Goal: Information Seeking & Learning: Learn about a topic

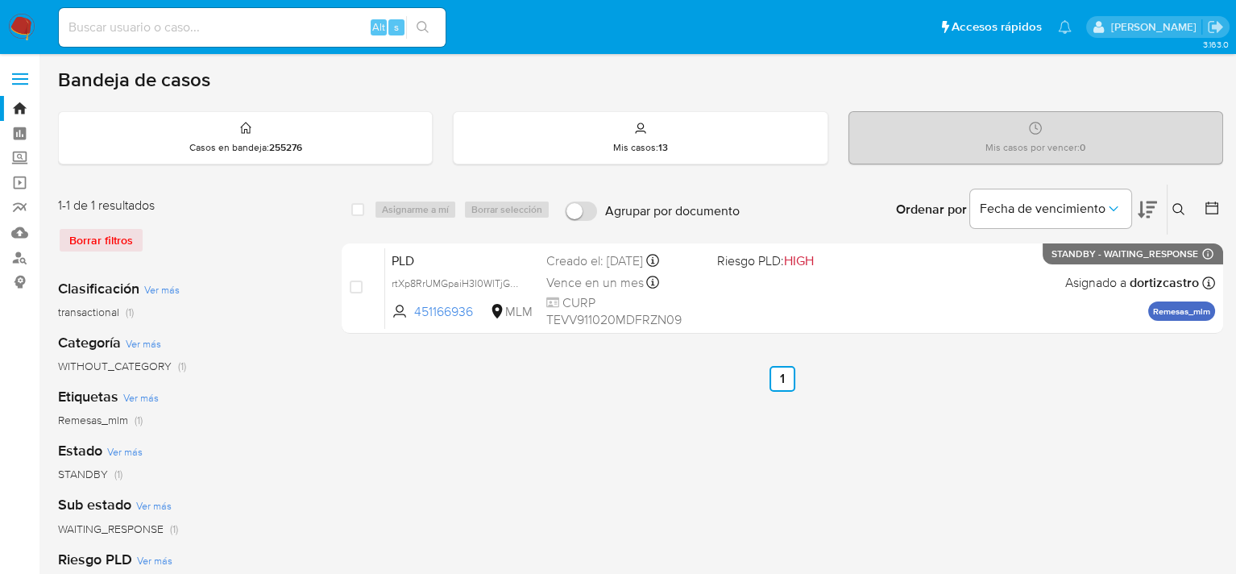
click at [129, 236] on div "Borrar filtros" at bounding box center [187, 240] width 258 height 26
click at [1183, 212] on icon at bounding box center [1179, 209] width 12 height 12
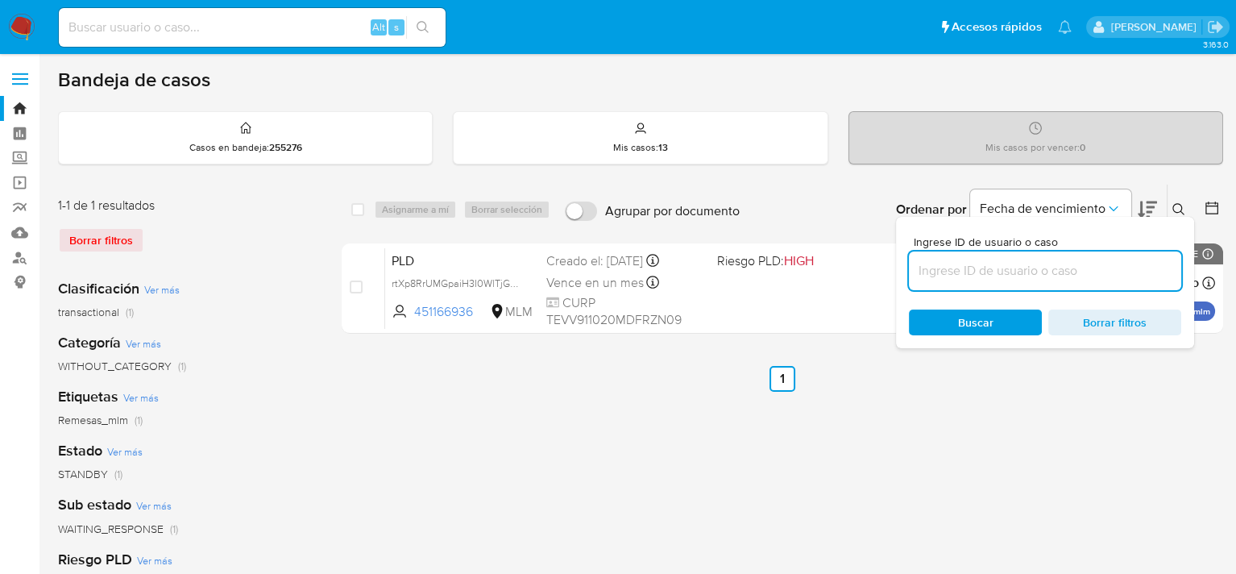
click at [988, 272] on input at bounding box center [1045, 270] width 272 height 21
click at [979, 276] on input at bounding box center [1045, 270] width 272 height 21
type input "1324725851"
click at [962, 367] on ul "Anterior 1 Siguiente" at bounding box center [783, 379] width 882 height 26
click at [1181, 205] on icon at bounding box center [1179, 209] width 13 height 13
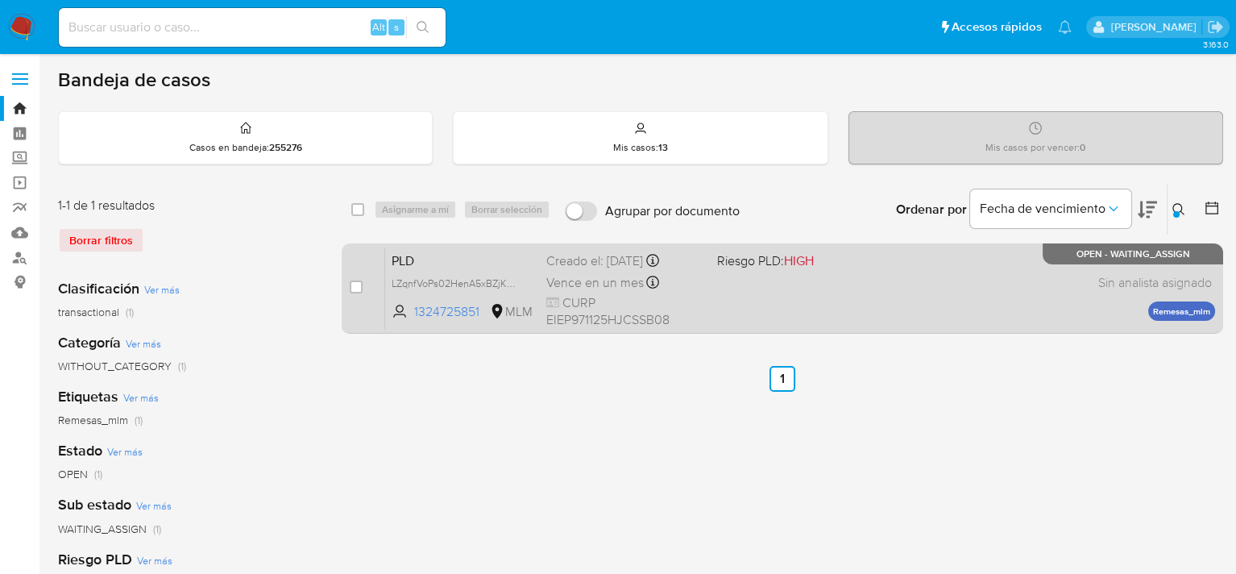
click at [824, 313] on div "PLD LZqnfVoPs02HenA5xBZjKWcZ 1324725851 MLM Riesgo PLD: HIGH Creado el: 12/09/2…" at bounding box center [800, 287] width 830 height 81
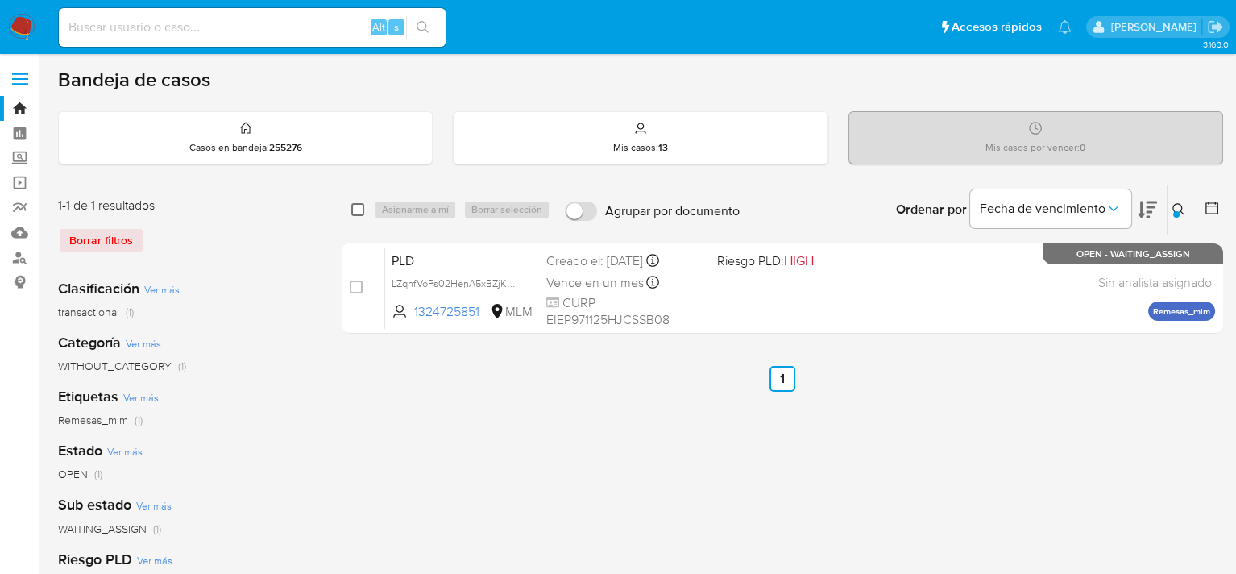
click at [359, 209] on input "checkbox" at bounding box center [357, 209] width 13 height 13
checkbox input "true"
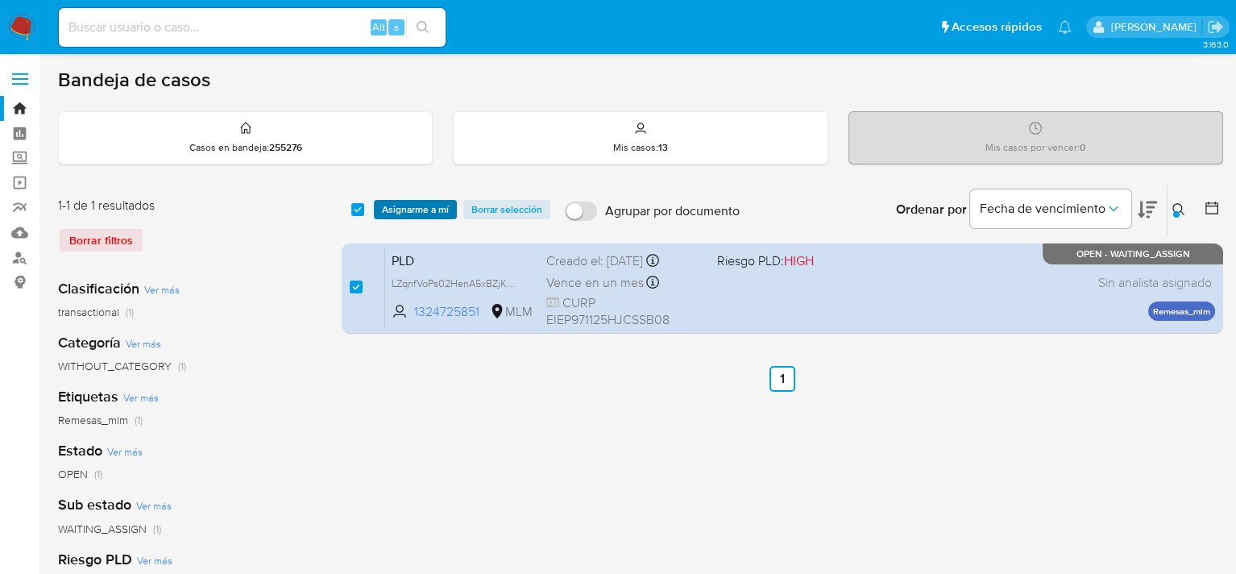
click at [416, 209] on span "Asignarme a mí" at bounding box center [415, 209] width 67 height 16
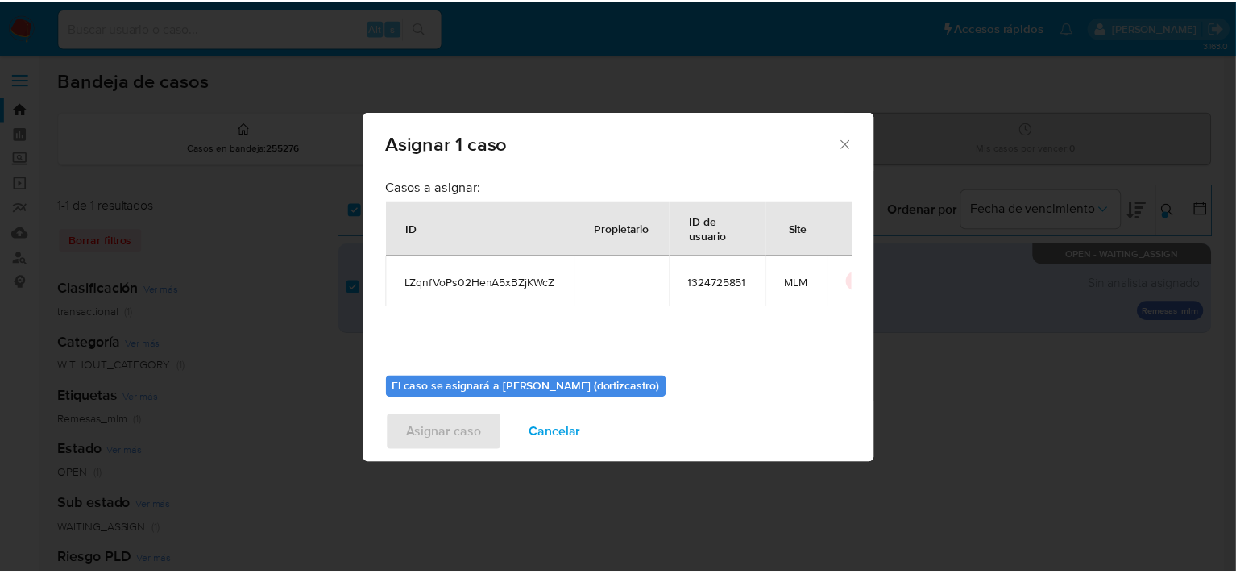
scroll to position [83, 0]
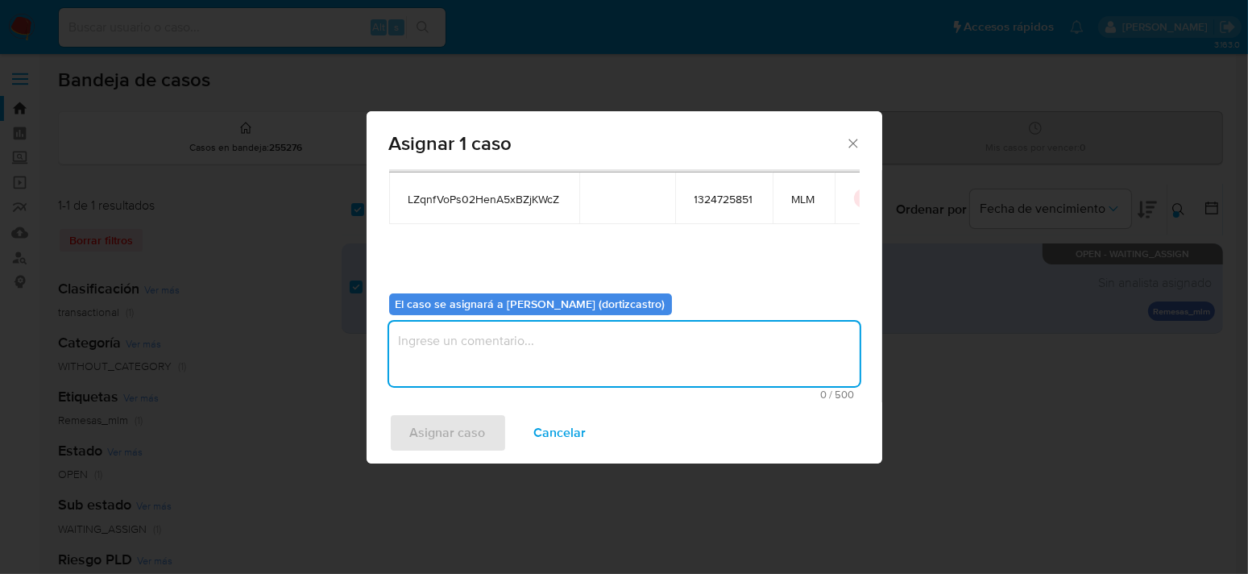
click at [473, 359] on textarea "assign-modal" at bounding box center [624, 354] width 471 height 64
type textarea "a"
type textarea "AS"
click at [470, 435] on span "Asignar caso" at bounding box center [448, 432] width 76 height 35
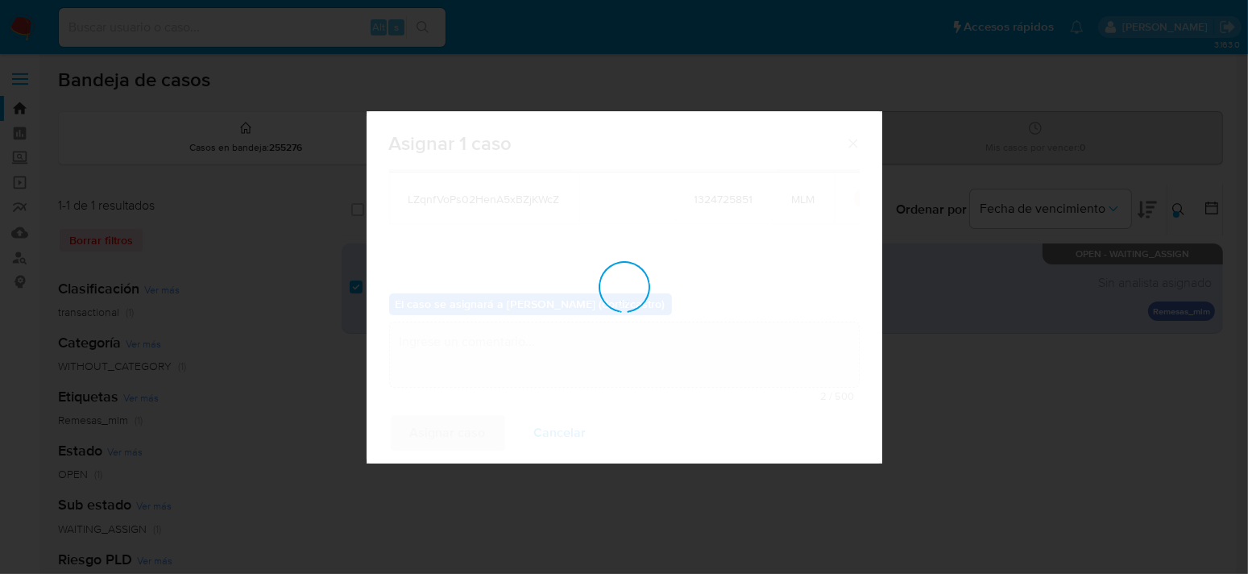
checkbox input "false"
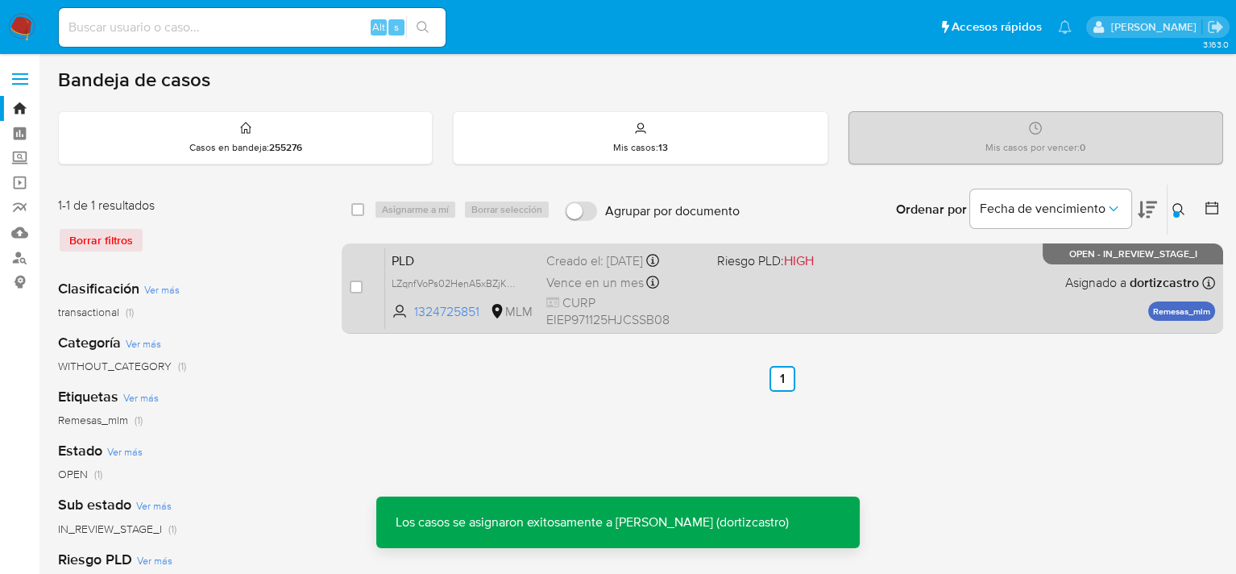
click at [806, 312] on div "PLD LZqnfVoPs02HenA5xBZjKWcZ 1324725851 MLM Riesgo PLD: HIGH Creado el: 12/09/2…" at bounding box center [800, 287] width 830 height 81
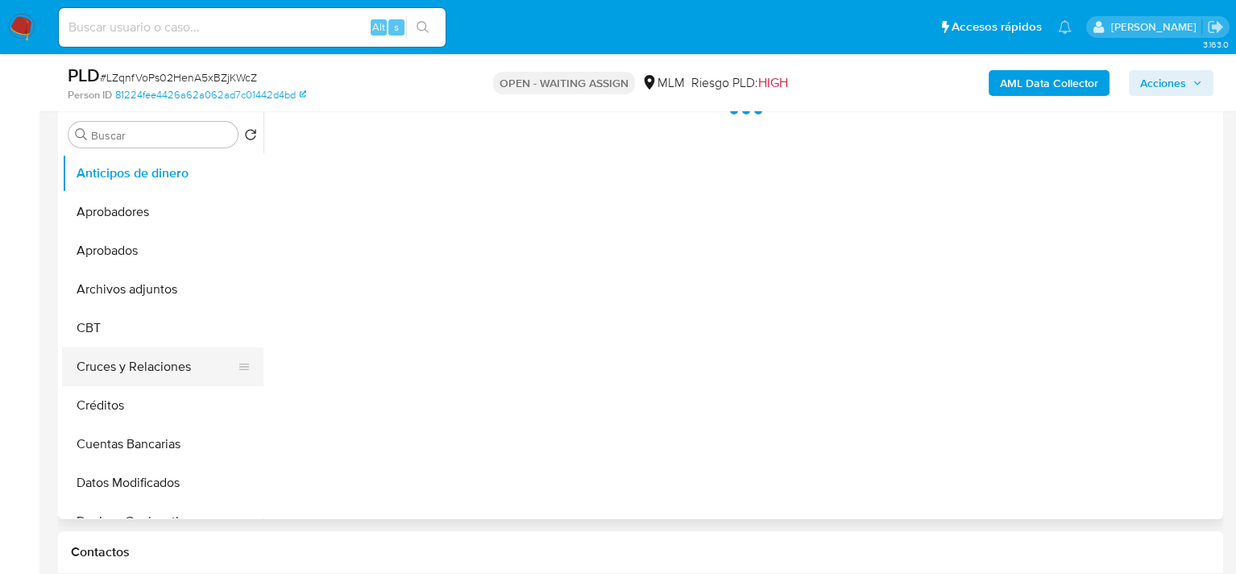
select select "10"
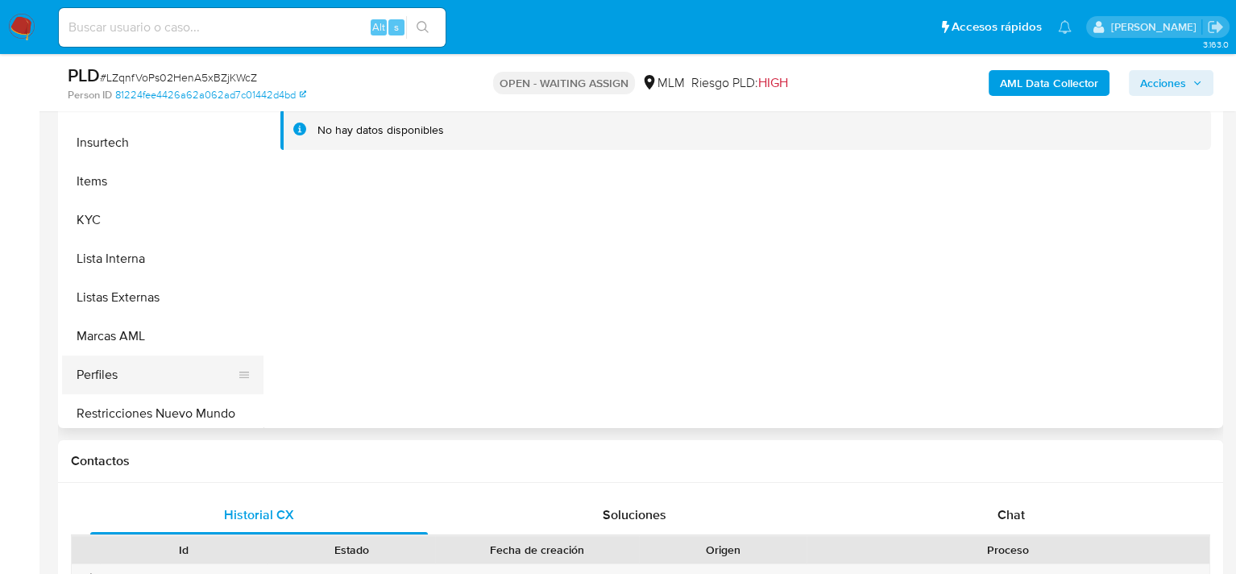
scroll to position [725, 0]
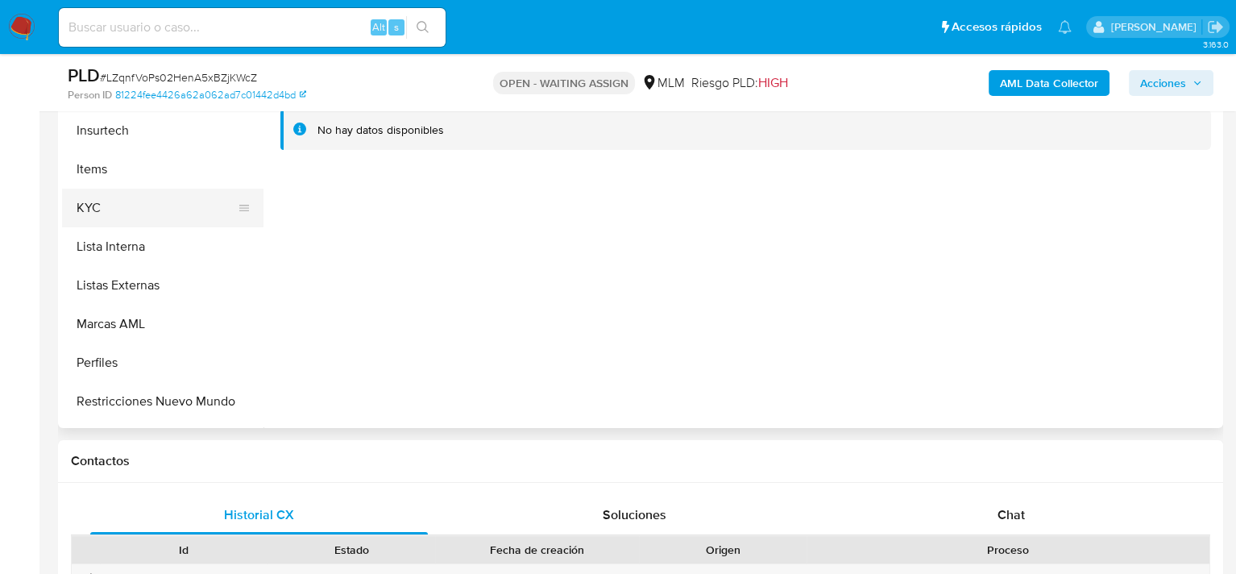
click at [121, 209] on button "KYC" at bounding box center [156, 208] width 189 height 39
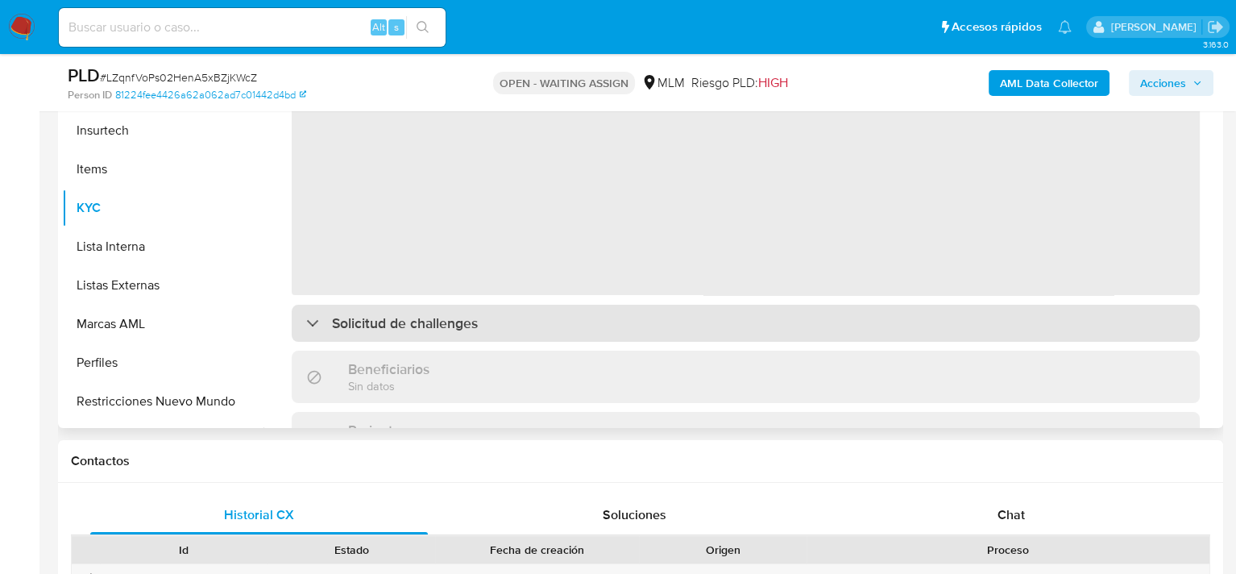
scroll to position [322, 0]
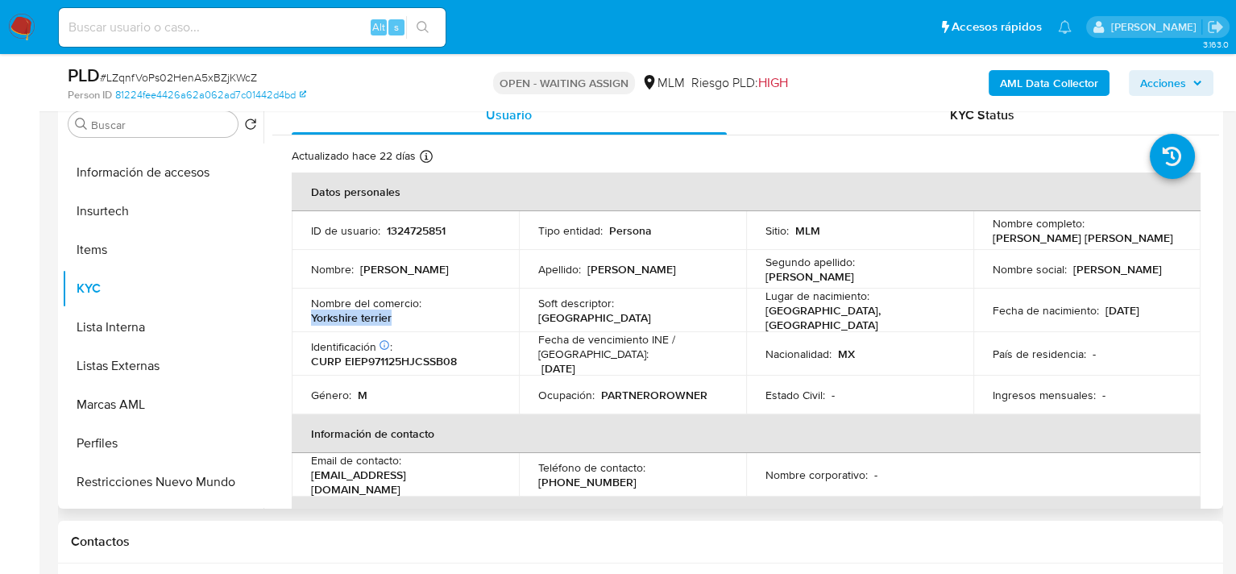
drag, startPoint x: 405, startPoint y: 317, endPoint x: 305, endPoint y: 312, distance: 99.2
click at [305, 312] on td "Nombre del comercio : Yorkshire terrier" at bounding box center [405, 311] width 227 height 44
copy p "Yorkshire terrier"
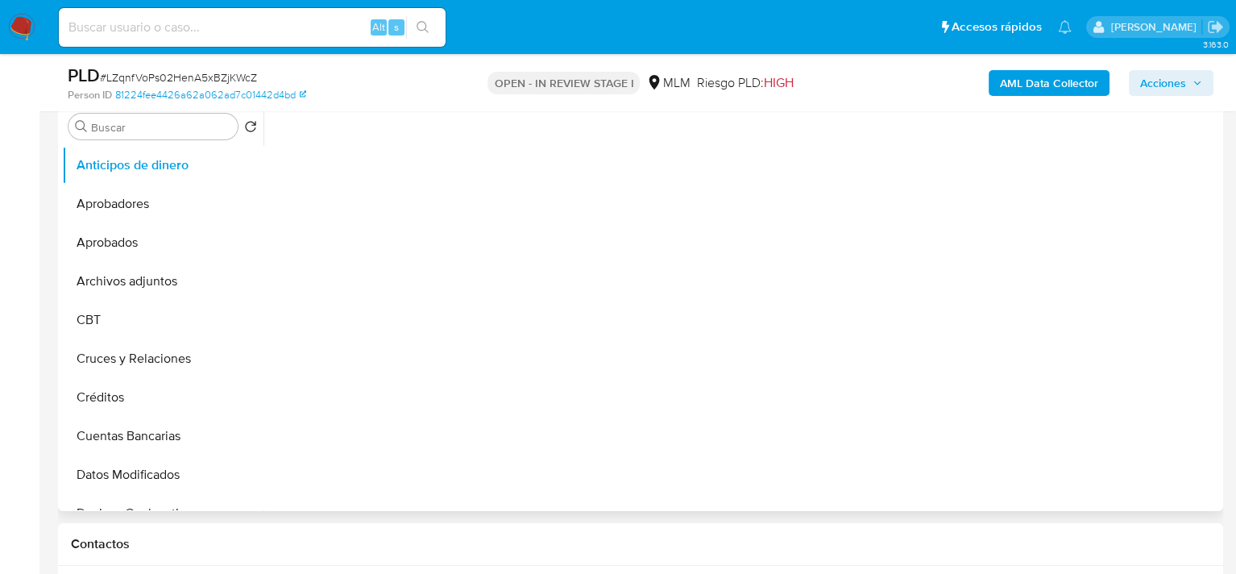
scroll to position [322, 0]
select select "10"
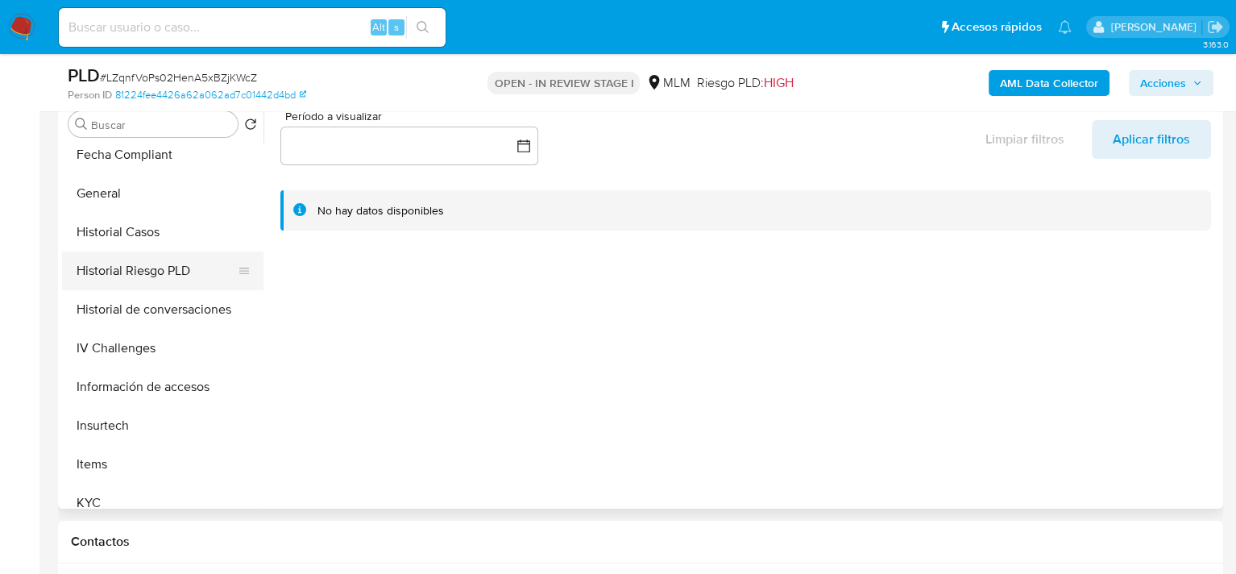
scroll to position [645, 0]
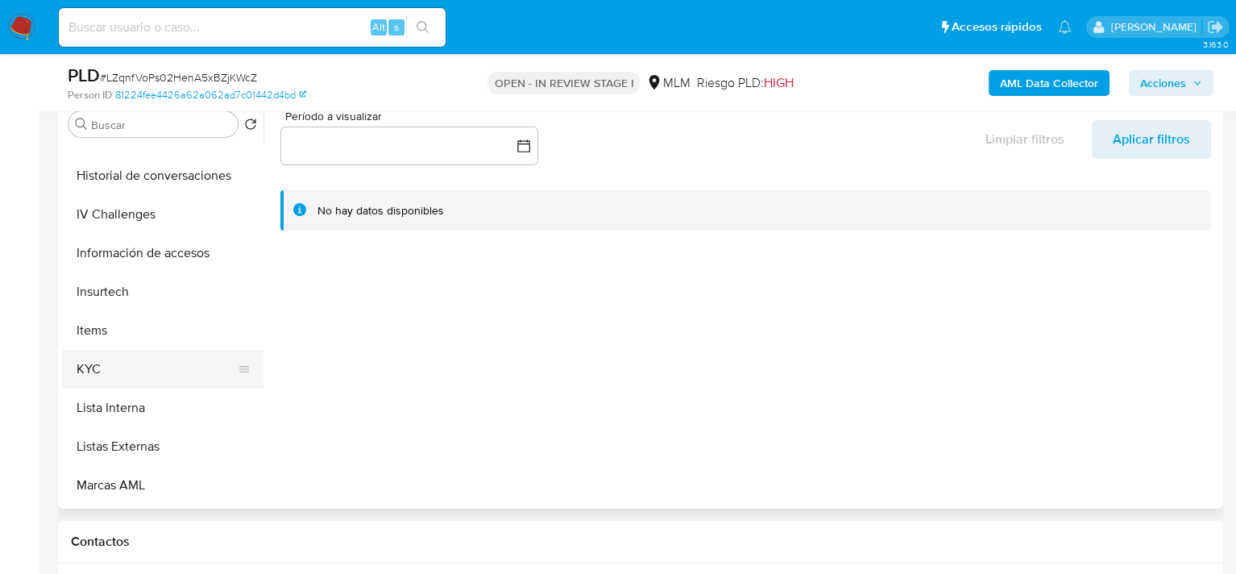
click at [128, 374] on button "KYC" at bounding box center [156, 369] width 189 height 39
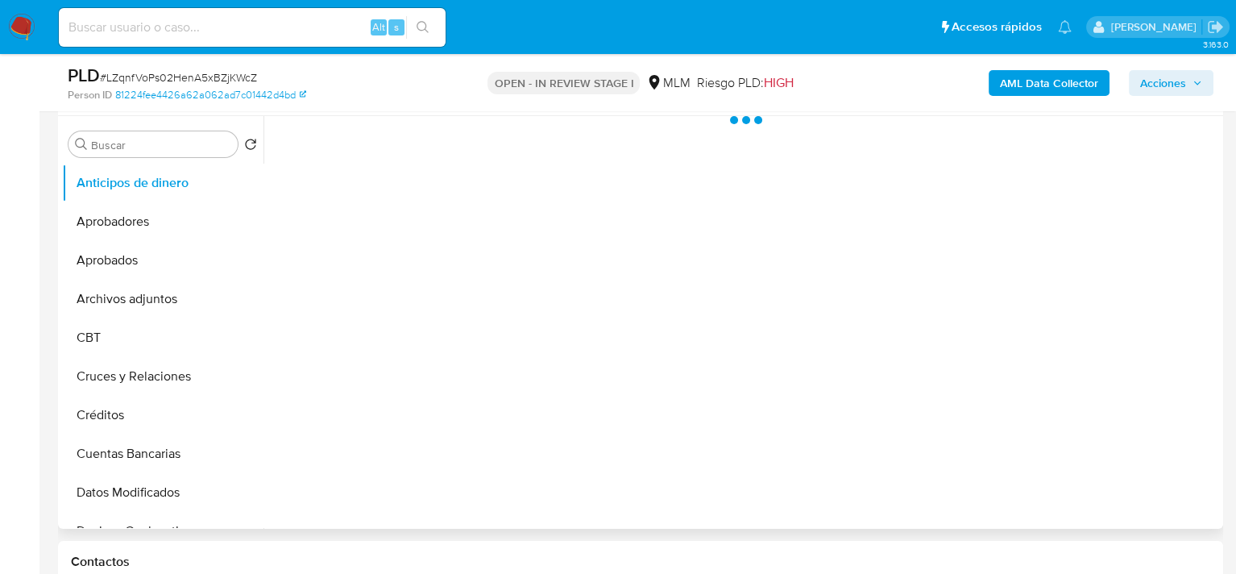
scroll to position [322, 0]
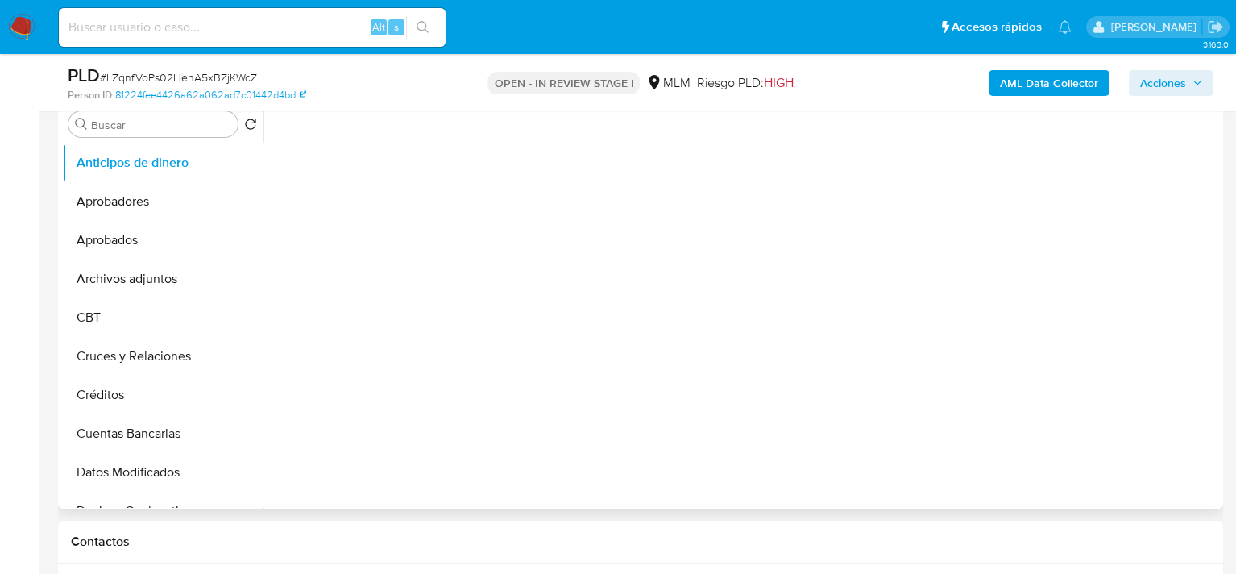
select select "10"
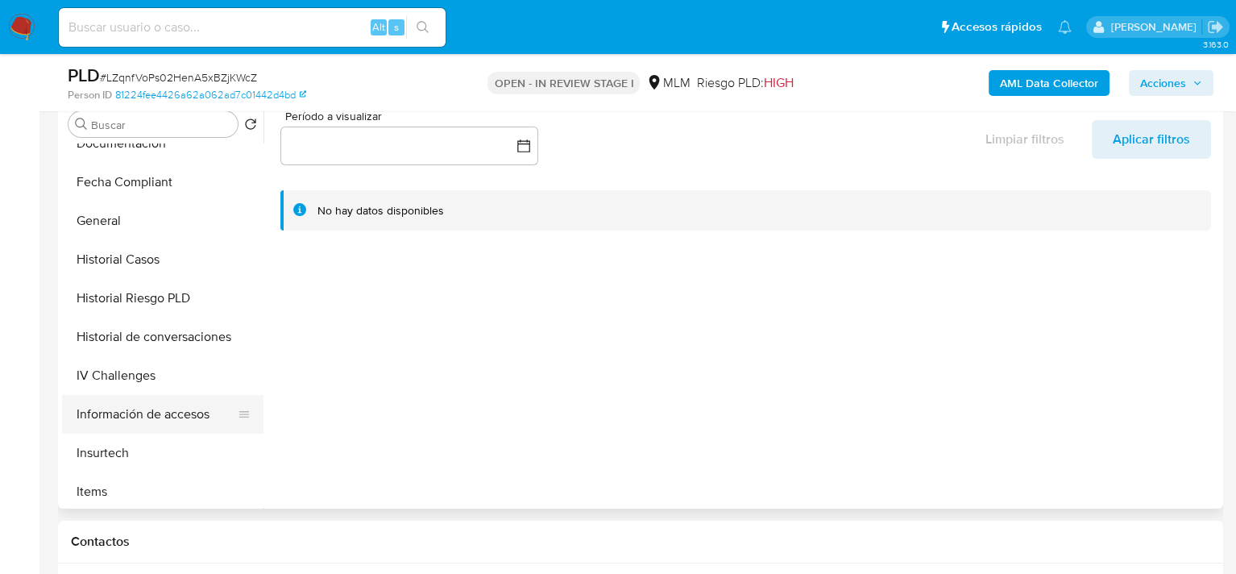
scroll to position [564, 0]
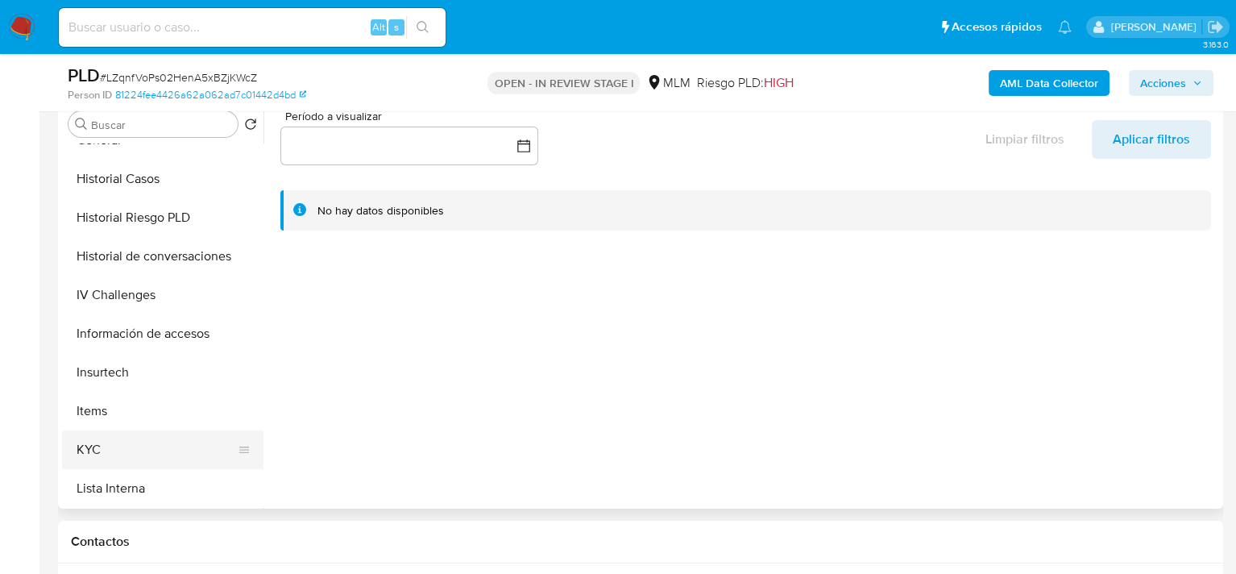
click at [108, 447] on button "KYC" at bounding box center [156, 449] width 189 height 39
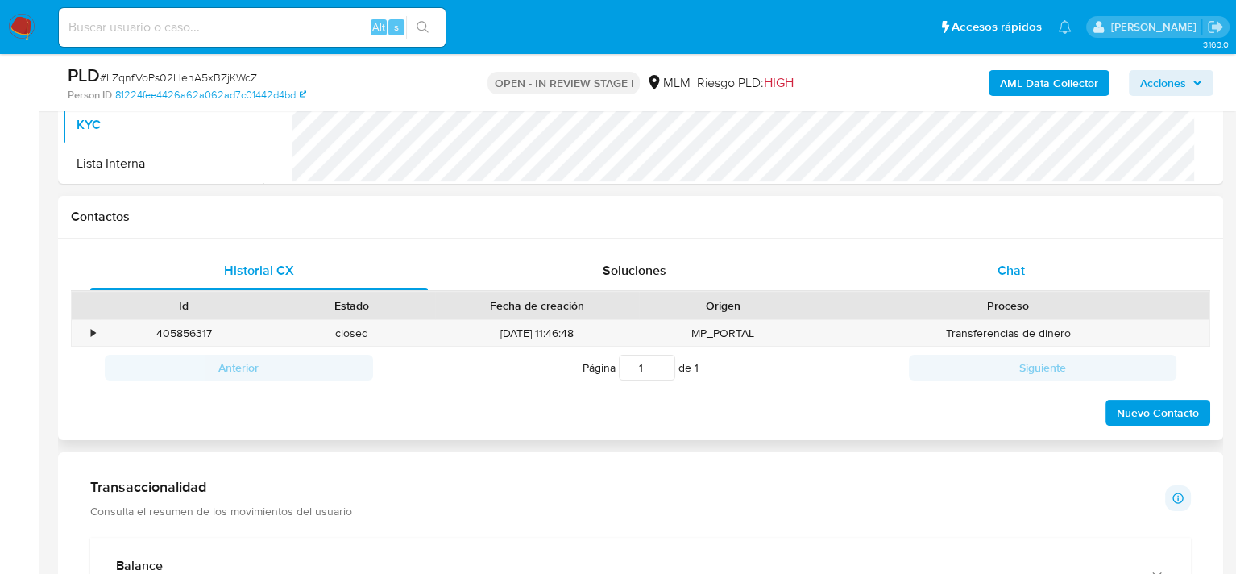
scroll to position [645, 0]
click at [966, 258] on div "Chat" at bounding box center [1011, 273] width 338 height 39
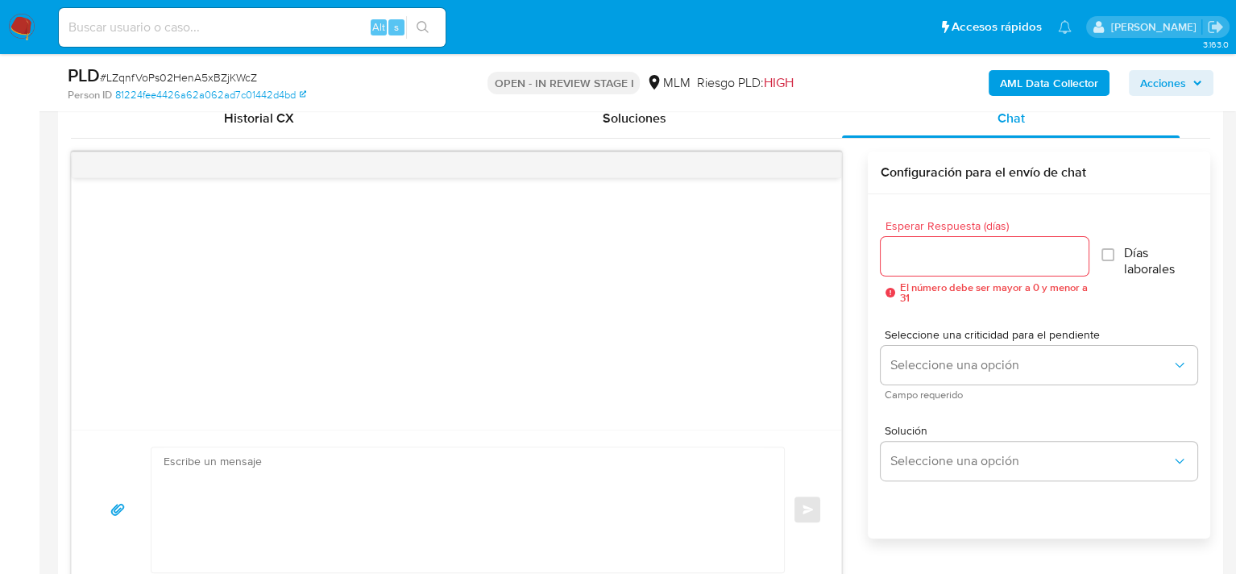
scroll to position [806, 0]
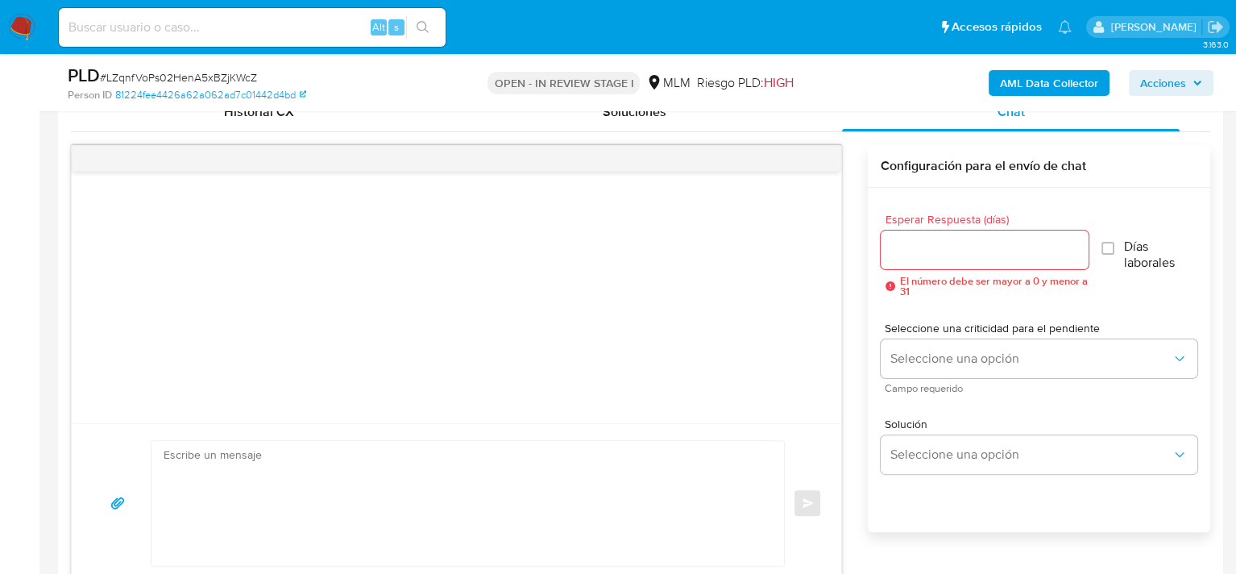
click at [943, 253] on input "Esperar Respuesta (días)" at bounding box center [985, 249] width 208 height 21
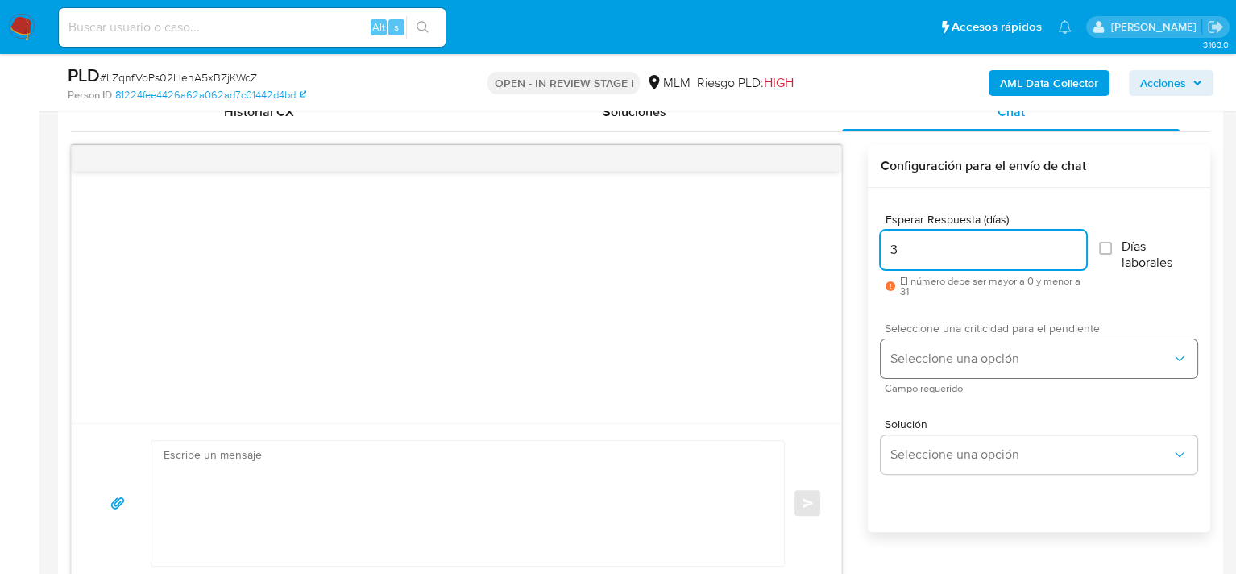
type input "3"
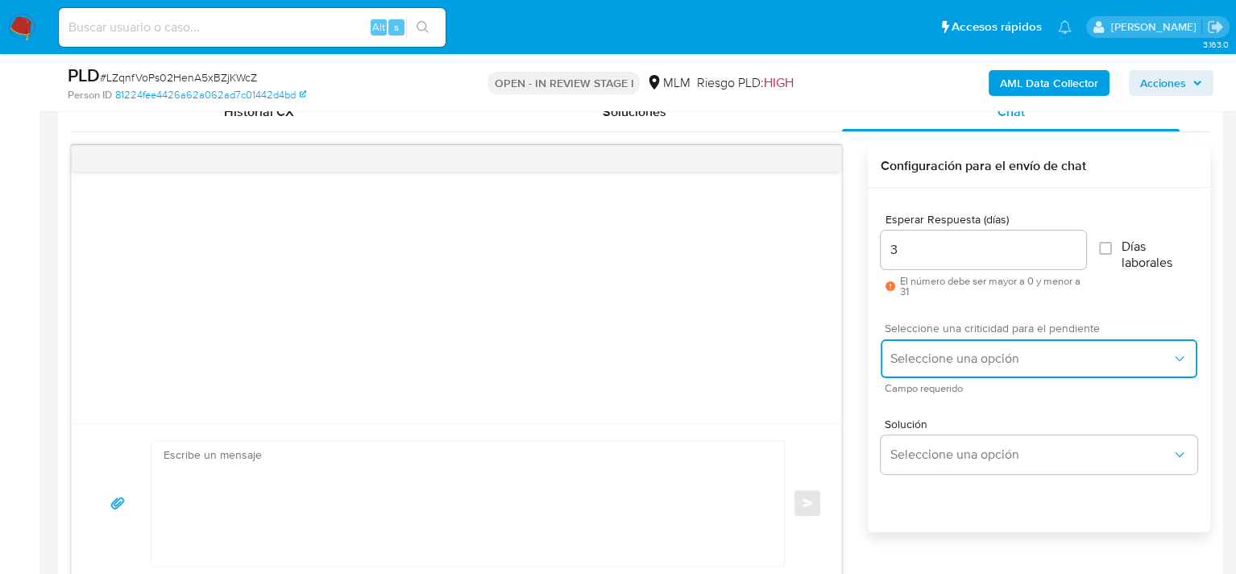
click at [940, 351] on span "Seleccione una opción" at bounding box center [1031, 359] width 281 height 16
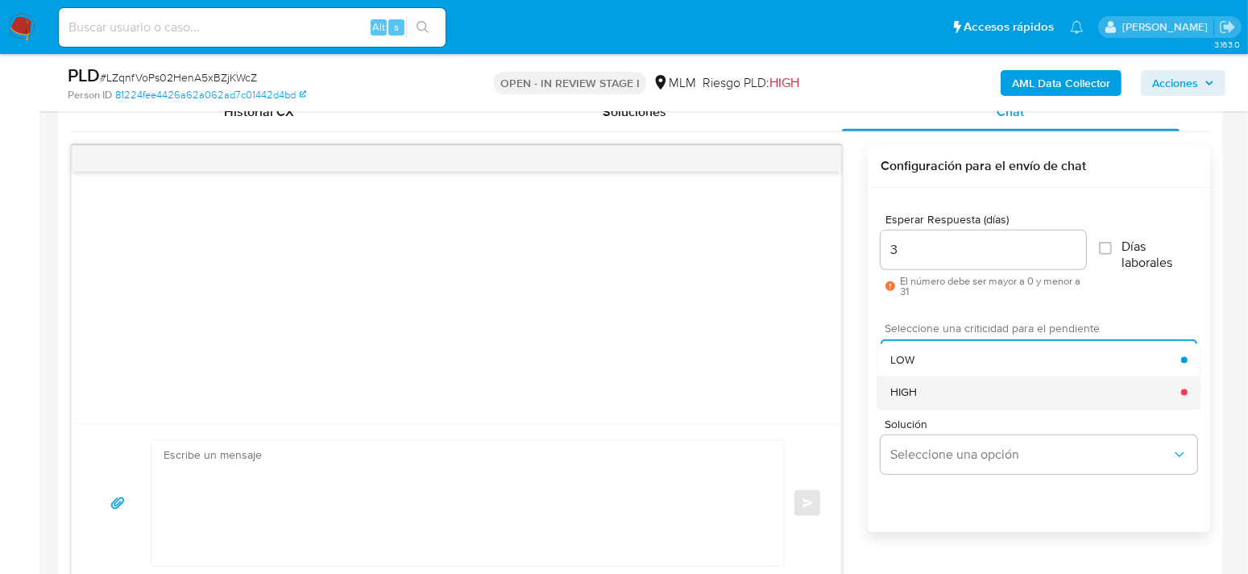
click at [947, 392] on div "HIGH" at bounding box center [1036, 392] width 291 height 32
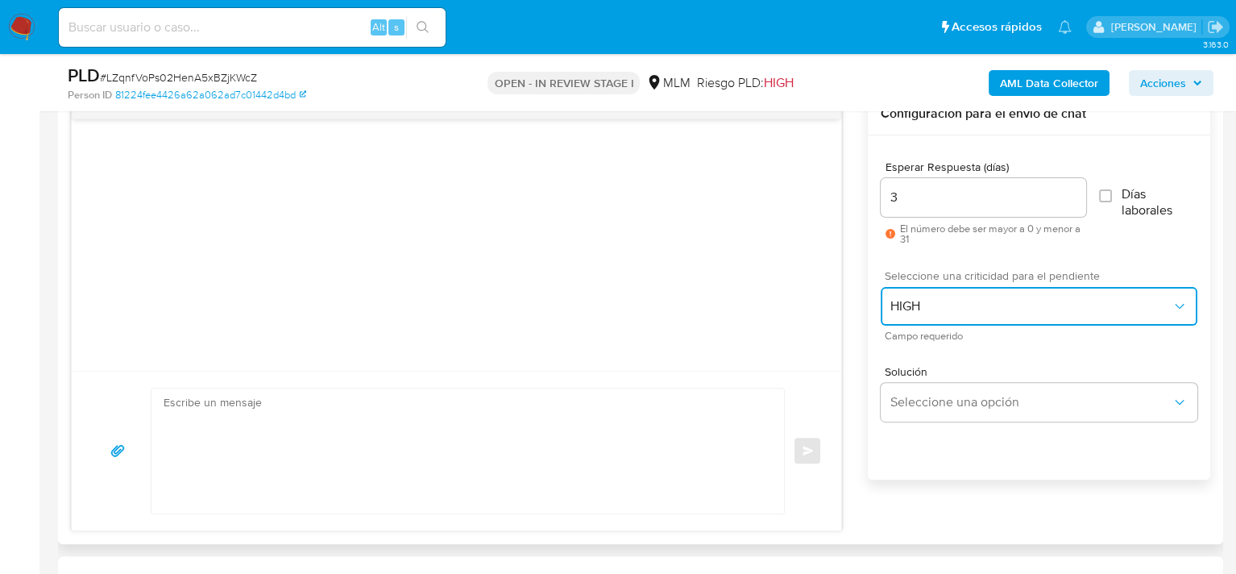
scroll to position [887, 0]
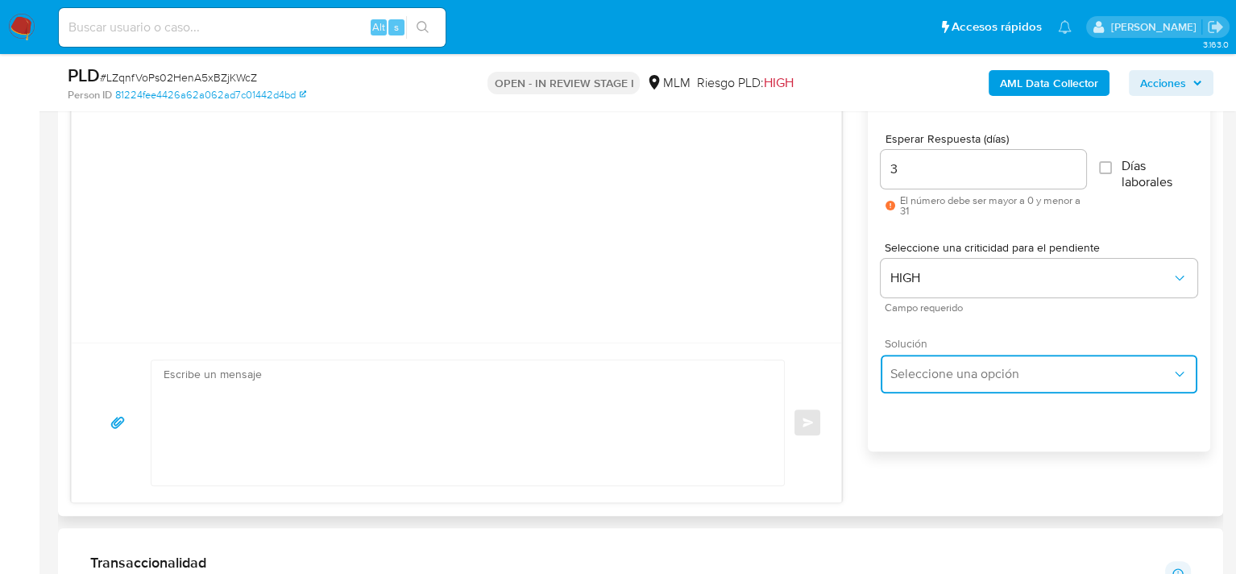
click at [950, 372] on span "Seleccione una opción" at bounding box center [1031, 374] width 281 height 16
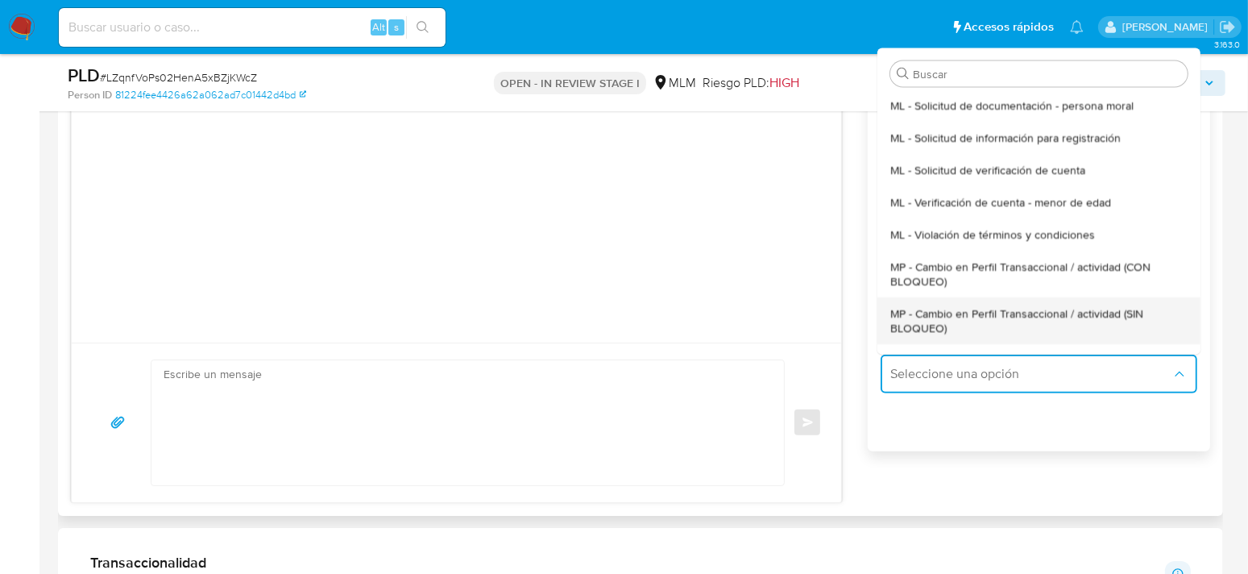
click at [963, 314] on span "MP - Cambio en Perfil Transaccional / actividad (SIN BLOQUEO)" at bounding box center [1039, 320] width 297 height 29
type textarea "Estimado ,Te comunicamos que se ha identificado un cambio en el uso habitual de…"
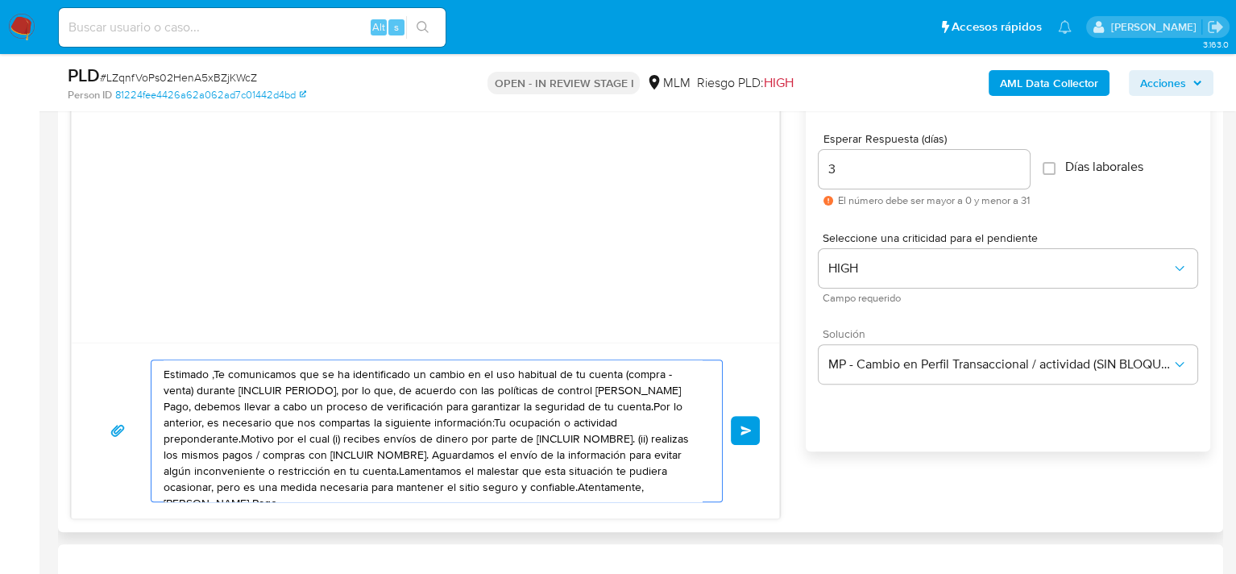
drag, startPoint x: 535, startPoint y: 484, endPoint x: 125, endPoint y: 363, distance: 427.9
click at [125, 363] on div "Estimado ,Te comunicamos que se ha identificado un cambio en el uso habitual de…" at bounding box center [425, 430] width 669 height 143
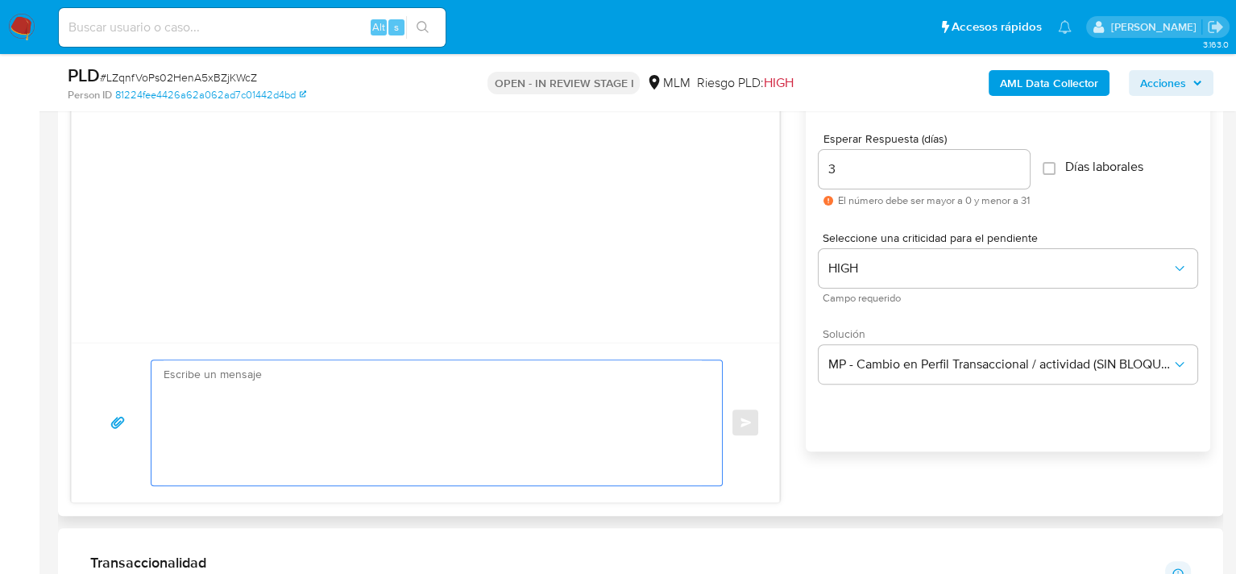
paste textarea "Estimado Pablo Saul Espinoza Esparza Te comunicamos que se ha identificado un c…"
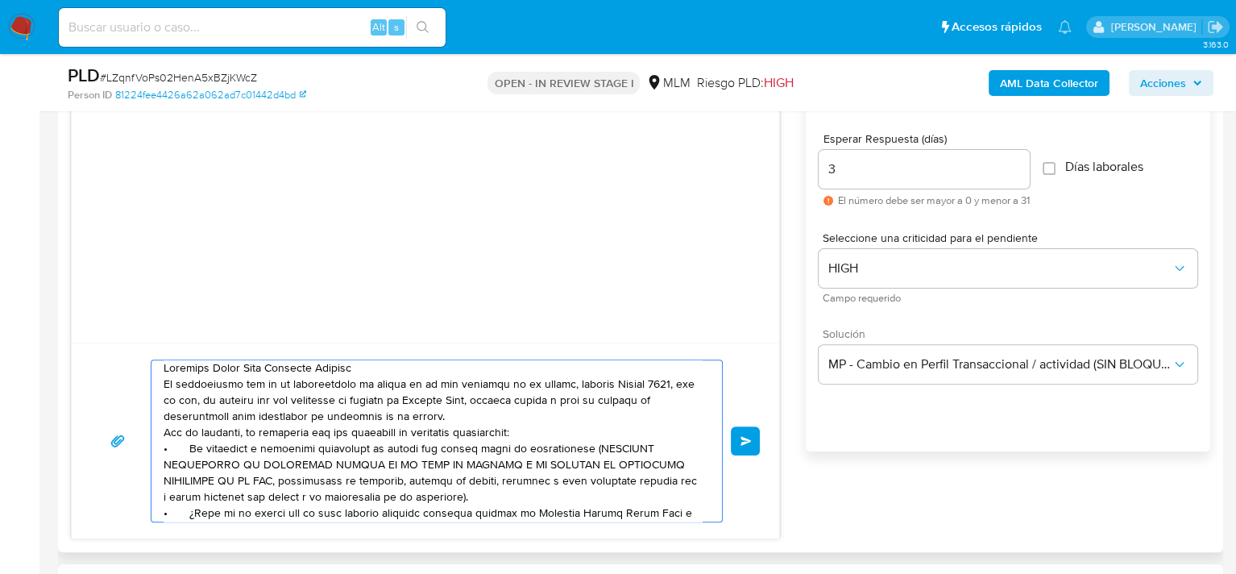
scroll to position [0, 0]
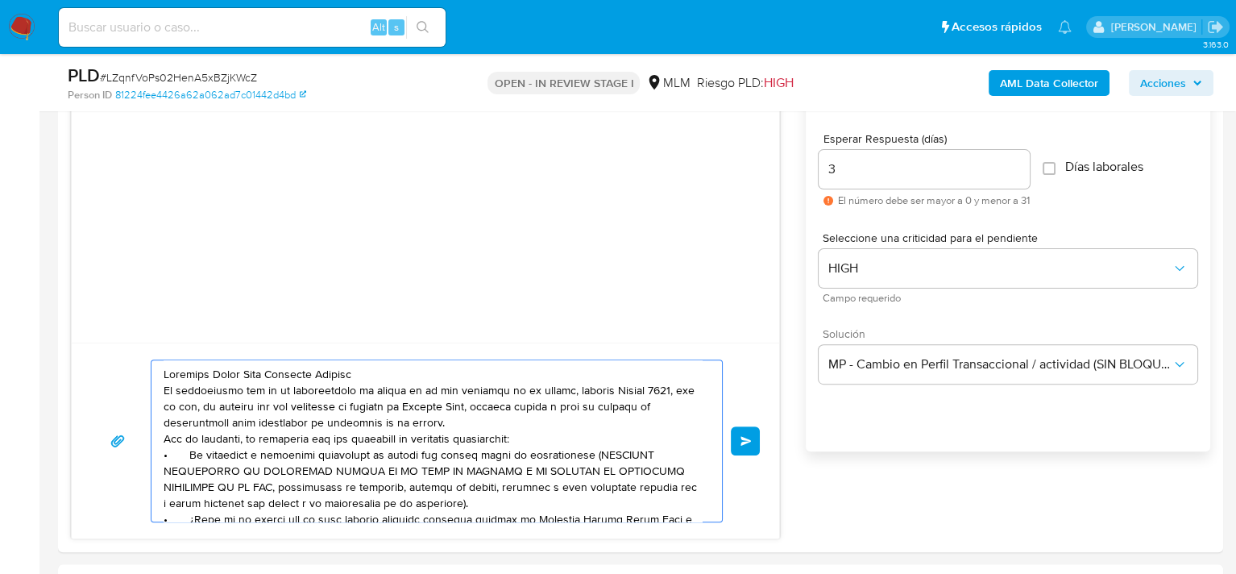
type textarea "Estimado Pablo Saul Espinoza Esparza Te comunicamos que se ha identificado un c…"
click at [395, 434] on textarea at bounding box center [433, 440] width 538 height 161
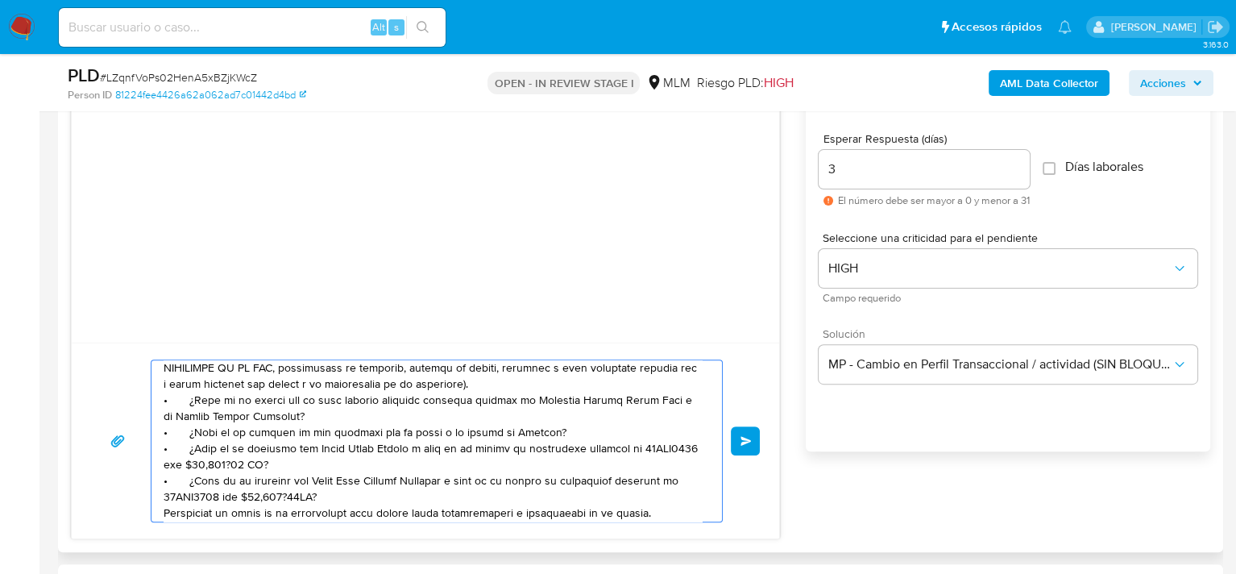
scroll to position [174, 0]
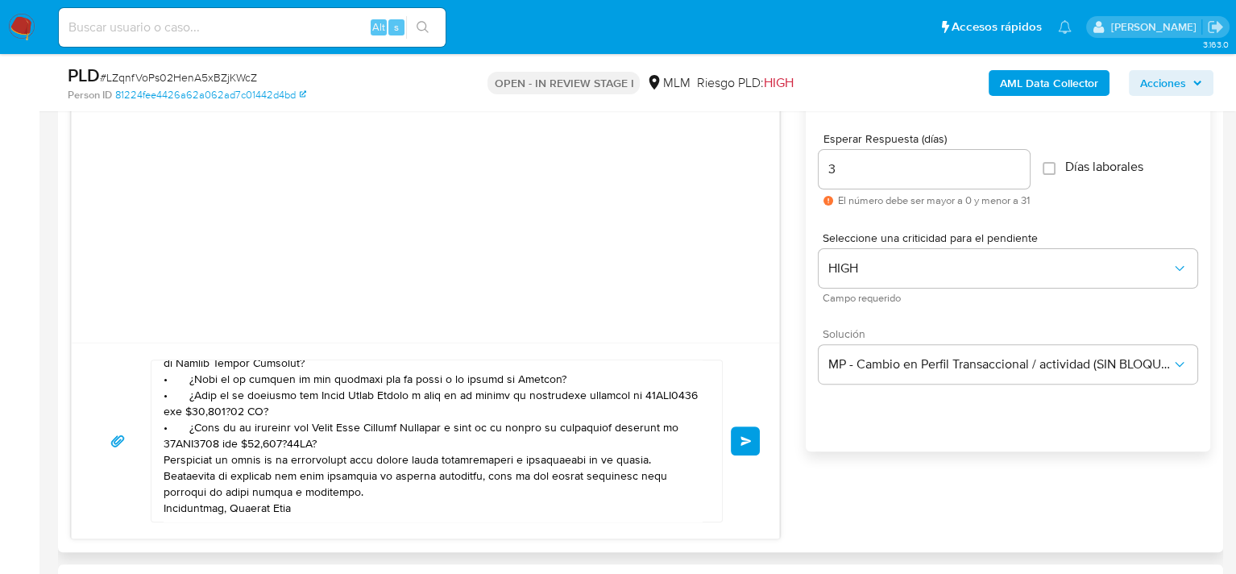
click at [754, 438] on button "Enviar" at bounding box center [745, 440] width 29 height 29
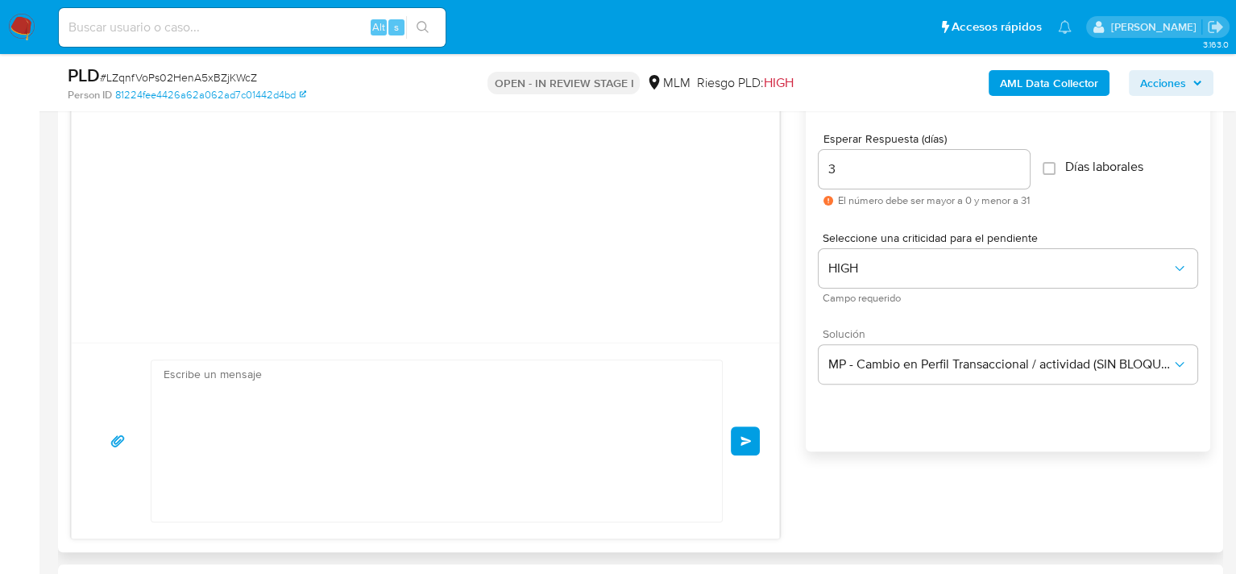
scroll to position [0, 0]
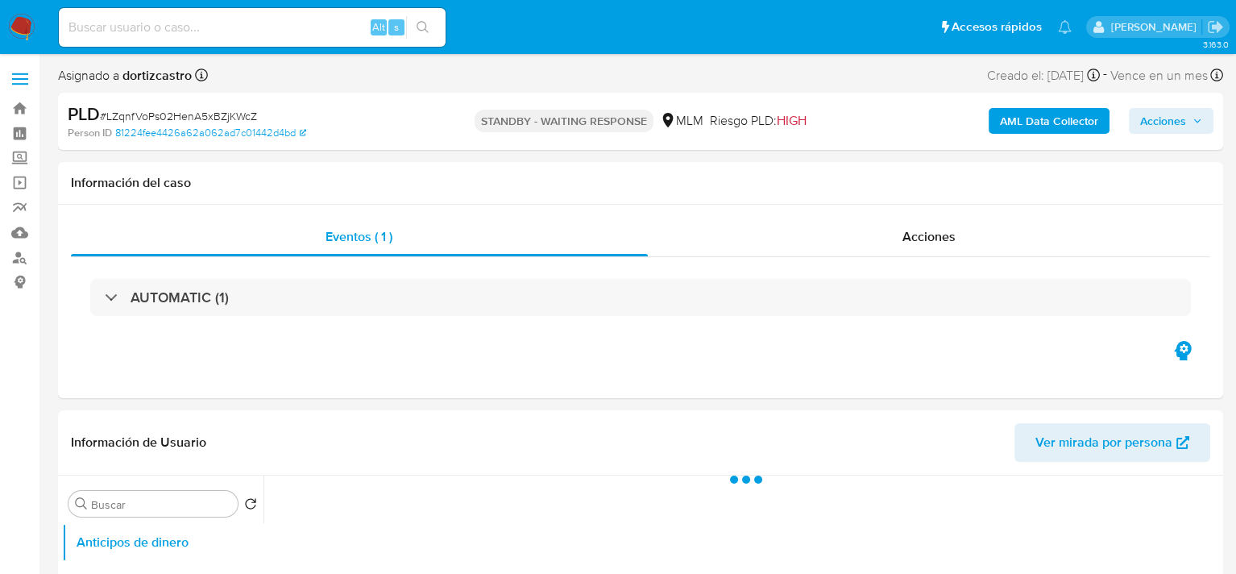
select select "10"
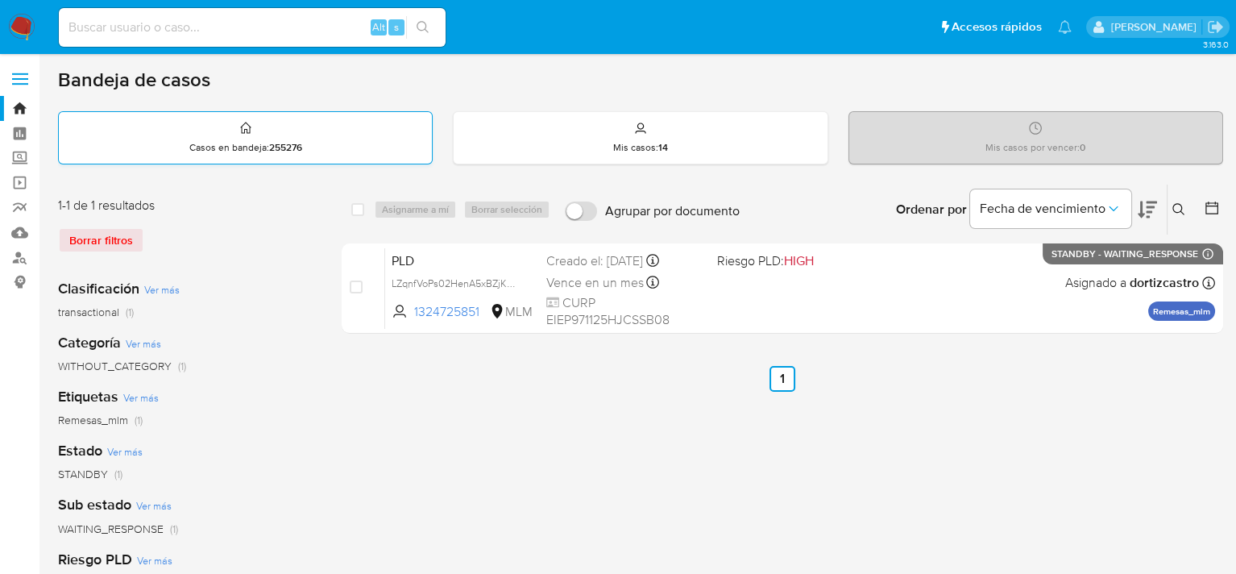
click at [352, 140] on div "Casos en bandeja : 255276" at bounding box center [245, 138] width 373 height 52
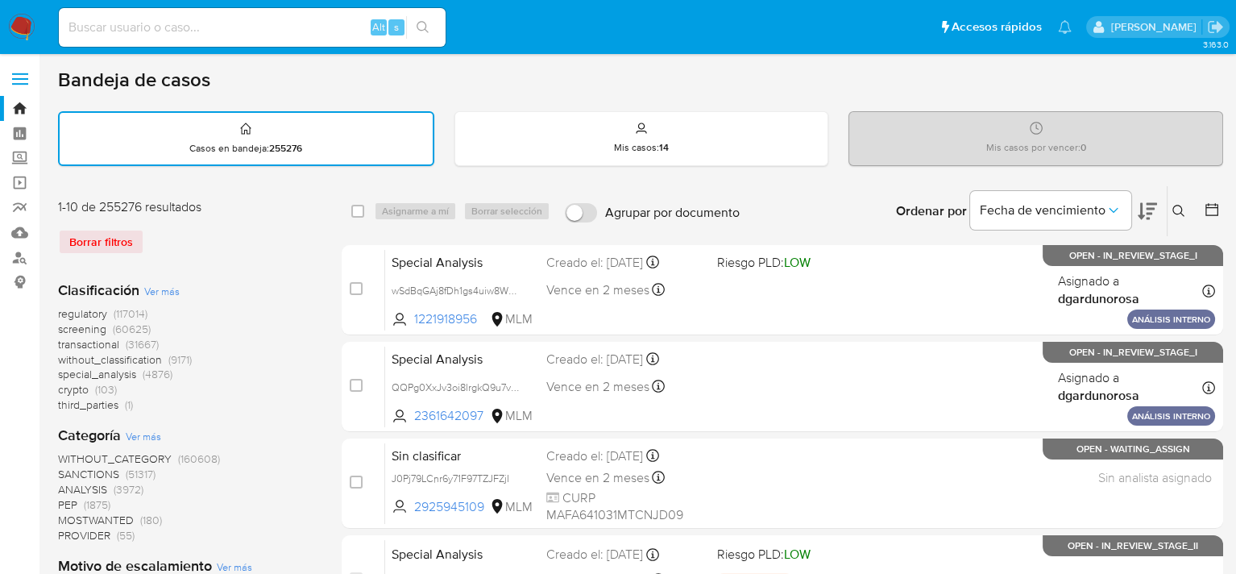
click at [102, 246] on div "Borrar filtros" at bounding box center [187, 242] width 258 height 26
click at [1173, 205] on icon at bounding box center [1179, 211] width 13 height 13
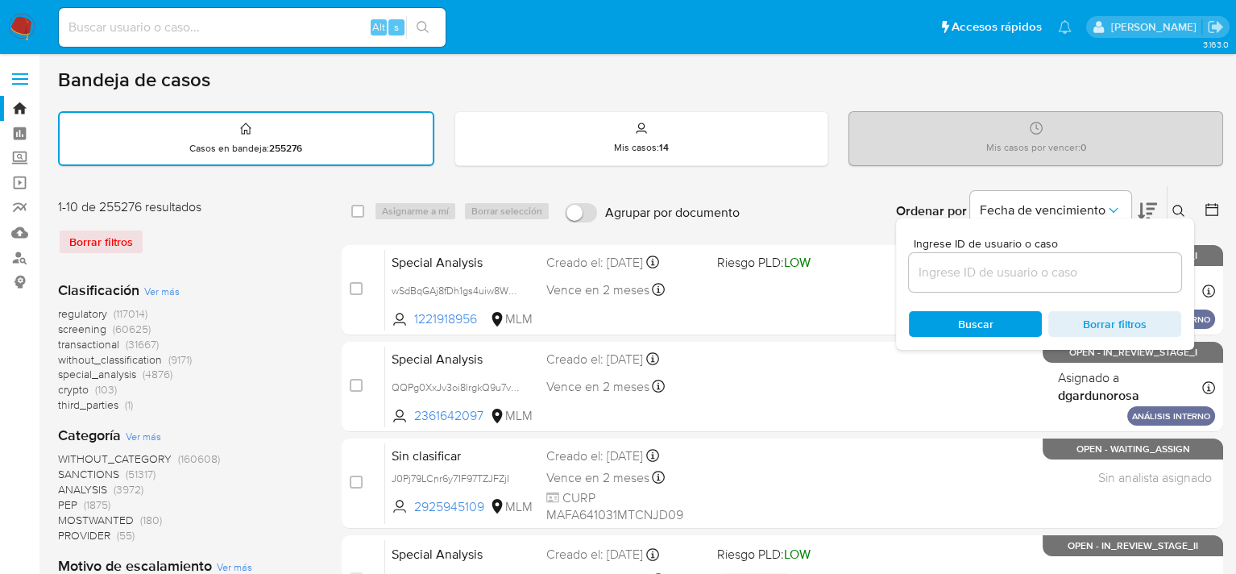
click at [959, 267] on input at bounding box center [1045, 272] width 272 height 21
click at [957, 273] on input at bounding box center [1045, 272] width 272 height 21
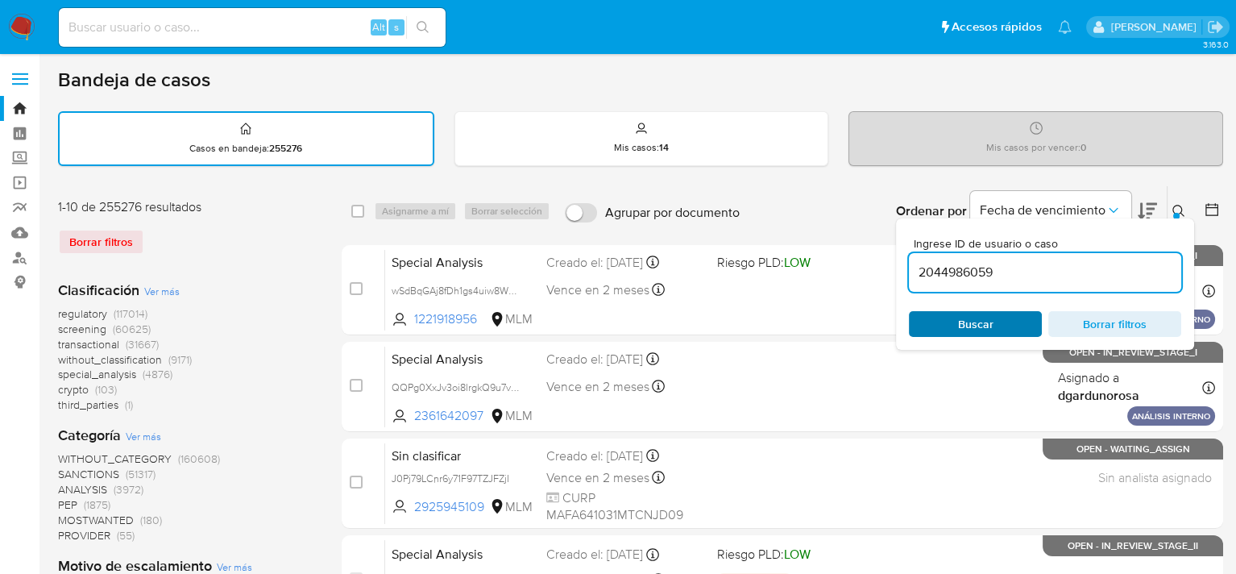
type input "2044986059"
click at [965, 318] on span "Buscar" at bounding box center [975, 324] width 35 height 26
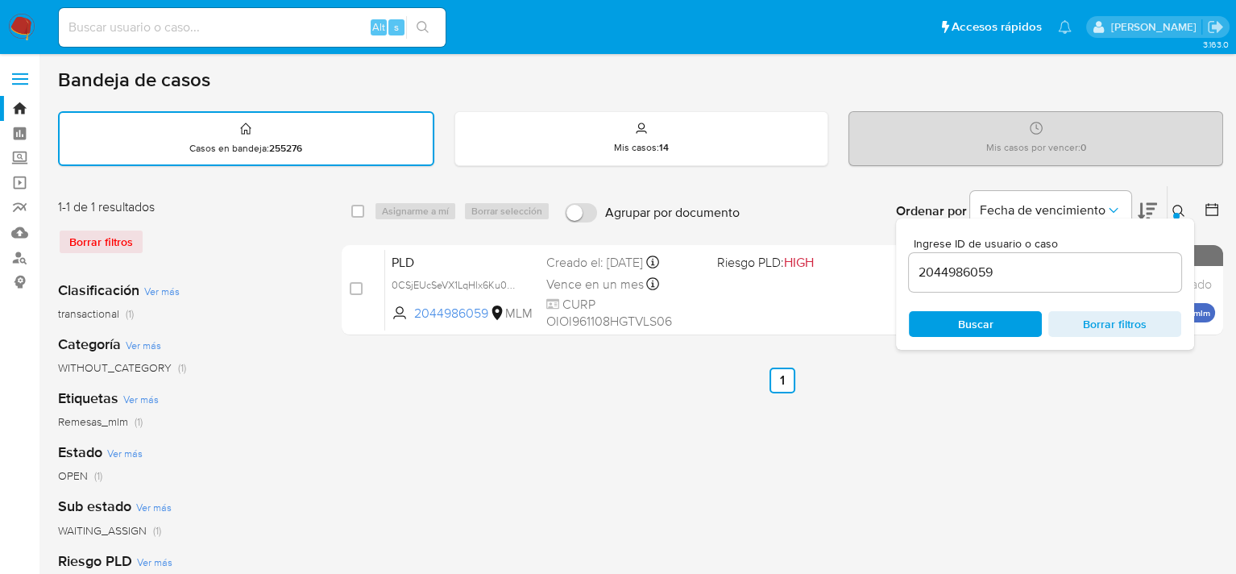
drag, startPoint x: 829, startPoint y: 450, endPoint x: 786, endPoint y: 403, distance: 63.9
click at [830, 450] on div "select-all-cases-checkbox Asignarme a mí Borrar selección Agrupar por documento…" at bounding box center [783, 539] width 882 height 708
click at [1177, 208] on icon at bounding box center [1179, 211] width 13 height 13
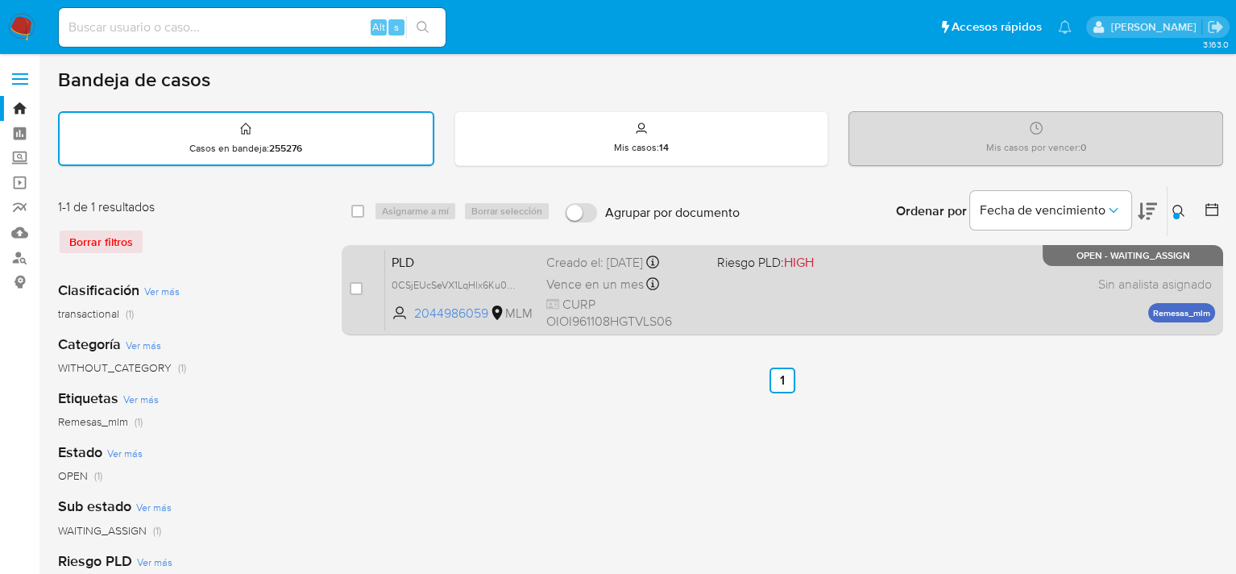
click at [633, 326] on span "CURP OIOI961108HGTVLS06" at bounding box center [624, 313] width 157 height 35
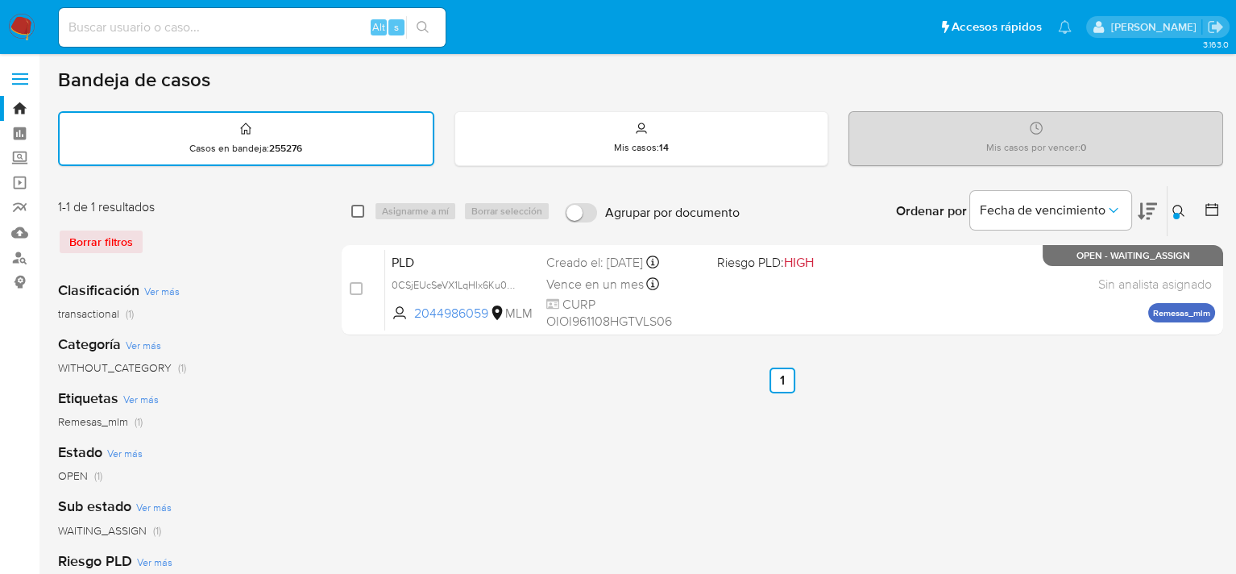
click at [361, 207] on input "checkbox" at bounding box center [357, 211] width 13 height 13
checkbox input "true"
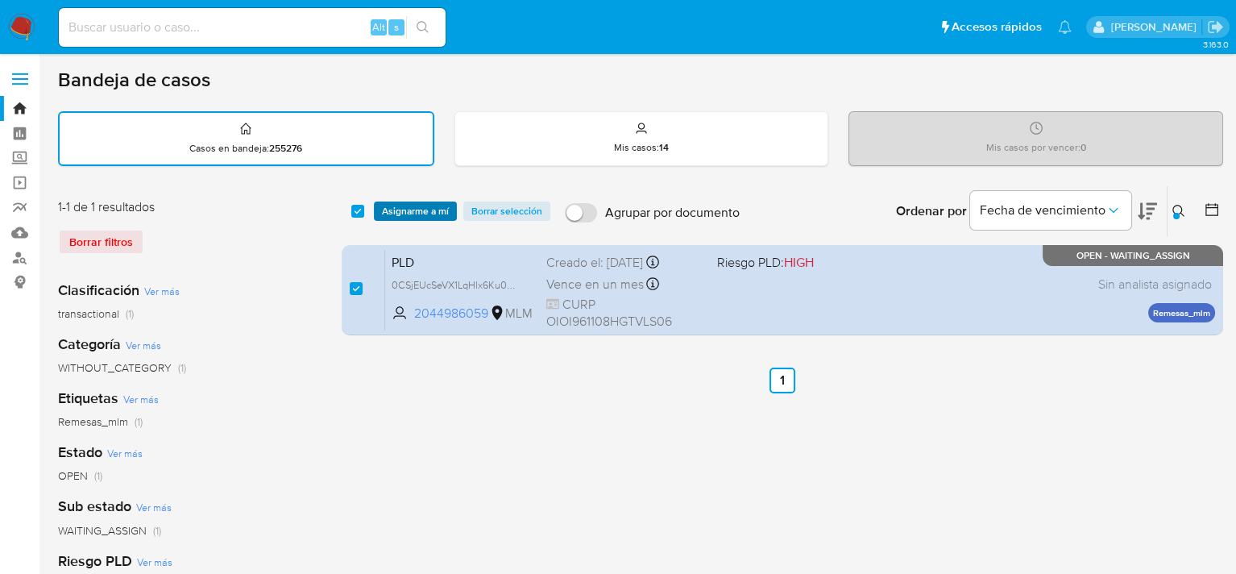
click at [434, 206] on span "Asignarme a mí" at bounding box center [415, 211] width 67 height 16
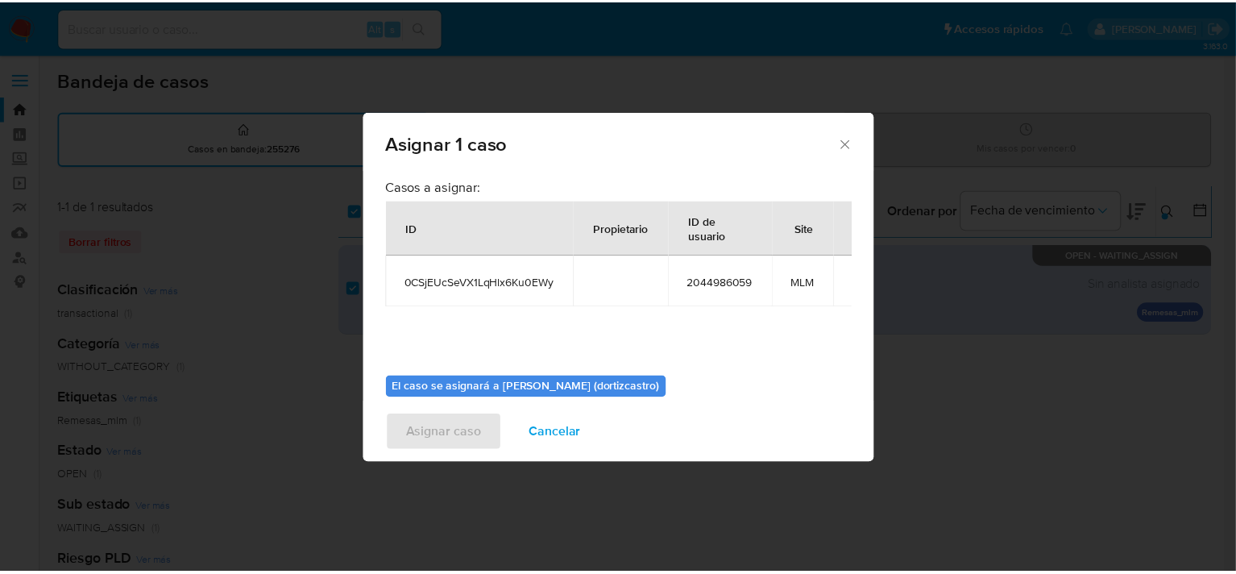
scroll to position [83, 0]
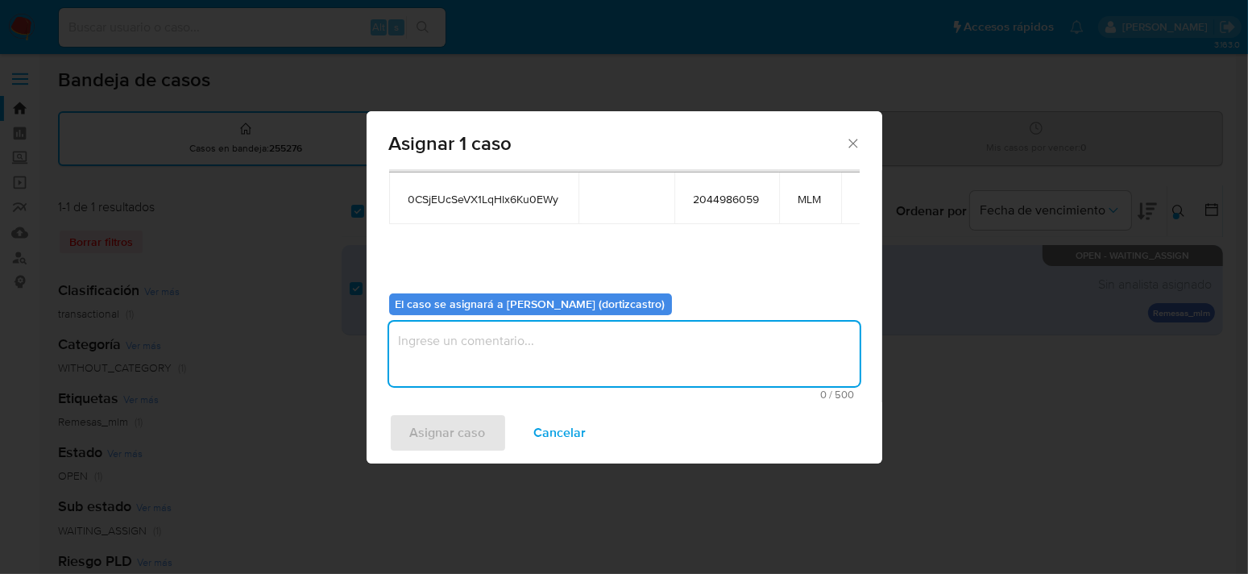
click at [463, 355] on textarea "assign-modal" at bounding box center [624, 354] width 471 height 64
type textarea "s"
type textarea "AS"
click at [456, 437] on span "Asignar caso" at bounding box center [448, 432] width 76 height 35
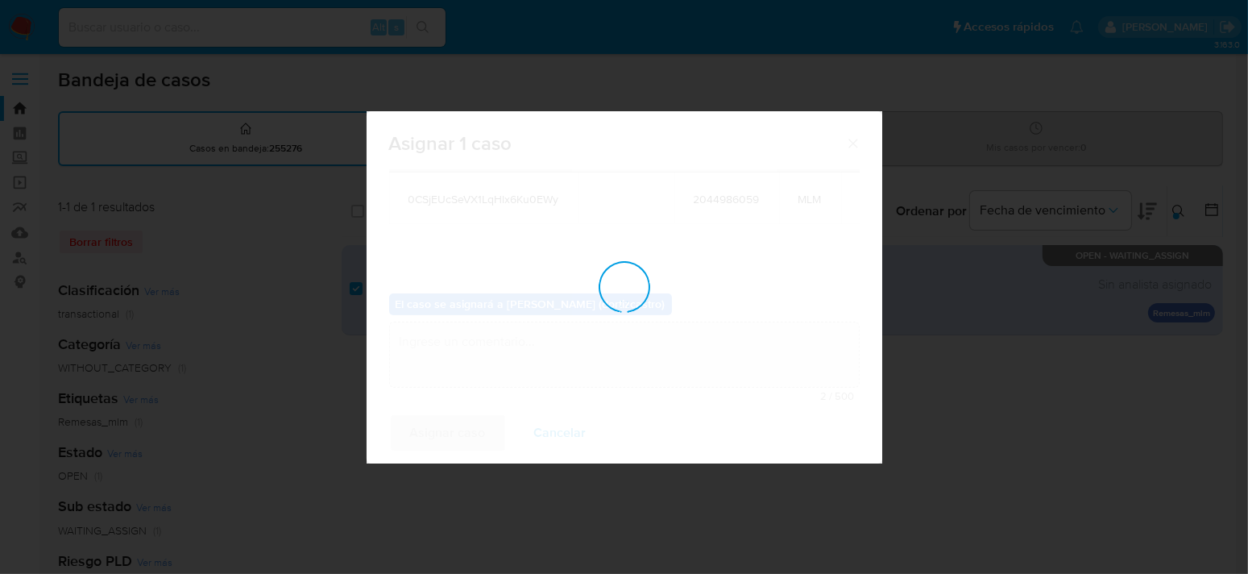
checkbox input "false"
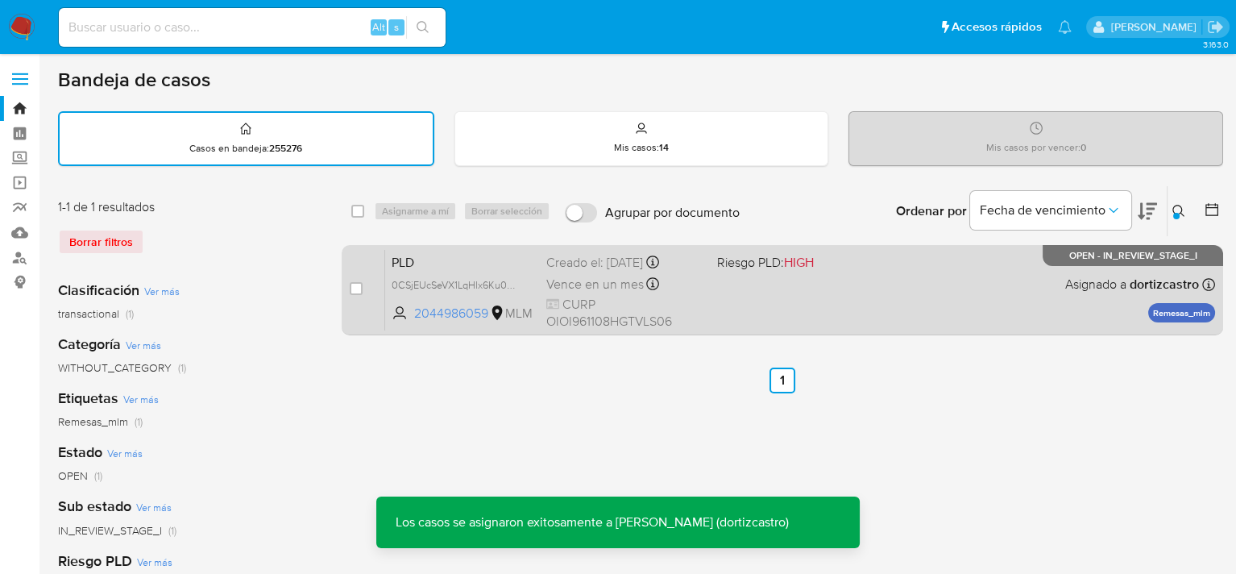
click at [835, 292] on div "PLD 0CSjEUcSeVX1LqHlx6Ku0EWy 2044986059 MLM Riesgo PLD: HIGH Creado el: 12/09/2…" at bounding box center [800, 289] width 830 height 81
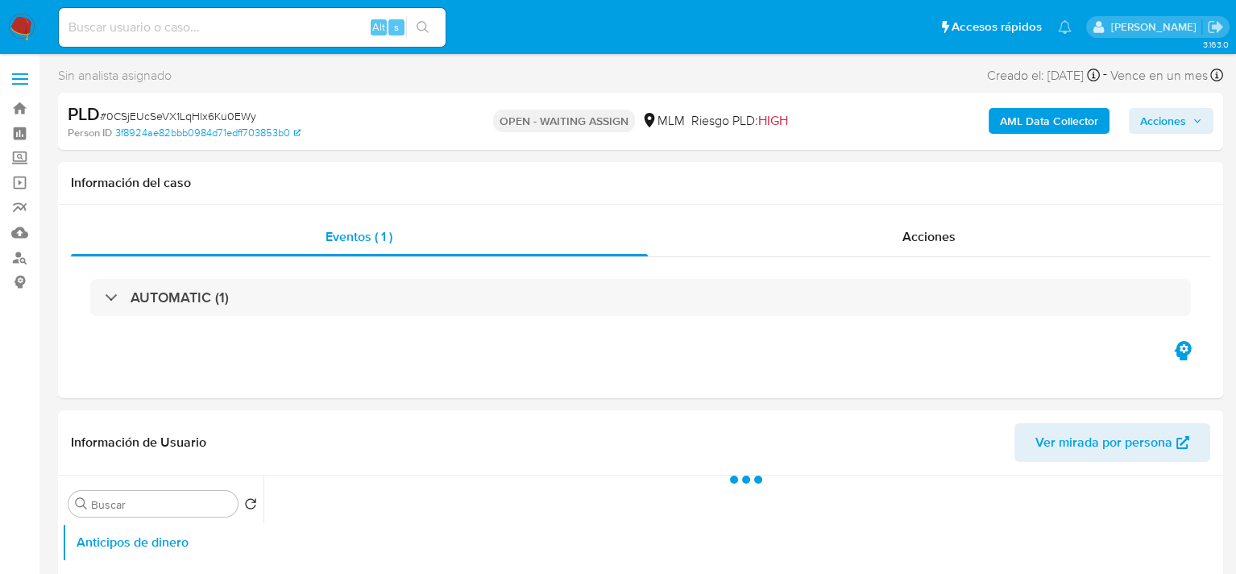
select select "10"
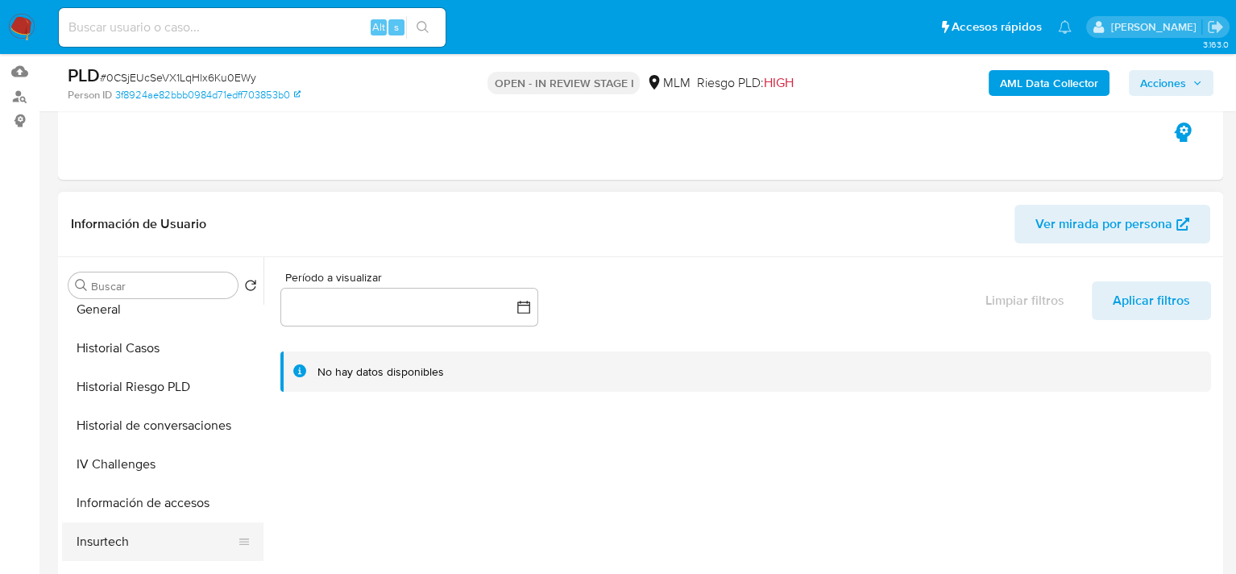
scroll to position [645, 0]
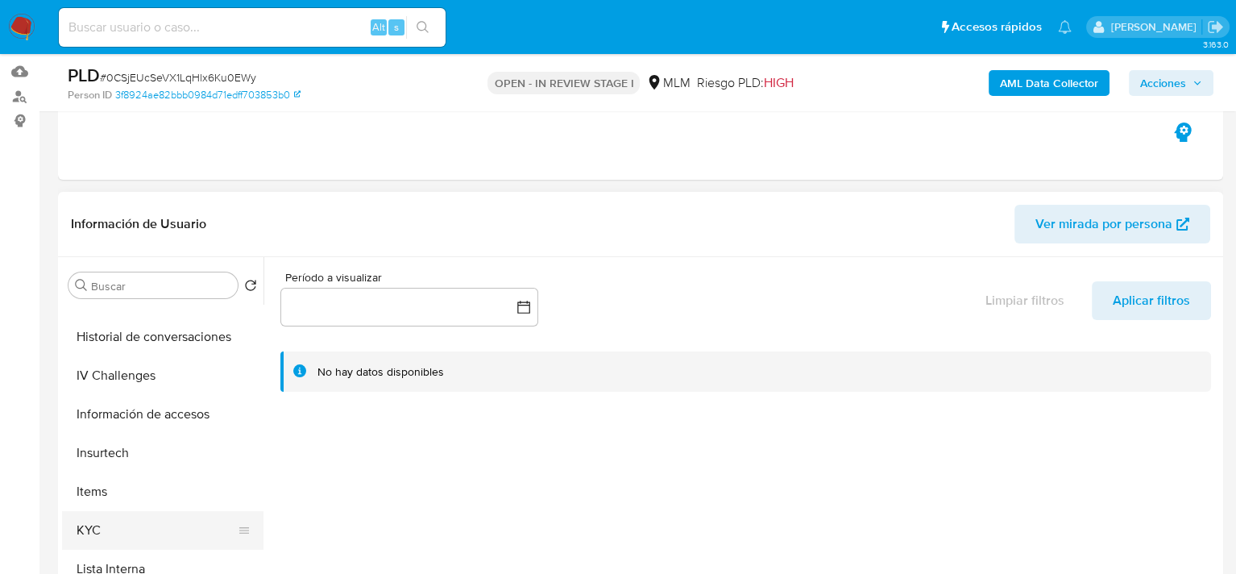
click at [105, 524] on button "KYC" at bounding box center [156, 530] width 189 height 39
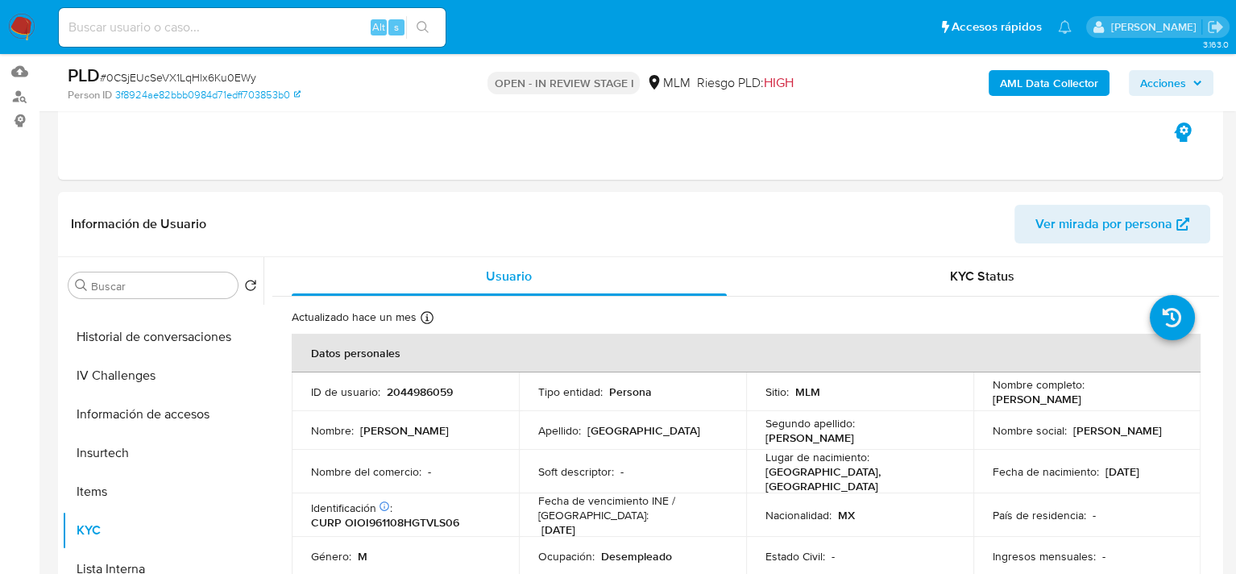
scroll to position [81, 0]
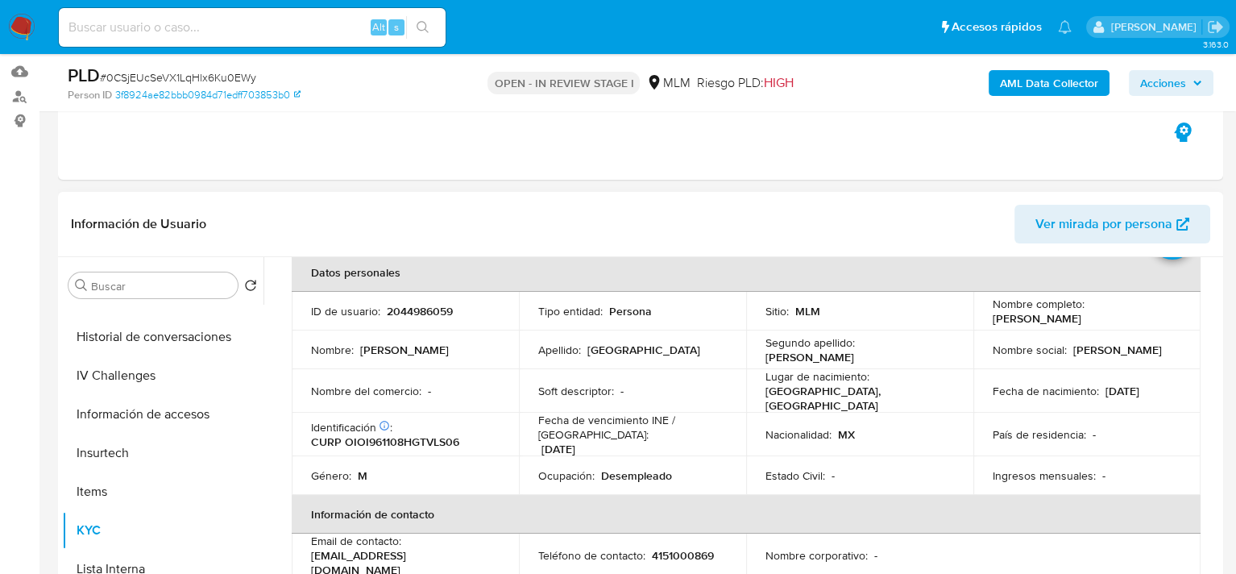
click at [602, 203] on div "Información de Usuario Ver mirada por persona" at bounding box center [640, 224] width 1165 height 65
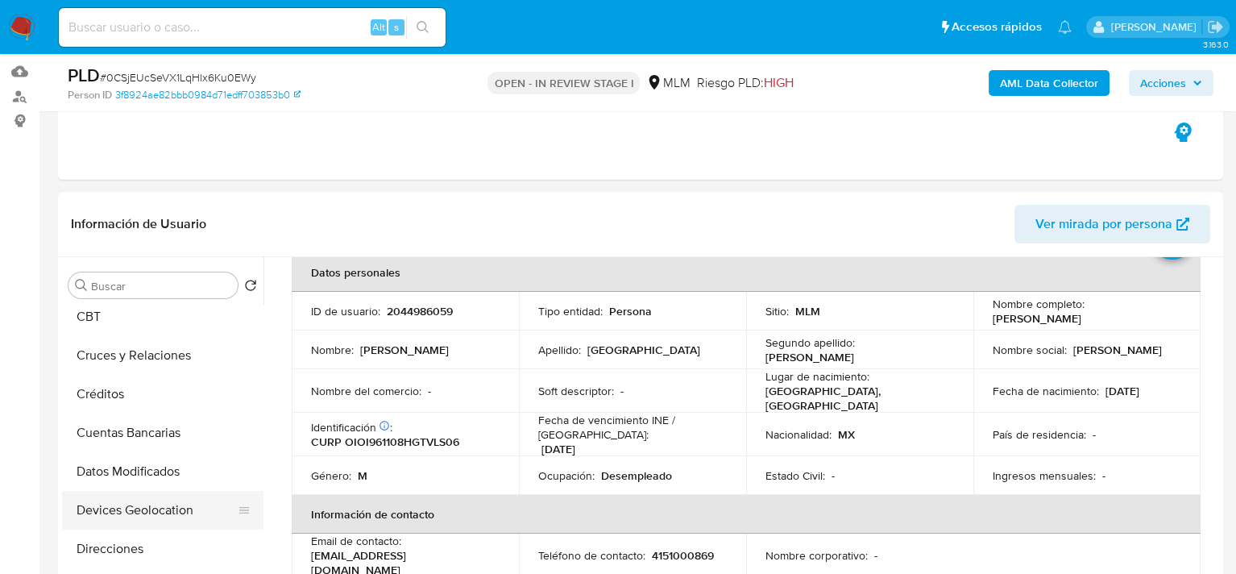
scroll to position [0, 0]
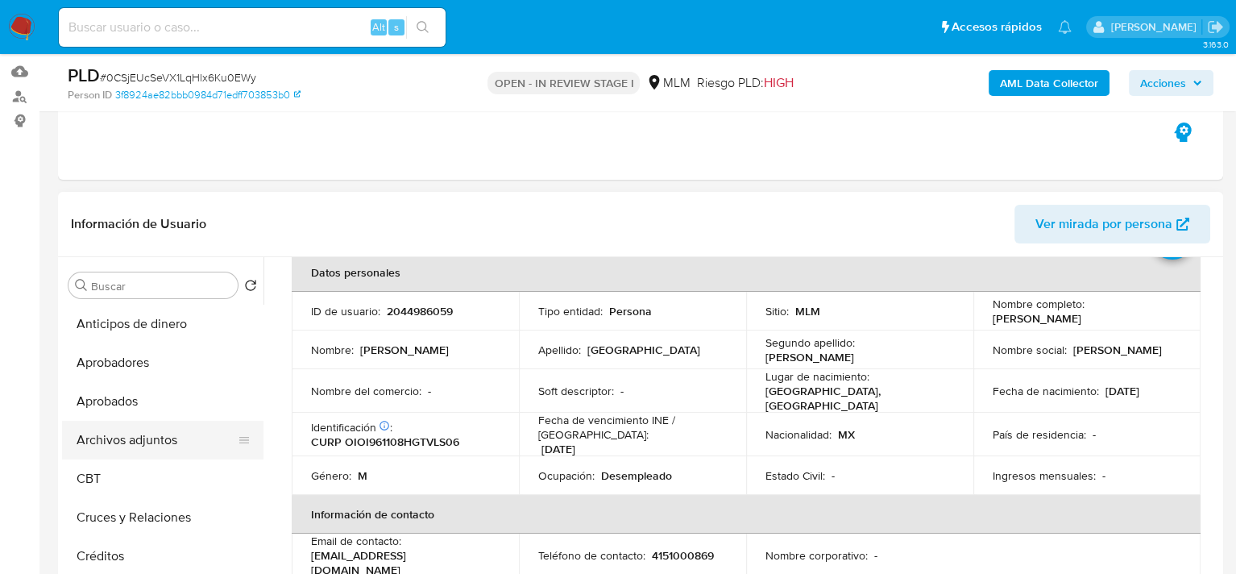
click at [147, 443] on button "Archivos adjuntos" at bounding box center [156, 440] width 189 height 39
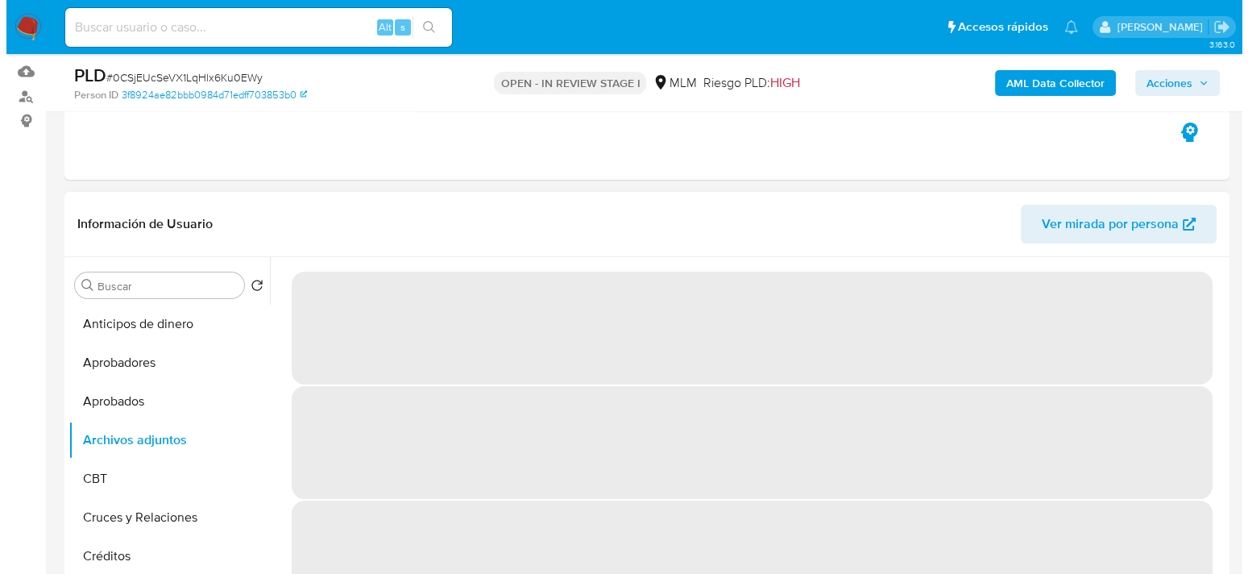
scroll to position [242, 0]
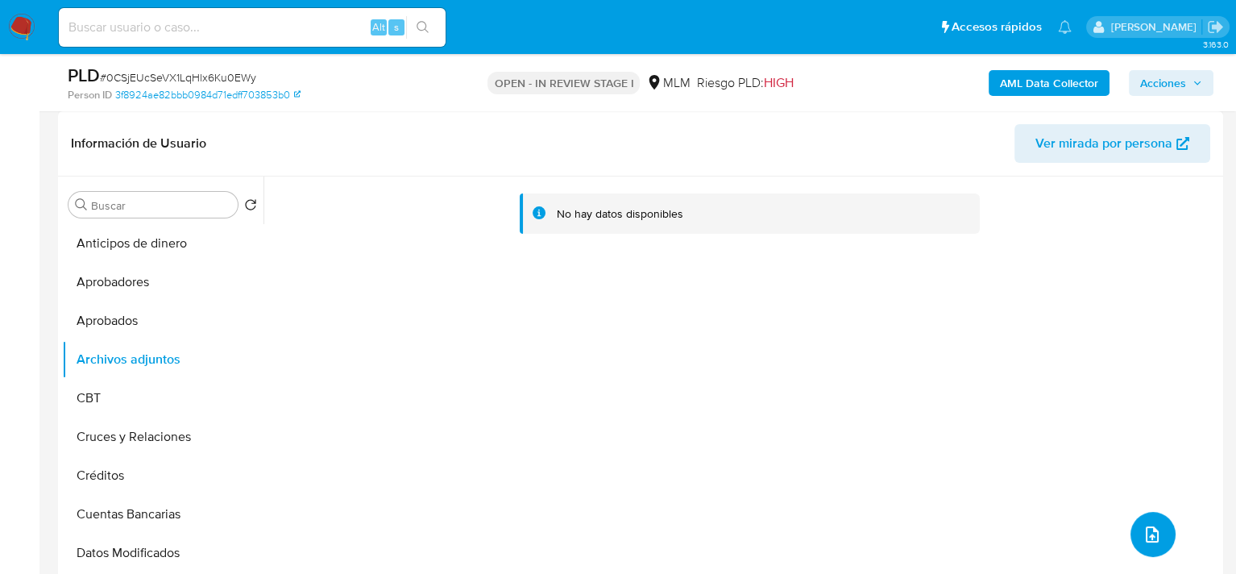
click at [1163, 536] on button "upload-file" at bounding box center [1153, 534] width 45 height 45
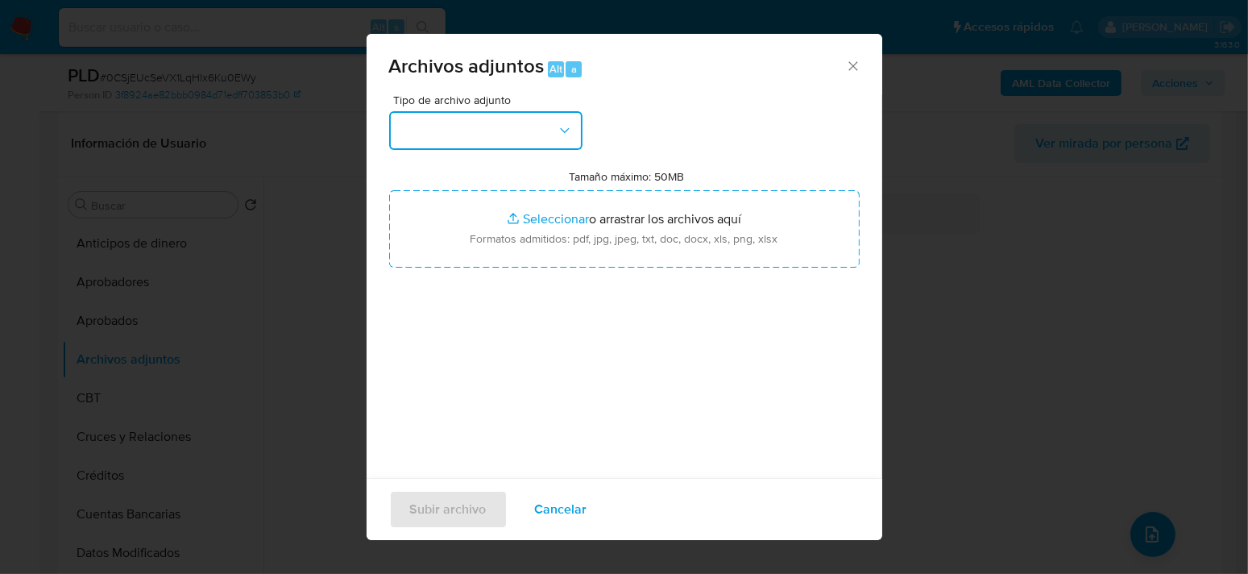
click at [563, 135] on icon "button" at bounding box center [565, 130] width 16 height 16
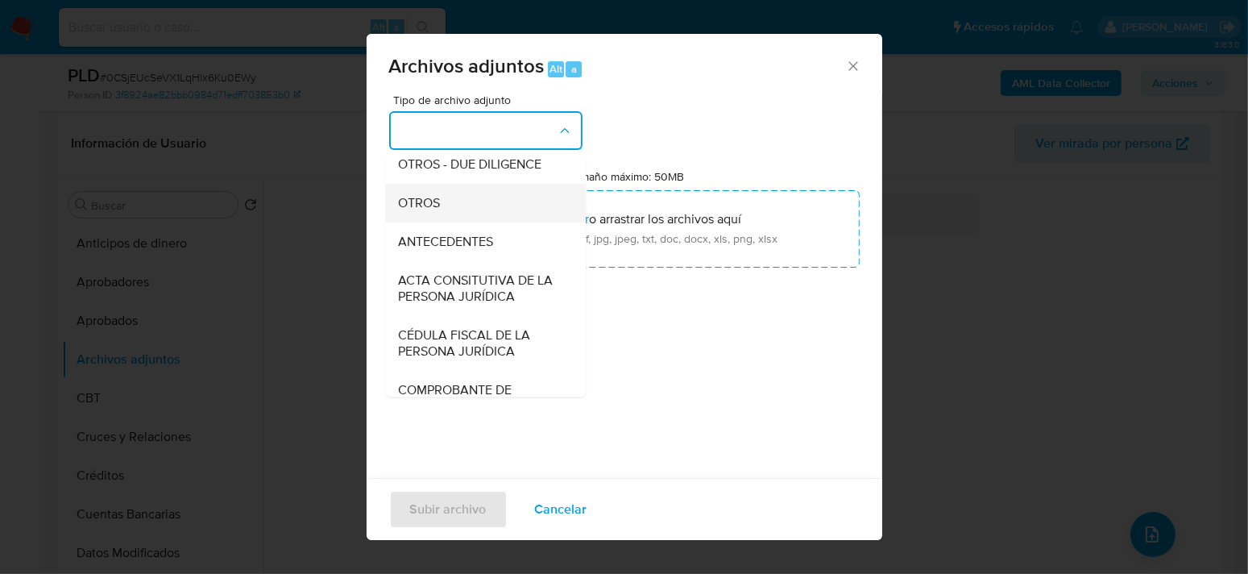
click at [424, 211] on span "OTROS" at bounding box center [419, 203] width 42 height 16
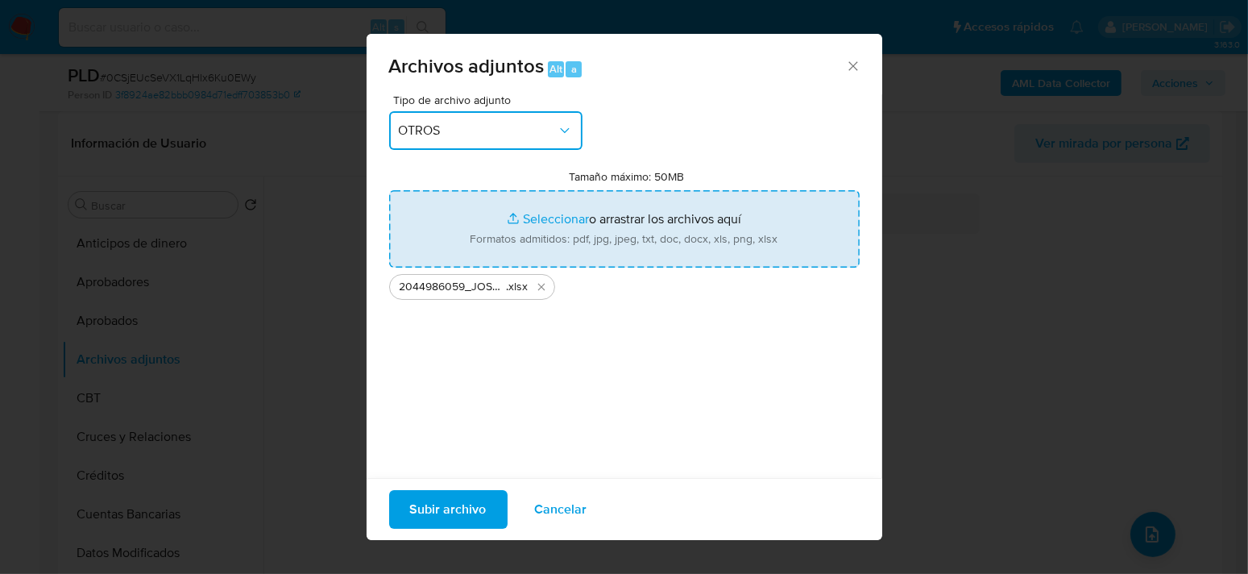
type input "C:\fakepath\2044986059_JOSE ISMAEL OVIEDO OLALDE_SEP2025.pdf"
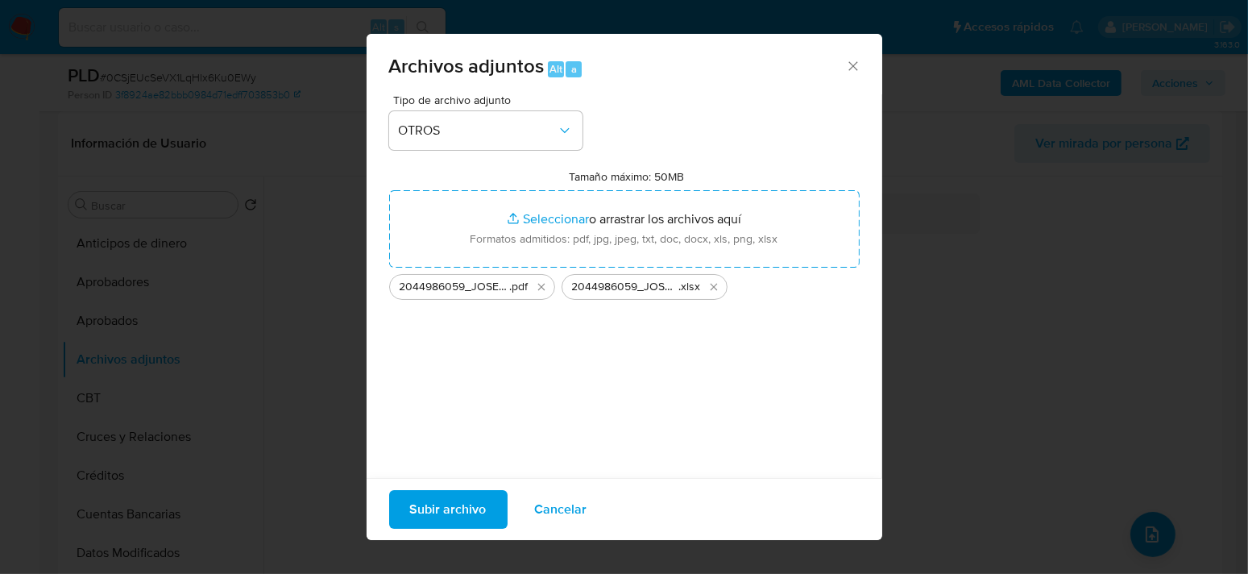
click at [575, 405] on div "Tipo de archivo adjunto OTROS Tamaño máximo: 50MB Seleccionar archivos Seleccio…" at bounding box center [624, 284] width 471 height 380
click at [459, 518] on span "Subir archivo" at bounding box center [448, 509] width 77 height 35
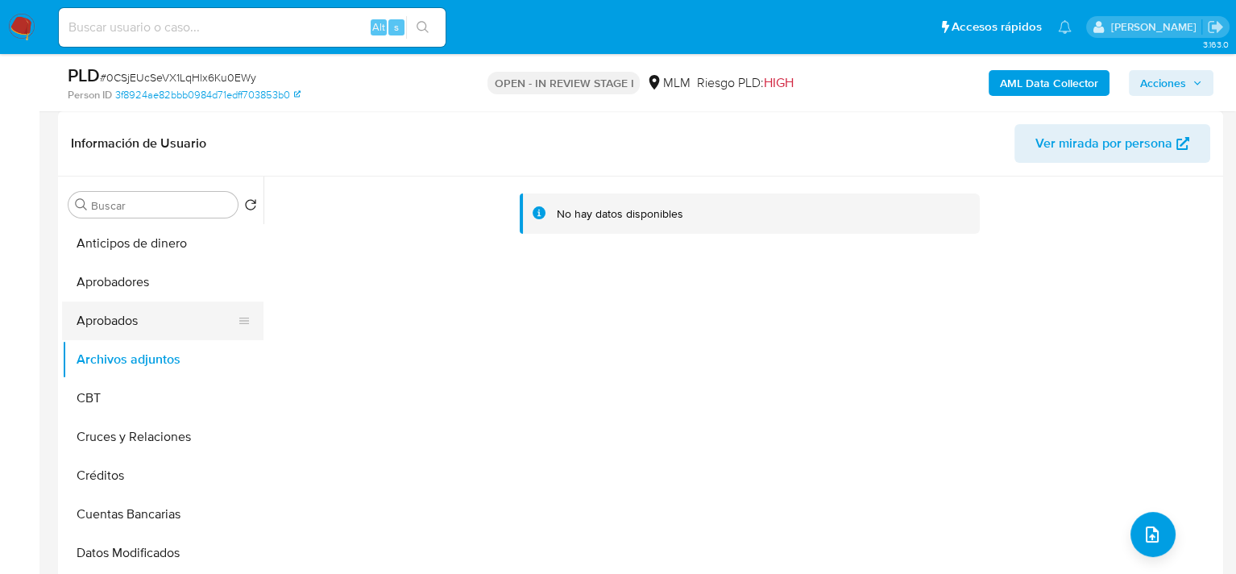
click at [114, 327] on button "Aprobados" at bounding box center [156, 320] width 189 height 39
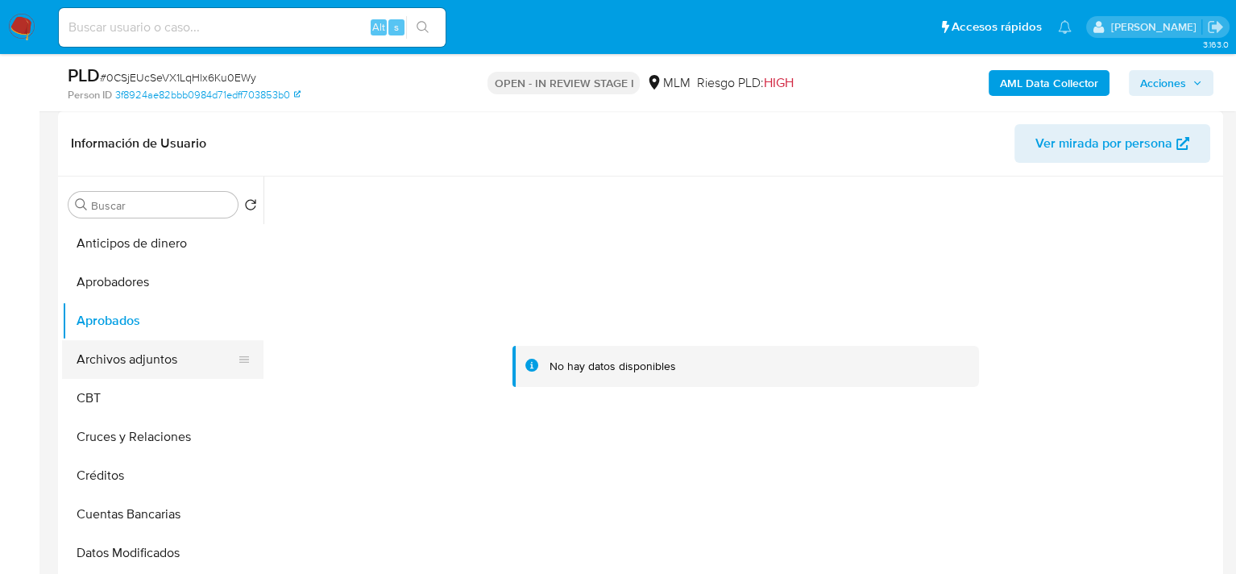
click at [112, 352] on button "Archivos adjuntos" at bounding box center [156, 359] width 189 height 39
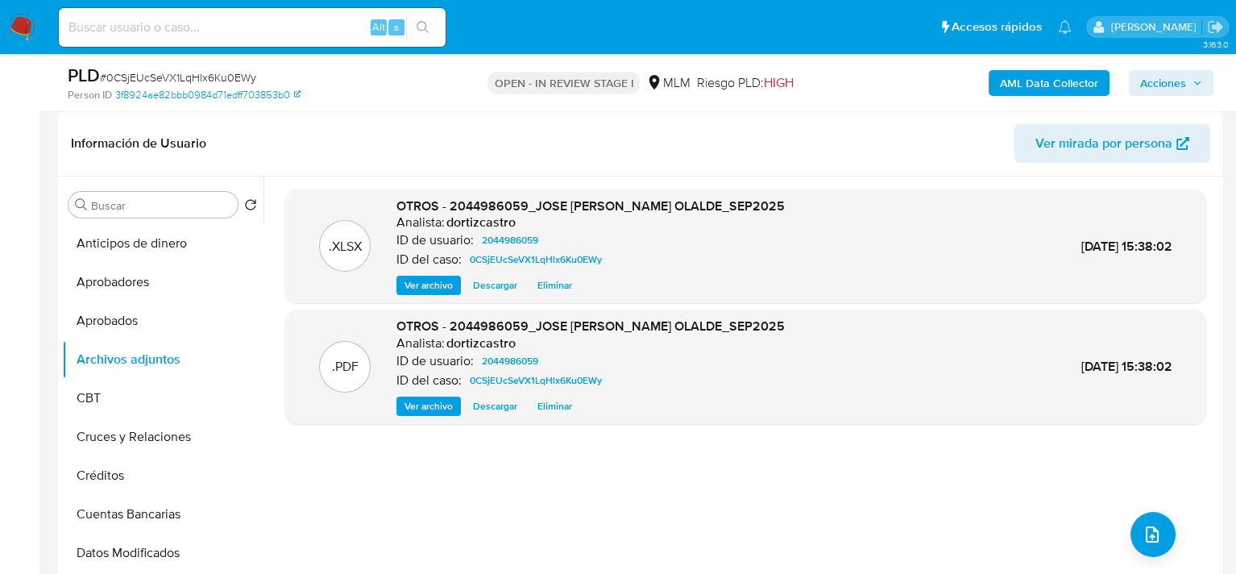
click at [661, 495] on div ".XLSX OTROS - 2044986059_JOSE ISMAEL OVIEDO OLALDE_SEP2025 Analista: dortizcast…" at bounding box center [745, 382] width 921 height 387
click at [550, 405] on span "Eliminar" at bounding box center [555, 406] width 35 height 16
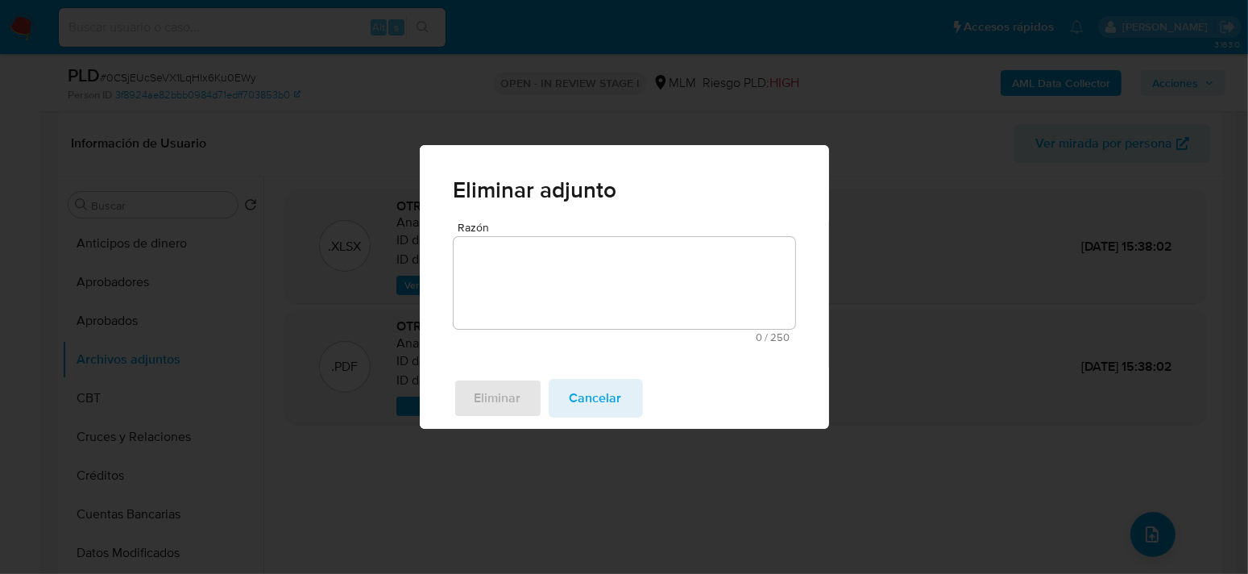
click at [544, 301] on textarea "Razón" at bounding box center [625, 283] width 342 height 92
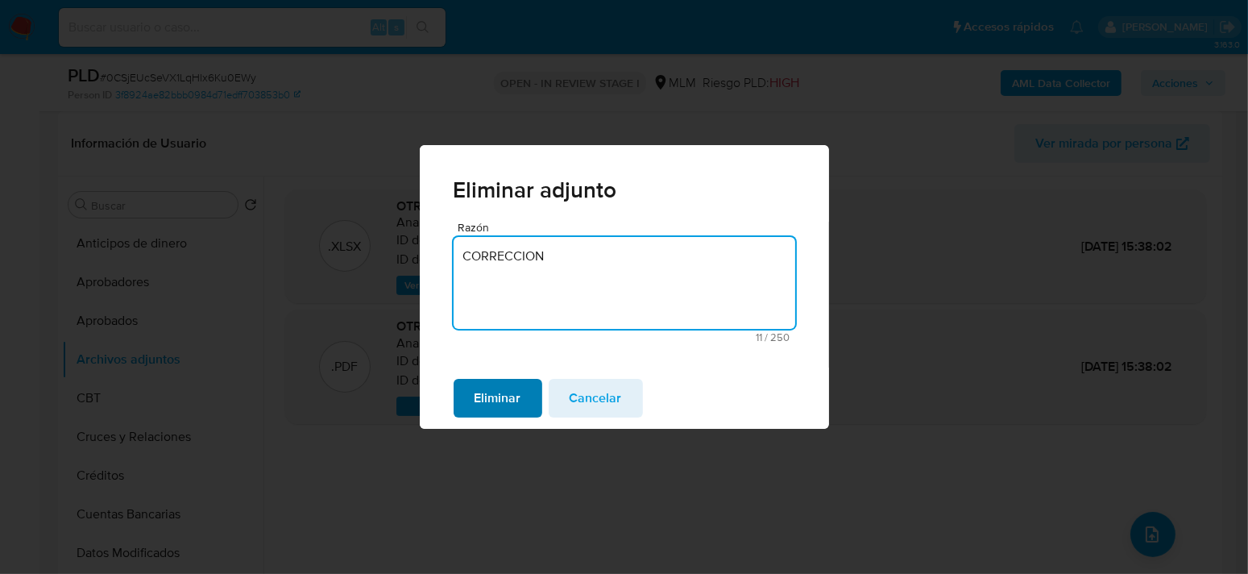
type textarea "CORRECCION"
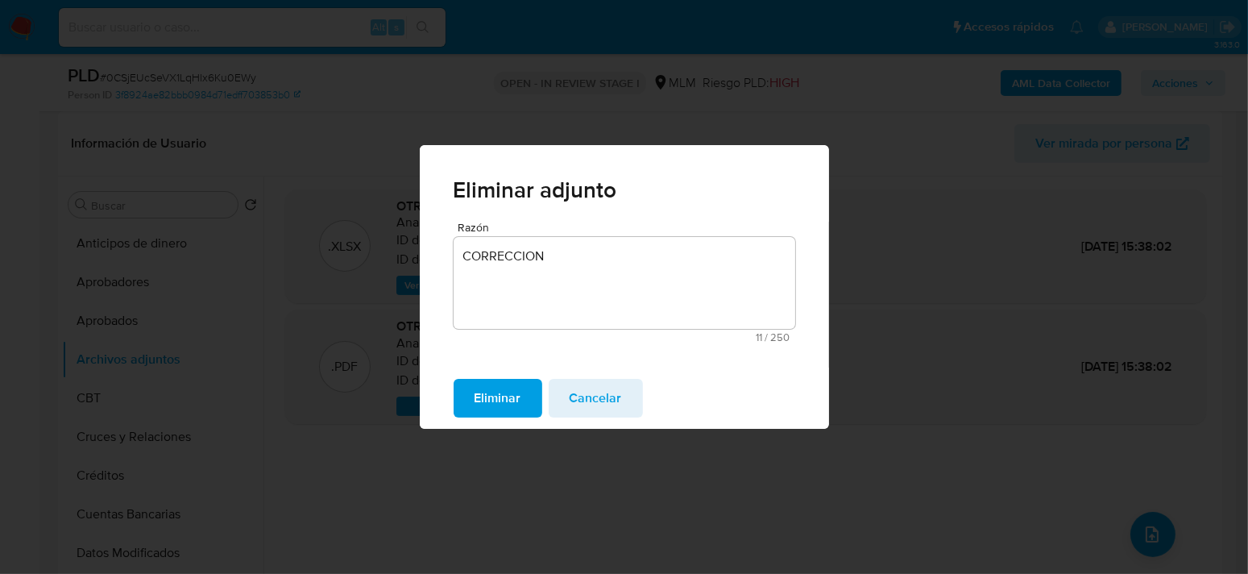
click at [488, 404] on span "Eliminar" at bounding box center [498, 397] width 47 height 35
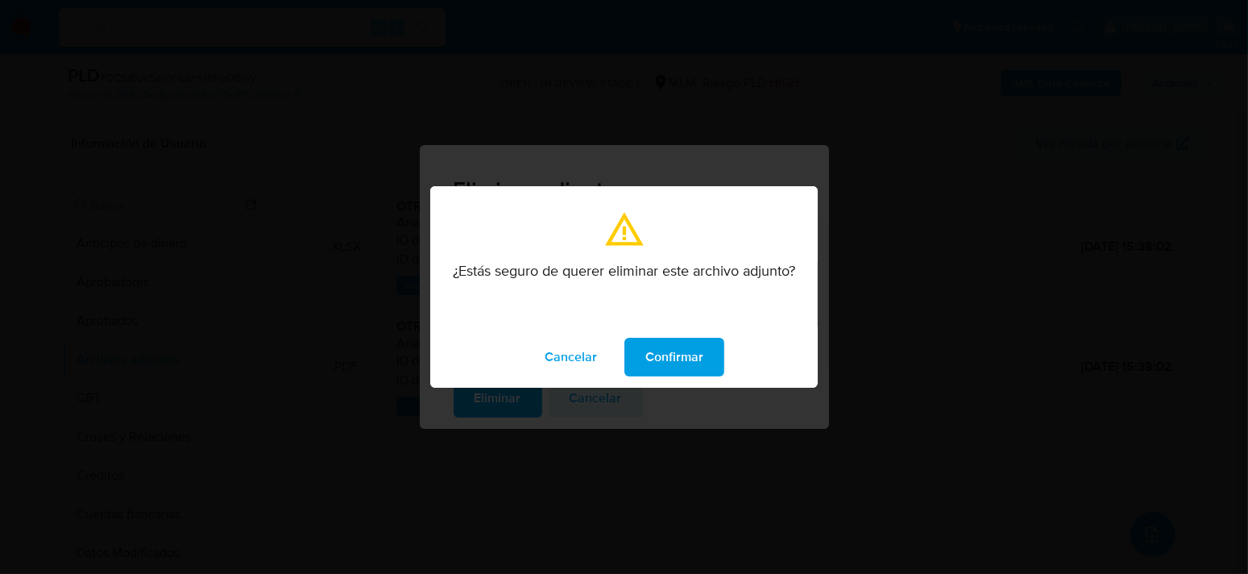
click at [665, 355] on span "Confirmar" at bounding box center [675, 356] width 58 height 35
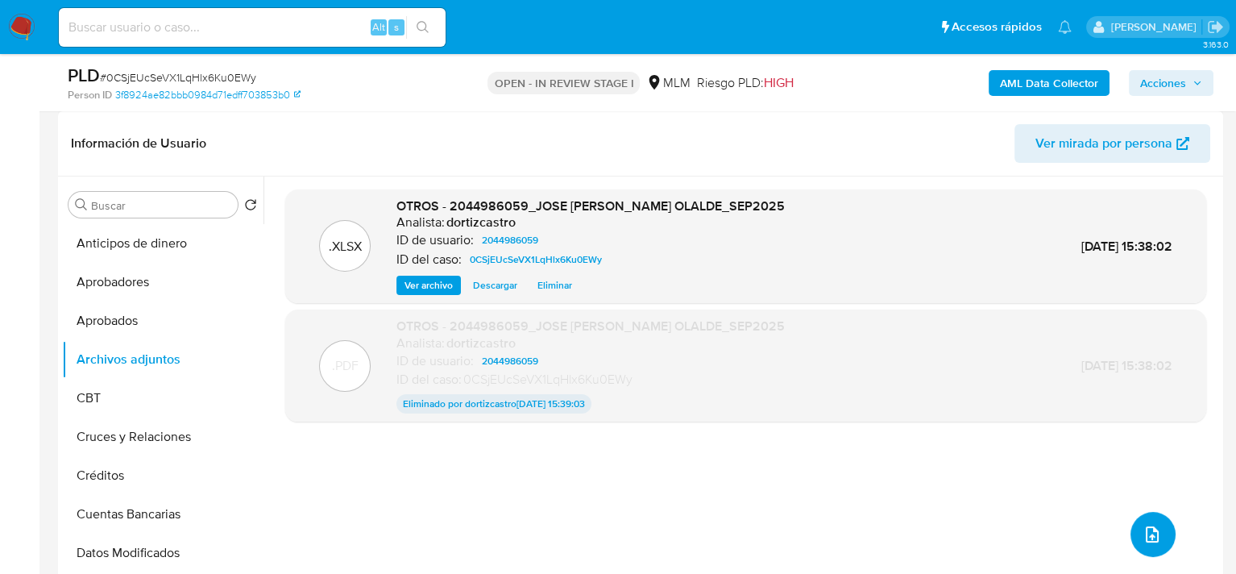
click at [1146, 530] on icon "upload-file" at bounding box center [1152, 534] width 13 height 16
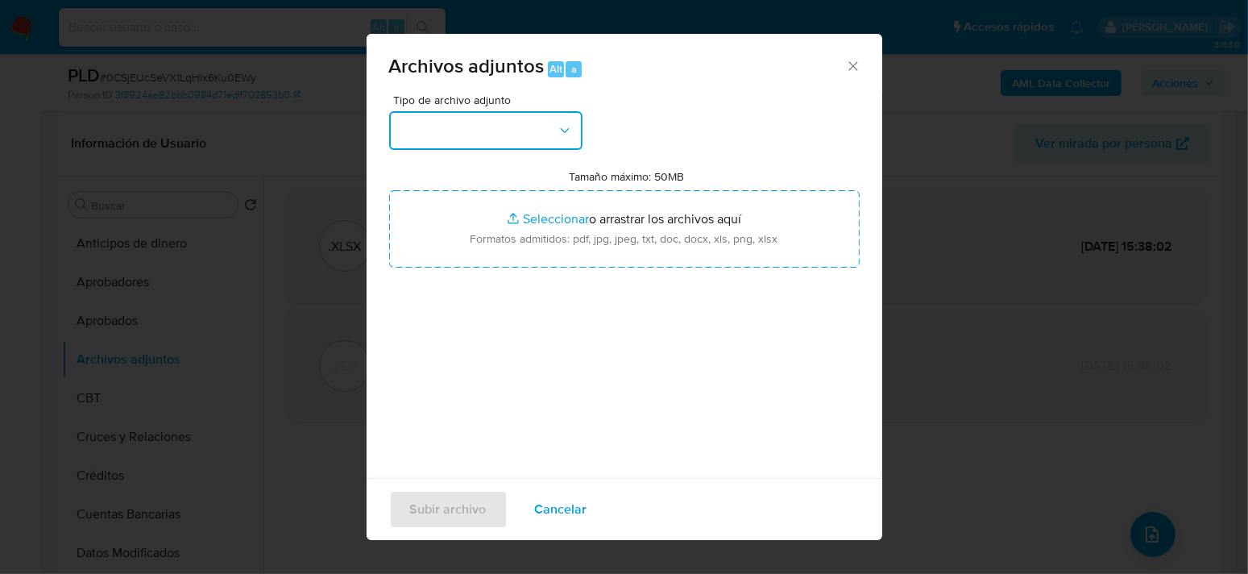
click at [544, 135] on button "button" at bounding box center [485, 130] width 193 height 39
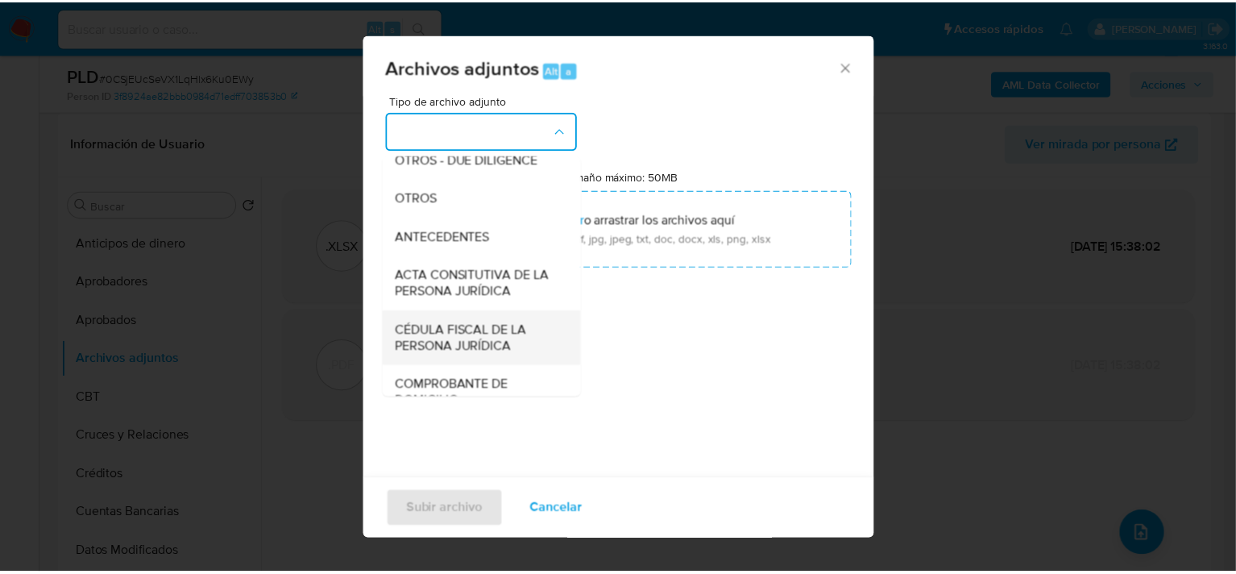
scroll to position [218, 0]
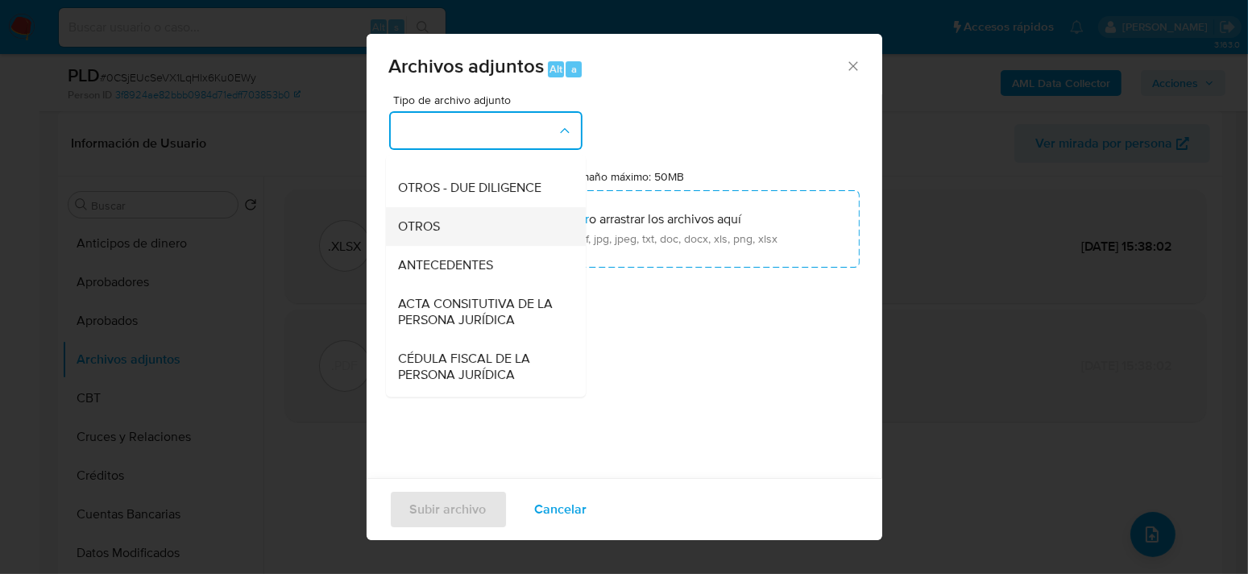
click at [430, 235] on span "OTROS" at bounding box center [419, 226] width 42 height 16
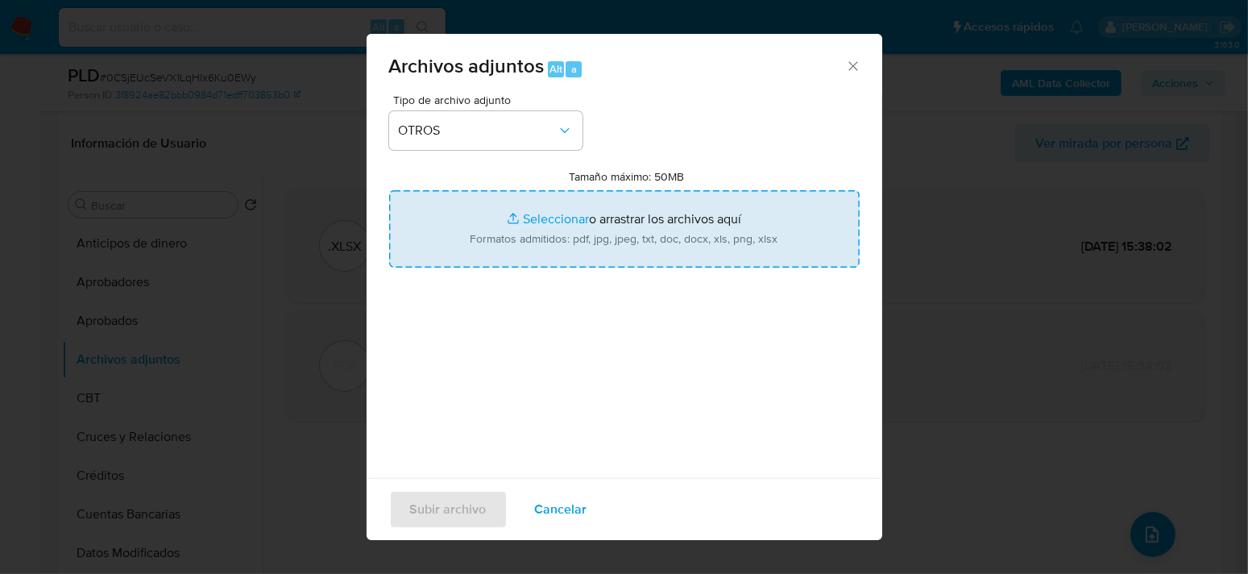
type input "C:\fakepath\2044986059_JOSE ISMAEL OVIEDO OLALDE_SEP2025.pdf"
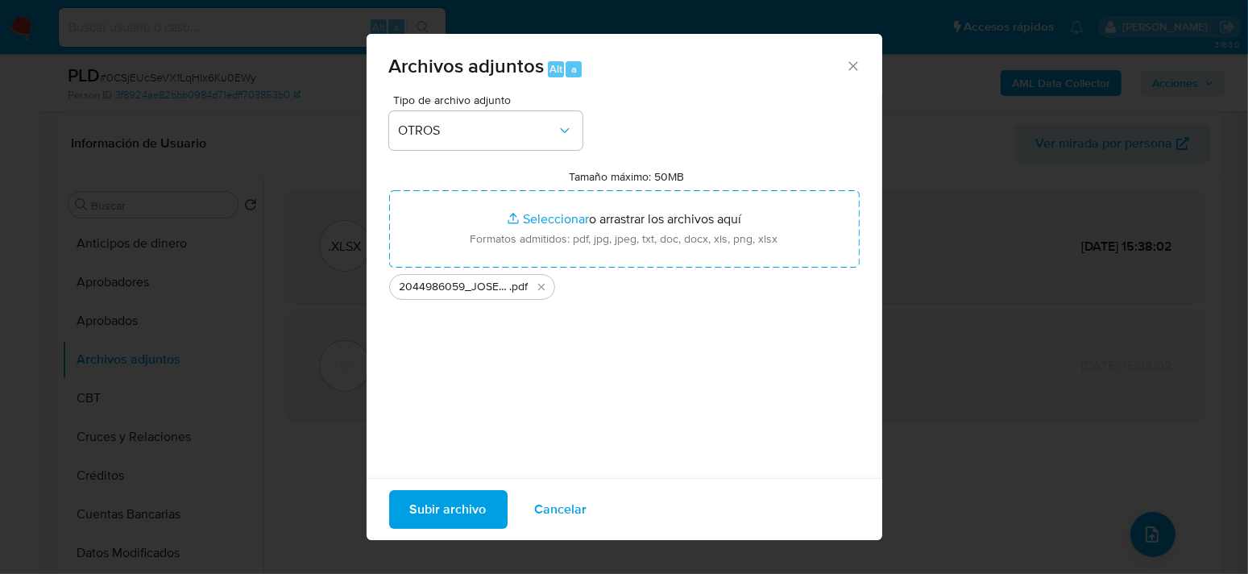
click at [447, 510] on span "Subir archivo" at bounding box center [448, 509] width 77 height 35
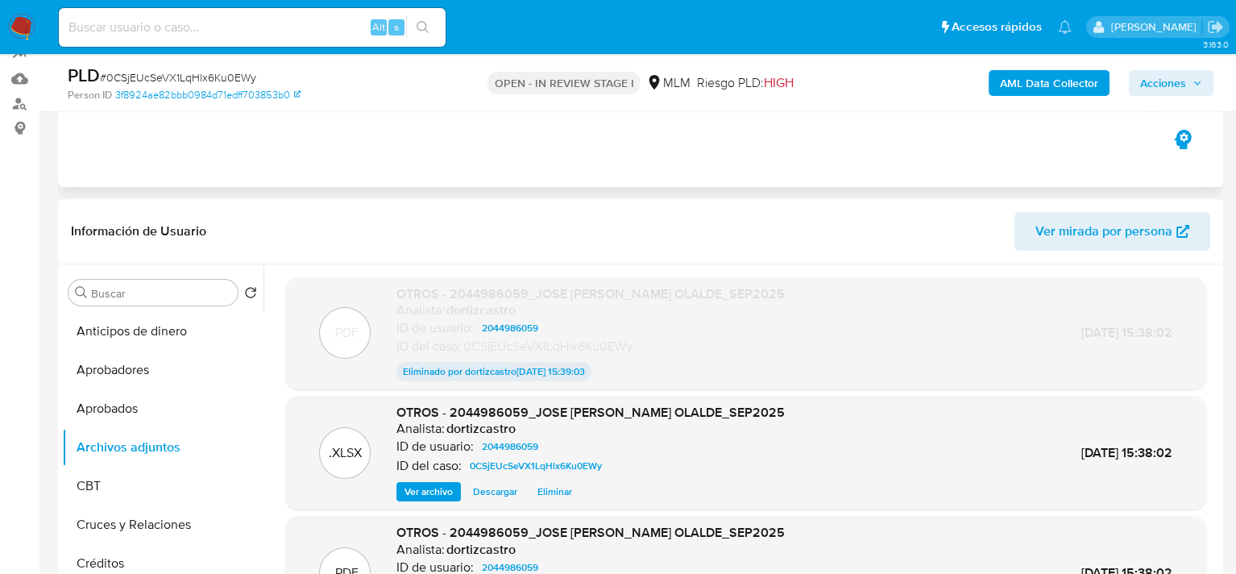
scroll to position [0, 0]
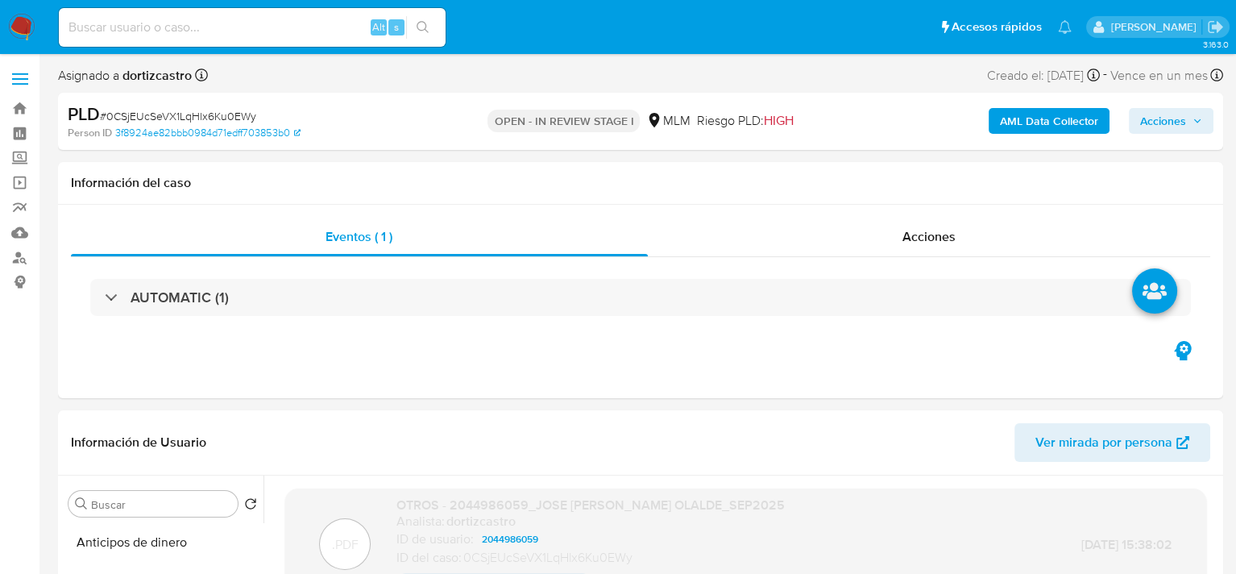
click at [1183, 130] on span "Acciones" at bounding box center [1163, 121] width 46 height 26
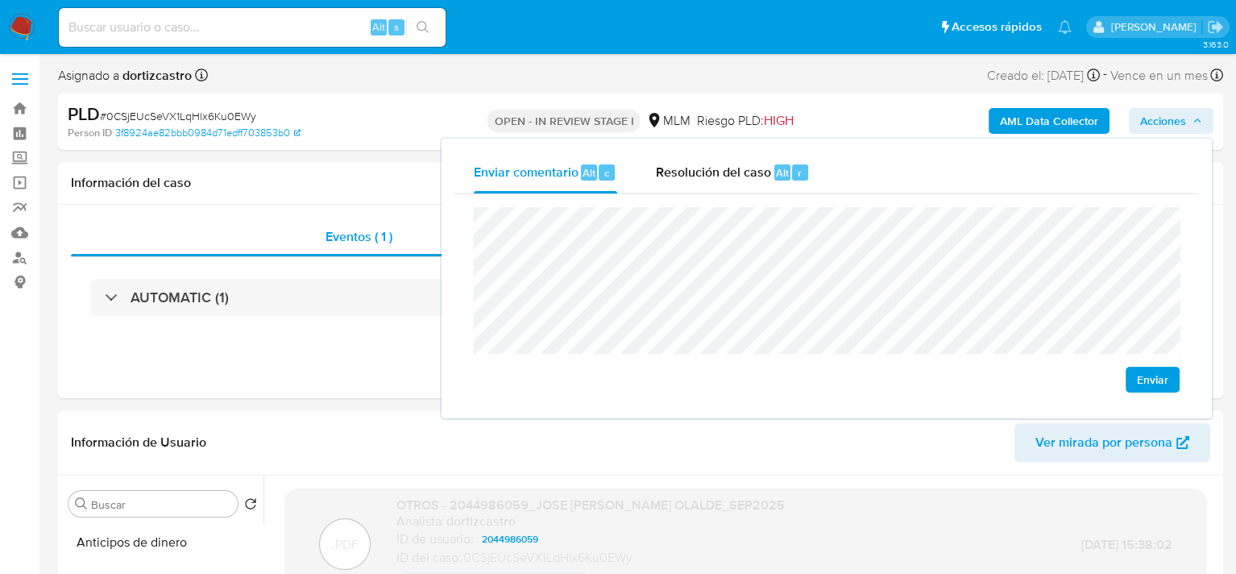
click at [1166, 376] on span "Enviar" at bounding box center [1152, 379] width 31 height 23
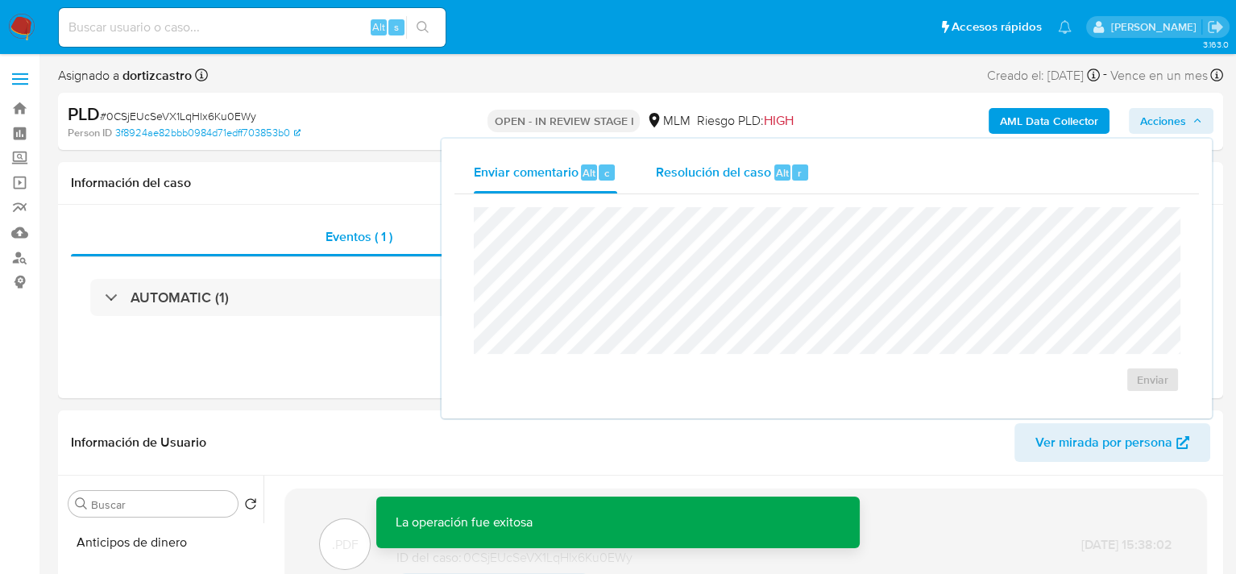
click at [695, 164] on span "Resolución del caso" at bounding box center [713, 172] width 115 height 19
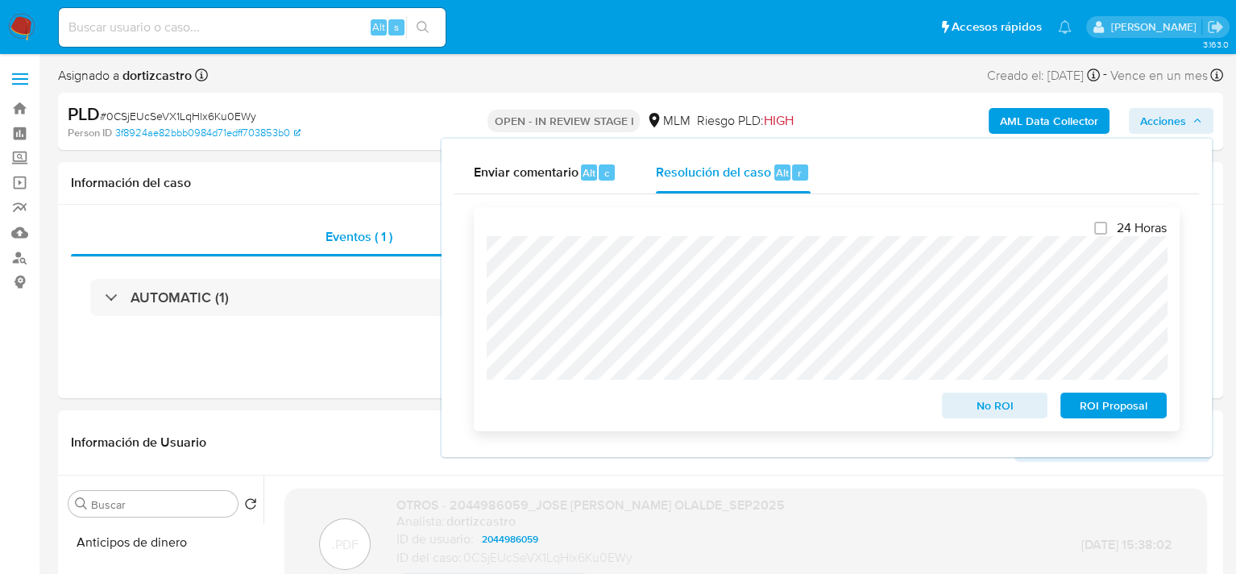
click at [979, 413] on span "No ROI" at bounding box center [995, 405] width 84 height 23
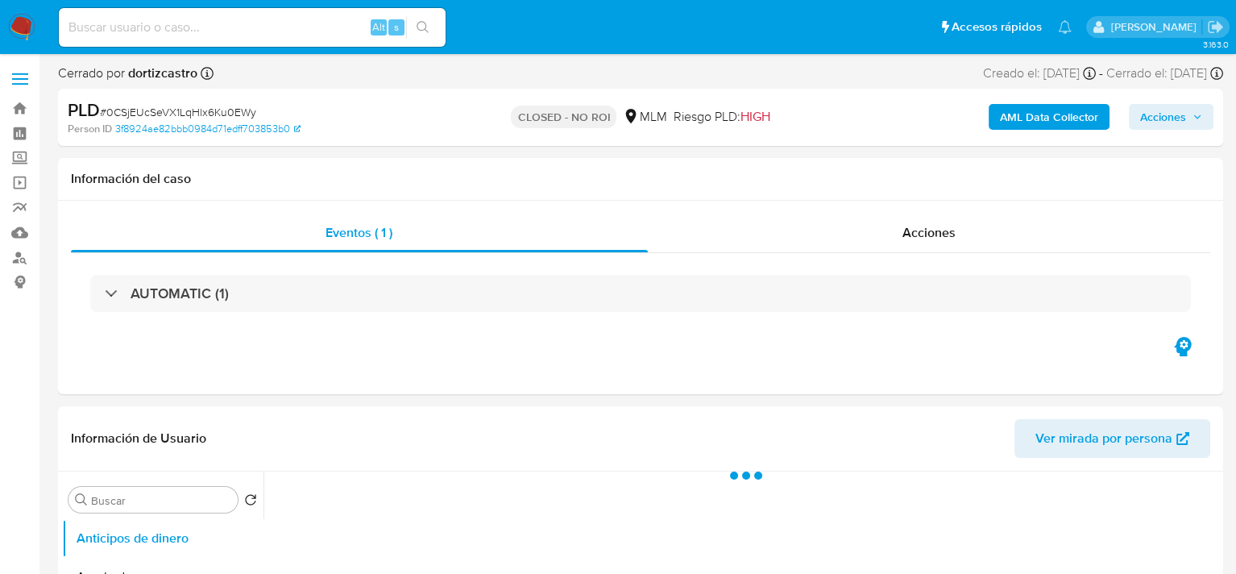
select select "10"
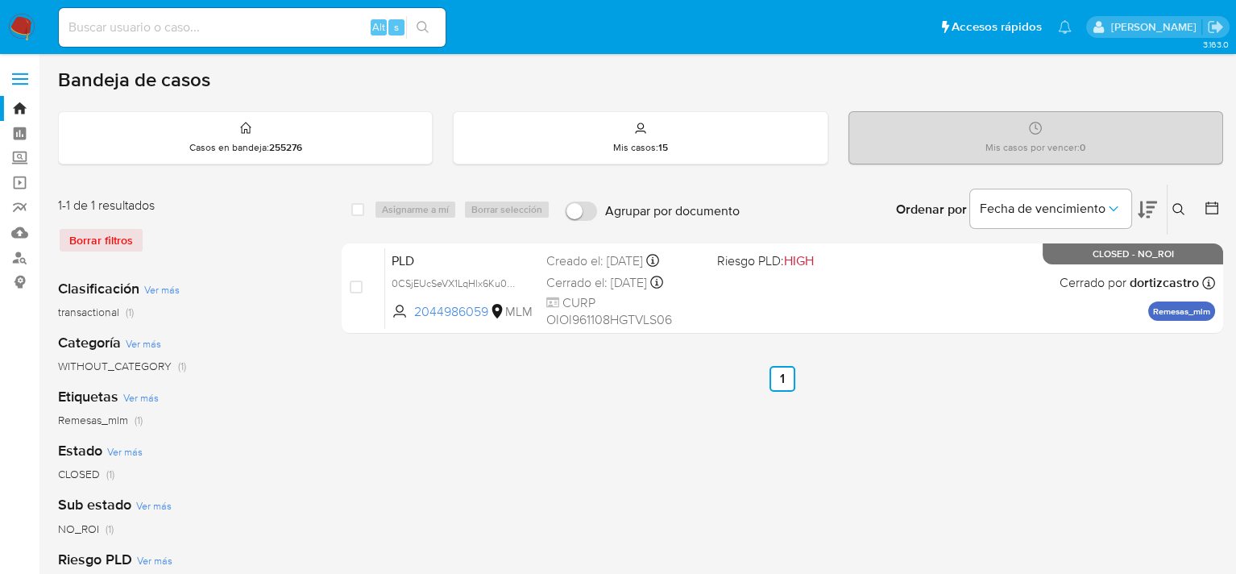
click at [77, 243] on div "Borrar filtros" at bounding box center [187, 240] width 258 height 26
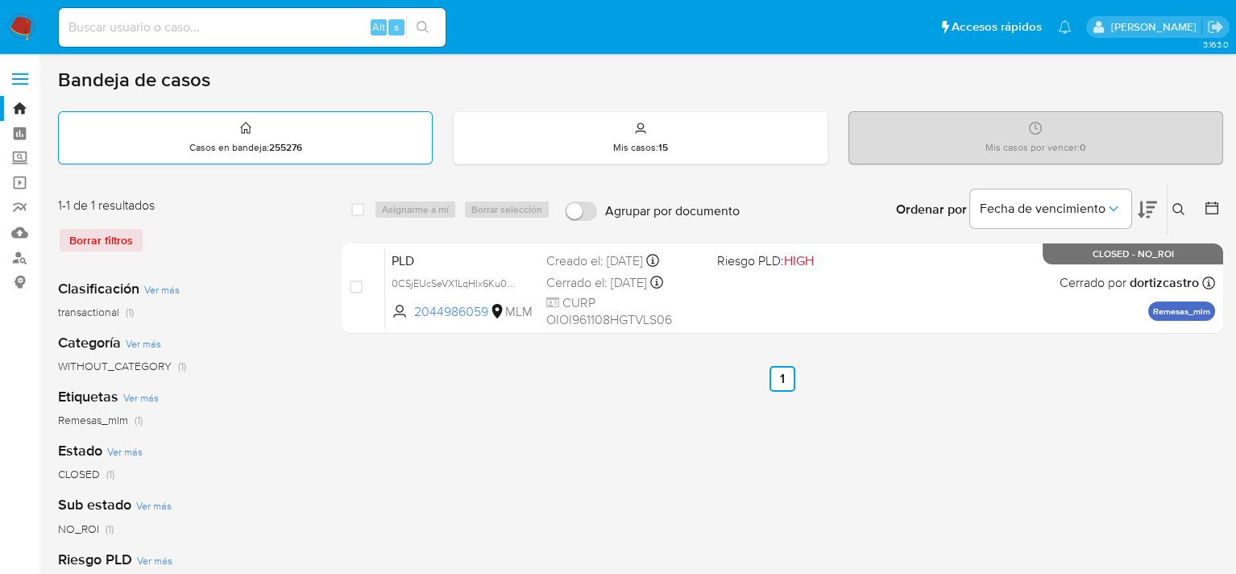
click at [339, 143] on div "Casos en bandeja : 255276" at bounding box center [245, 138] width 373 height 52
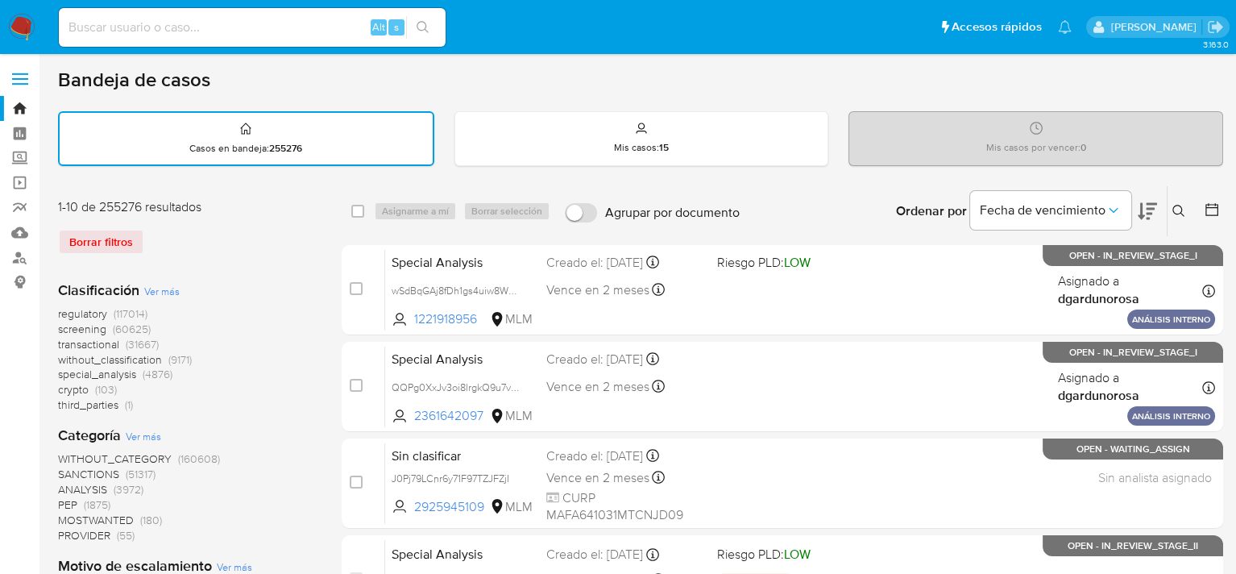
click at [1185, 211] on button at bounding box center [1181, 210] width 27 height 19
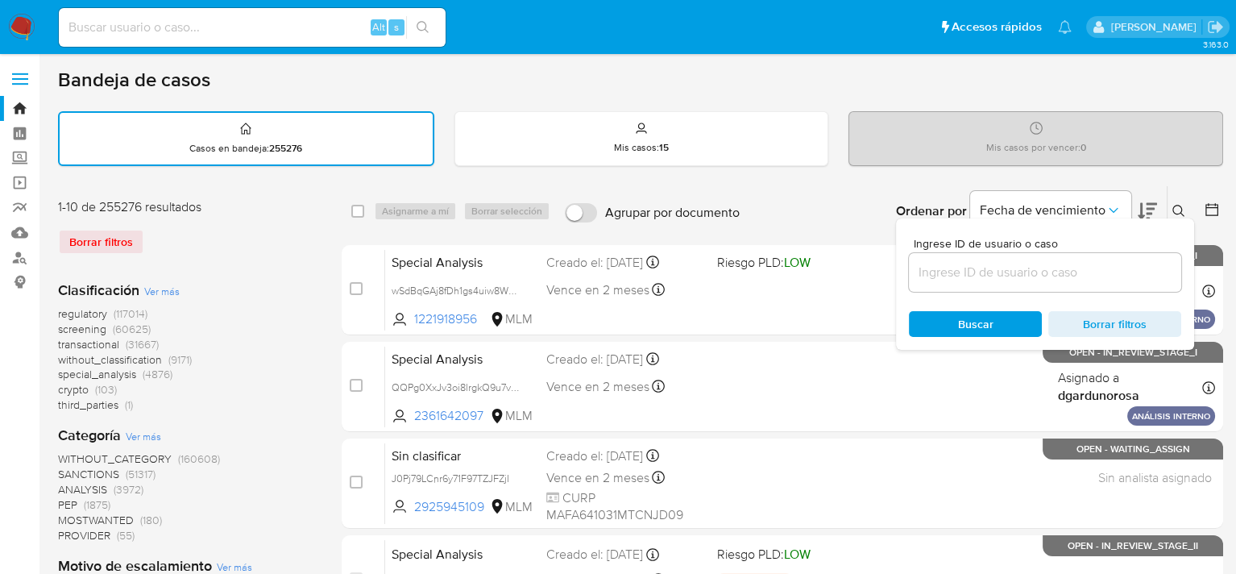
click at [1008, 273] on input at bounding box center [1045, 272] width 272 height 21
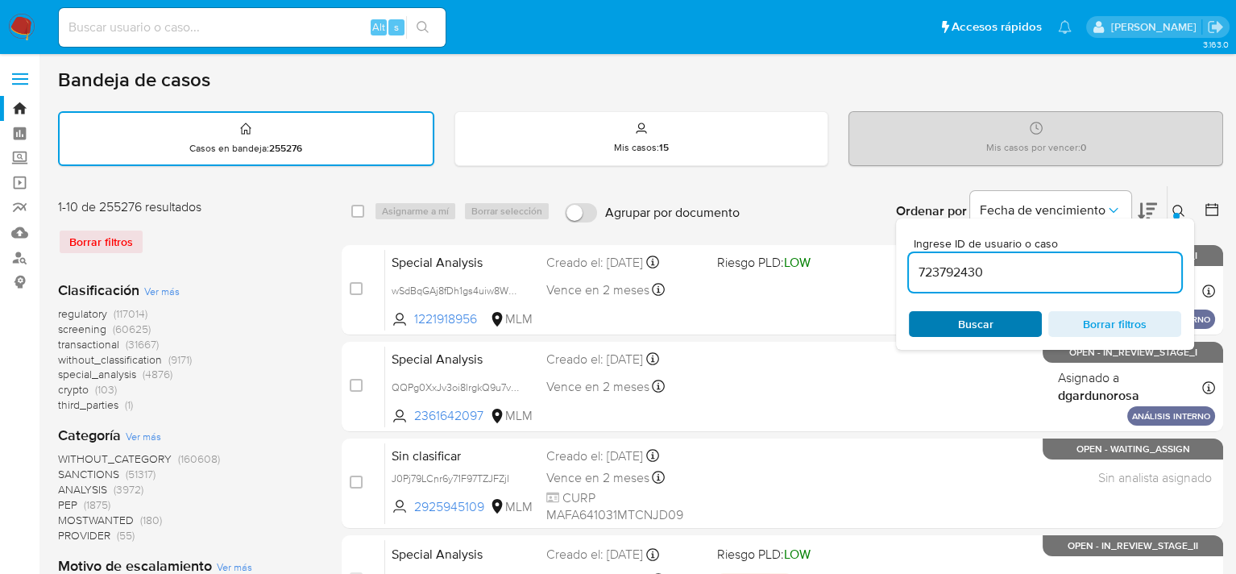
type input "723792430"
click at [973, 323] on span "Buscar" at bounding box center [975, 324] width 35 height 26
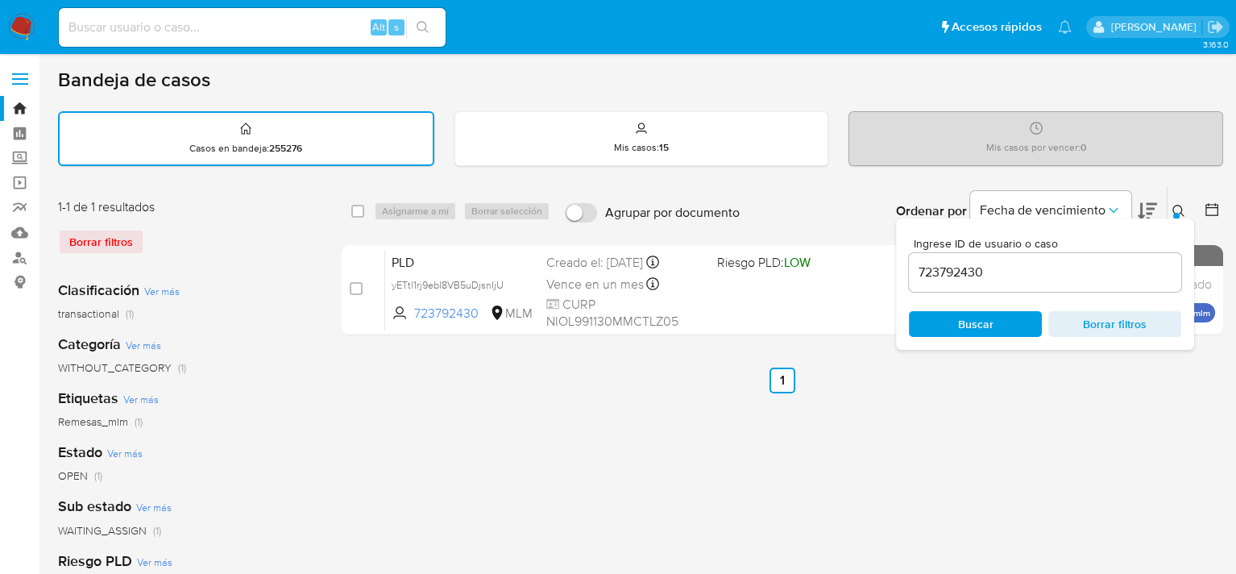
click at [795, 200] on div "Ordenar por Fecha de vencimiento No es posible ordenar los resultados mientras …" at bounding box center [985, 211] width 475 height 50
click at [1176, 206] on icon at bounding box center [1179, 211] width 13 height 13
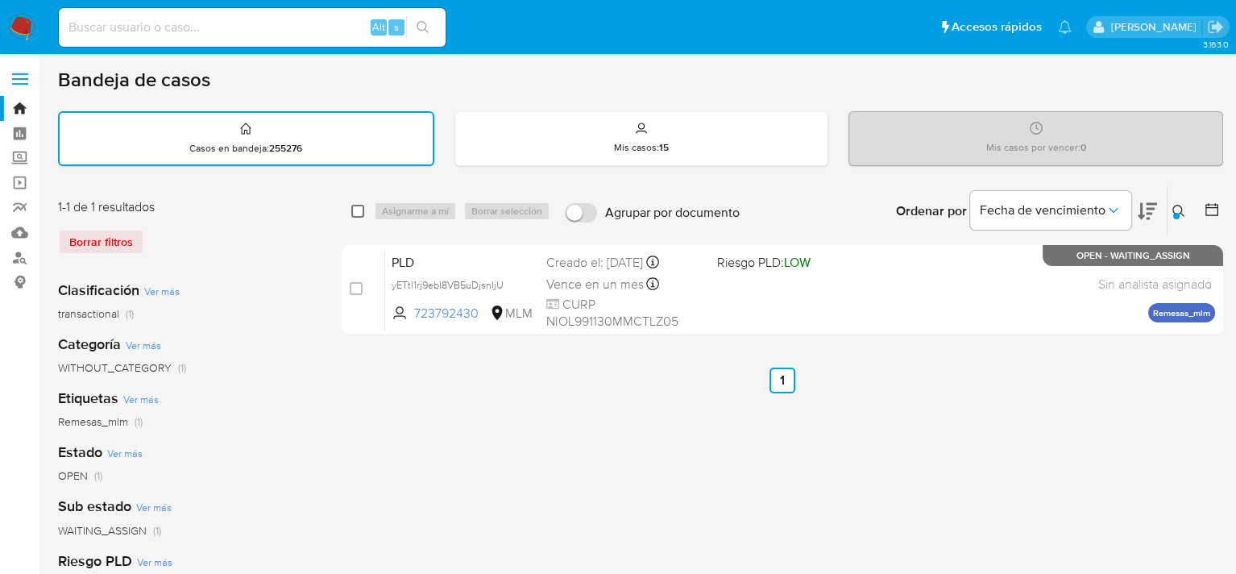
click at [356, 211] on input "checkbox" at bounding box center [357, 211] width 13 height 13
checkbox input "true"
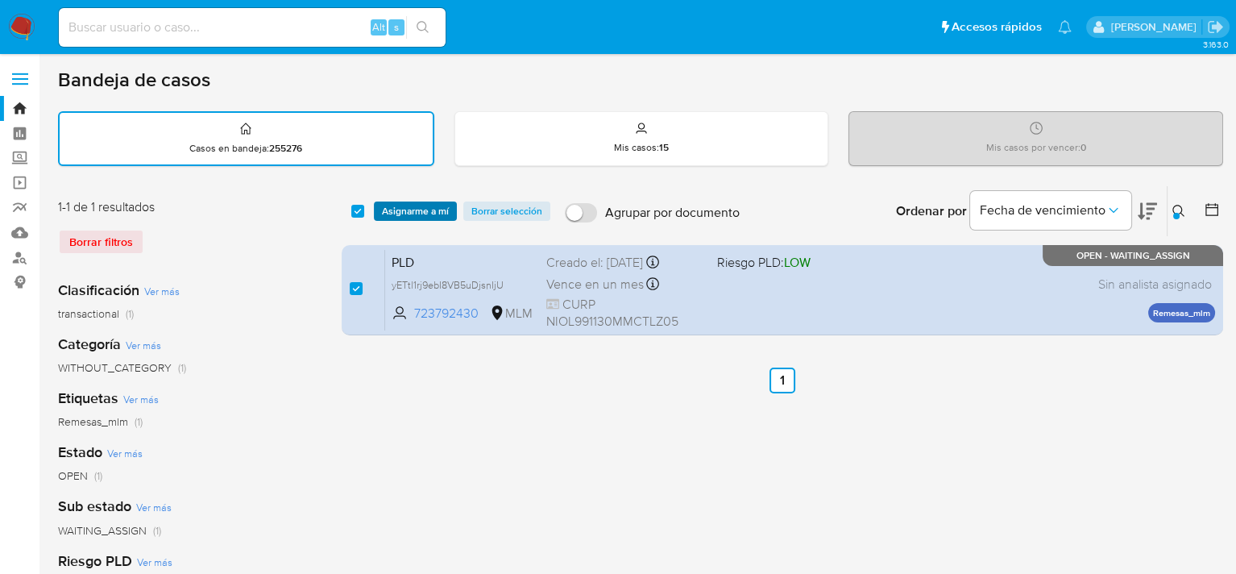
click at [442, 209] on span "Asignarme a mí" at bounding box center [415, 211] width 67 height 16
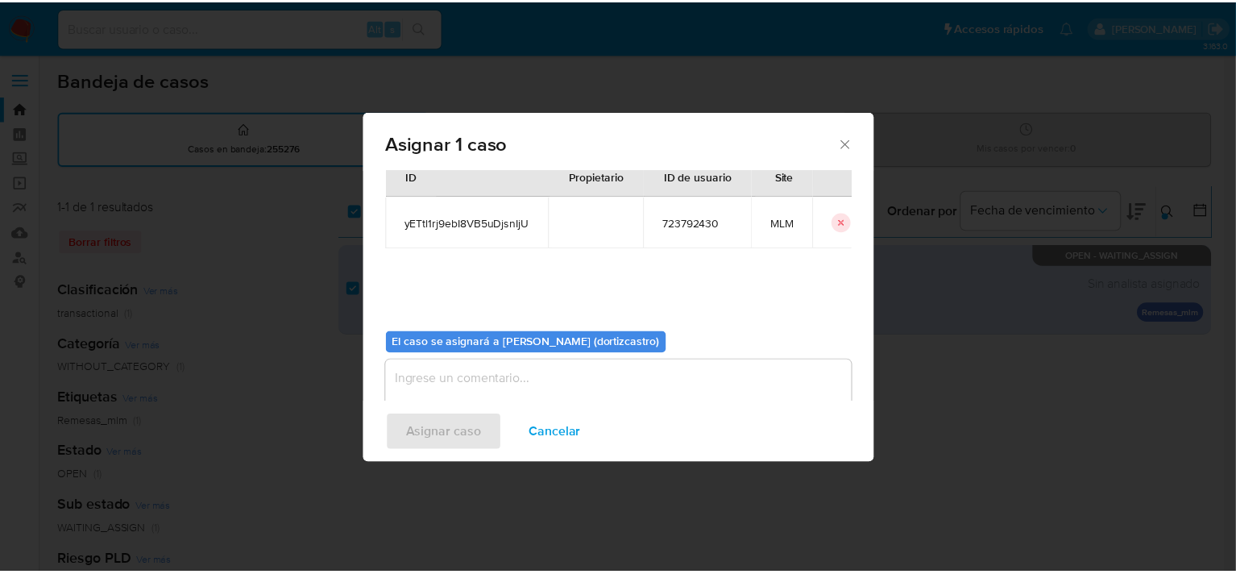
scroll to position [83, 0]
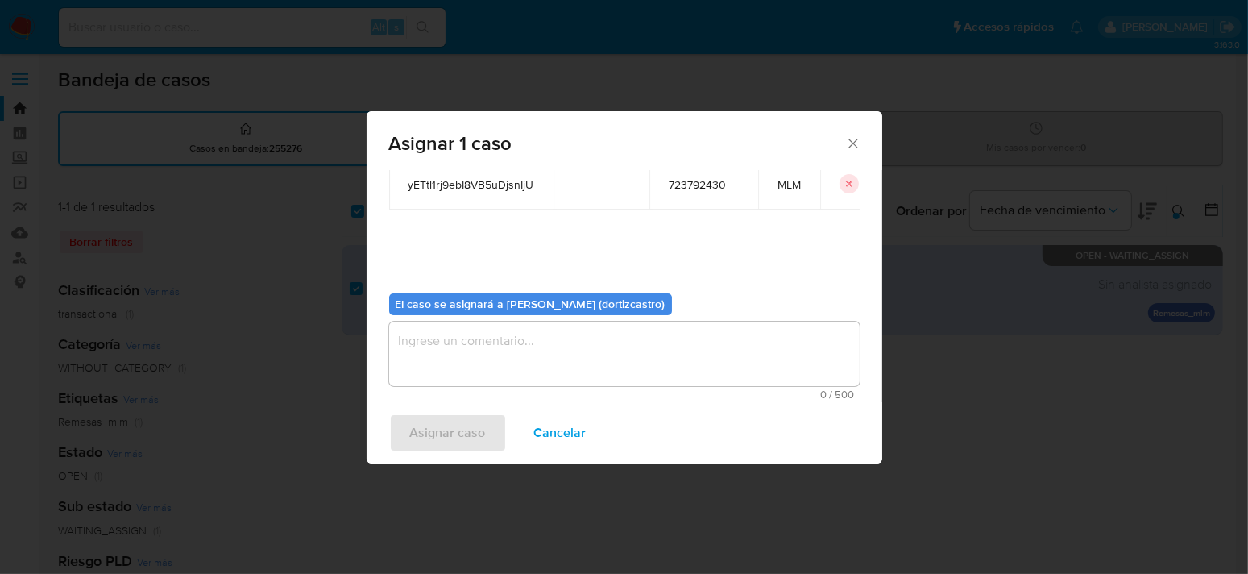
drag, startPoint x: 451, startPoint y: 331, endPoint x: 451, endPoint y: 342, distance: 10.5
click at [451, 332] on textarea "assign-modal" at bounding box center [624, 354] width 471 height 64
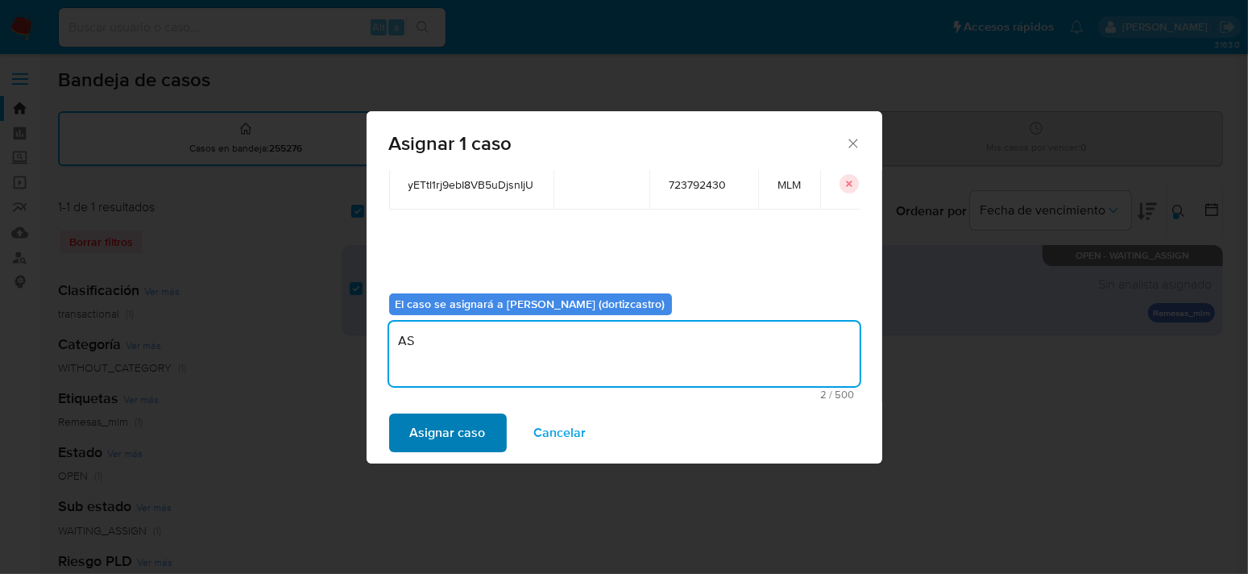
type textarea "AS"
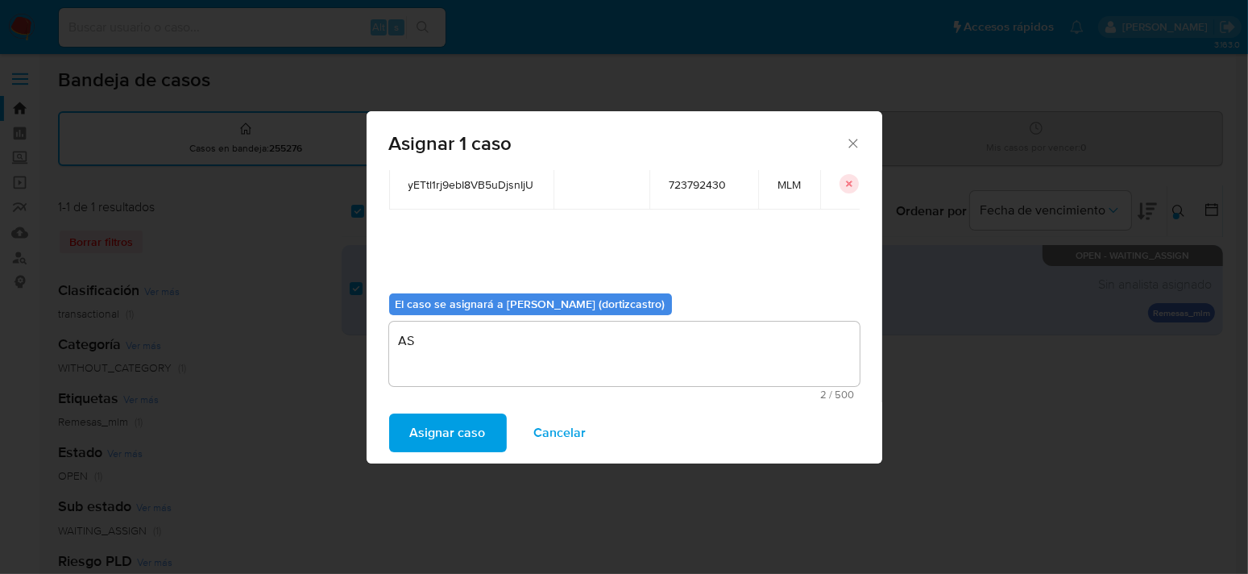
click at [470, 437] on span "Asignar caso" at bounding box center [448, 432] width 76 height 35
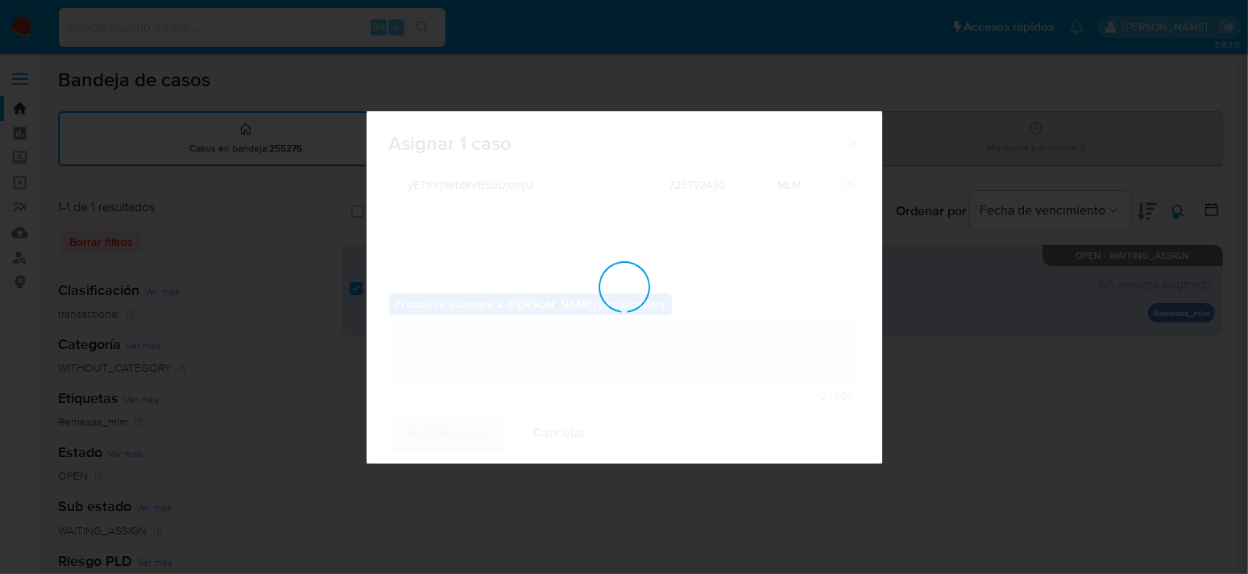
checkbox input "false"
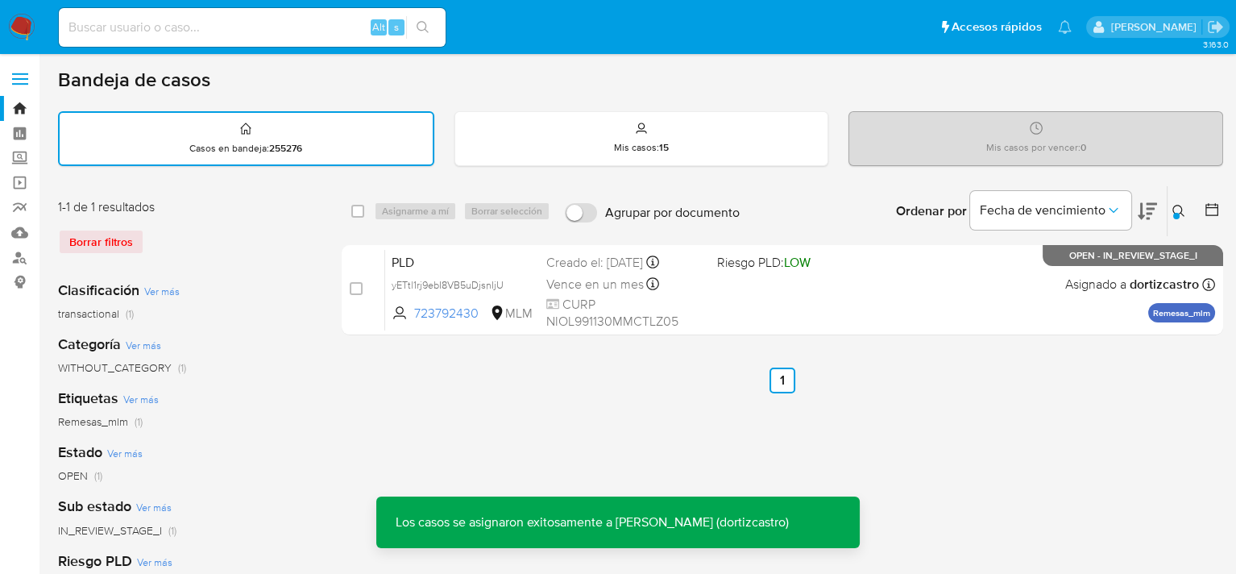
click at [639, 411] on div "select-all-cases-checkbox Asignarme a mí Borrar selección Agrupar por documento…" at bounding box center [783, 539] width 882 height 708
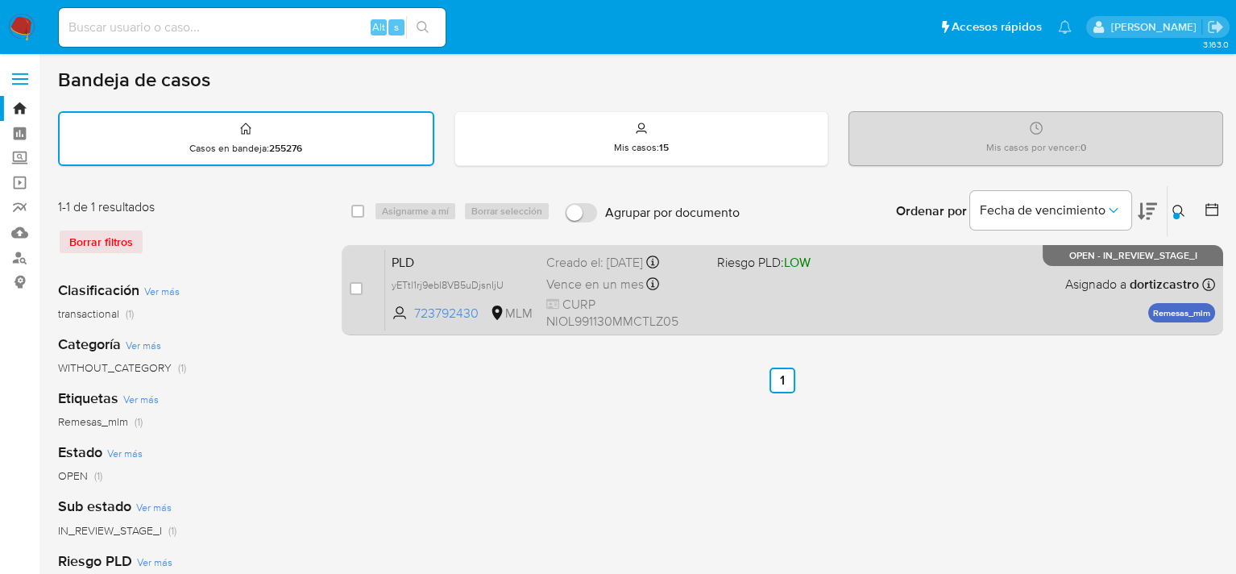
click at [595, 276] on span "Vence en un mes" at bounding box center [595, 285] width 98 height 18
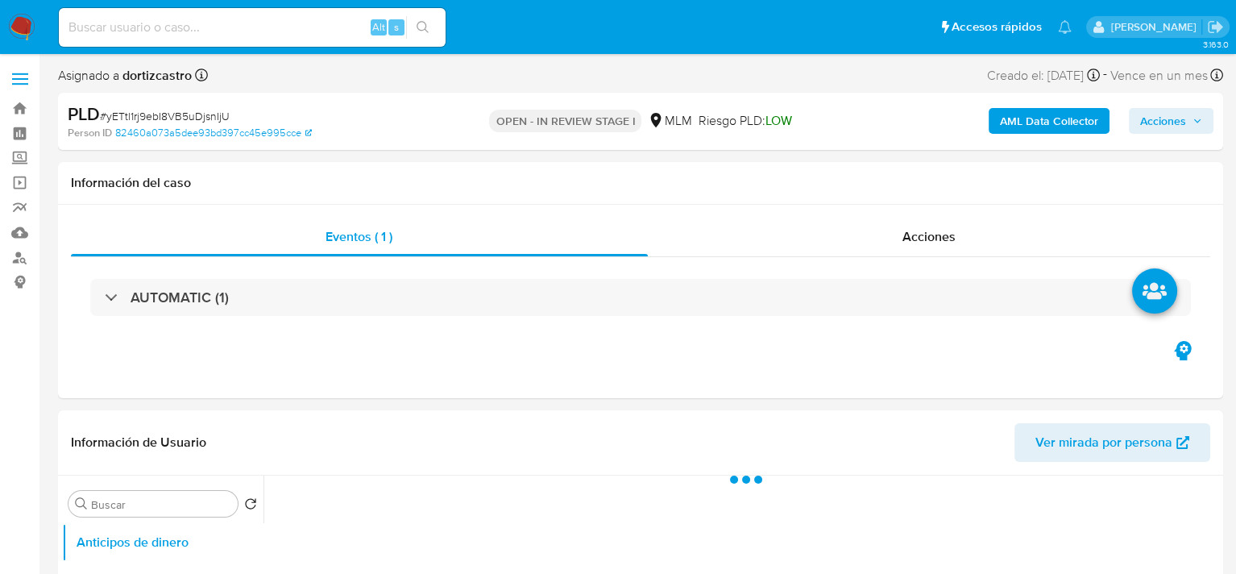
select select "10"
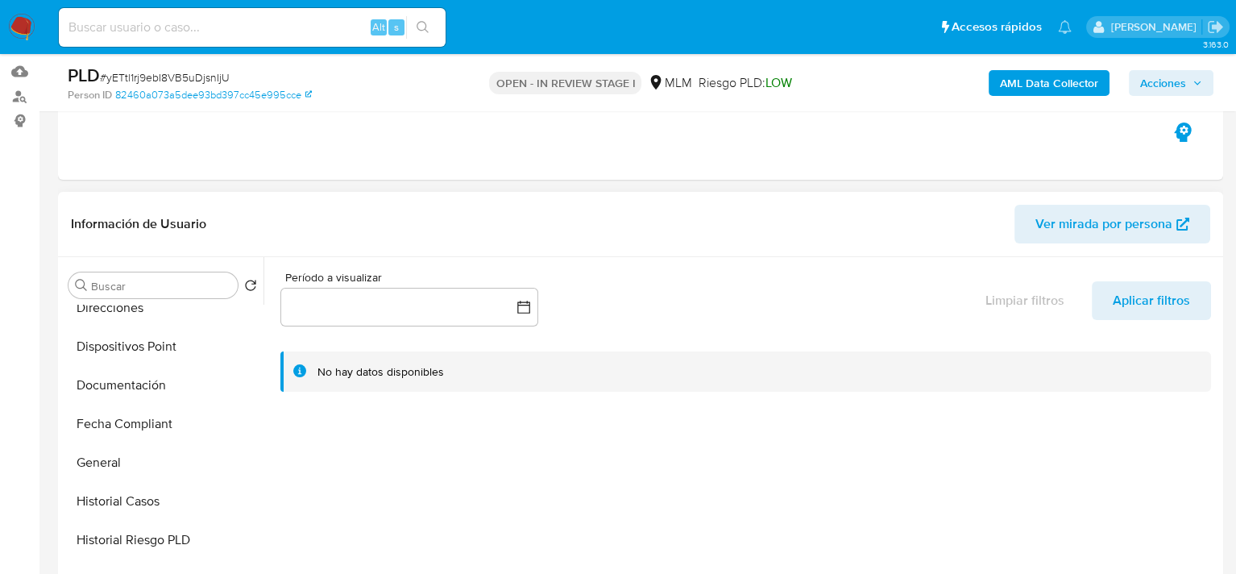
scroll to position [796, 0]
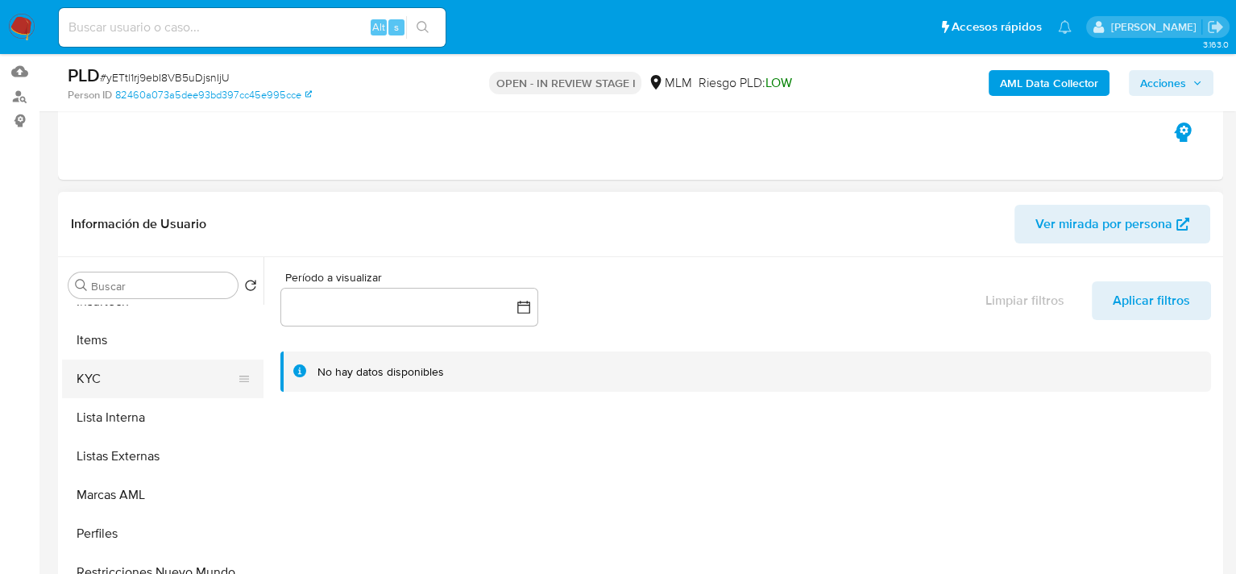
click at [120, 382] on button "KYC" at bounding box center [156, 378] width 189 height 39
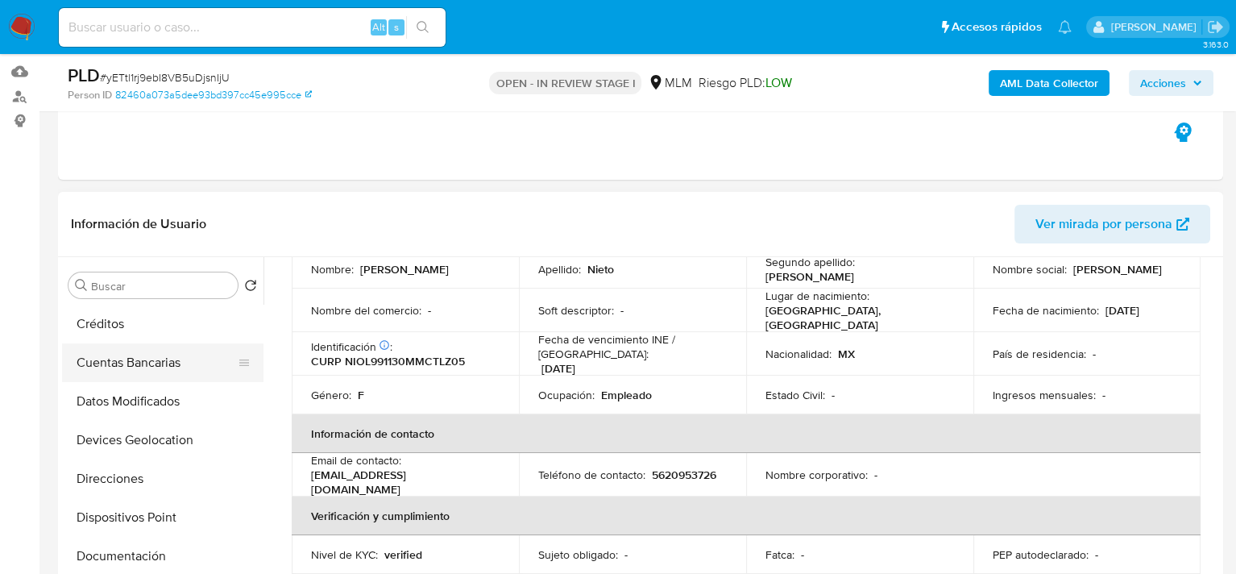
scroll to position [0, 0]
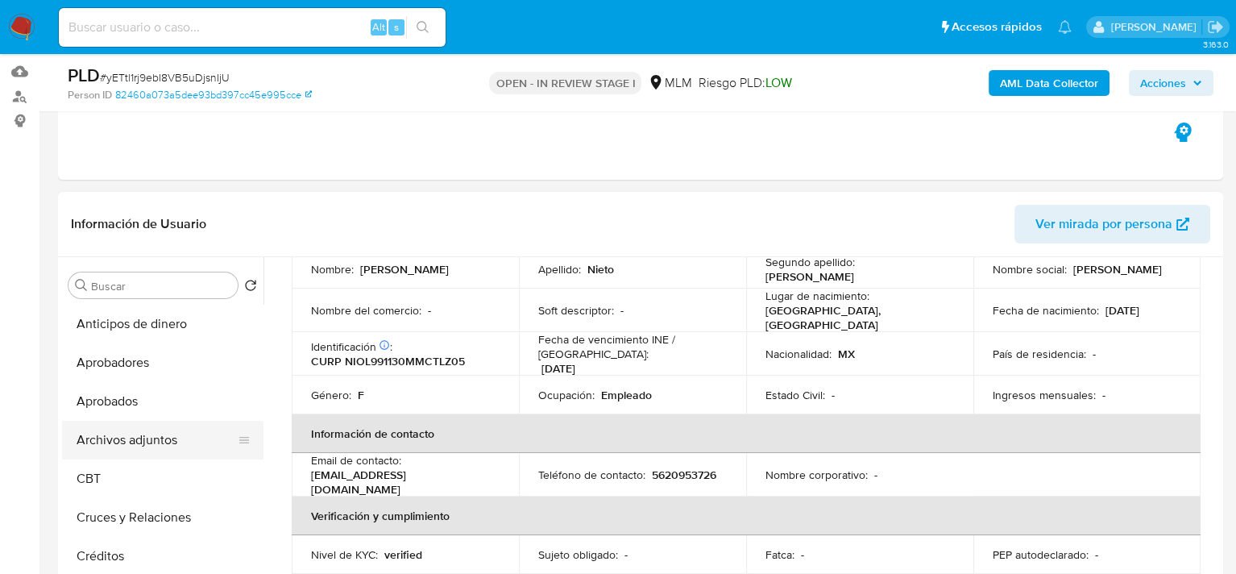
click at [124, 438] on button "Archivos adjuntos" at bounding box center [156, 440] width 189 height 39
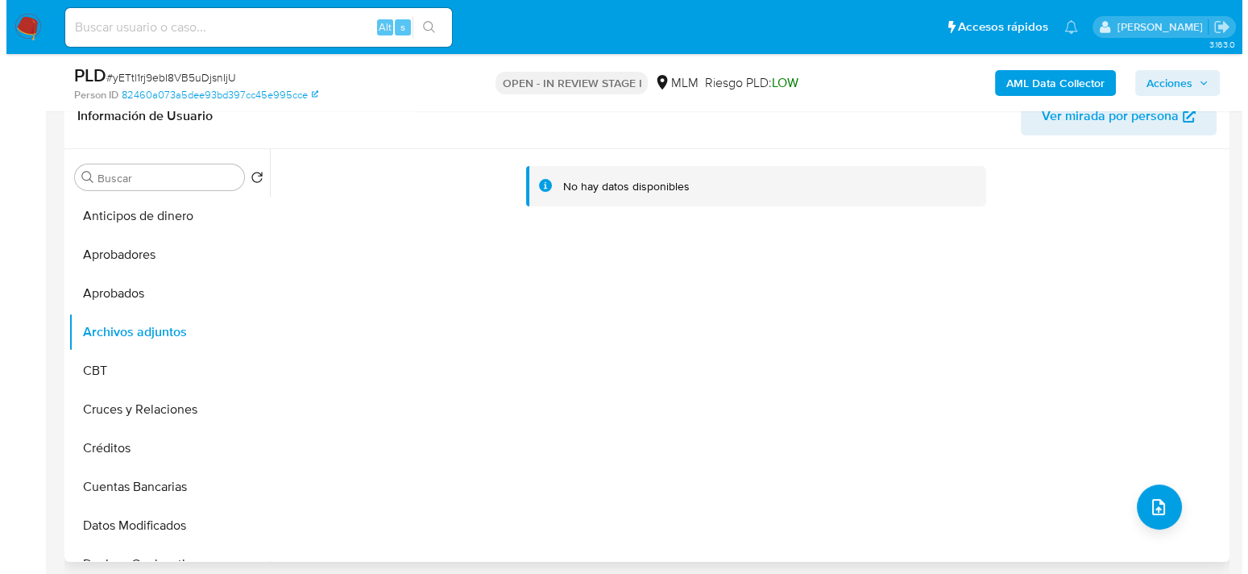
scroll to position [242, 0]
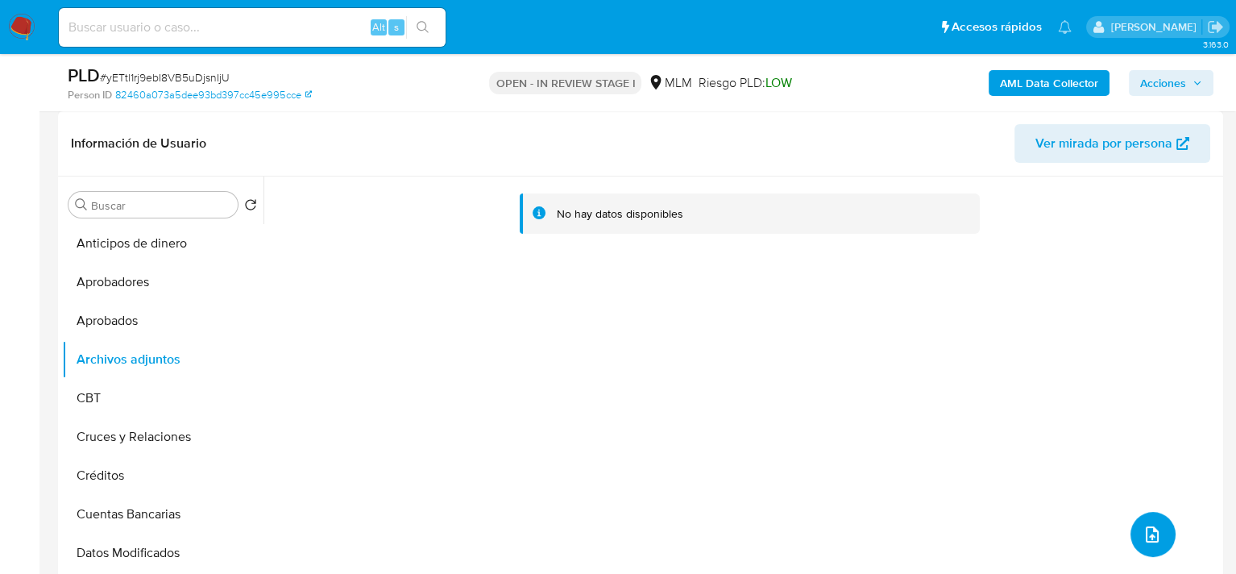
click at [1157, 545] on button "upload-file" at bounding box center [1153, 534] width 45 height 45
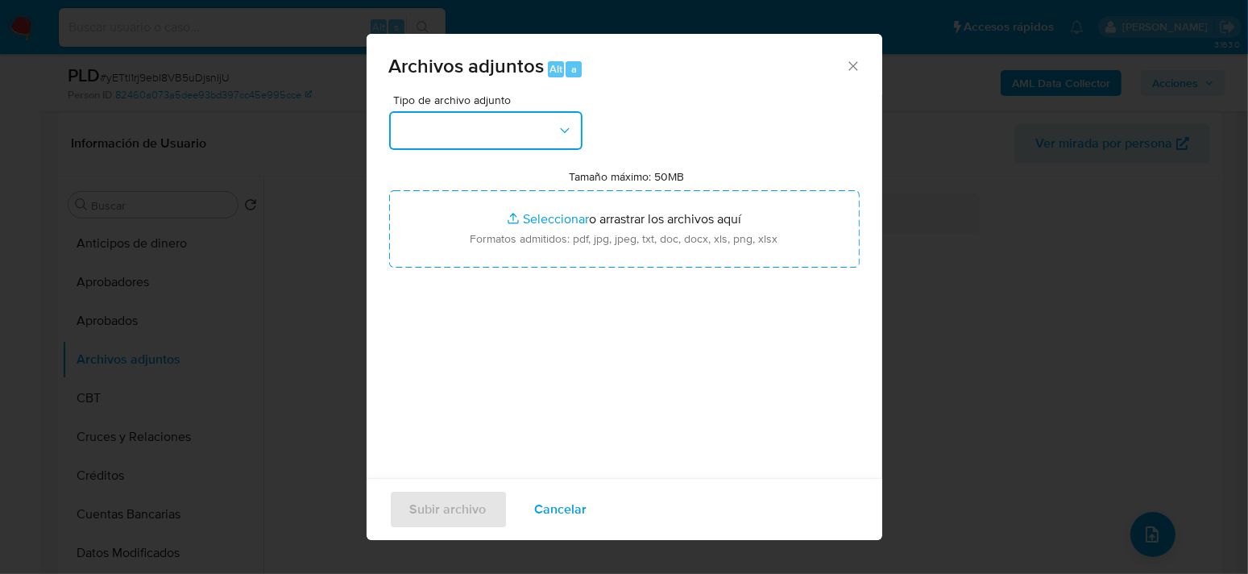
click at [554, 135] on button "button" at bounding box center [485, 130] width 193 height 39
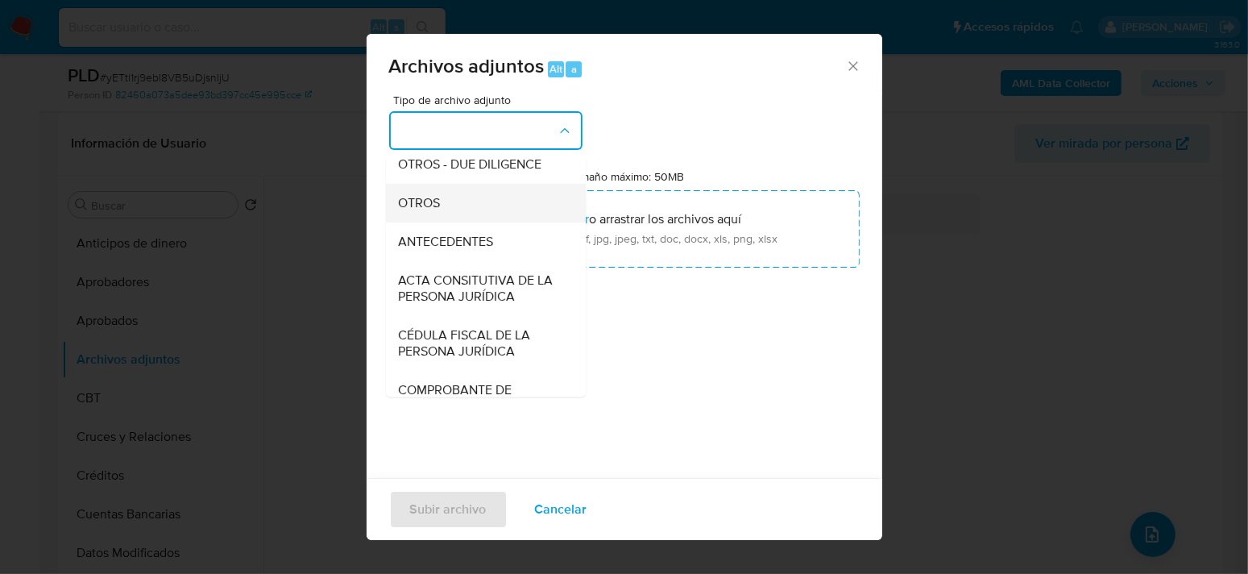
click at [430, 211] on span "OTROS" at bounding box center [419, 203] width 42 height 16
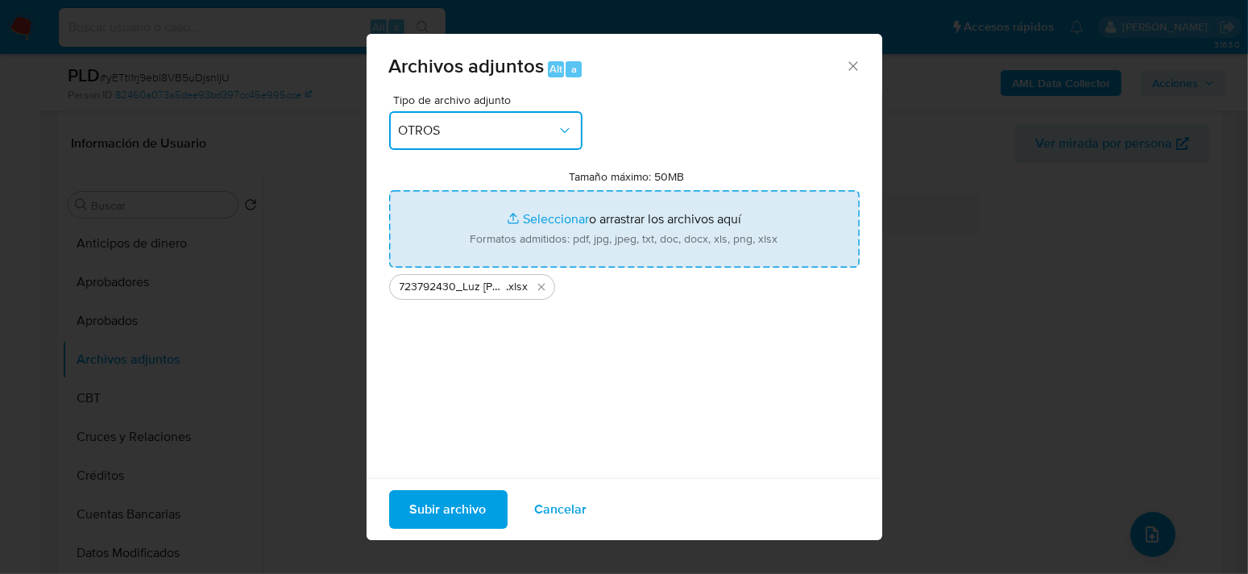
type input "C:\fakepath\723792430_LUZ ANDREA NIETO OLIVARES_SEP2025.pdf"
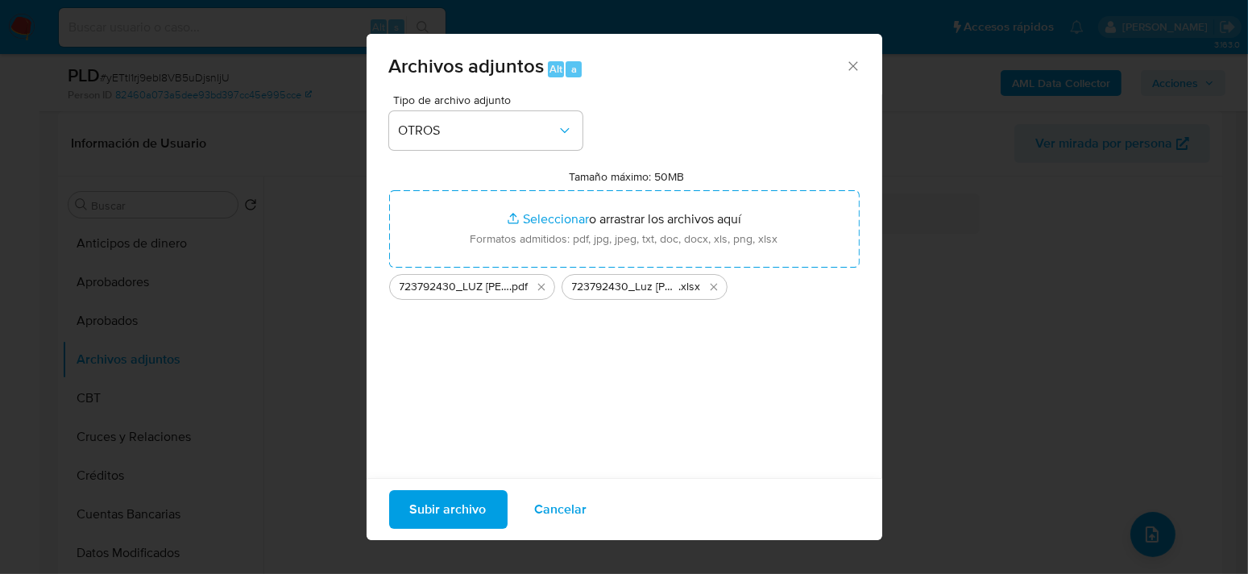
click at [588, 336] on div "Tipo de archivo adjunto OTROS Tamaño máximo: 50MB Seleccionar archivos Seleccio…" at bounding box center [624, 284] width 471 height 380
click at [451, 505] on span "Subir archivo" at bounding box center [448, 509] width 77 height 35
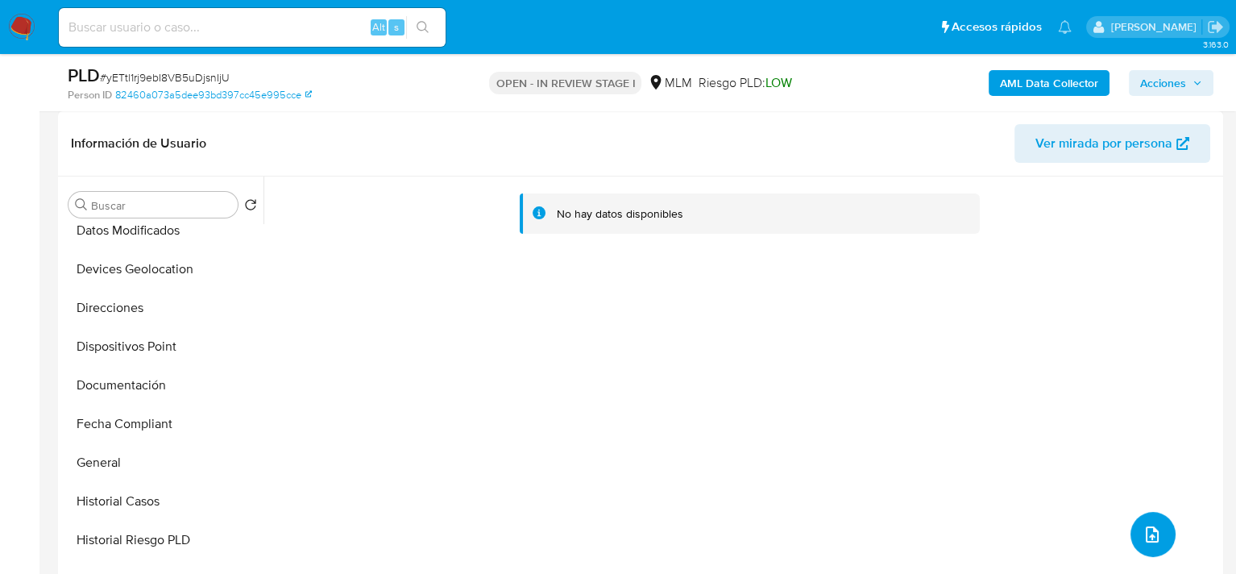
scroll to position [0, 0]
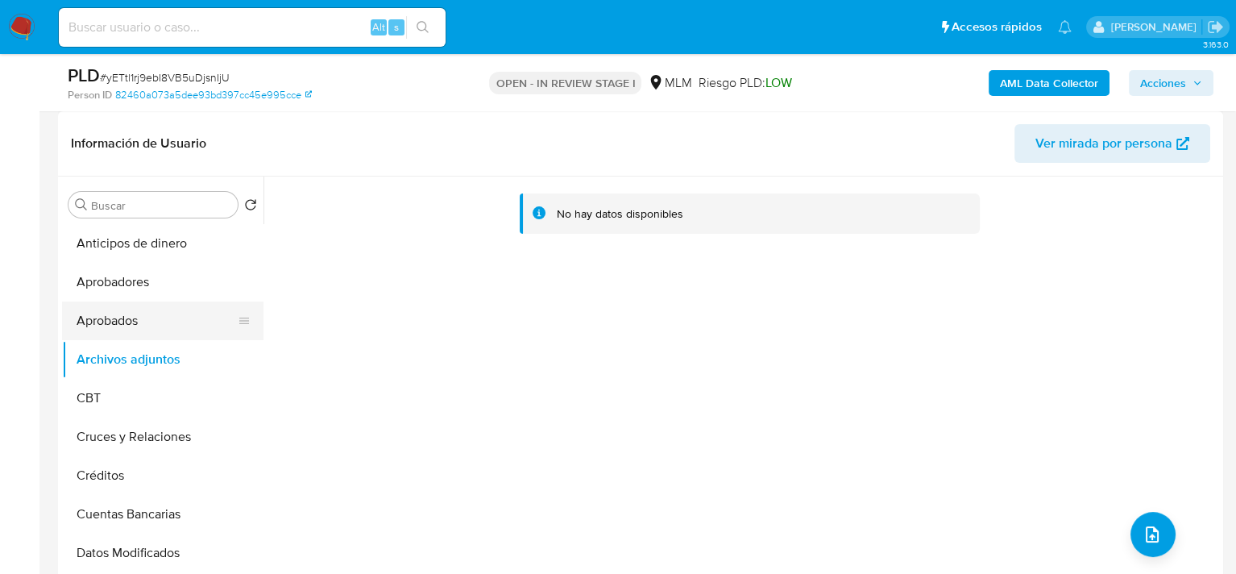
click at [110, 316] on button "Aprobados" at bounding box center [156, 320] width 189 height 39
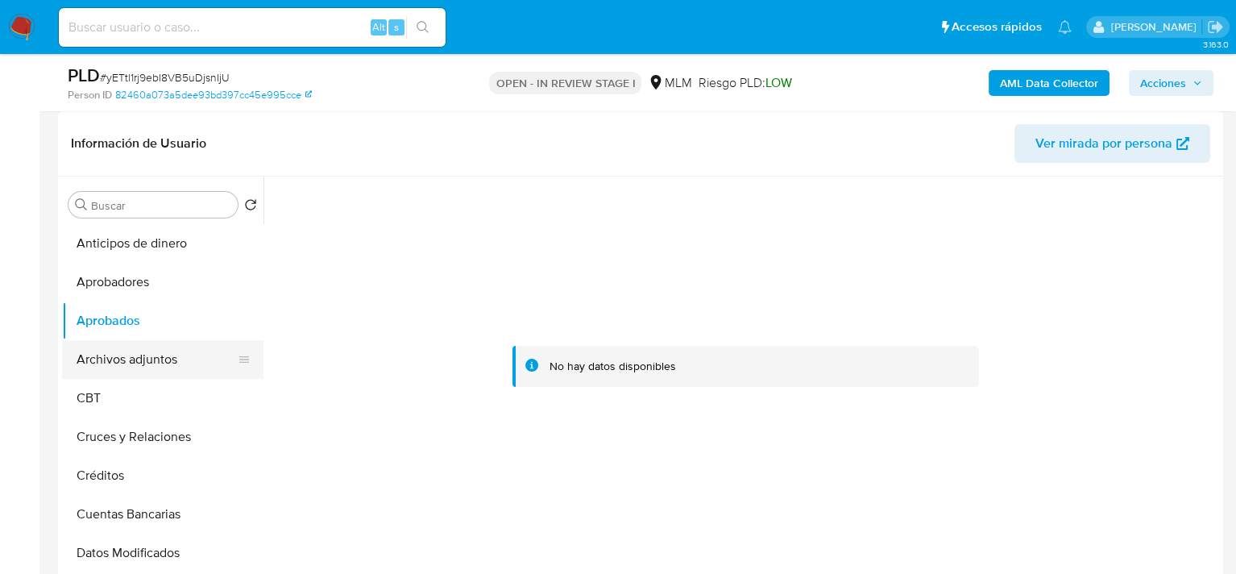
click at [117, 353] on button "Archivos adjuntos" at bounding box center [156, 359] width 189 height 39
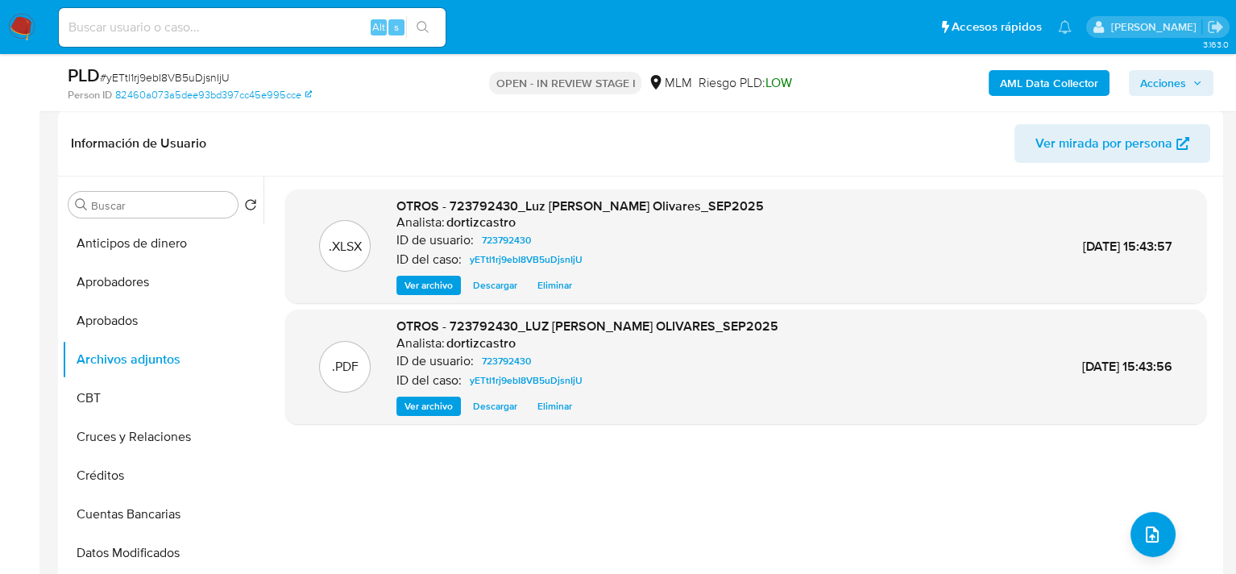
click at [1180, 86] on span "Acciones" at bounding box center [1163, 83] width 46 height 26
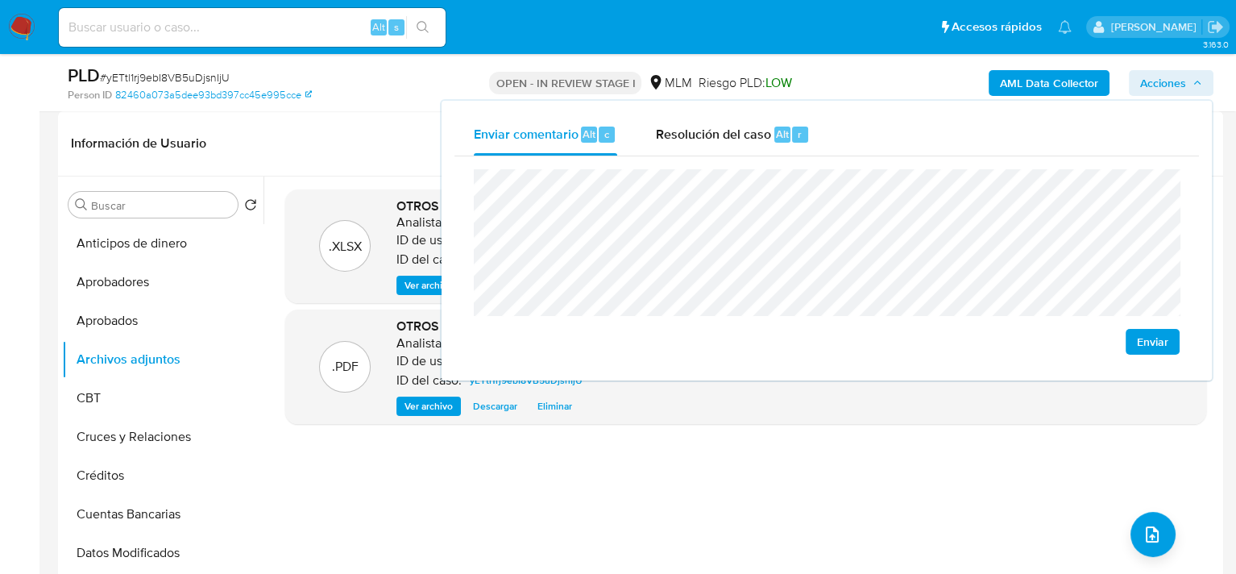
click at [1177, 343] on button "Enviar" at bounding box center [1153, 342] width 54 height 26
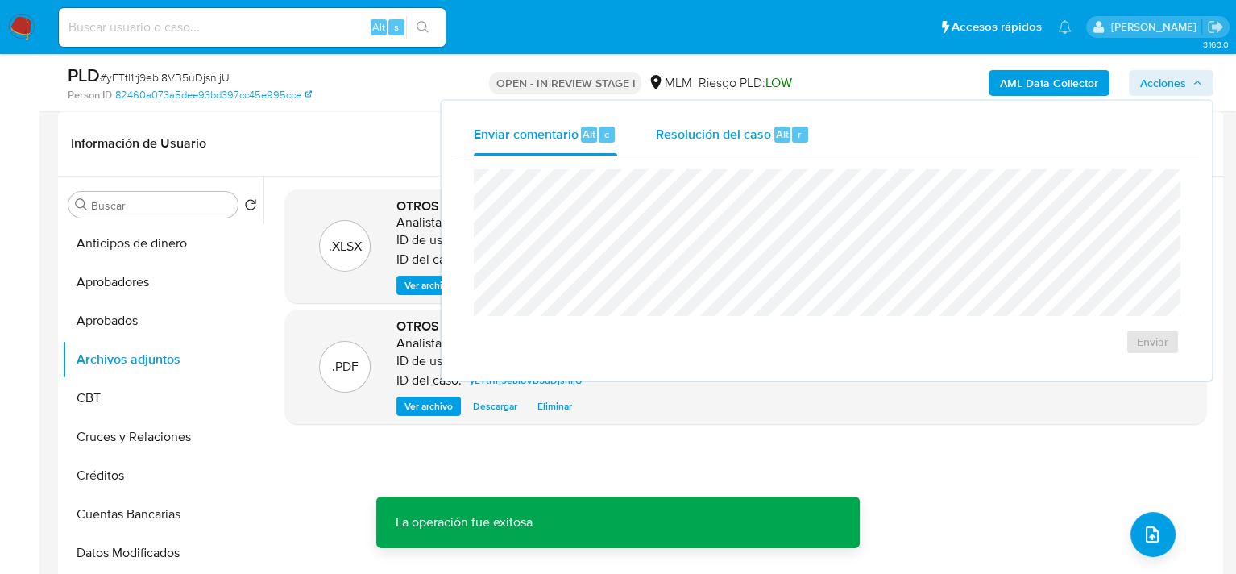
click at [717, 137] on span "Resolución del caso" at bounding box center [713, 133] width 115 height 19
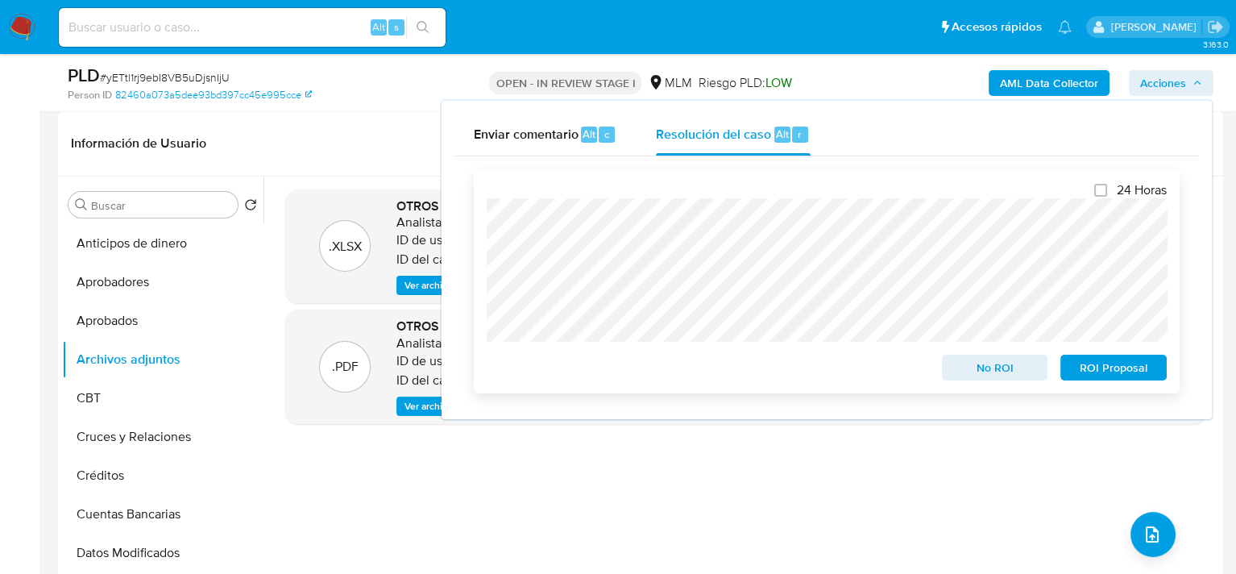
click at [998, 372] on span "No ROI" at bounding box center [995, 367] width 84 height 23
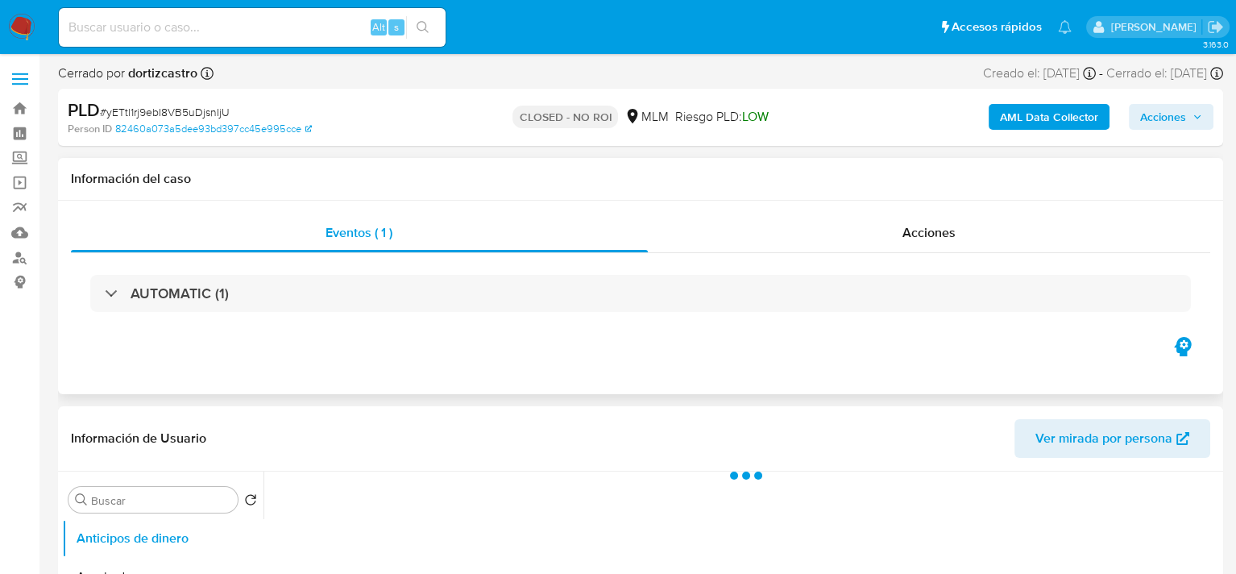
select select "10"
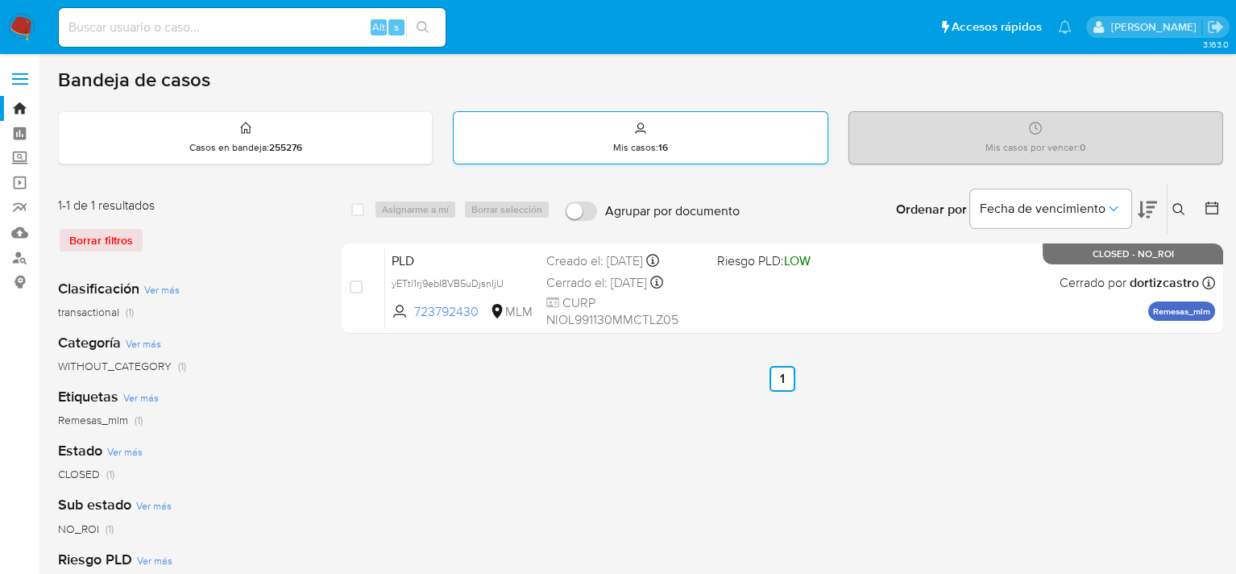
click at [626, 141] on p "Mis casos : 16" at bounding box center [640, 147] width 55 height 13
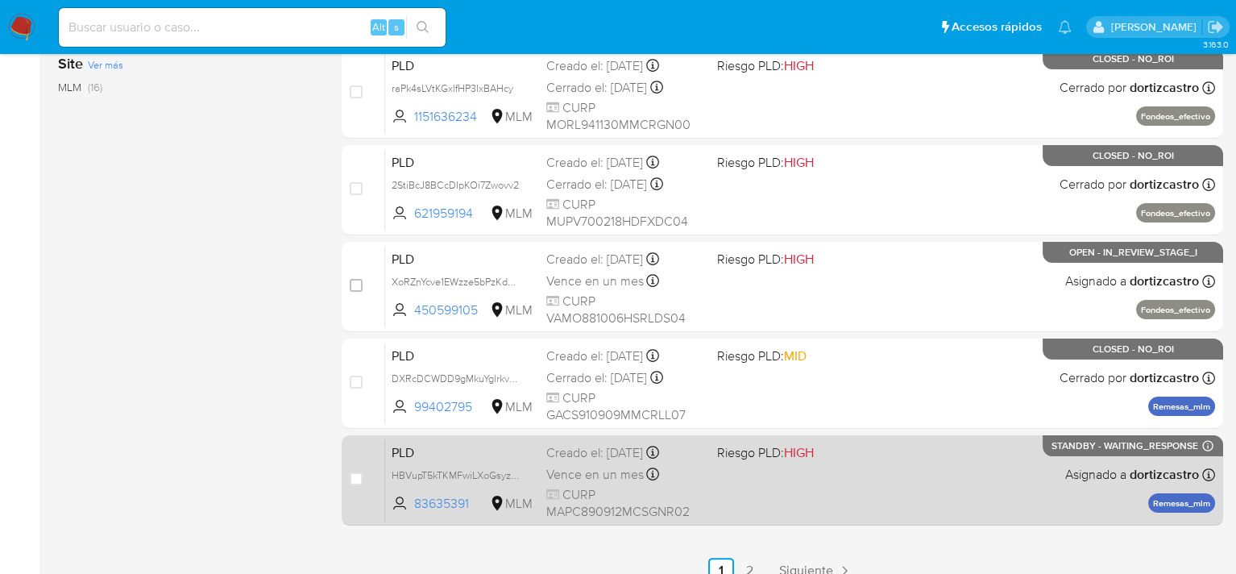
scroll to position [756, 0]
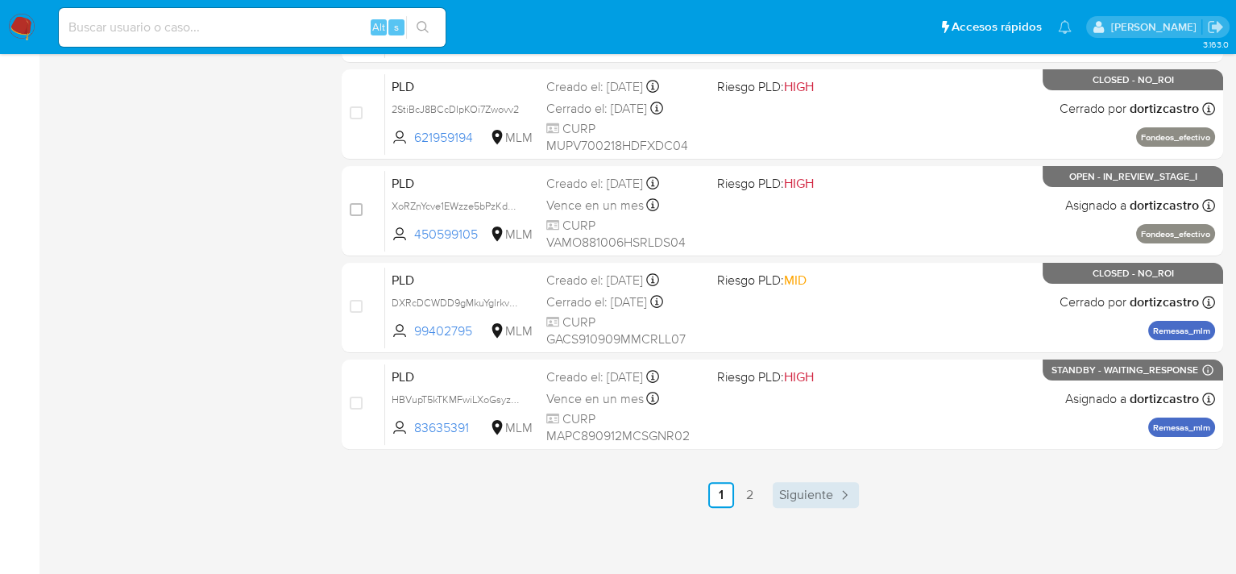
click at [792, 494] on span "Siguiente" at bounding box center [806, 494] width 54 height 13
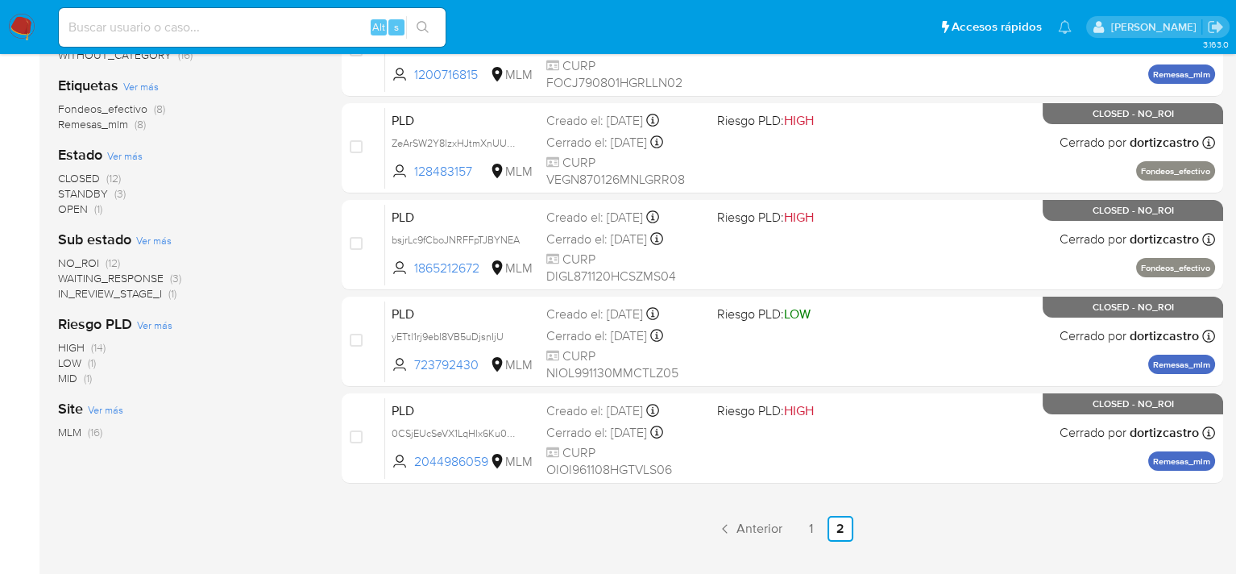
scroll to position [408, 0]
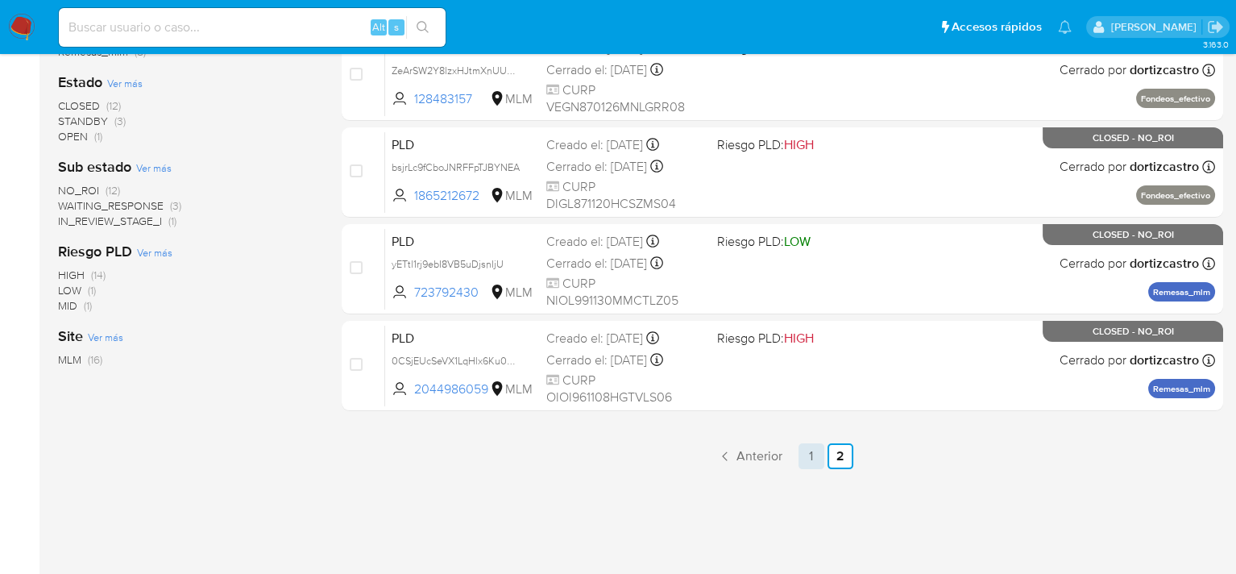
click at [805, 453] on link "1" at bounding box center [812, 456] width 26 height 26
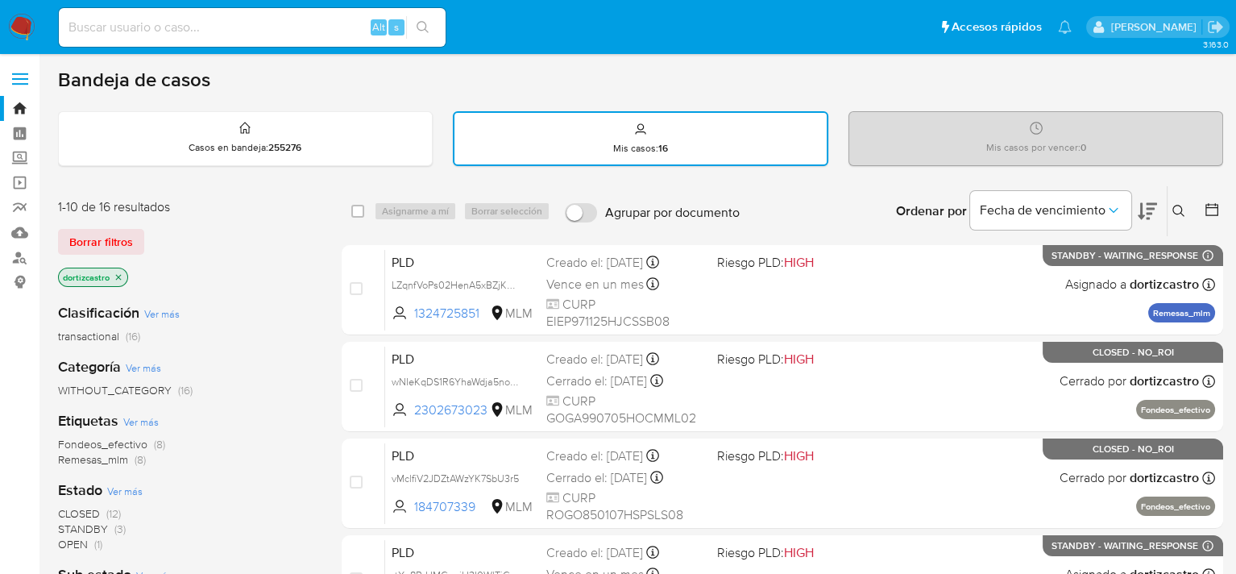
click at [1175, 208] on icon at bounding box center [1179, 211] width 13 height 13
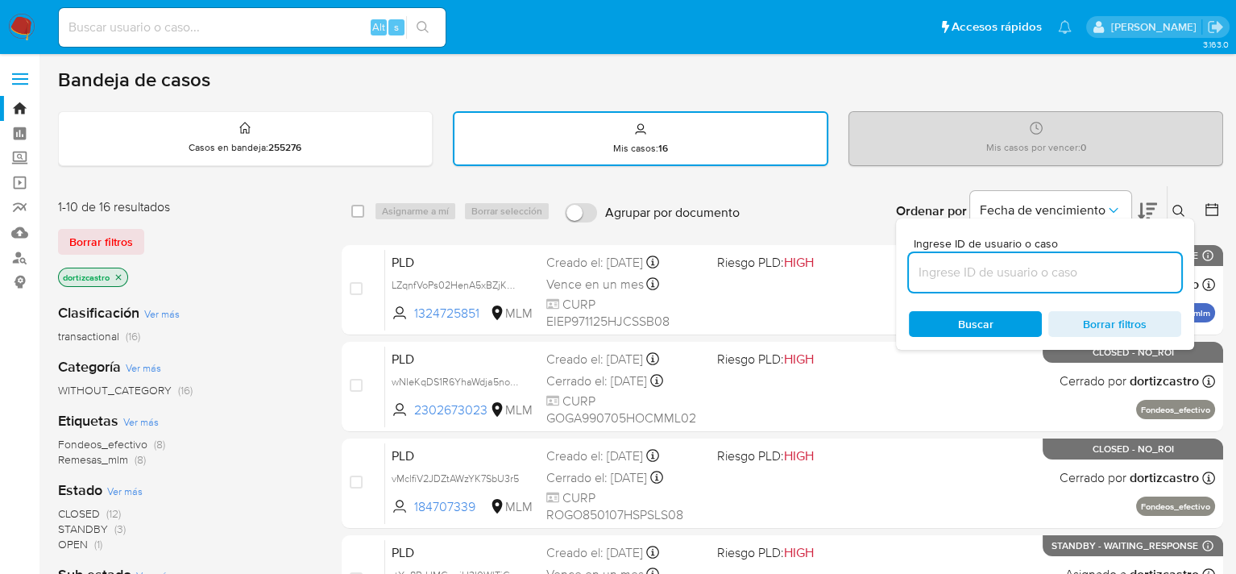
click at [928, 272] on input at bounding box center [1045, 272] width 272 height 21
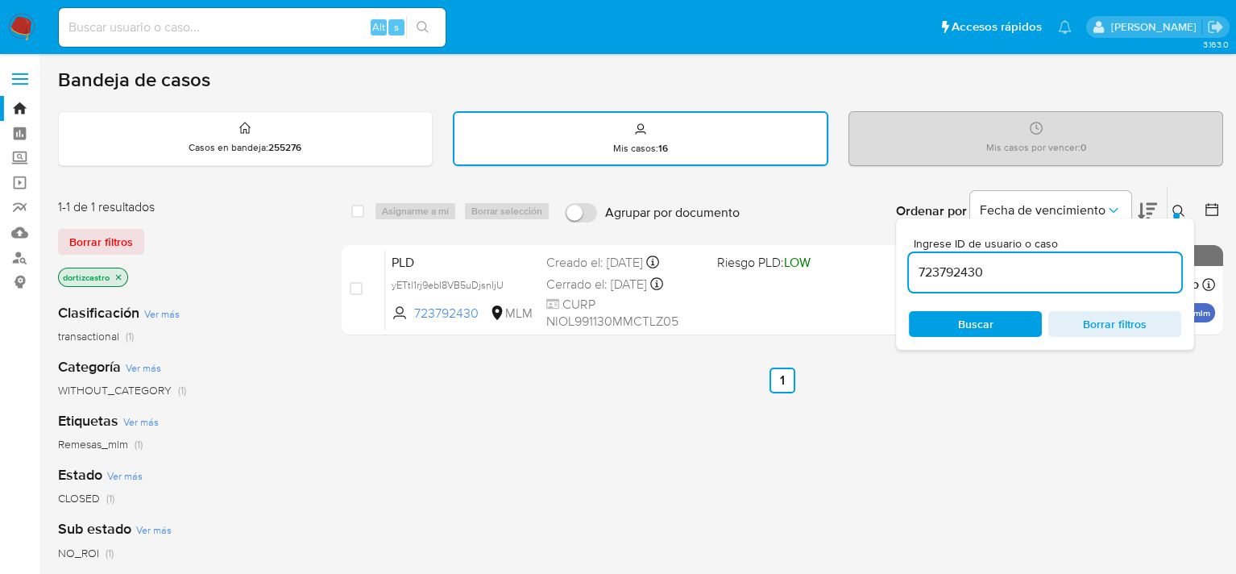
click at [1047, 406] on div "select-all-cases-checkbox Asignarme a mí Borrar selección Agrupar por documento…" at bounding box center [783, 550] width 882 height 730
click at [1181, 209] on icon at bounding box center [1179, 211] width 12 height 12
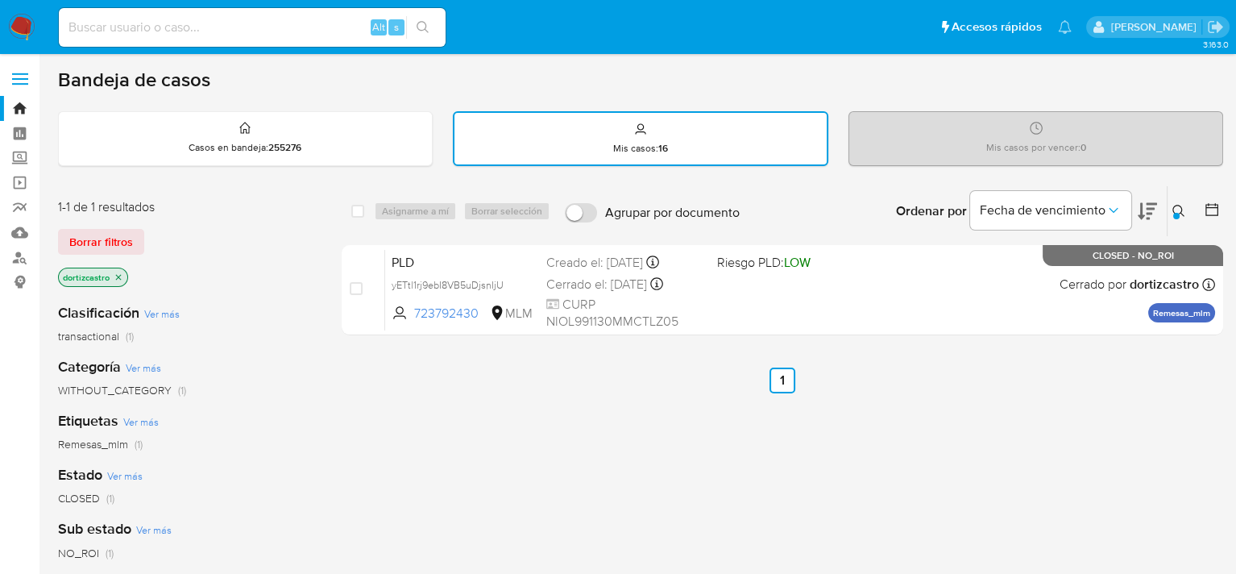
click at [980, 459] on div "select-all-cases-checkbox Asignarme a mí Borrar selección Agrupar por documento…" at bounding box center [783, 550] width 882 height 730
click at [118, 235] on span "Borrar filtros" at bounding box center [101, 241] width 64 height 23
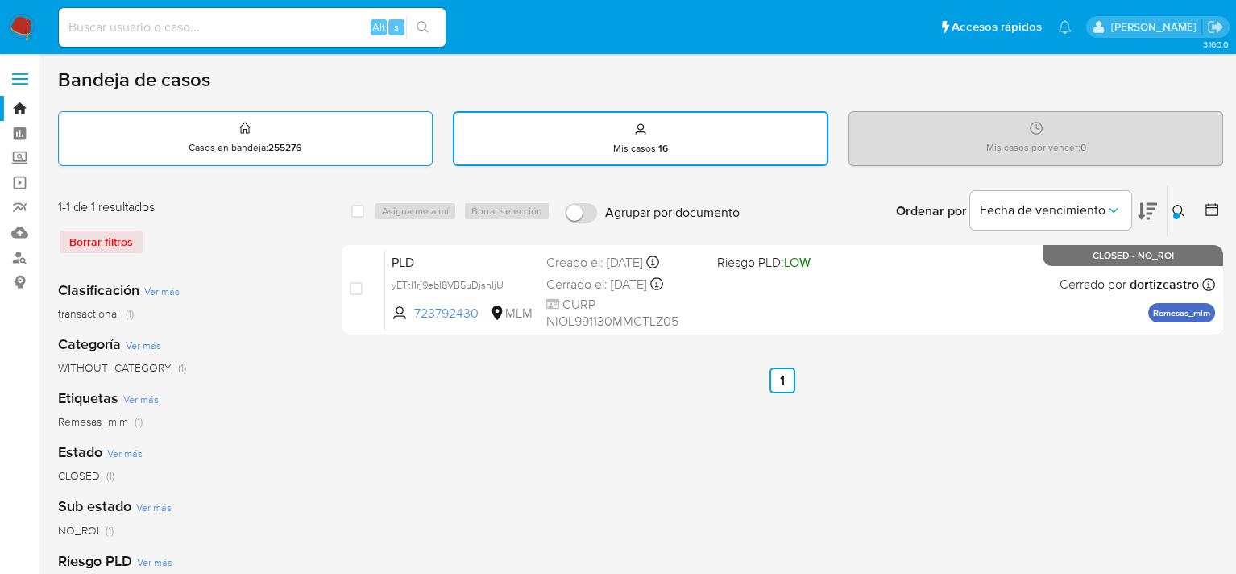
click at [355, 135] on div "Casos en bandeja : 255276" at bounding box center [245, 138] width 373 height 52
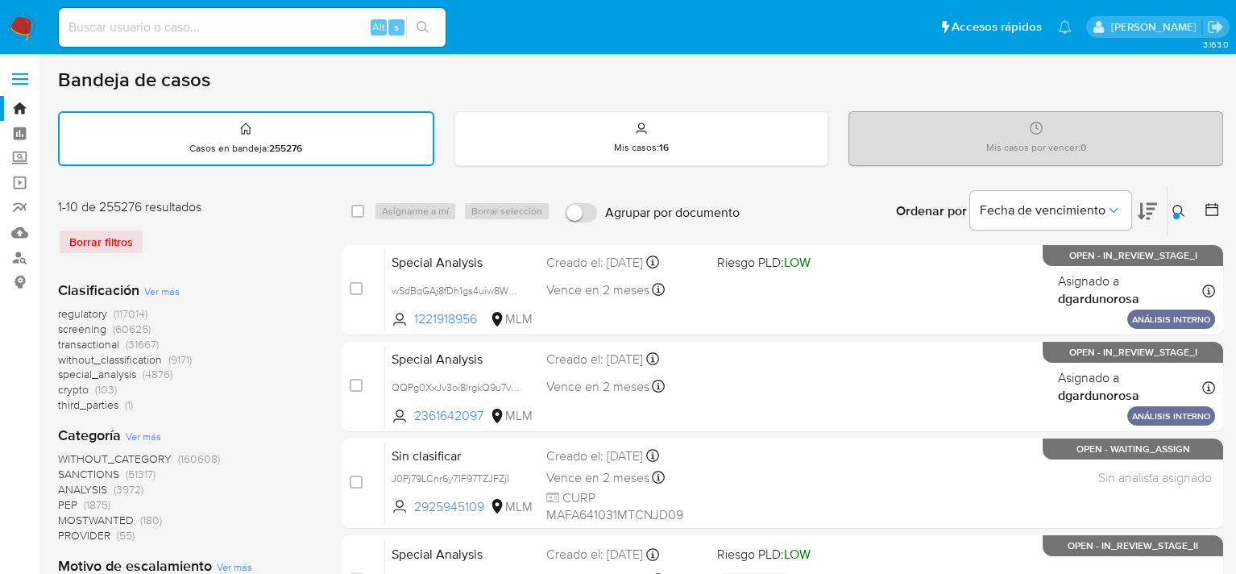
click at [1185, 214] on button at bounding box center [1181, 210] width 27 height 19
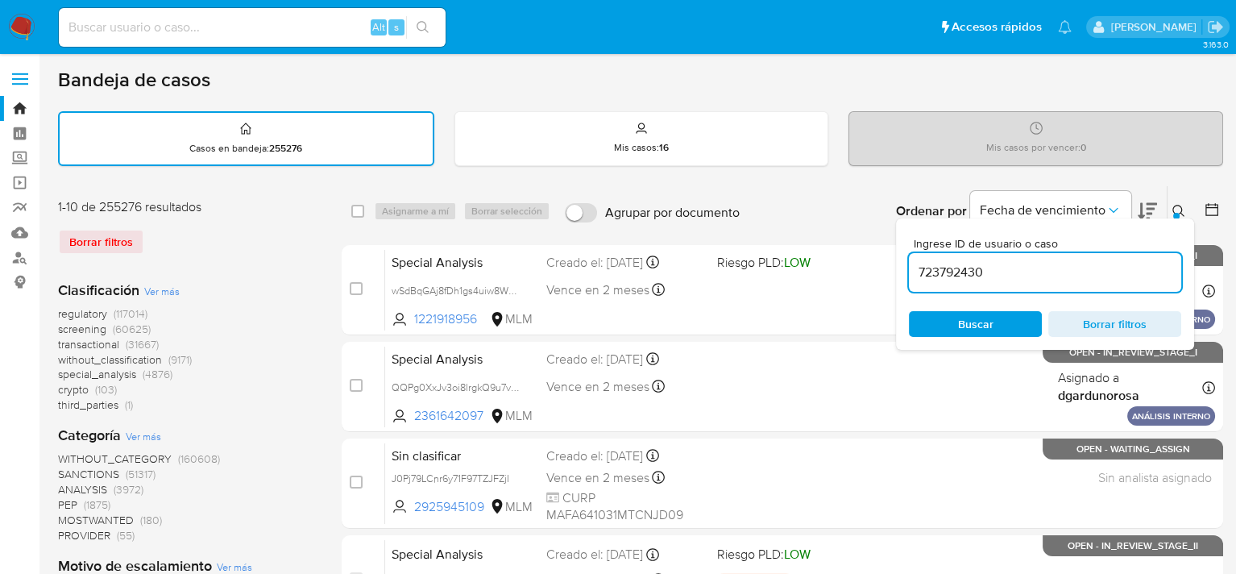
click at [1053, 268] on input "723792430" at bounding box center [1045, 272] width 272 height 21
type input "7237924"
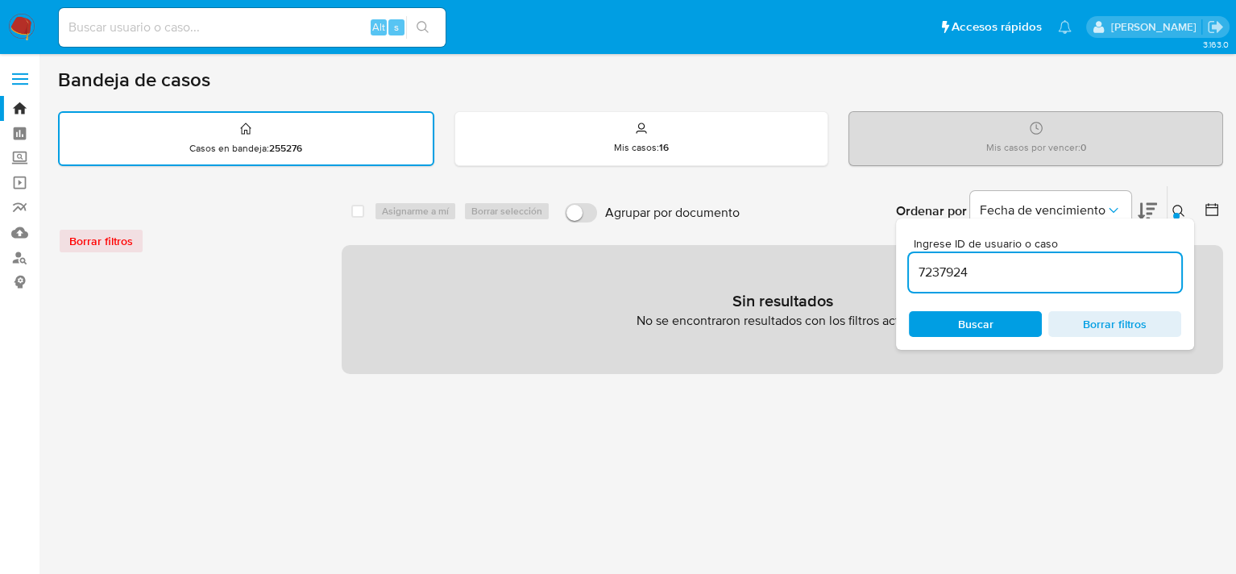
drag, startPoint x: 970, startPoint y: 266, endPoint x: 916, endPoint y: 270, distance: 55.0
click at [916, 270] on input "7237924" at bounding box center [1045, 272] width 272 height 21
paste input "158951750"
type input "158951750"
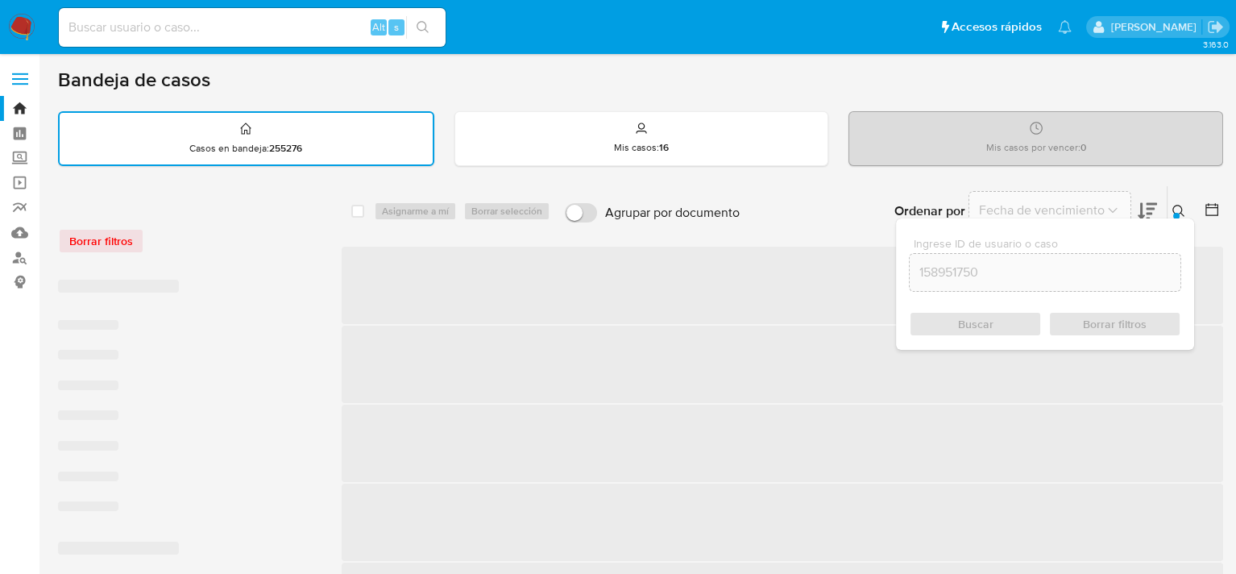
click at [988, 326] on span "Buscar" at bounding box center [975, 324] width 35 height 26
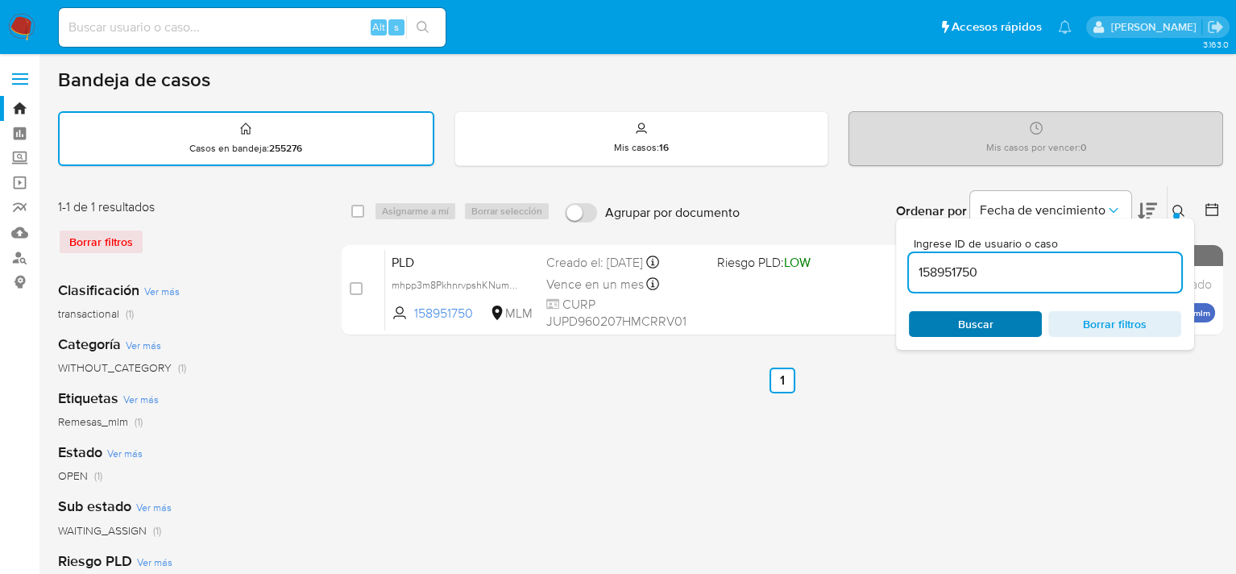
click at [988, 326] on div "Buscar Borrar filtros" at bounding box center [1045, 324] width 272 height 26
click at [947, 405] on div "select-all-cases-checkbox Asignarme a mí Borrar selección Agrupar por documento…" at bounding box center [783, 539] width 882 height 708
click at [1181, 210] on icon at bounding box center [1179, 211] width 13 height 13
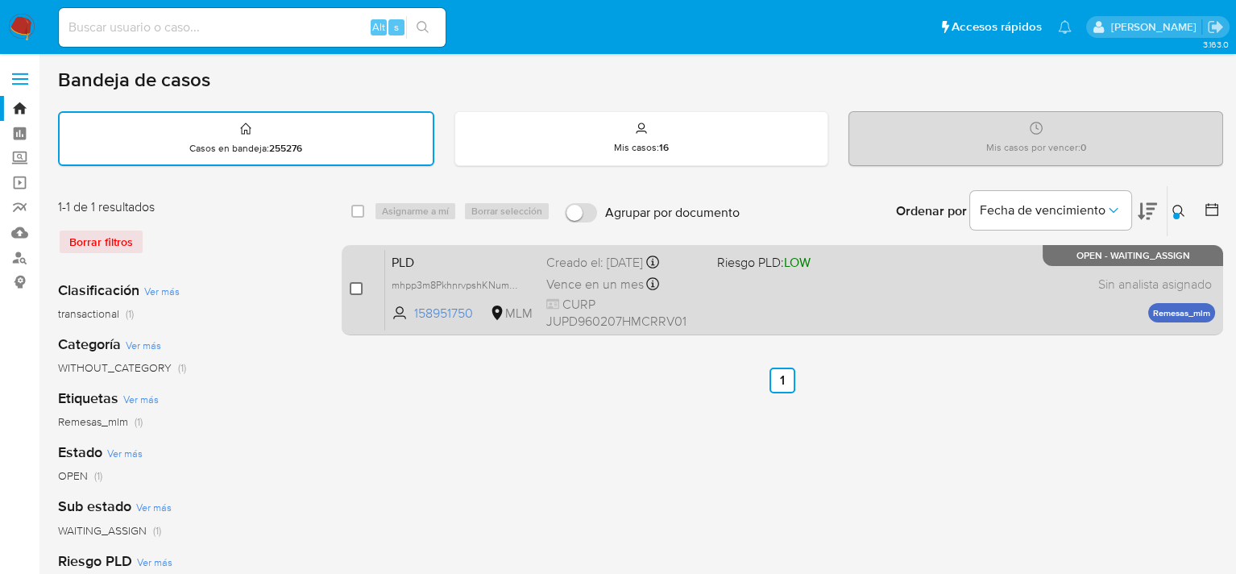
click at [353, 287] on input "checkbox" at bounding box center [356, 288] width 13 height 13
checkbox input "true"
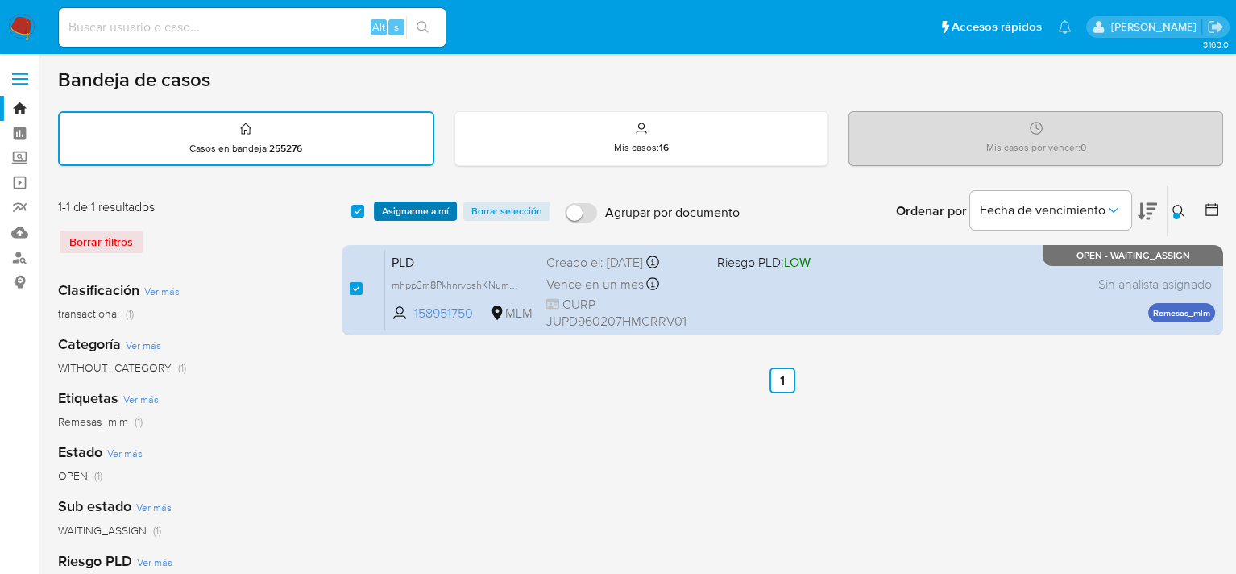
click at [405, 205] on span "Asignarme a mí" at bounding box center [415, 211] width 67 height 16
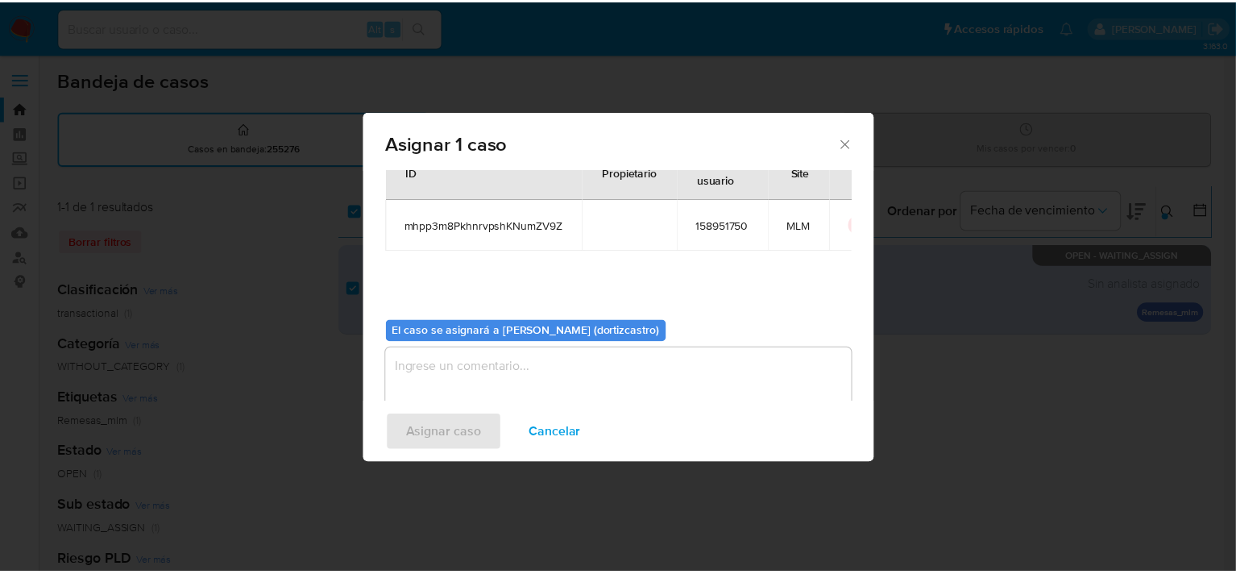
scroll to position [83, 0]
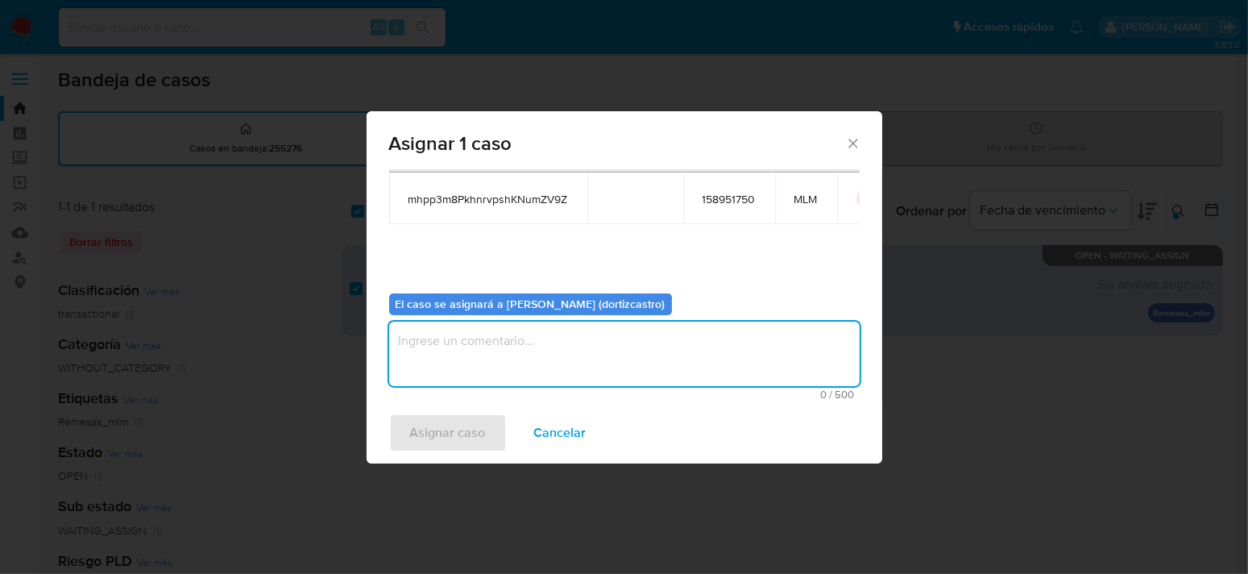
click at [464, 349] on textarea "assign-modal" at bounding box center [624, 354] width 471 height 64
type textarea "AS"
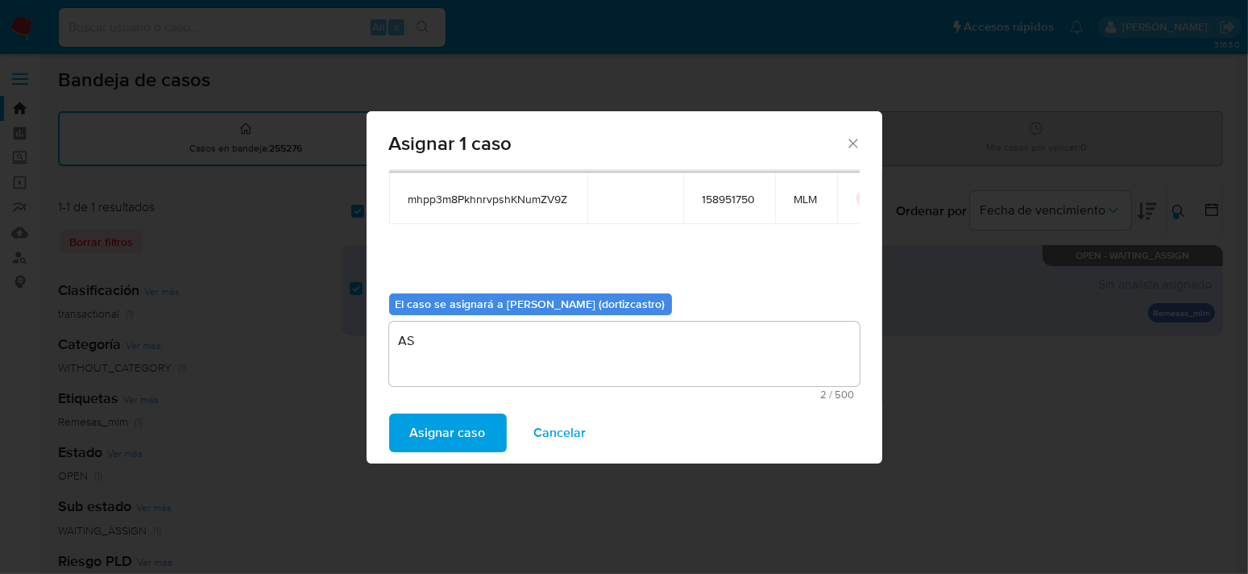
click at [467, 439] on span "Asignar caso" at bounding box center [448, 432] width 76 height 35
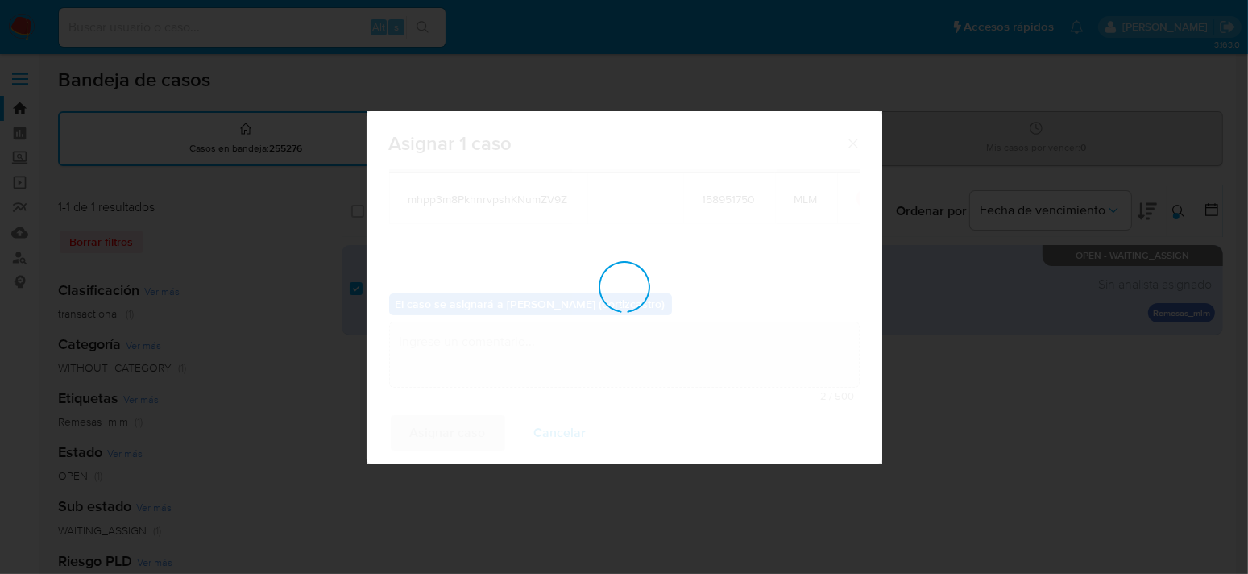
checkbox input "false"
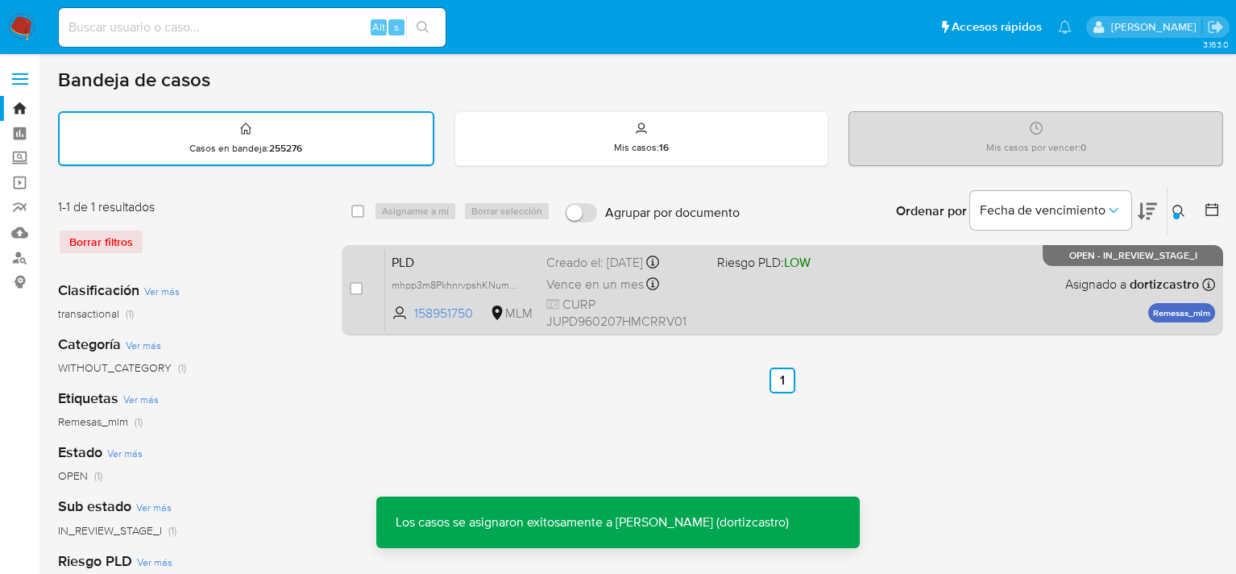
click at [800, 305] on div "PLD mhpp3m8PkhnrvpshKNumZV9Z 158951750 MLM Riesgo PLD: LOW Creado el: 12/09/202…" at bounding box center [800, 289] width 830 height 81
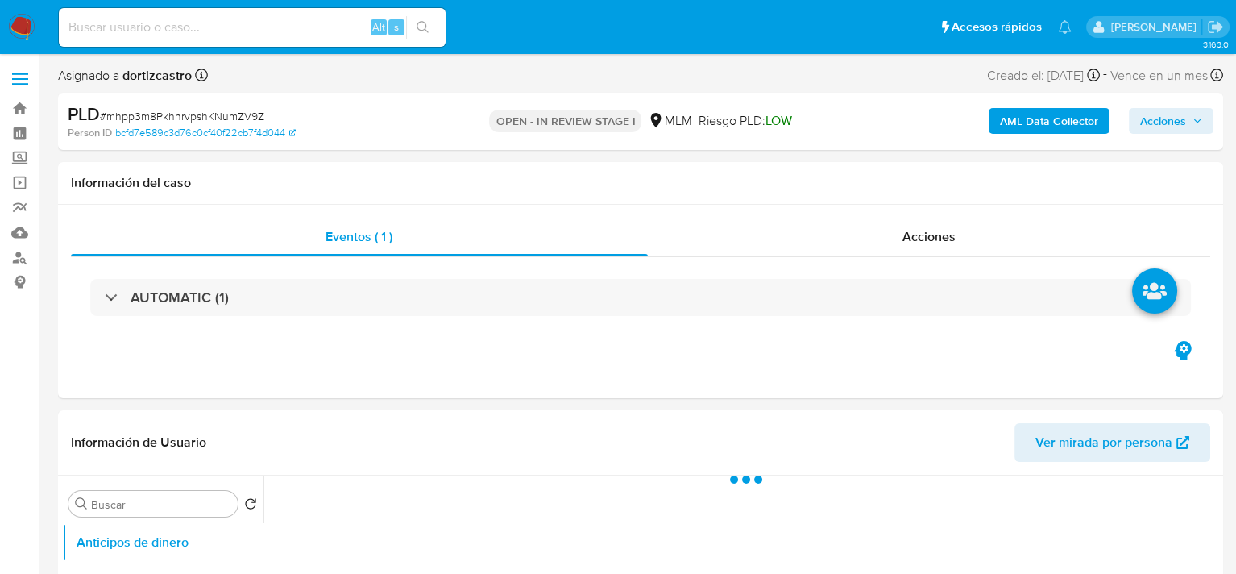
select select "10"
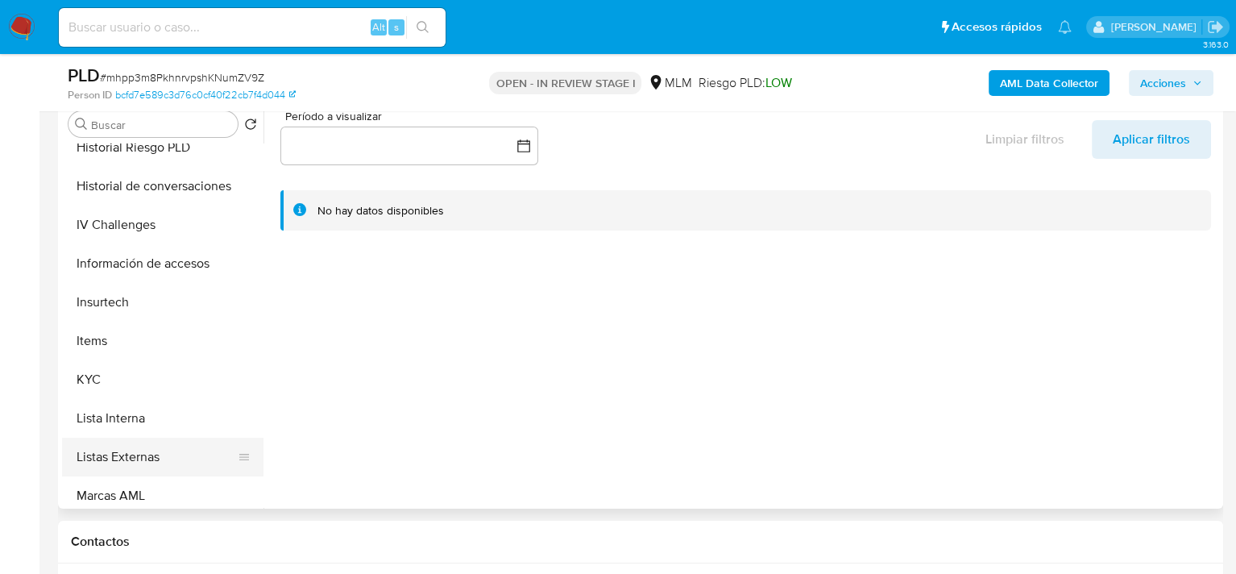
scroll to position [645, 0]
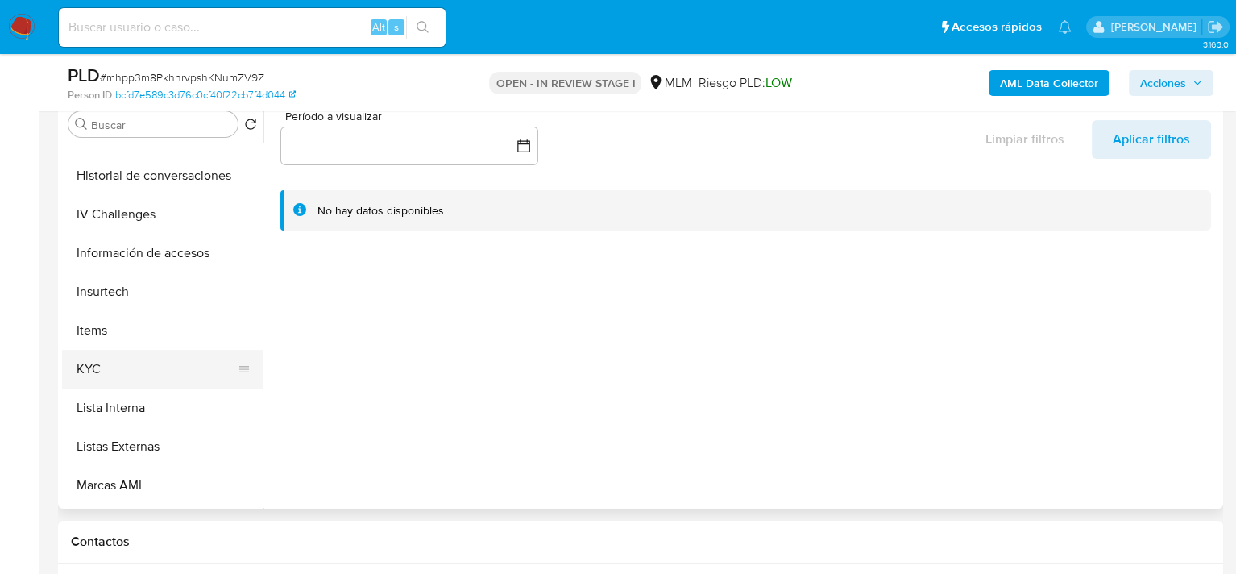
click at [131, 374] on button "KYC" at bounding box center [156, 369] width 189 height 39
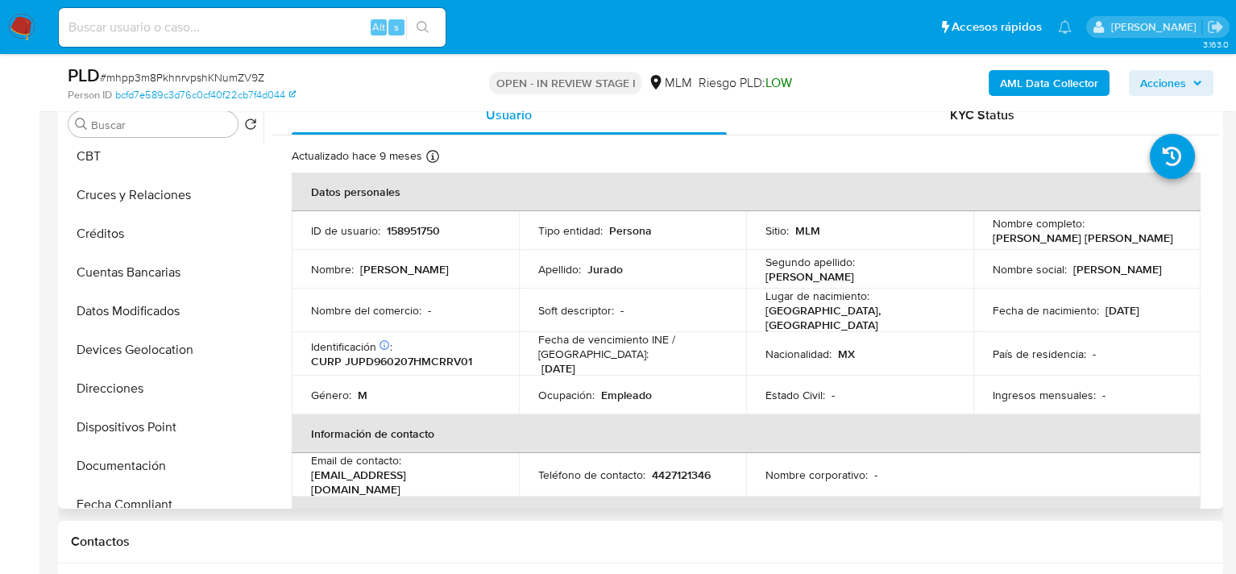
scroll to position [0, 0]
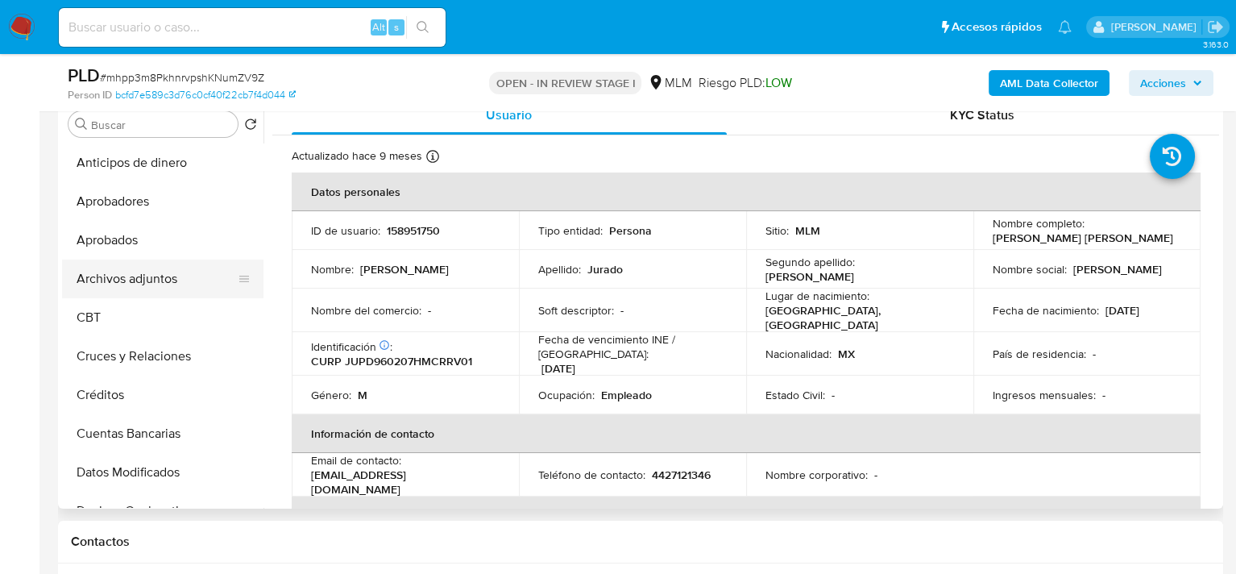
click at [153, 274] on button "Archivos adjuntos" at bounding box center [156, 279] width 189 height 39
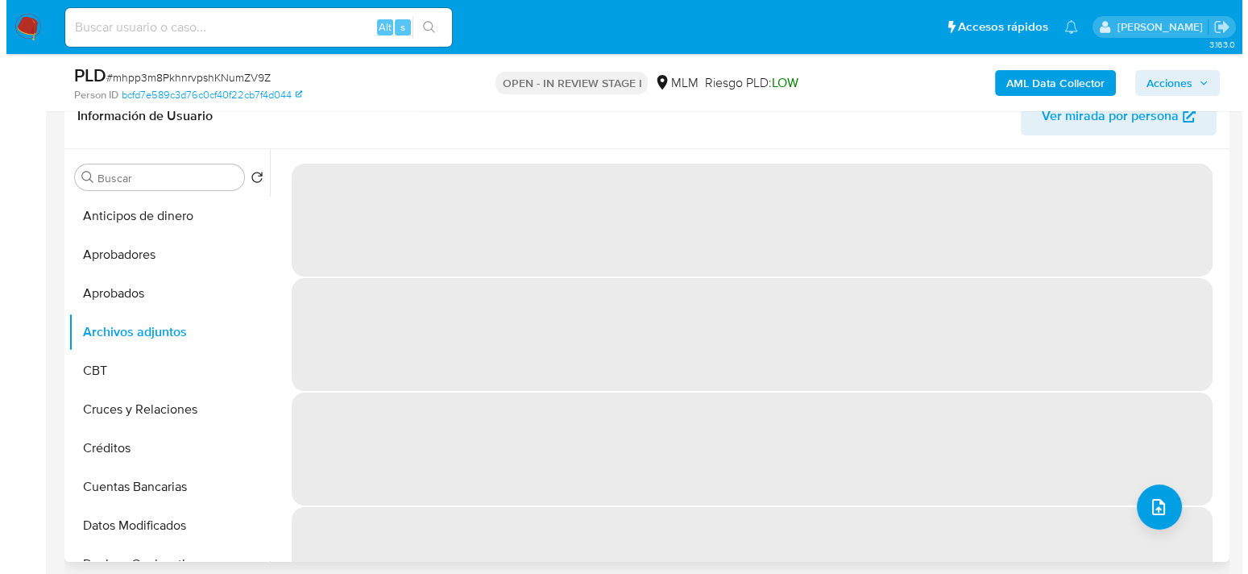
scroll to position [242, 0]
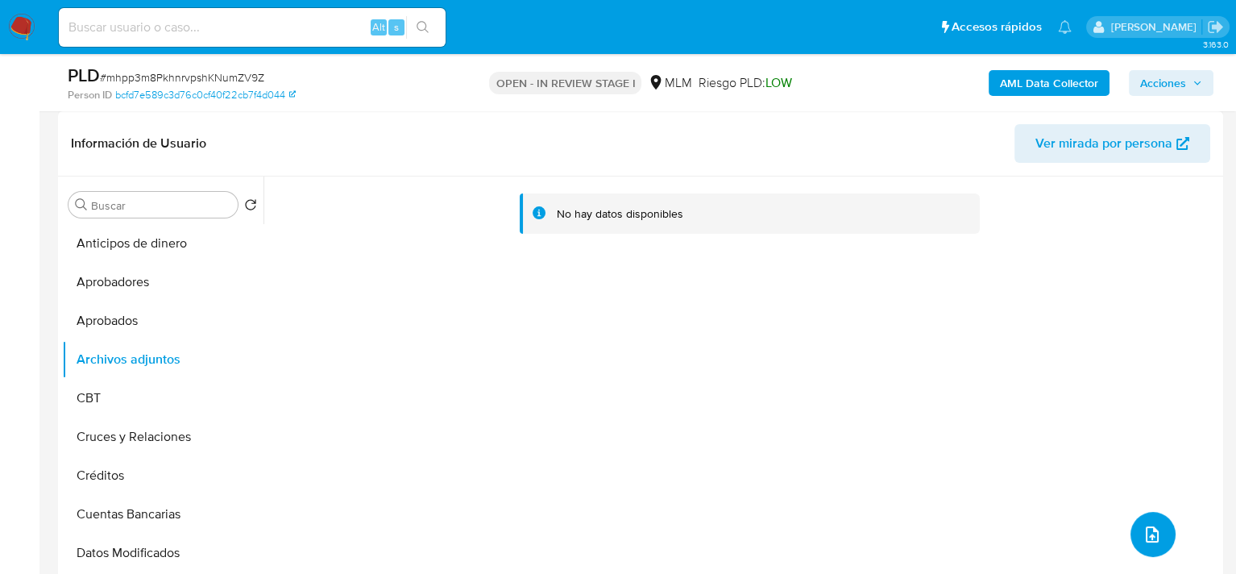
click at [1148, 542] on icon "upload-file" at bounding box center [1152, 534] width 19 height 19
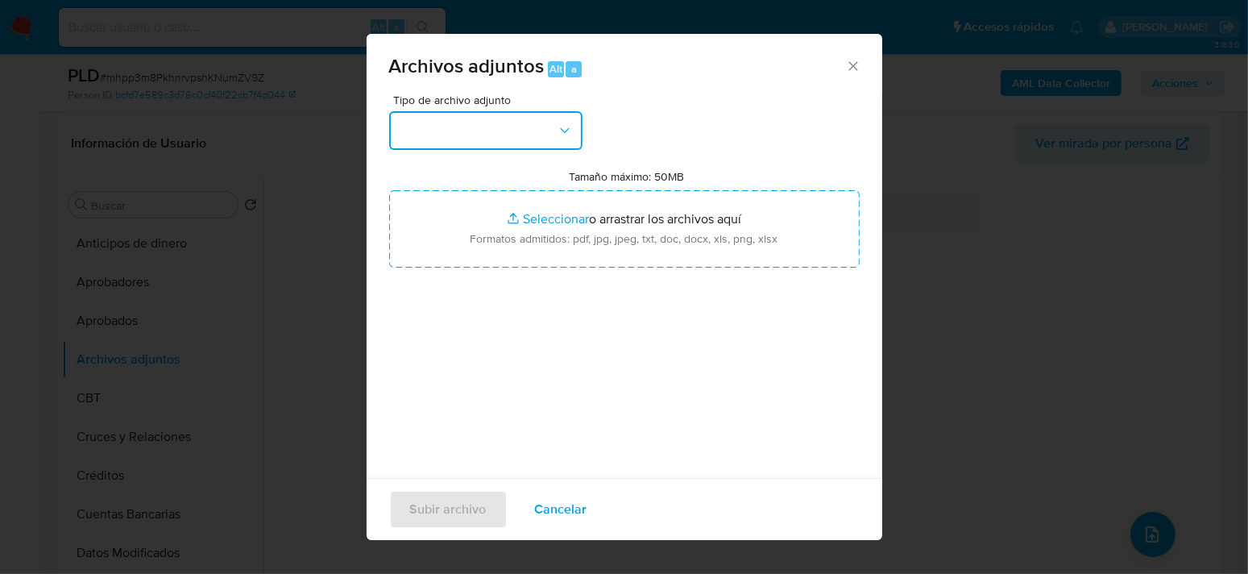
click at [553, 124] on button "button" at bounding box center [485, 130] width 193 height 39
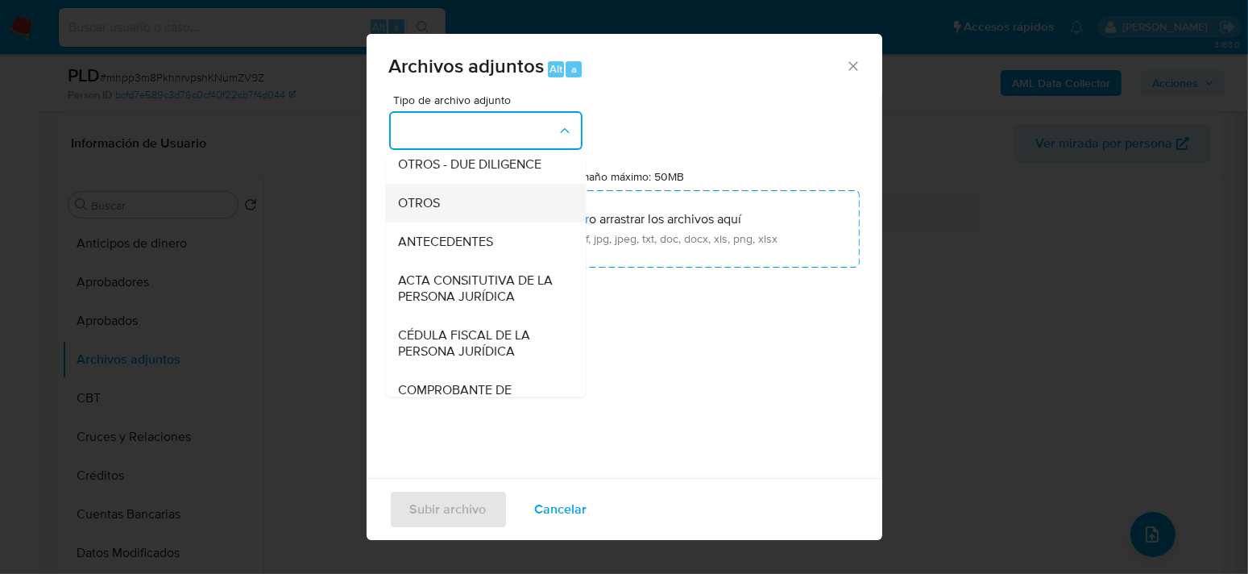
click at [451, 218] on div "OTROS" at bounding box center [480, 203] width 164 height 39
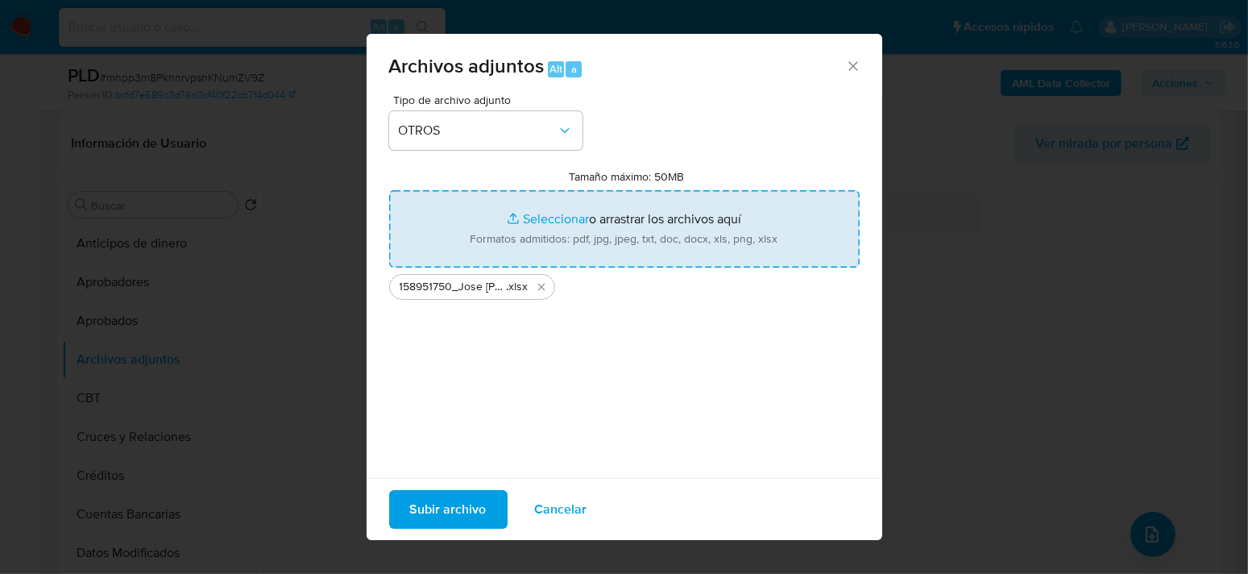
type input "C:\fakepath\158951750_JOSE DAVID JURADO PORCAYO_SEP2025.pdf"
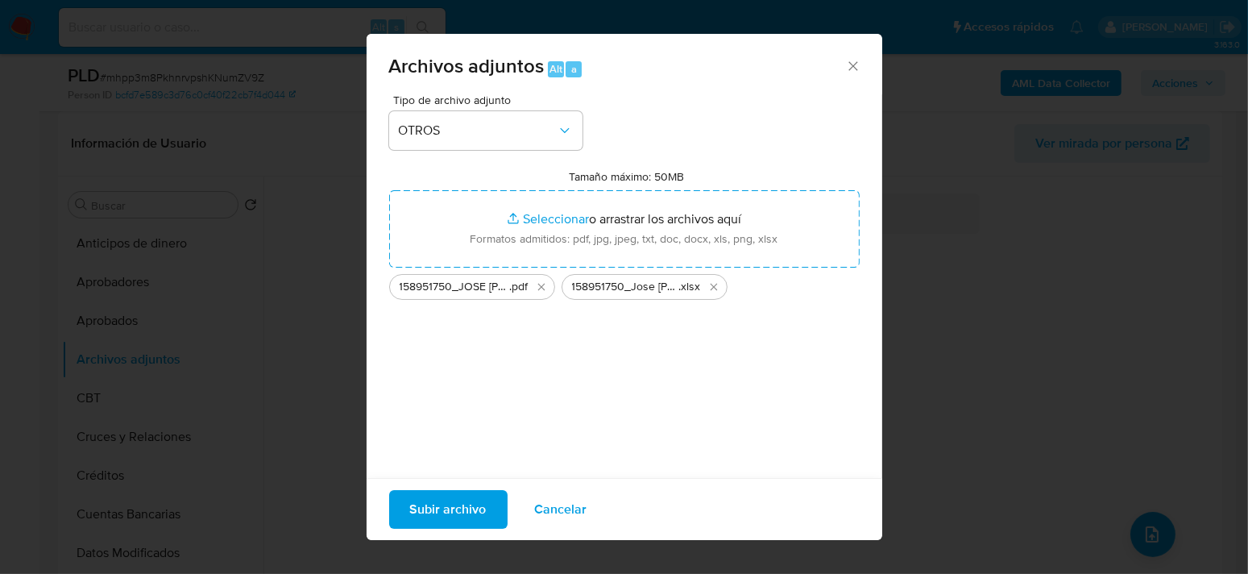
click at [448, 508] on span "Subir archivo" at bounding box center [448, 509] width 77 height 35
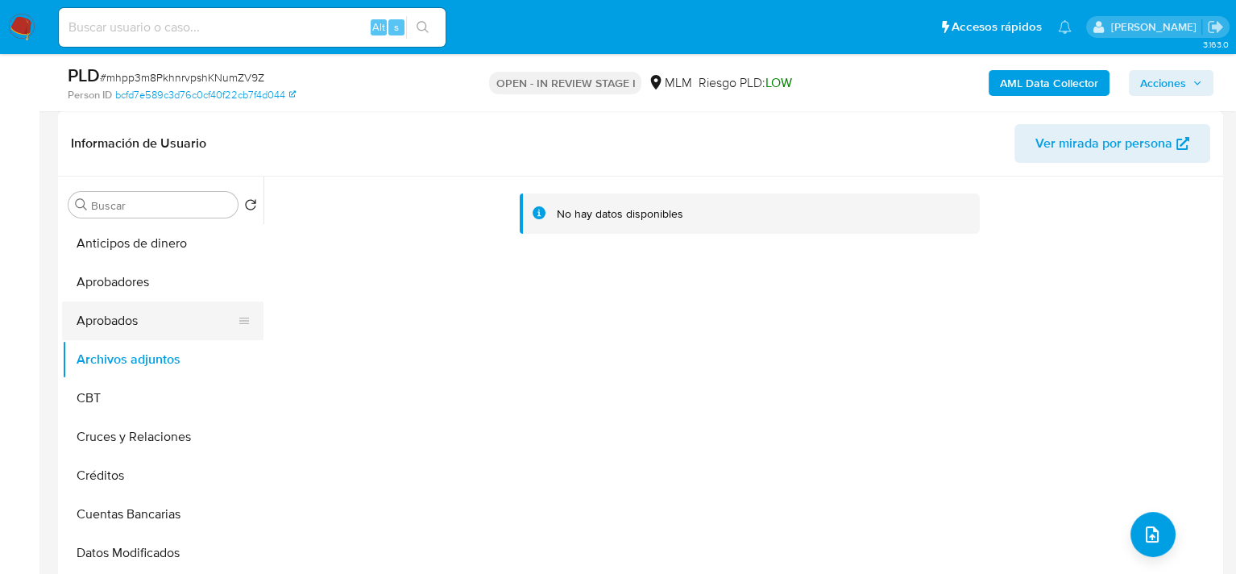
click at [125, 326] on button "Aprobados" at bounding box center [156, 320] width 189 height 39
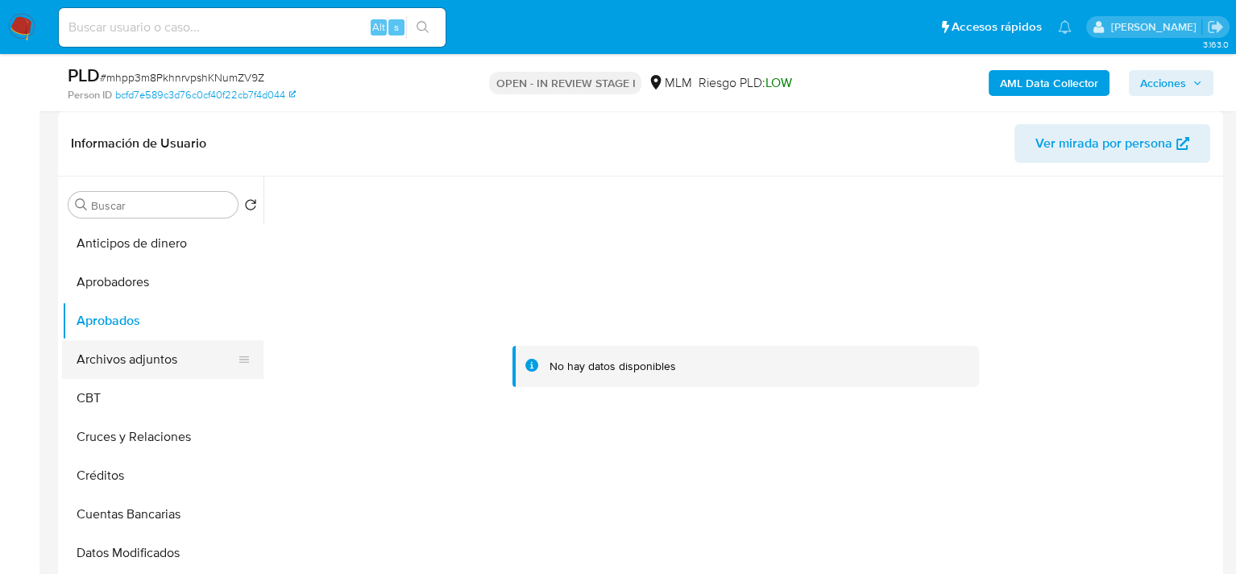
click at [118, 357] on button "Archivos adjuntos" at bounding box center [156, 359] width 189 height 39
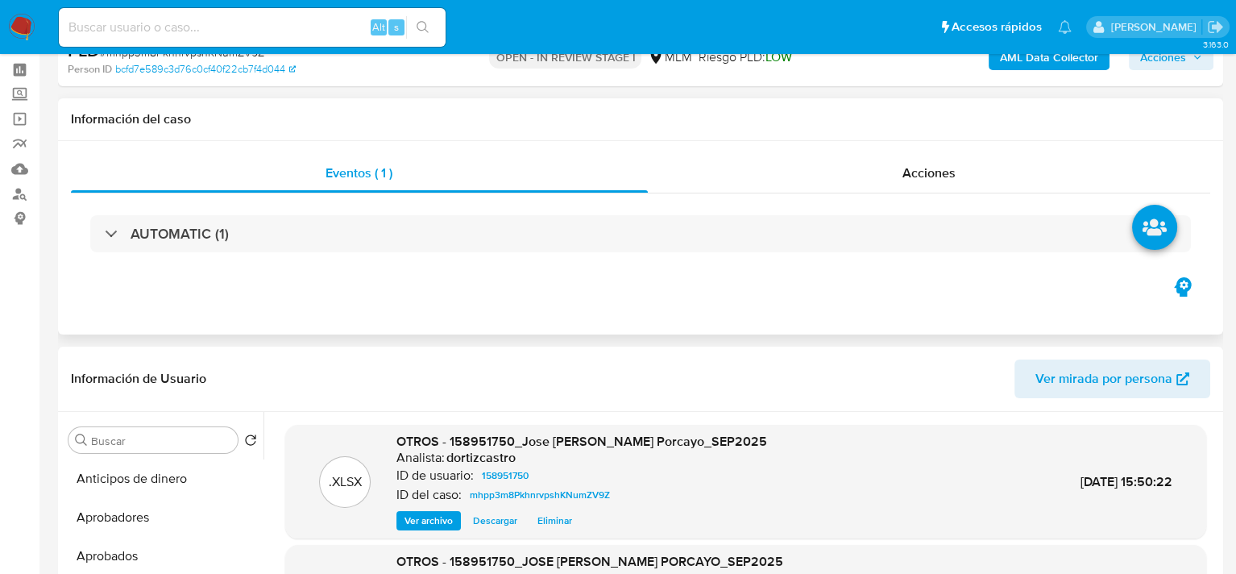
scroll to position [0, 0]
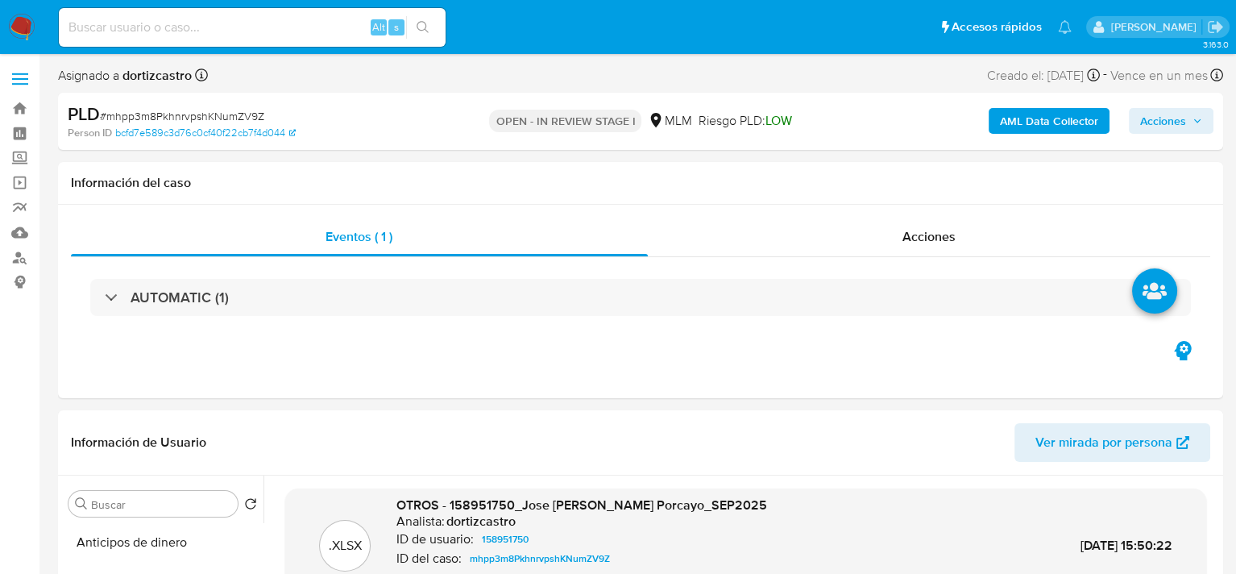
click at [1198, 124] on icon "button" at bounding box center [1198, 121] width 10 height 10
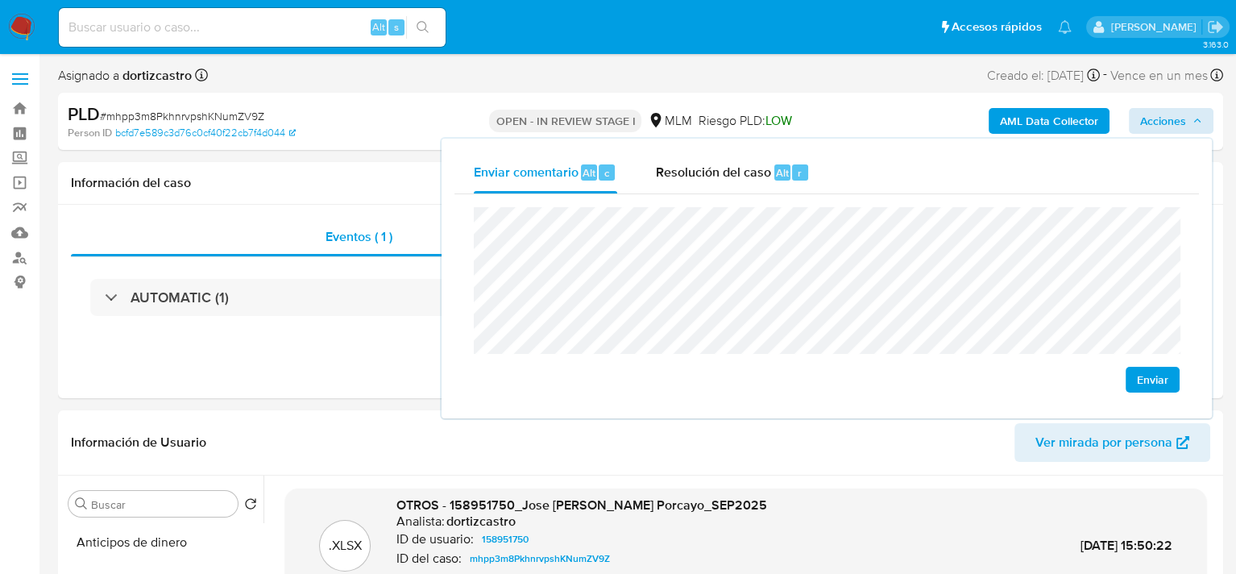
click at [1165, 376] on span "Enviar" at bounding box center [1152, 379] width 31 height 23
click at [686, 164] on span "Resolución del caso" at bounding box center [713, 172] width 115 height 19
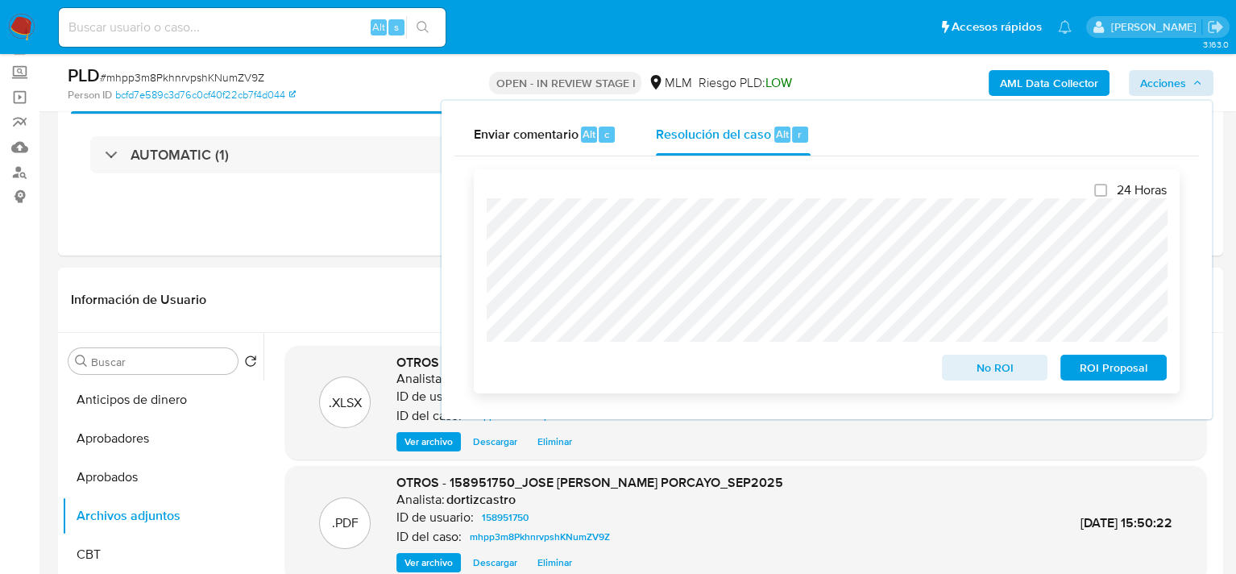
scroll to position [81, 0]
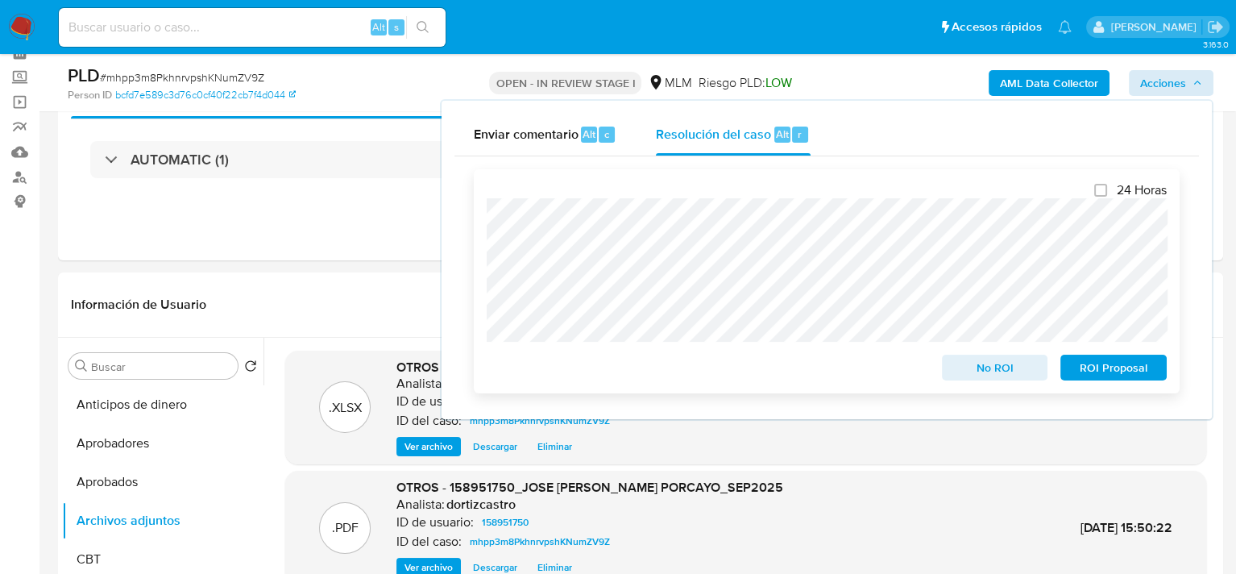
click at [1003, 371] on span "No ROI" at bounding box center [995, 367] width 84 height 23
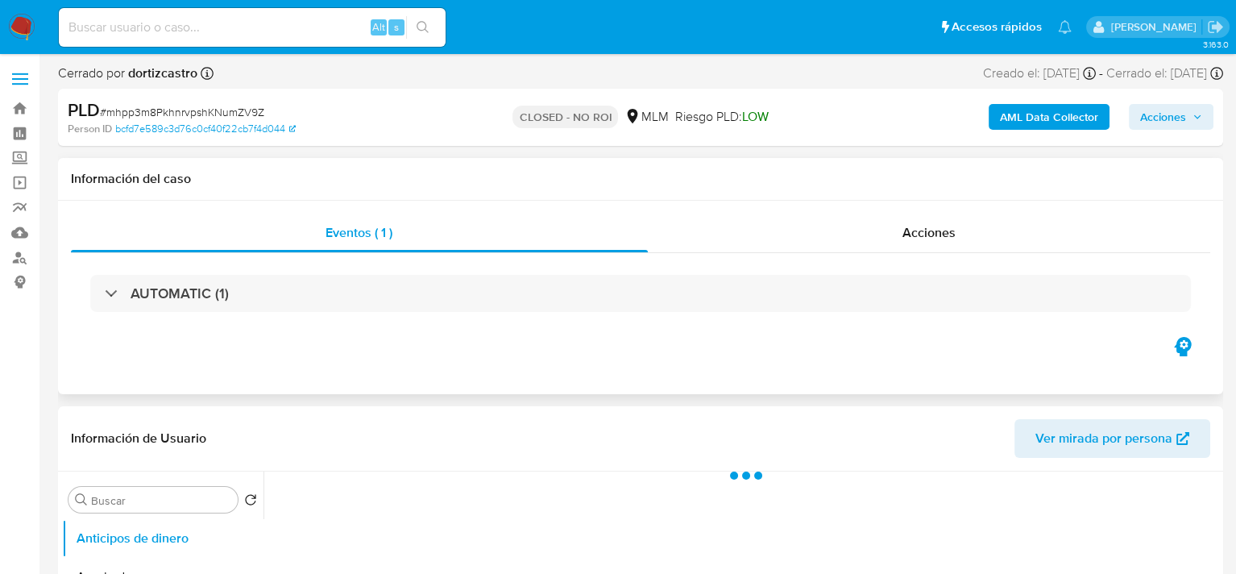
select select "10"
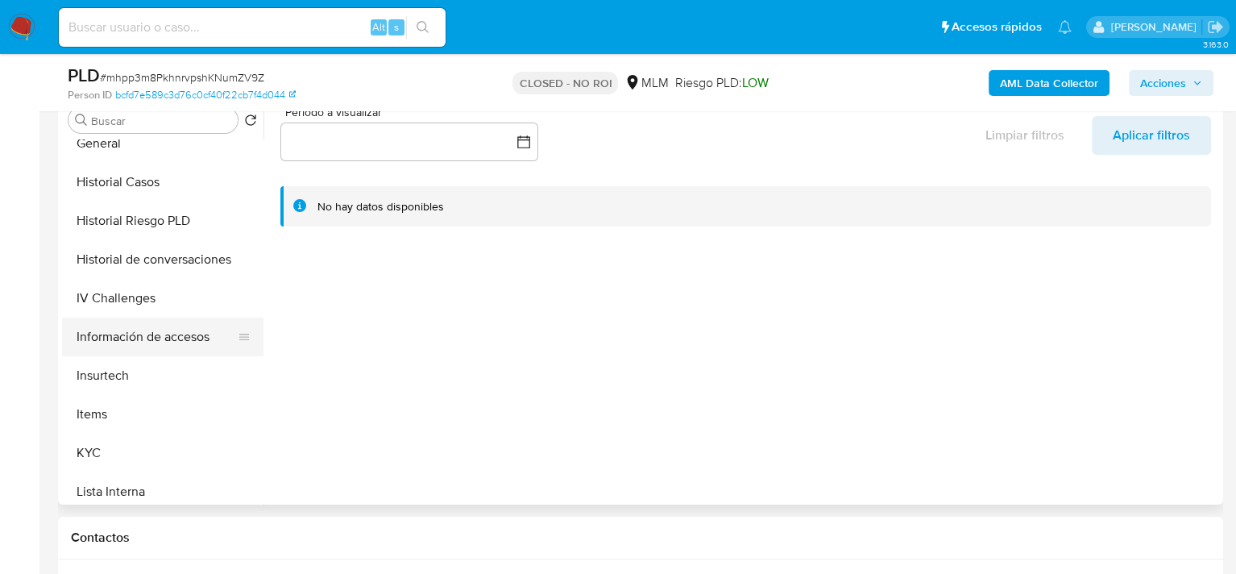
scroll to position [564, 0]
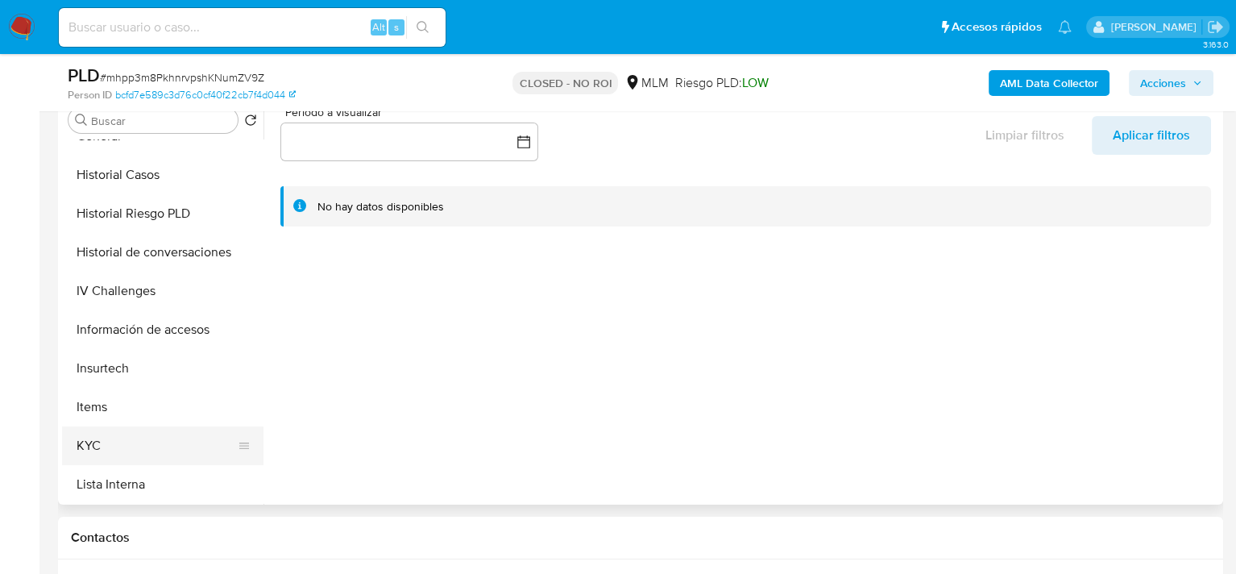
click at [118, 440] on button "KYC" at bounding box center [156, 445] width 189 height 39
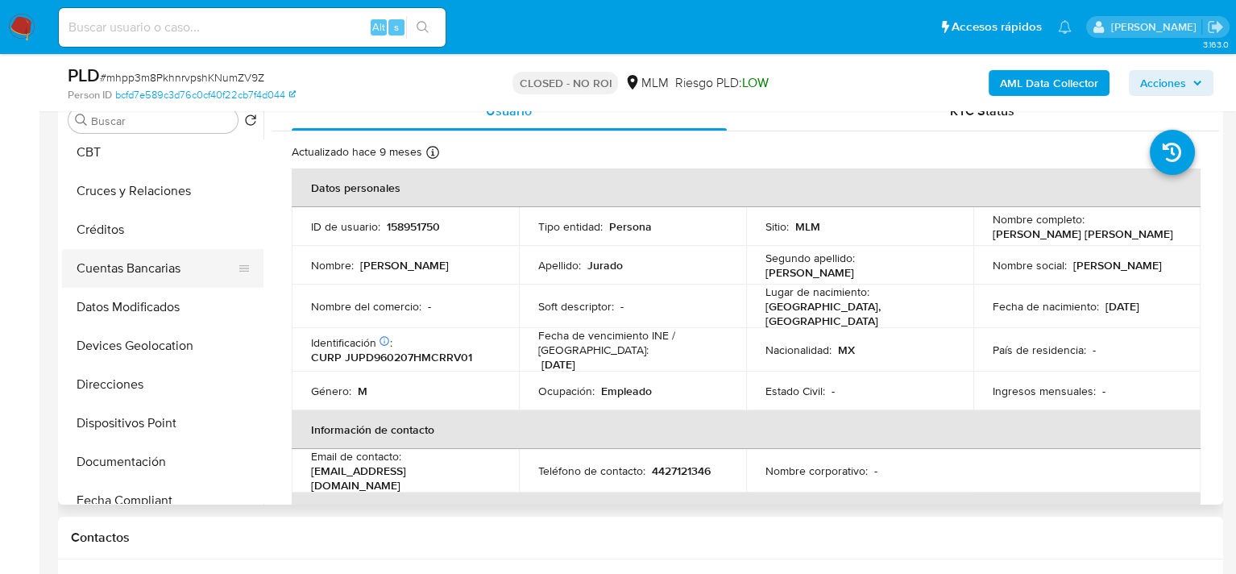
scroll to position [0, 0]
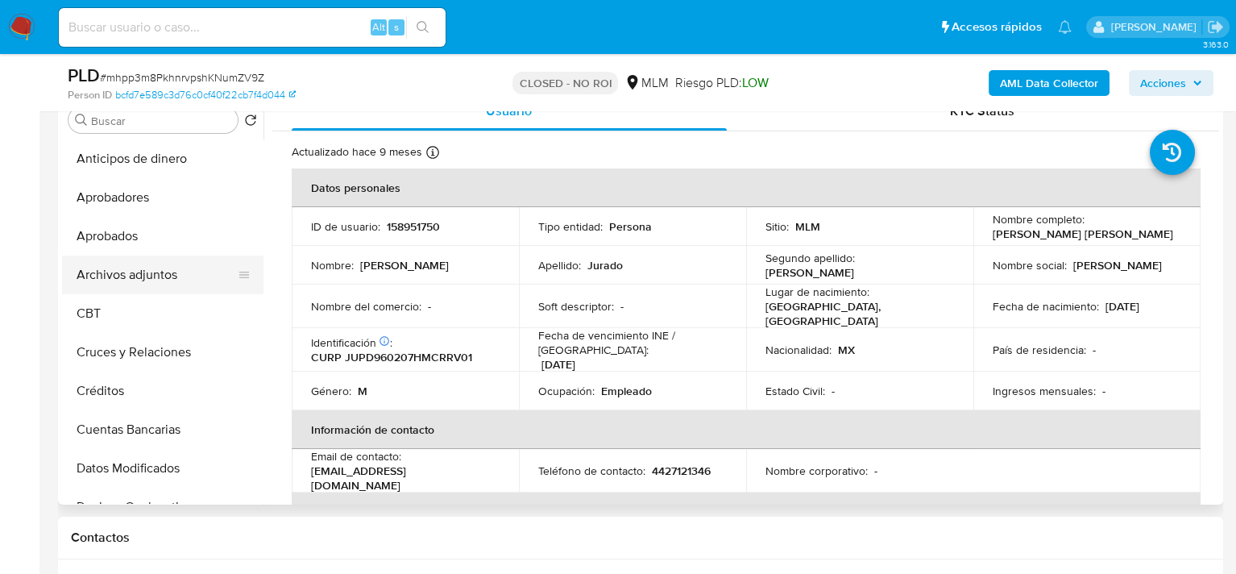
click at [133, 272] on button "Archivos adjuntos" at bounding box center [156, 274] width 189 height 39
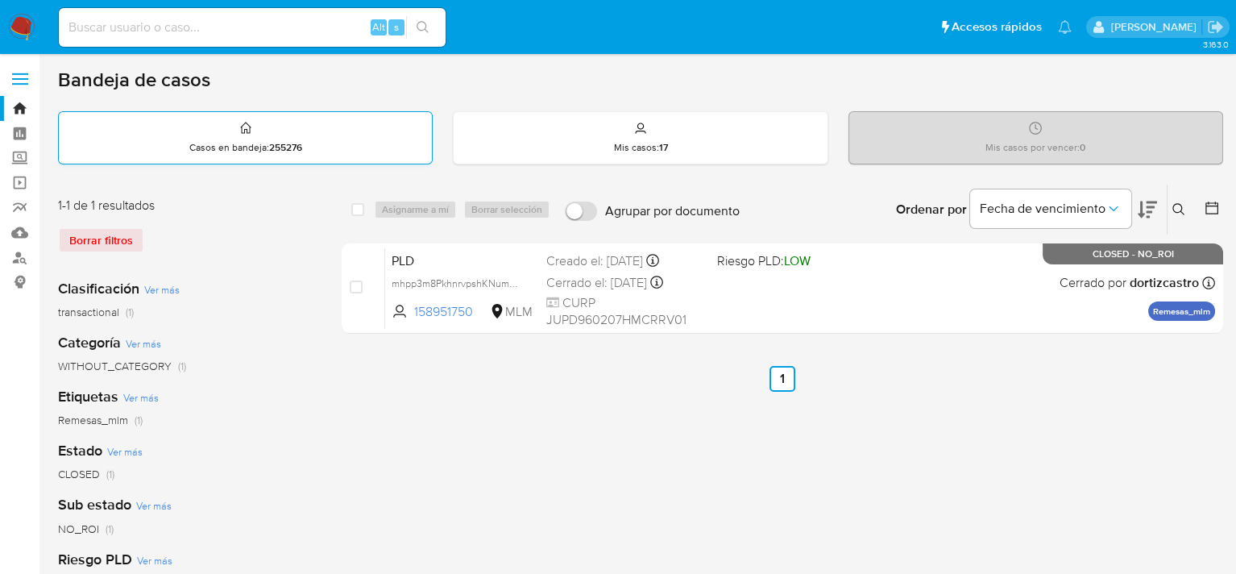
click at [282, 147] on strong "255276" at bounding box center [285, 147] width 33 height 15
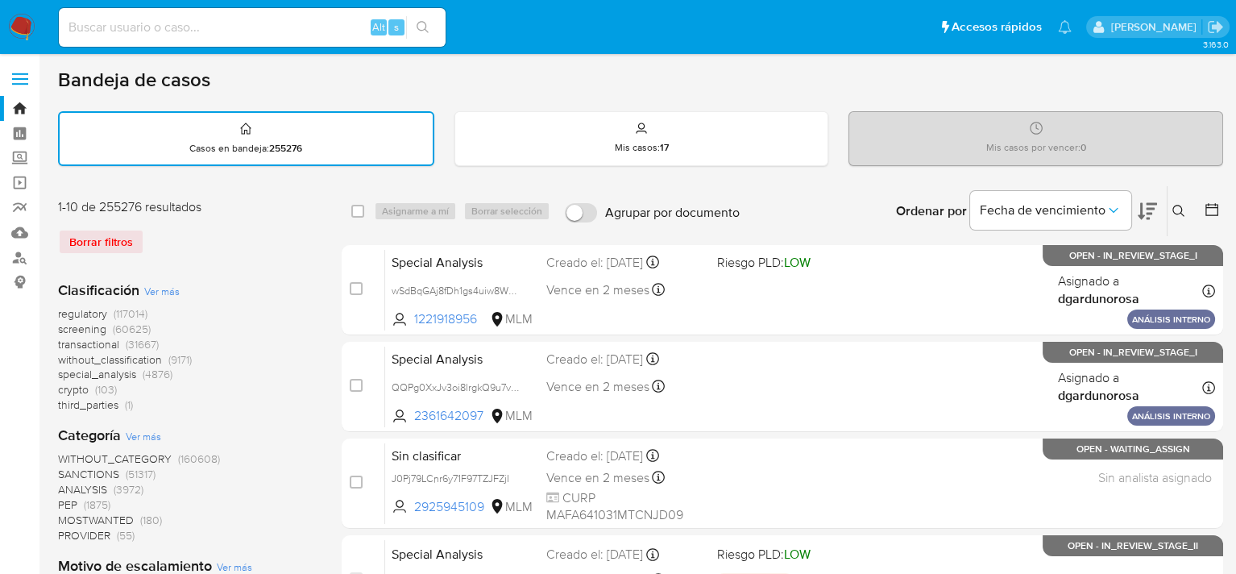
click at [1181, 212] on icon at bounding box center [1179, 211] width 13 height 13
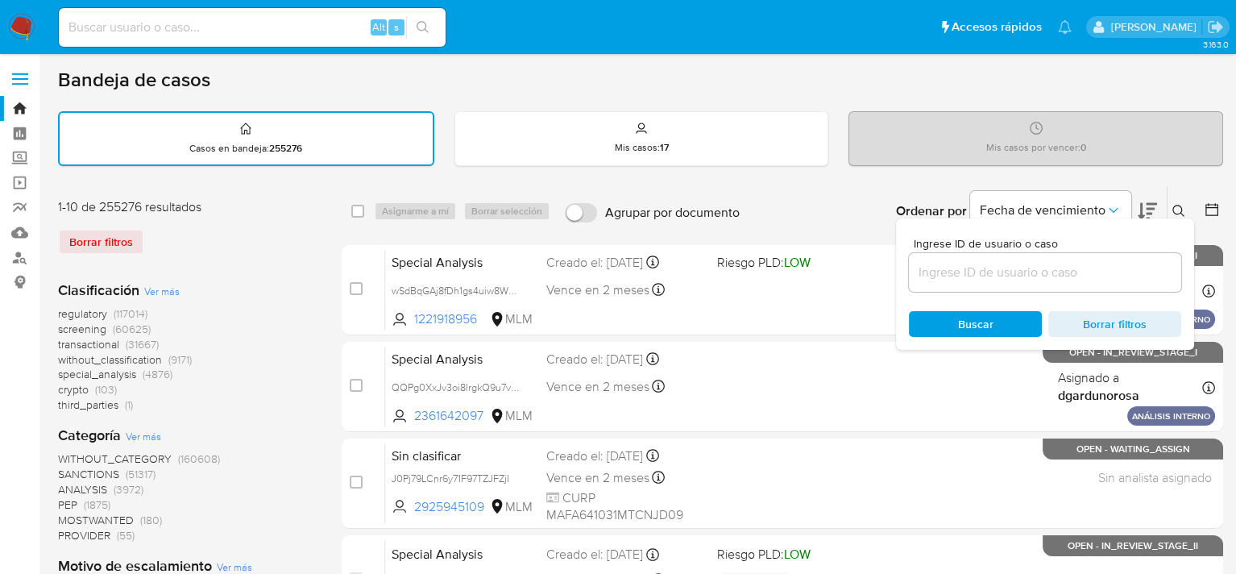
click at [997, 273] on input at bounding box center [1045, 272] width 272 height 21
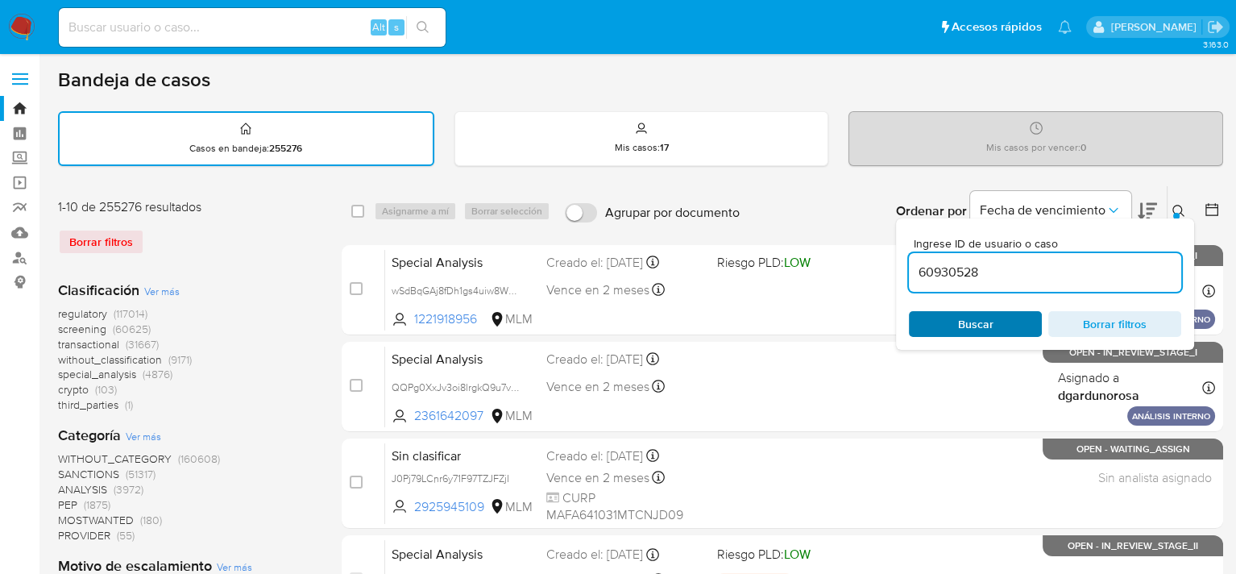
type input "60930528"
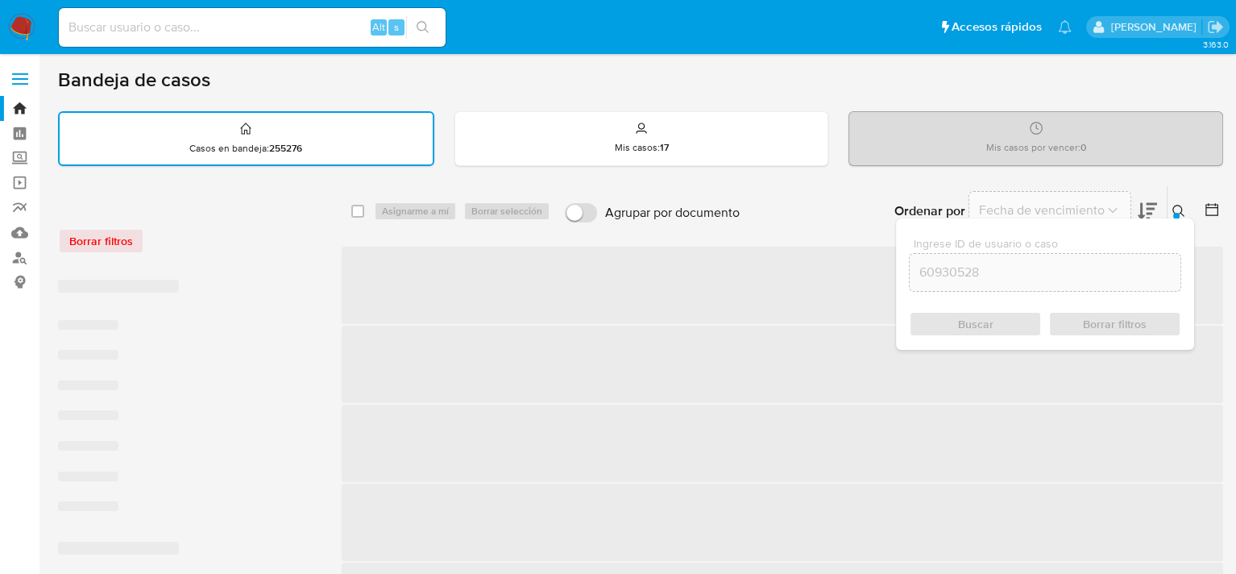
click at [982, 321] on div "Buscar Borrar filtros" at bounding box center [1045, 324] width 272 height 26
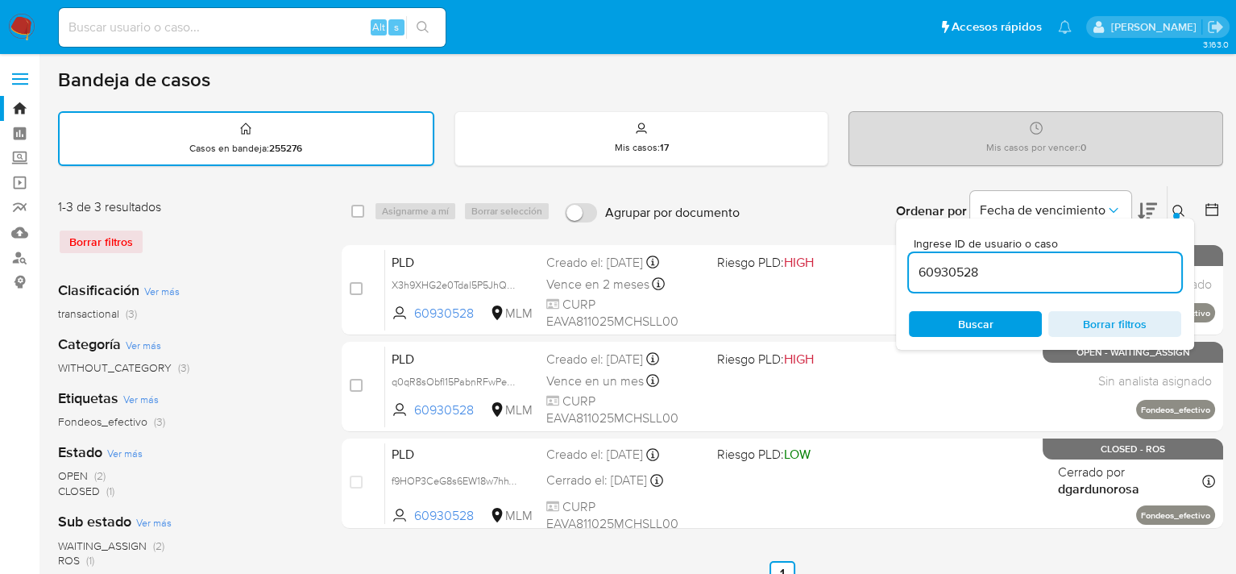
click at [779, 168] on div "Bandeja de casos Casos en bandeja : 255276 Mis casos : 17 Mis casos por vencer …" at bounding box center [640, 480] width 1165 height 825
click at [1179, 209] on icon at bounding box center [1179, 211] width 13 height 13
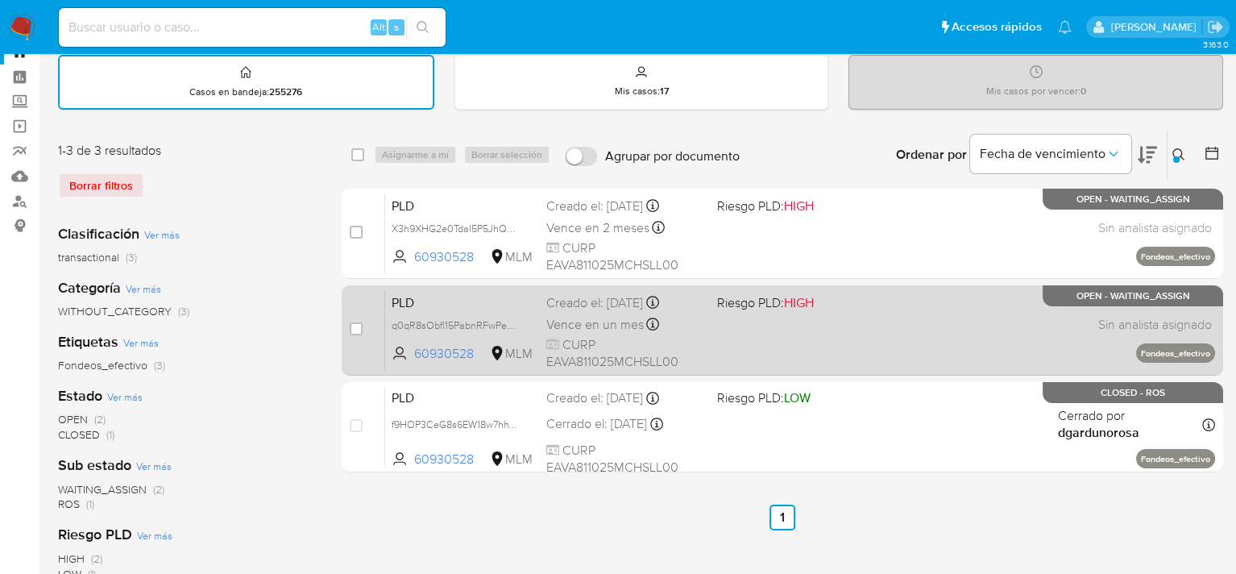
scroll to position [81, 0]
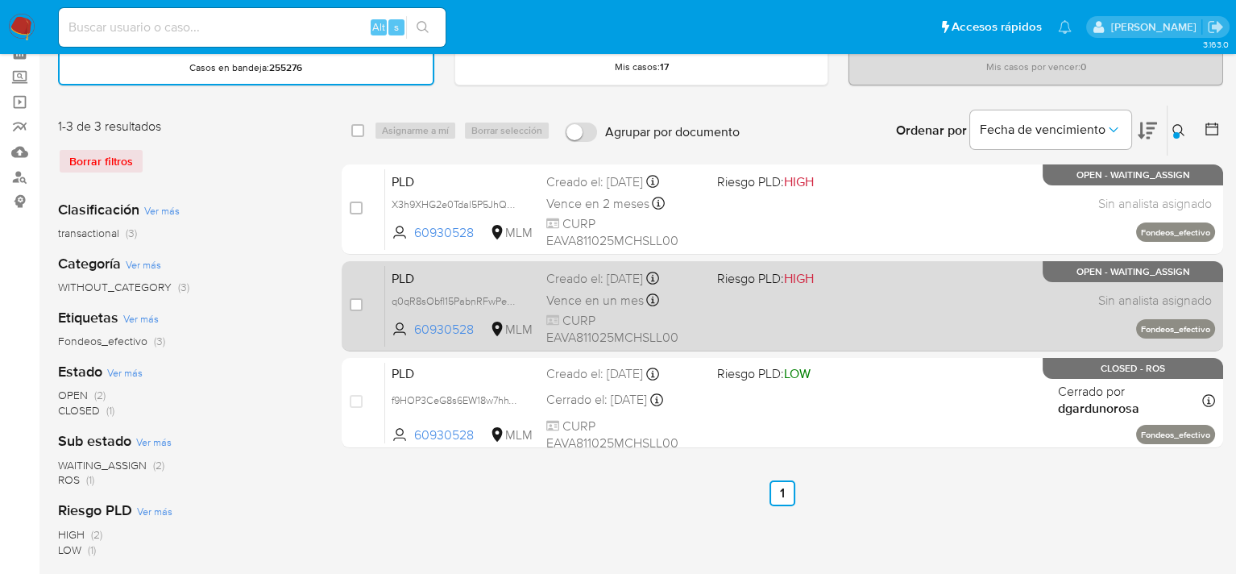
click at [816, 324] on div "PLD q0qR8sObfl15PabnRFwPeP9k 60930528 MLM Riesgo PLD: HIGH Creado el: [DATE] Cr…" at bounding box center [800, 305] width 830 height 81
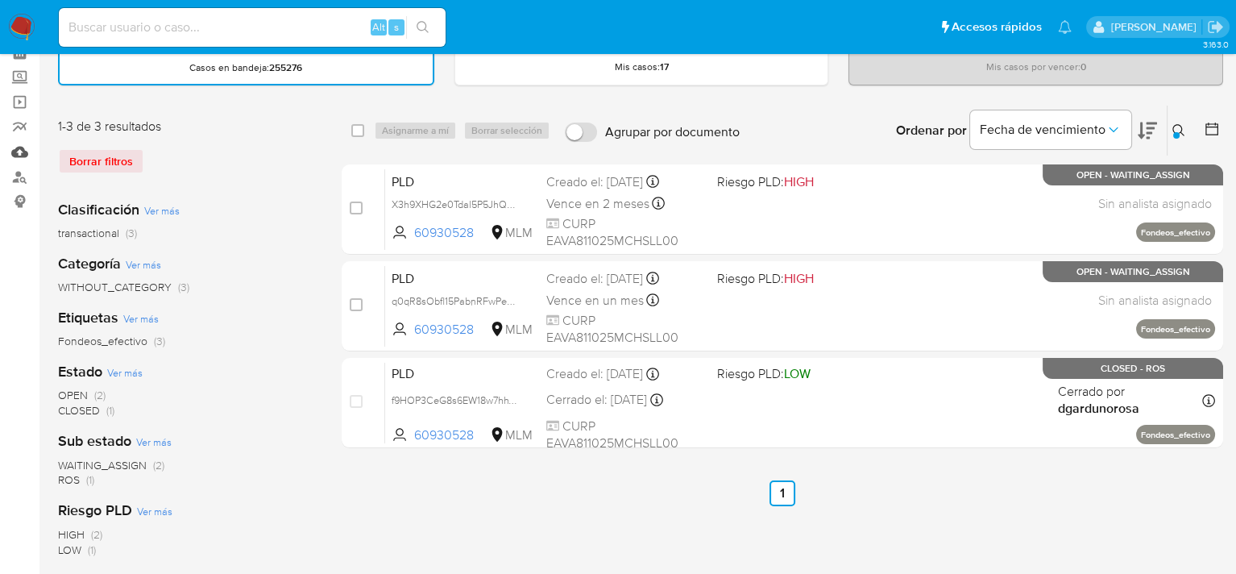
click at [22, 153] on link "Mulan" at bounding box center [96, 151] width 192 height 25
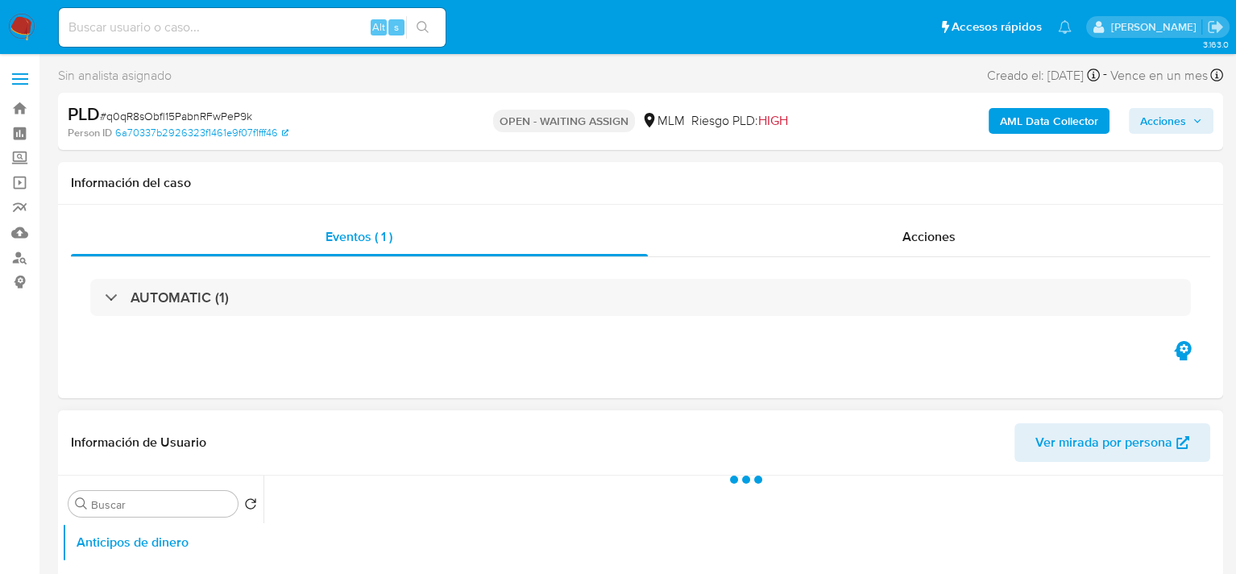
select select "10"
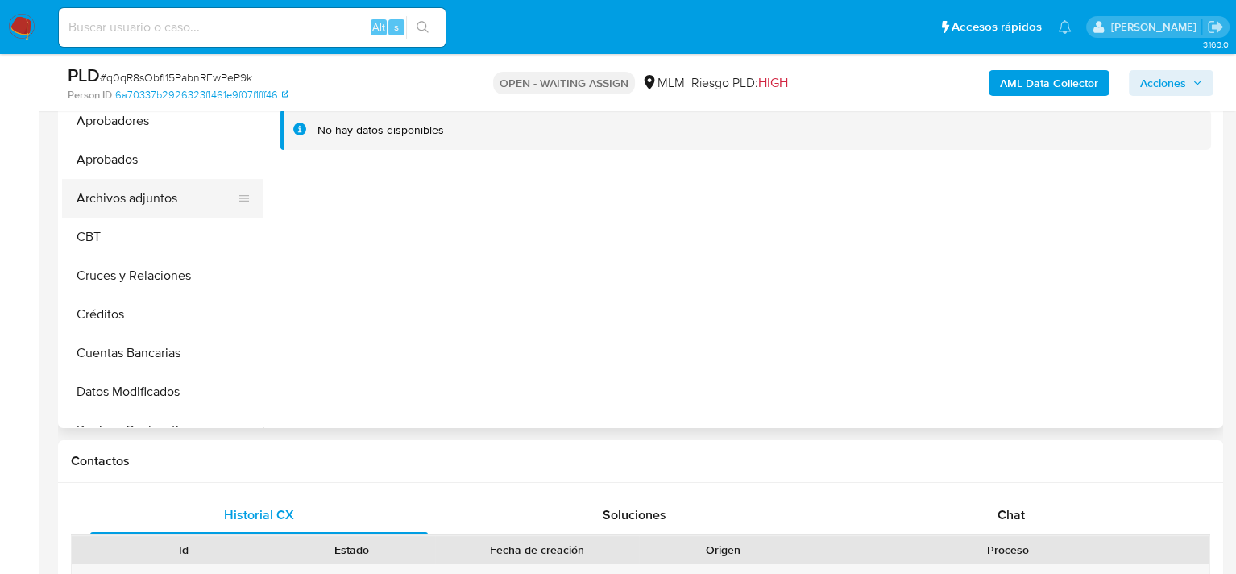
click at [156, 193] on button "Archivos adjuntos" at bounding box center [156, 198] width 189 height 39
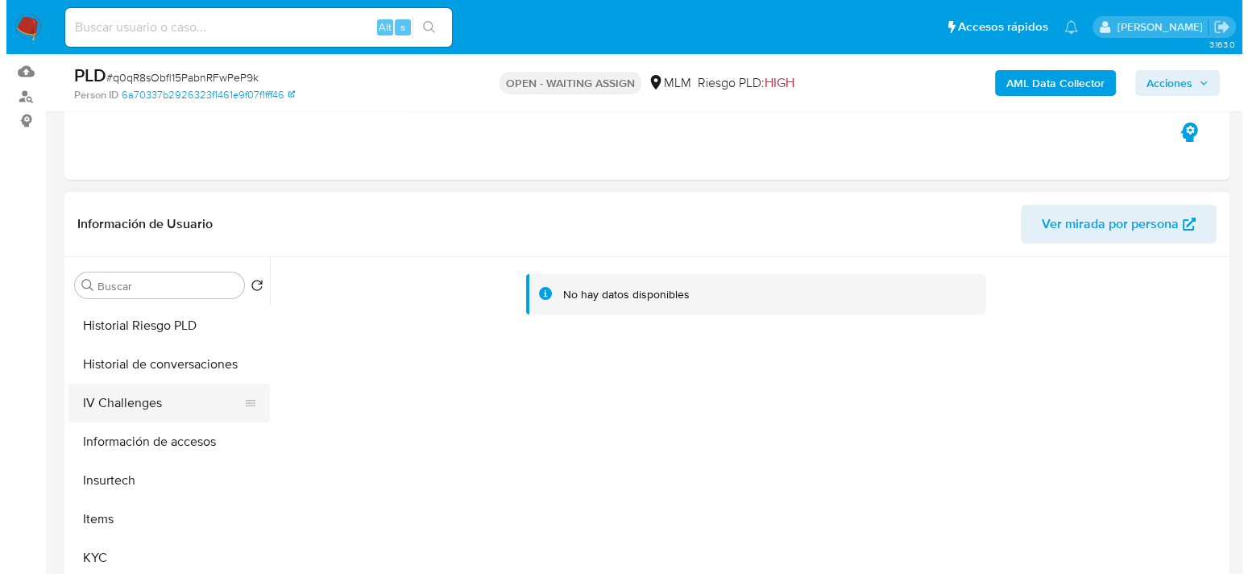
scroll to position [645, 0]
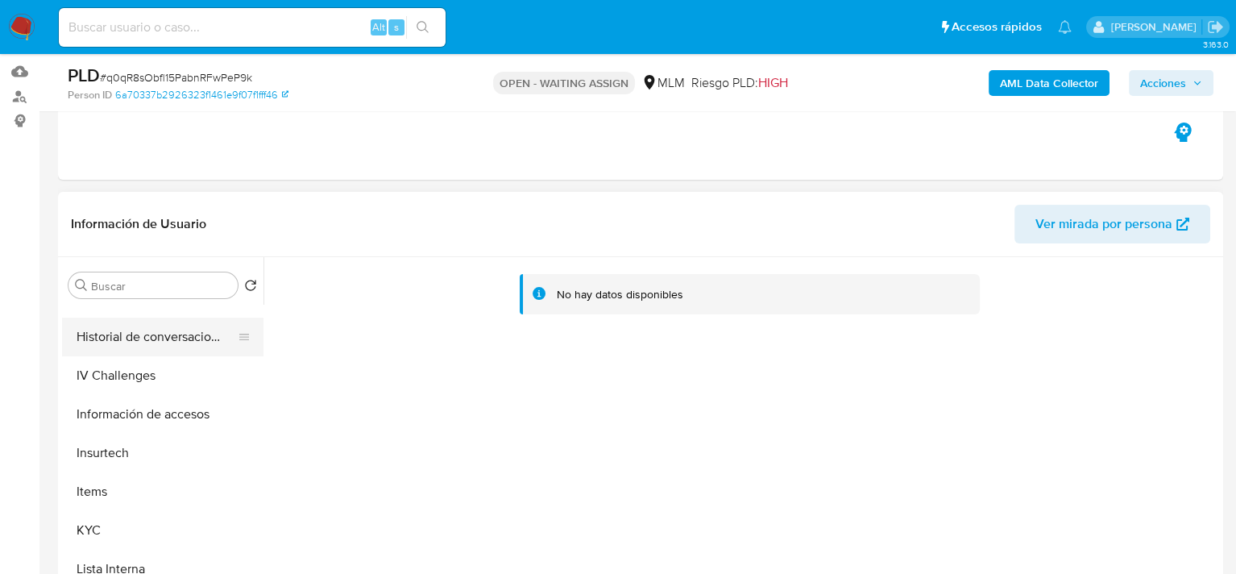
click at [183, 342] on button "Historial de conversaciones" at bounding box center [156, 337] width 189 height 39
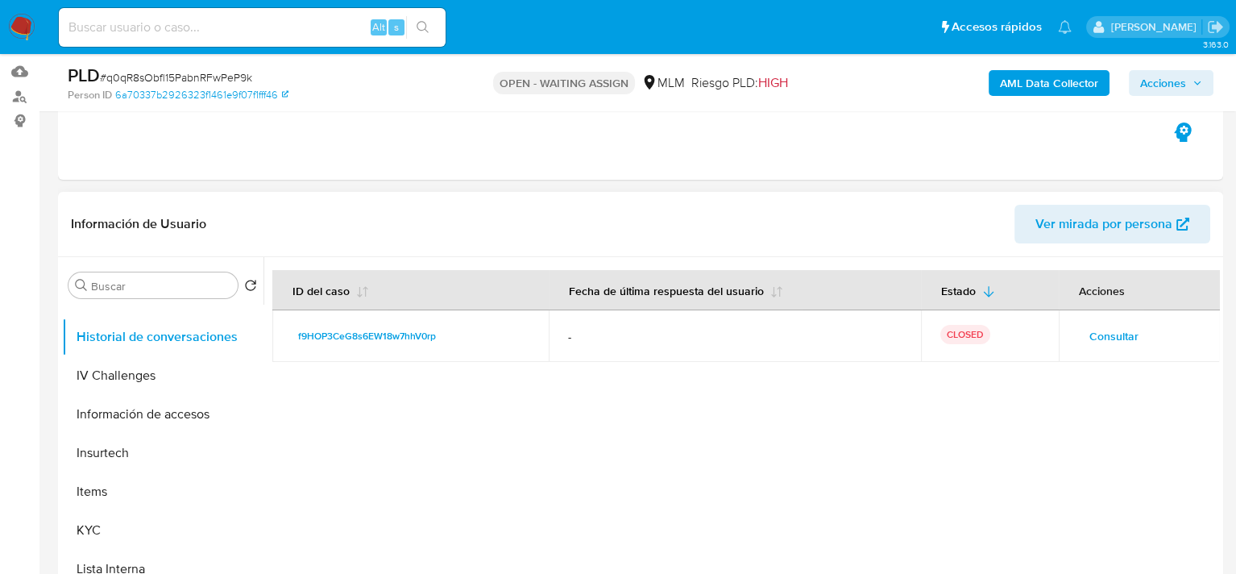
click at [1118, 333] on span "Consultar" at bounding box center [1114, 336] width 49 height 23
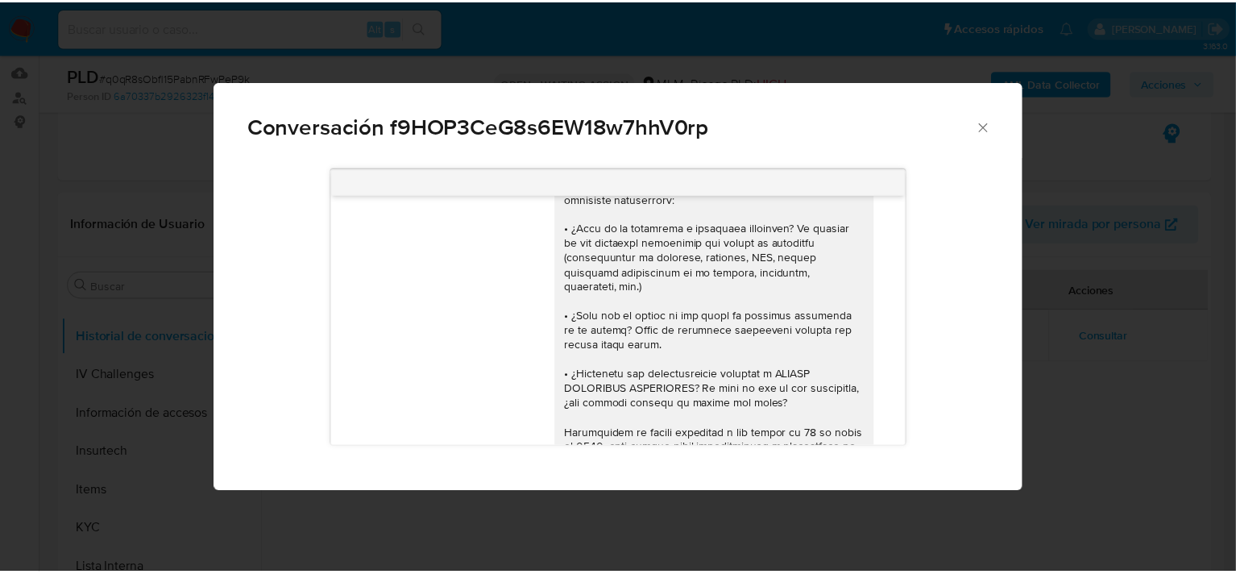
scroll to position [161, 0]
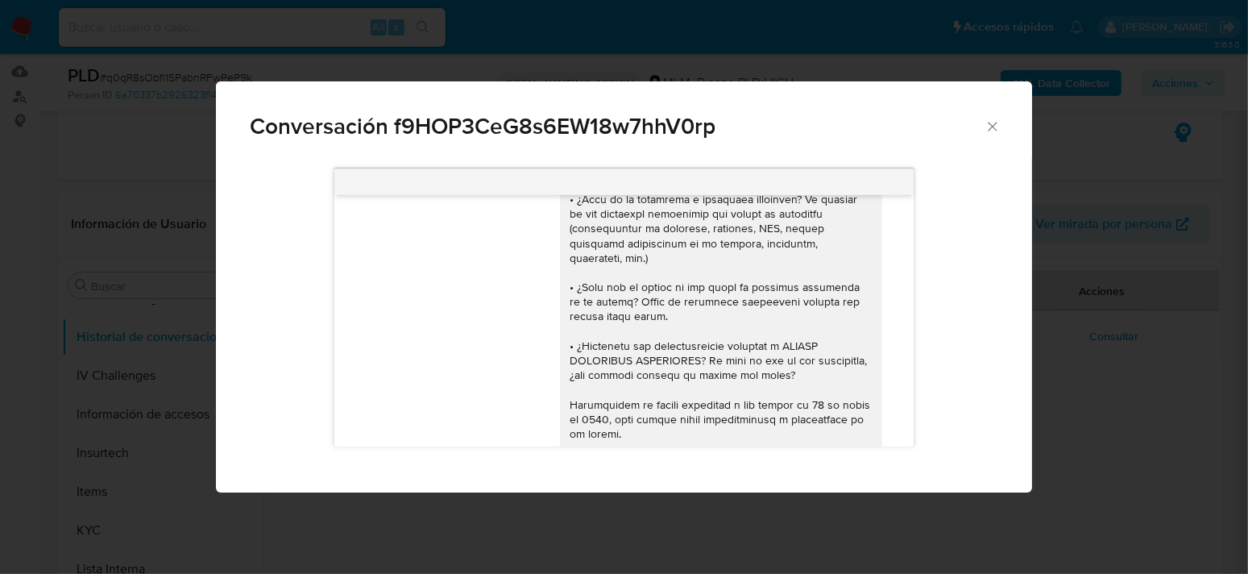
click at [994, 129] on icon "Cerrar" at bounding box center [993, 126] width 16 height 16
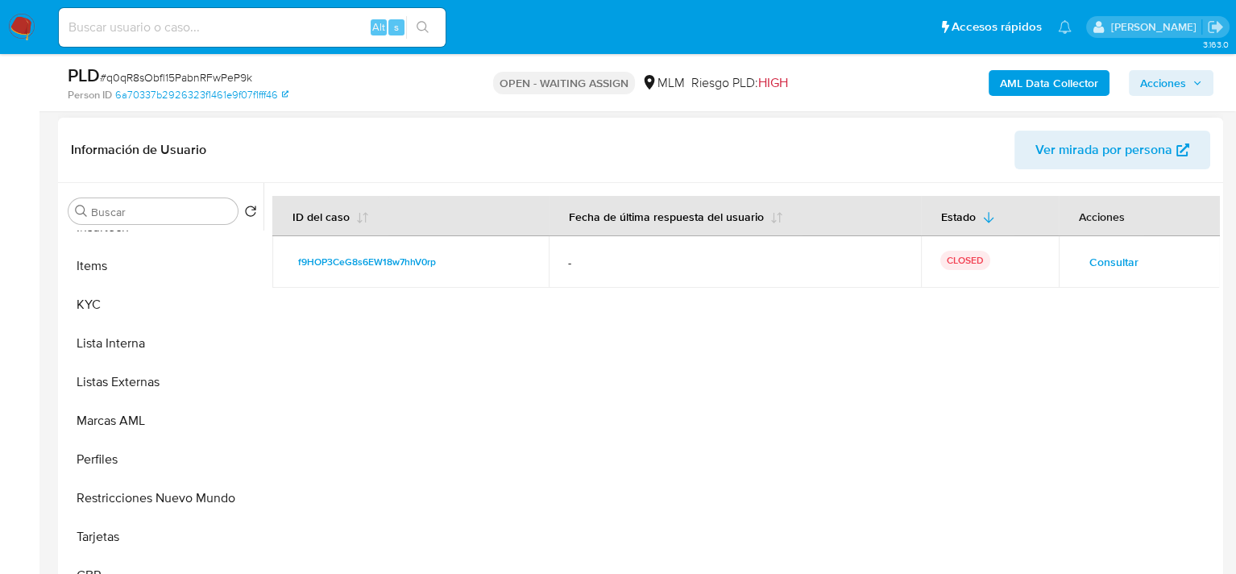
scroll to position [322, 0]
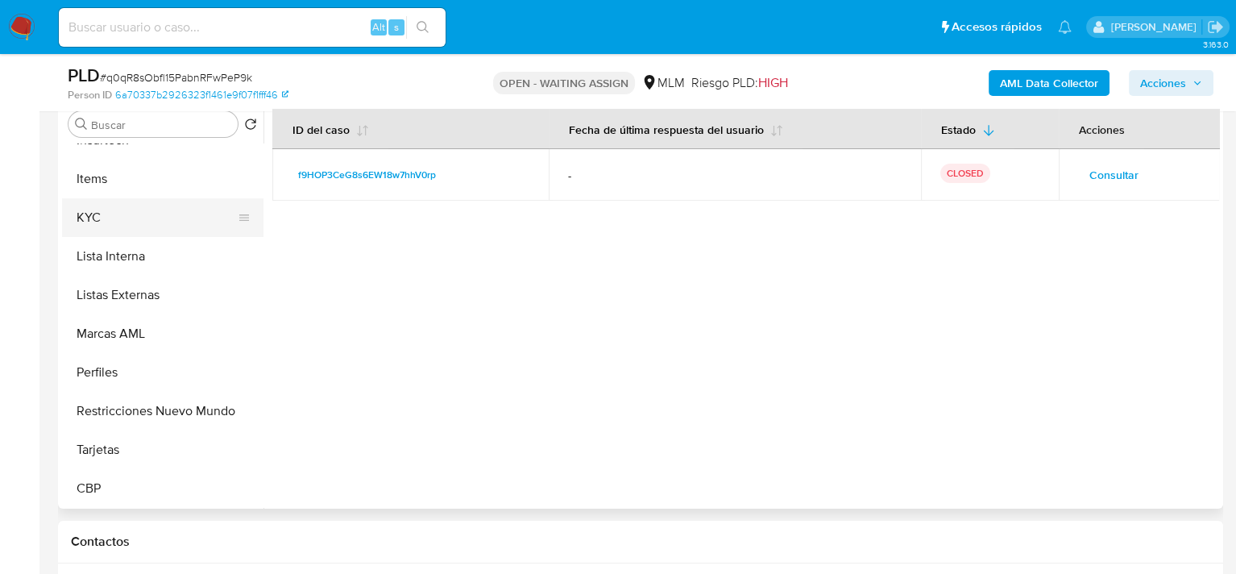
click at [147, 201] on button "KYC" at bounding box center [156, 217] width 189 height 39
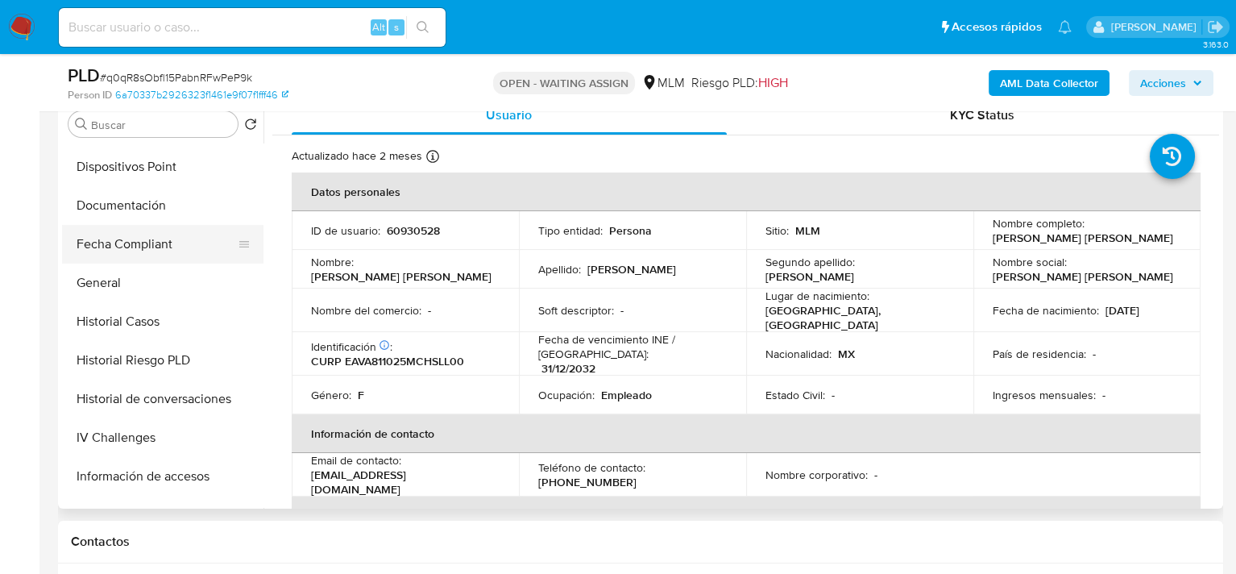
scroll to position [393, 0]
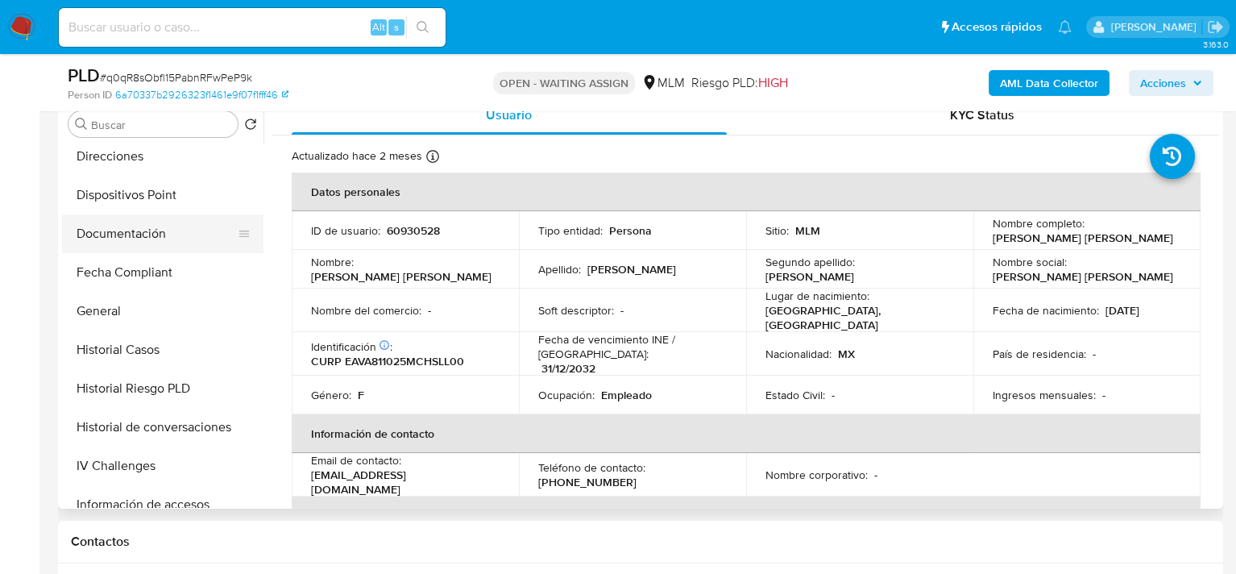
click at [141, 229] on button "Documentación" at bounding box center [156, 233] width 189 height 39
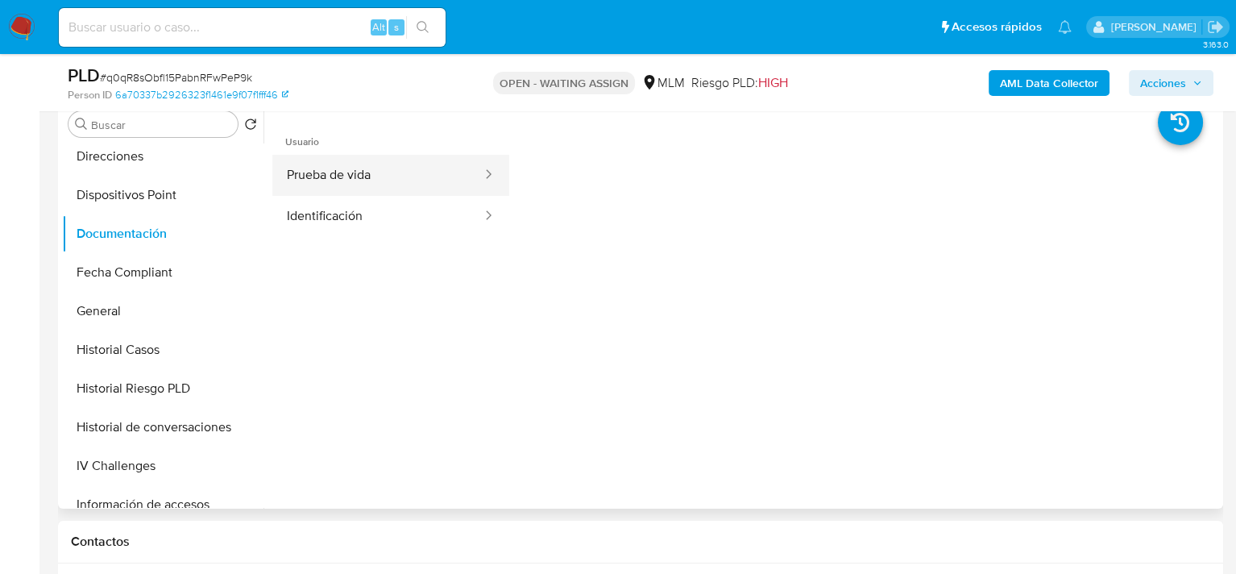
click at [379, 181] on button "Prueba de vida" at bounding box center [377, 175] width 211 height 41
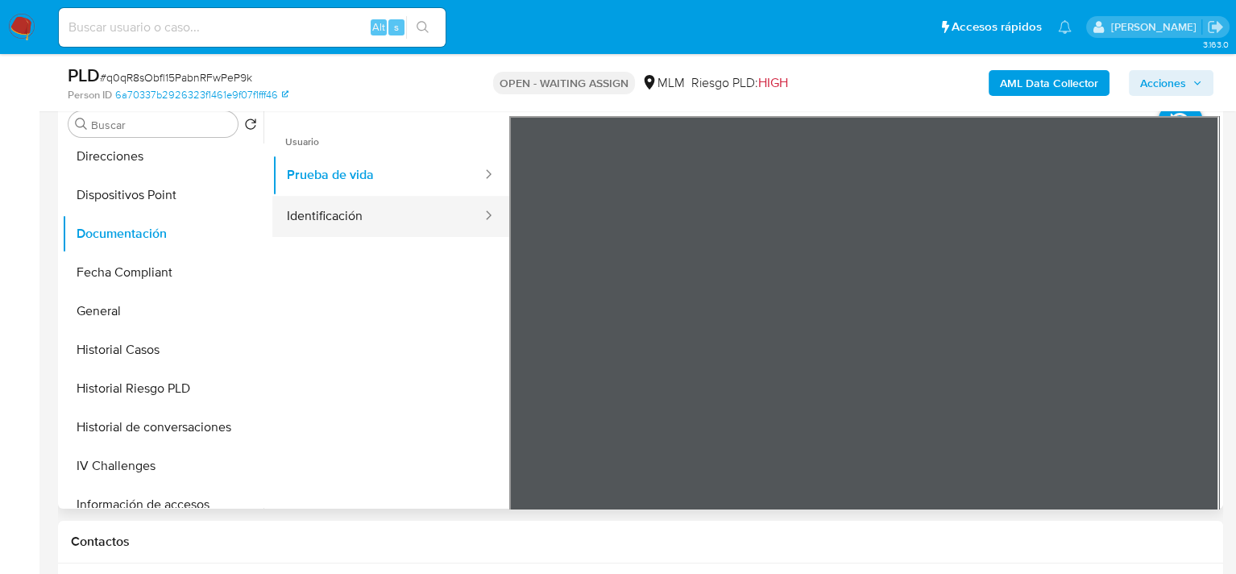
click at [406, 221] on button "Identificación" at bounding box center [377, 216] width 211 height 41
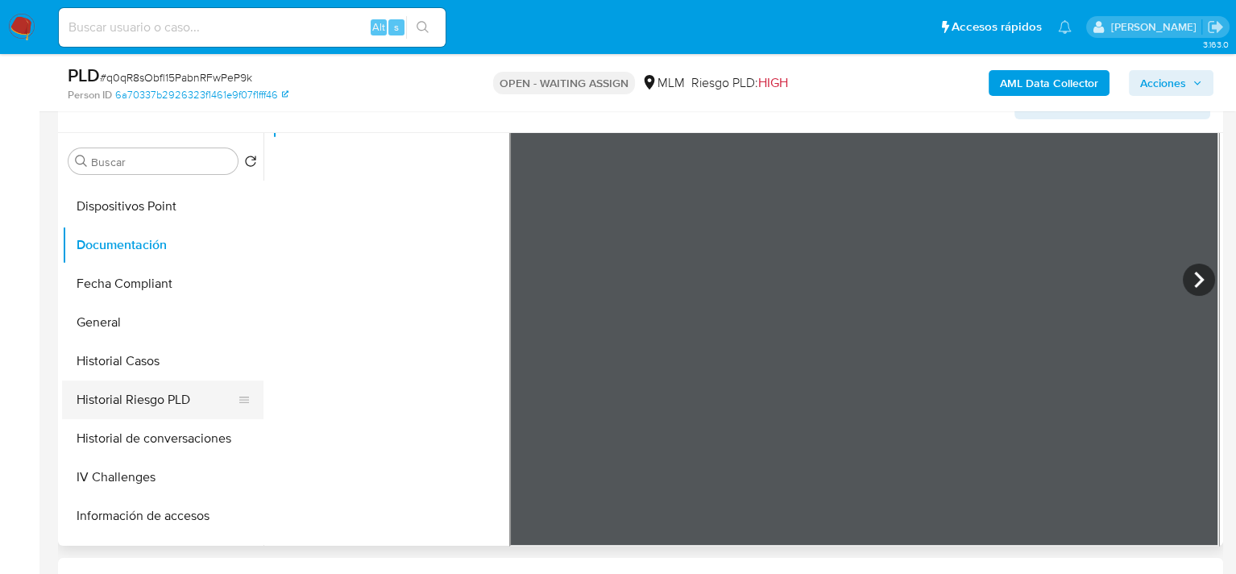
scroll to position [484, 0]
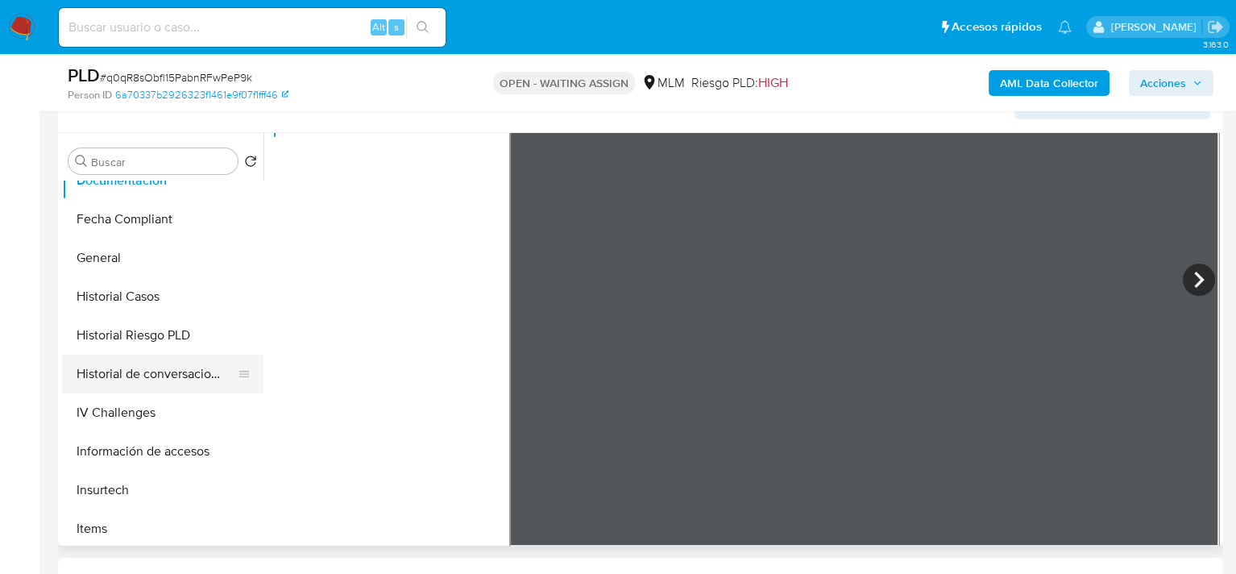
click at [172, 381] on button "Historial de conversaciones" at bounding box center [156, 374] width 189 height 39
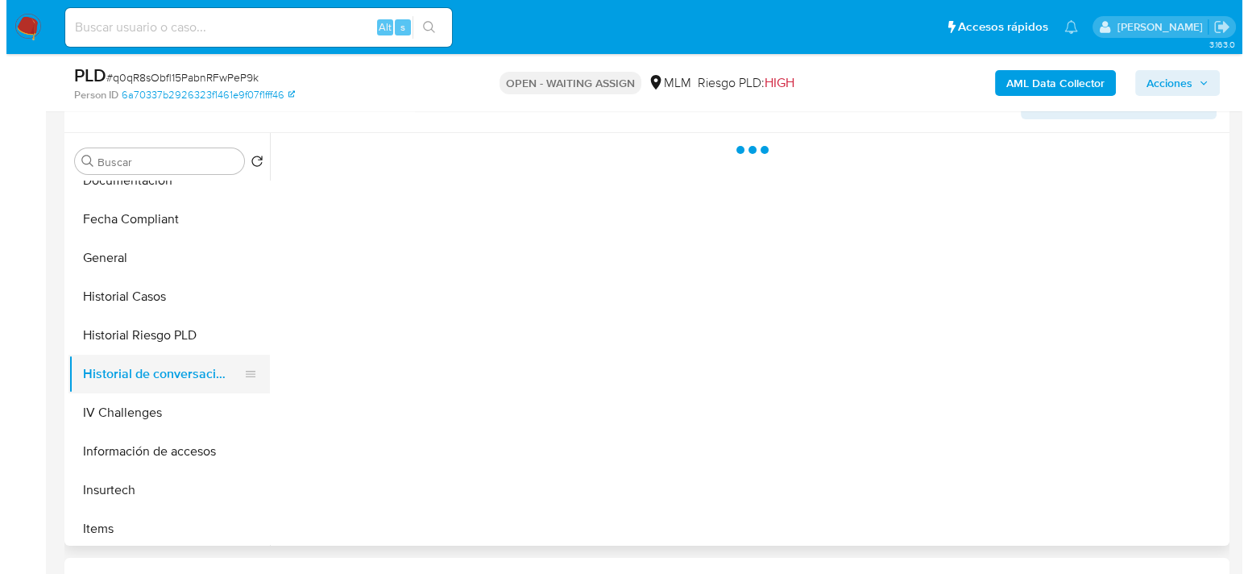
scroll to position [0, 0]
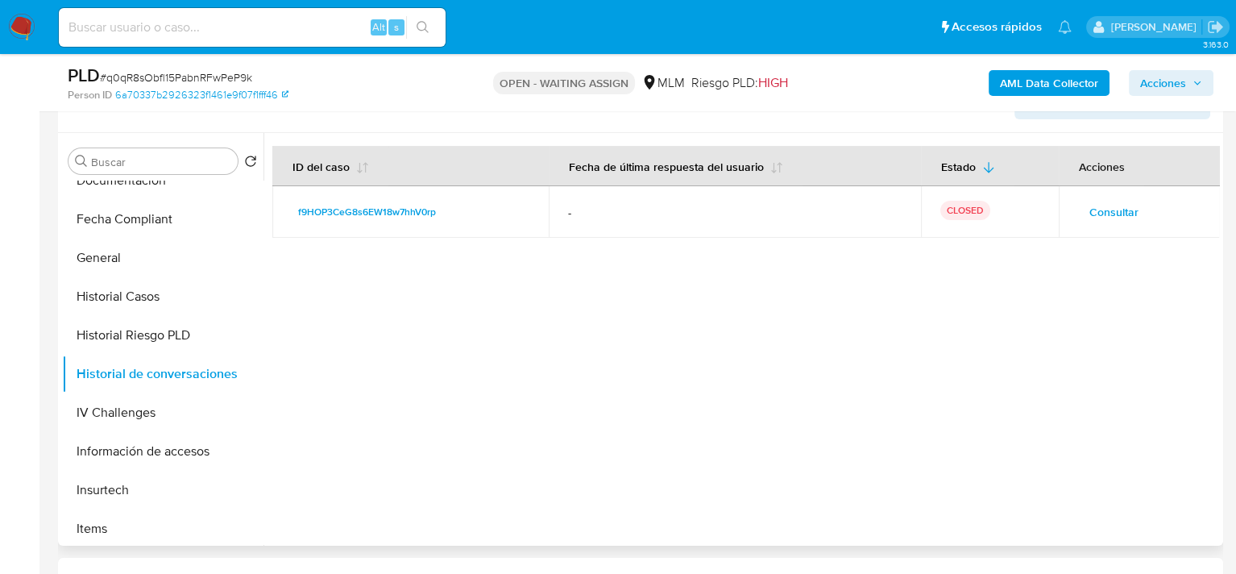
click at [1112, 214] on span "Consultar" at bounding box center [1114, 212] width 49 height 23
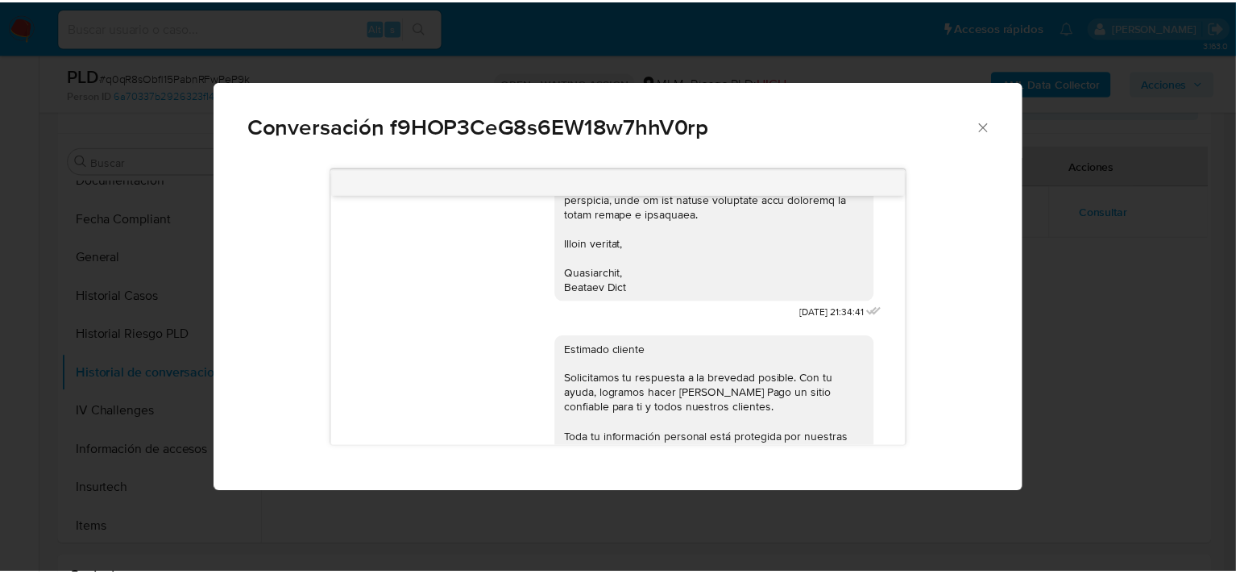
scroll to position [504, 0]
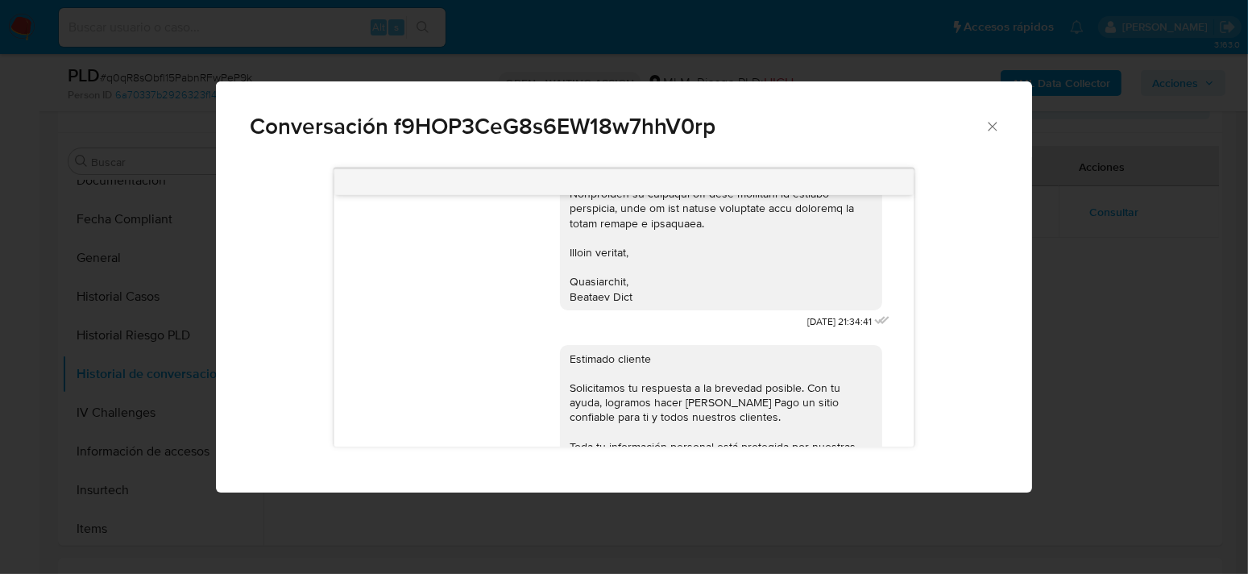
click at [994, 124] on icon "Cerrar" at bounding box center [993, 126] width 16 height 16
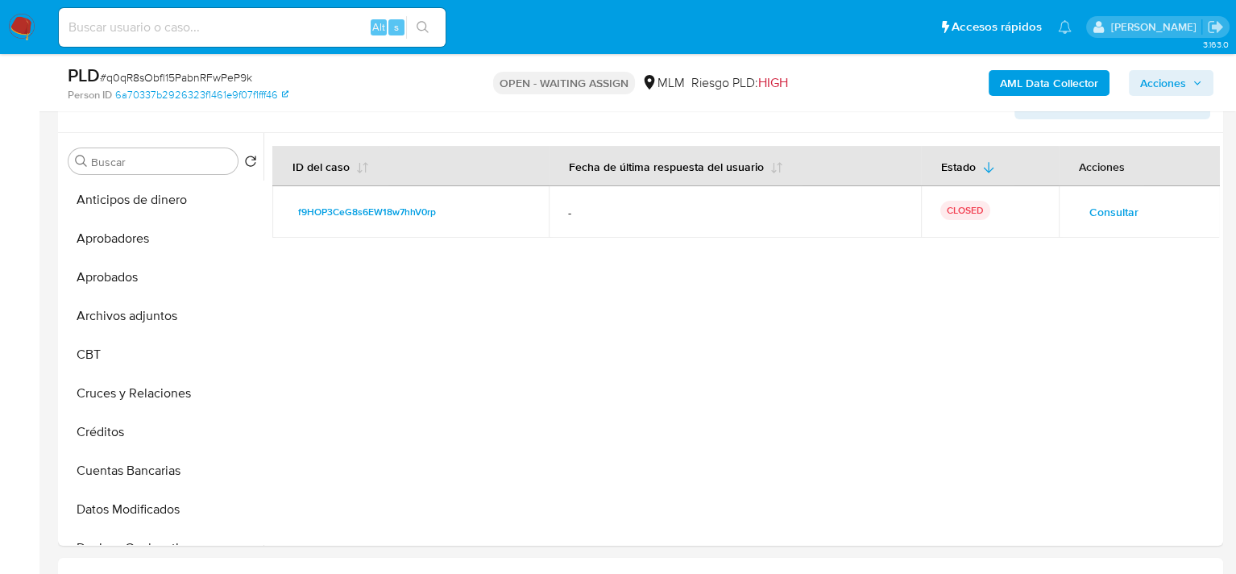
scroll to position [0, 0]
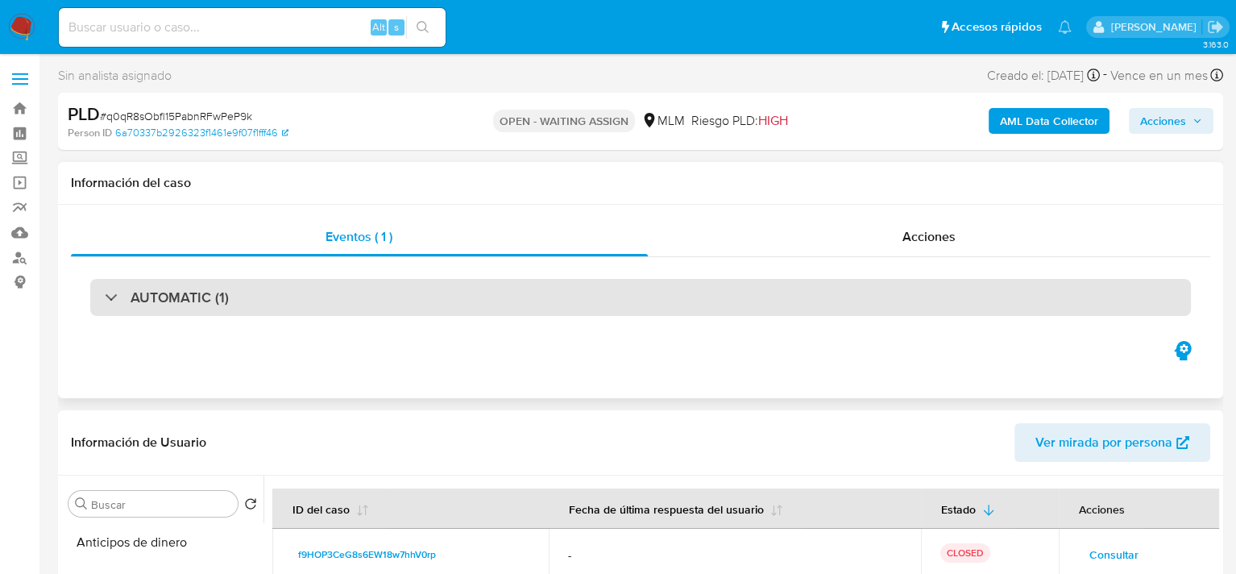
click at [323, 294] on div "AUTOMATIC (1)" at bounding box center [640, 297] width 1101 height 37
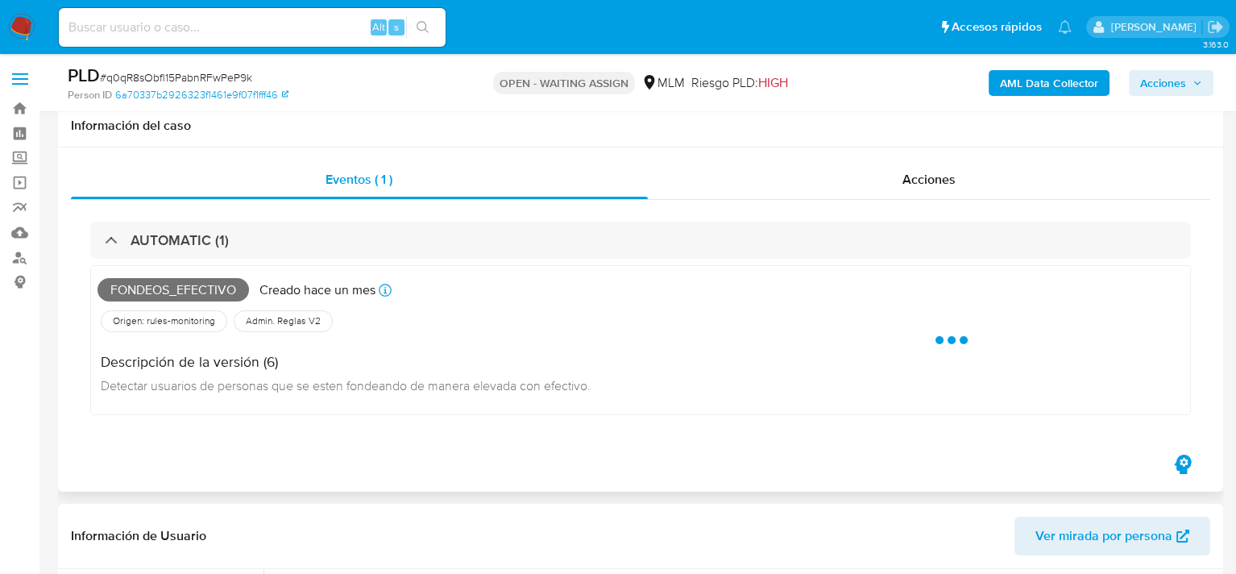
scroll to position [81, 0]
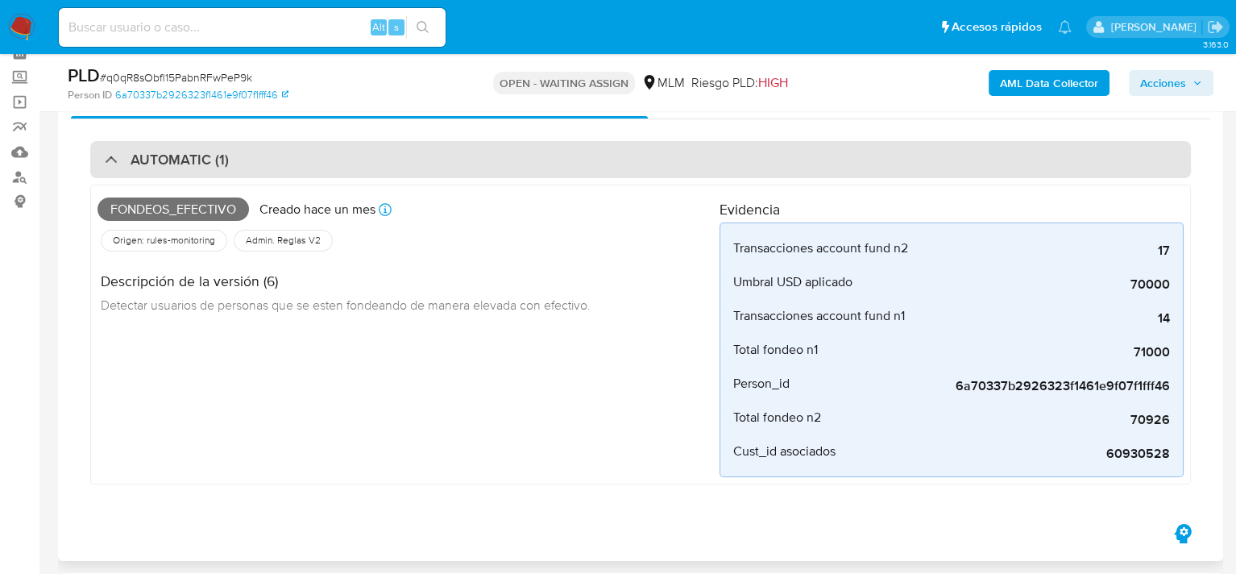
click at [113, 162] on div "AUTOMATIC (1)" at bounding box center [167, 160] width 124 height 18
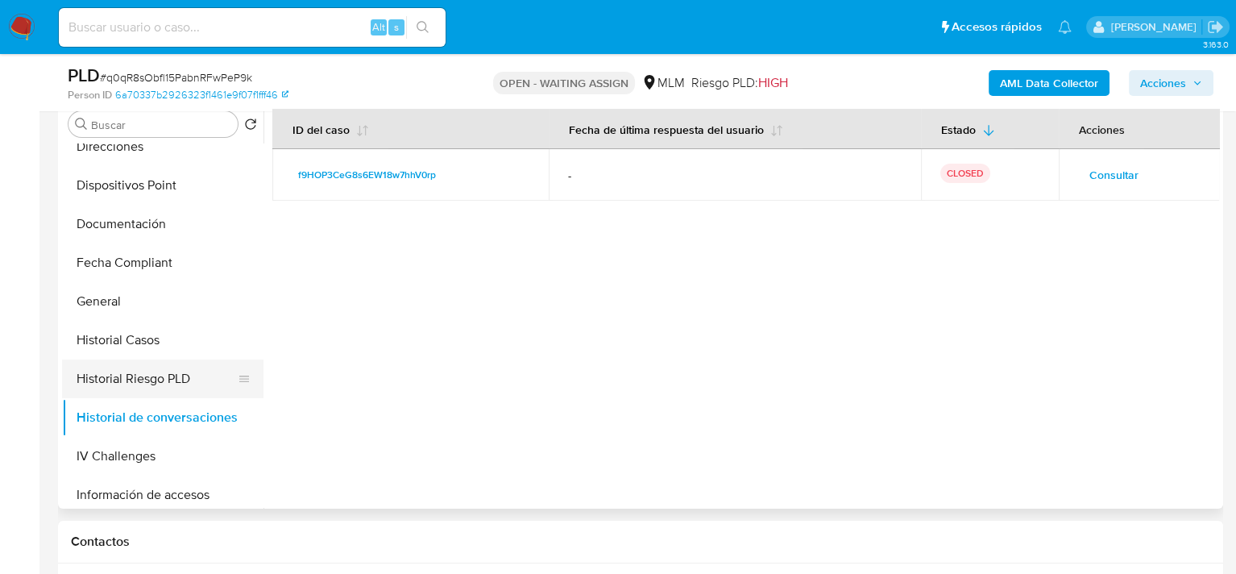
scroll to position [645, 0]
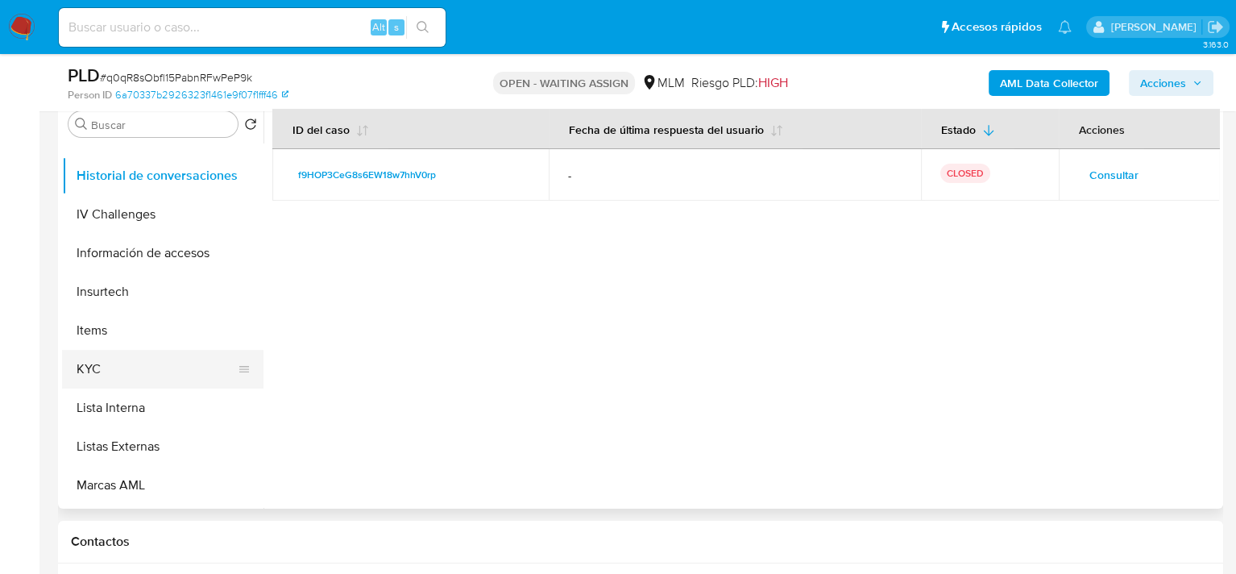
click at [118, 370] on button "KYC" at bounding box center [156, 369] width 189 height 39
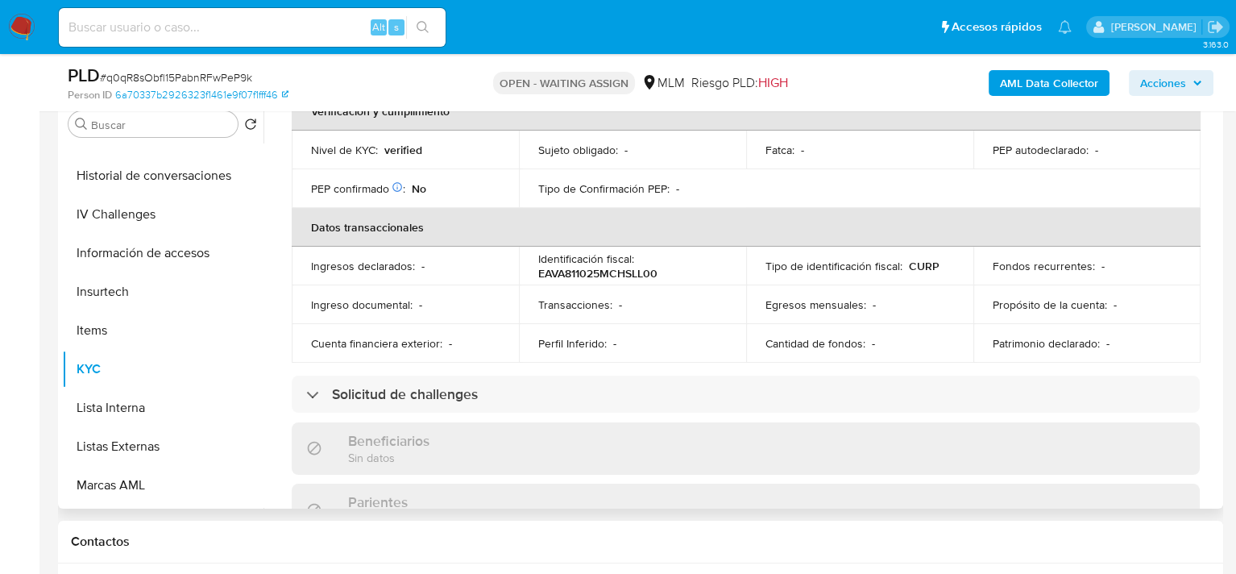
scroll to position [484, 0]
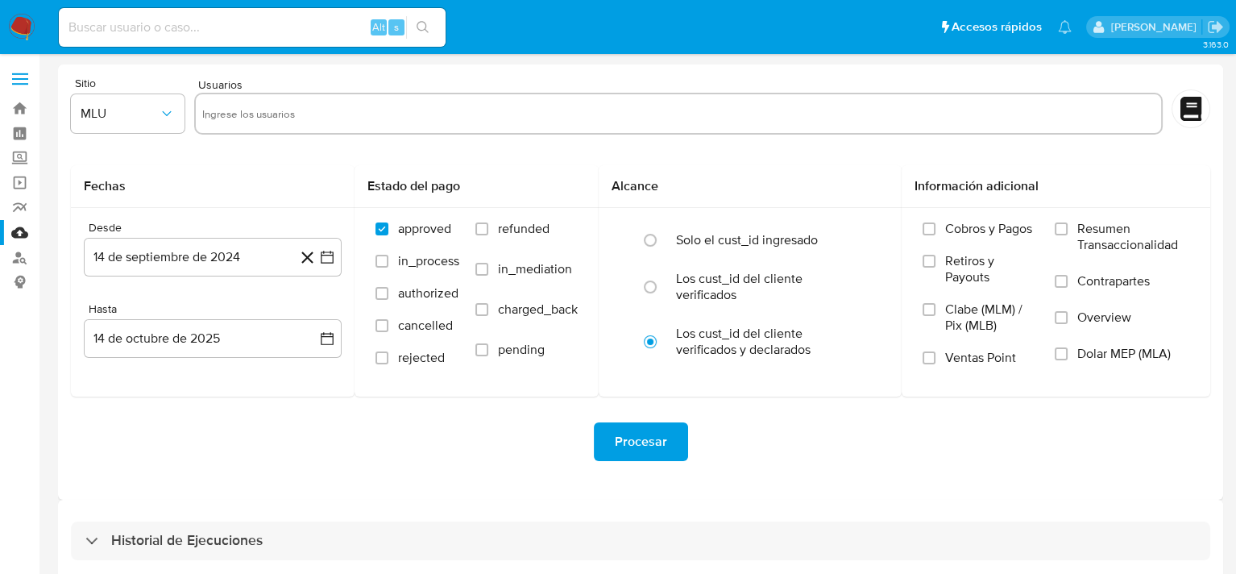
click at [245, 110] on input "text" at bounding box center [678, 114] width 953 height 26
click at [164, 110] on icon "button" at bounding box center [167, 114] width 16 height 16
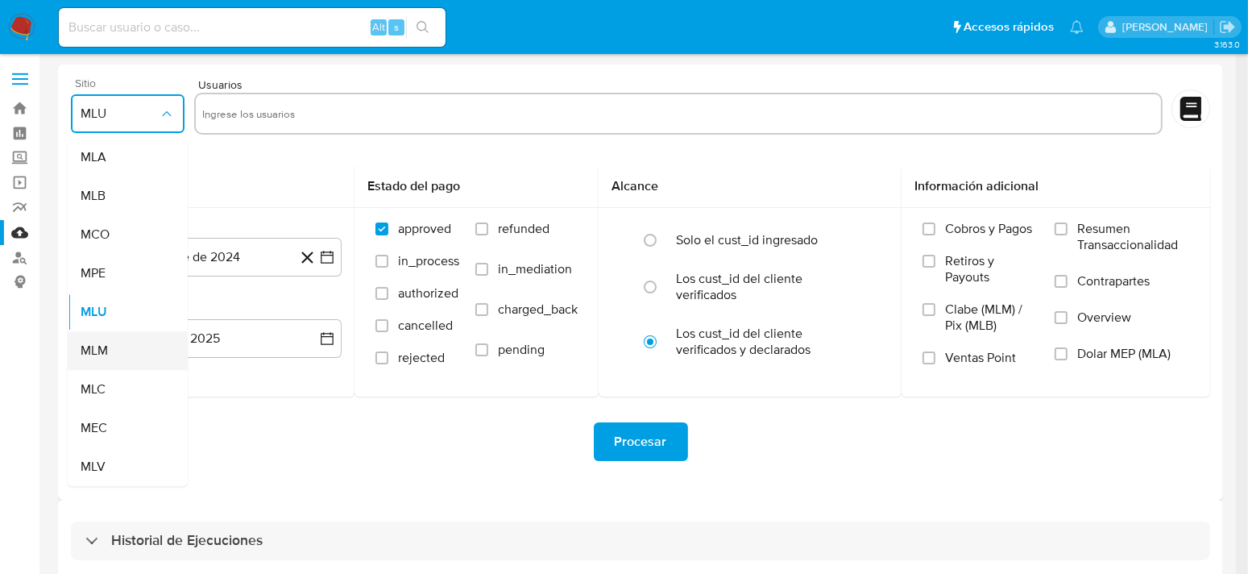
click at [96, 346] on span "MLM" at bounding box center [94, 351] width 27 height 16
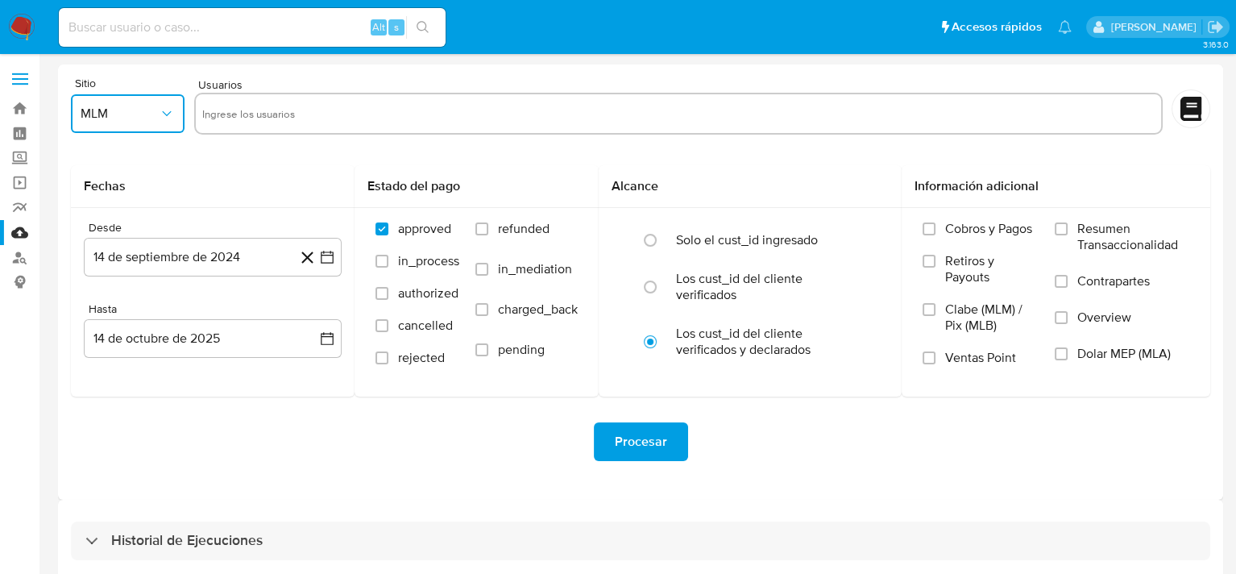
click at [268, 110] on input "text" at bounding box center [678, 114] width 953 height 26
type input "60930528"
click at [325, 255] on icon "button" at bounding box center [327, 257] width 16 height 16
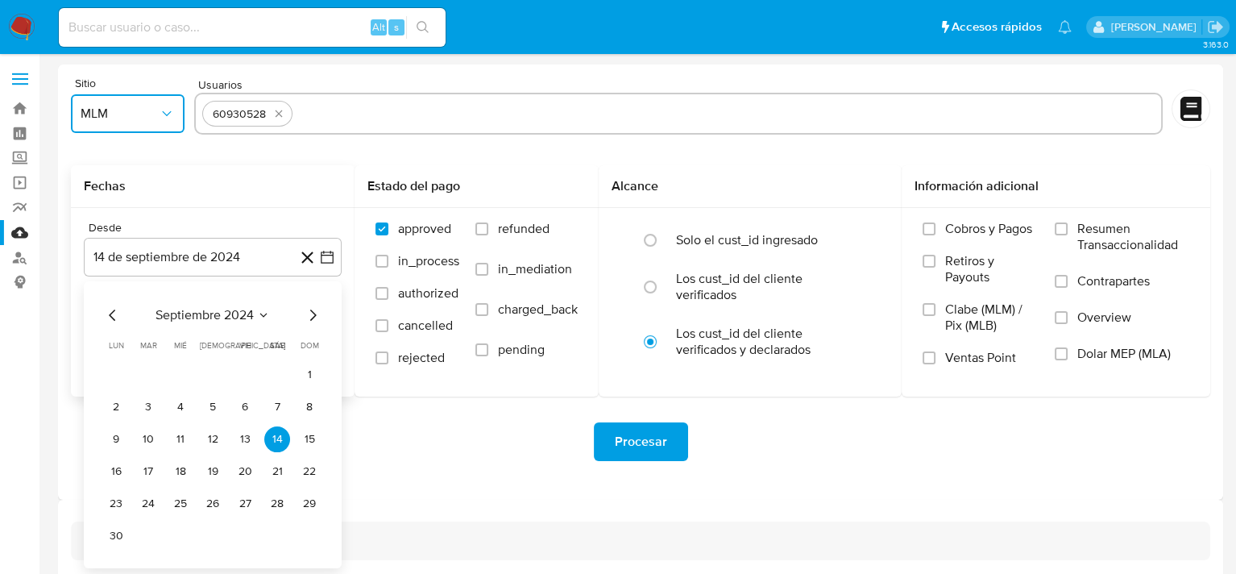
click at [114, 324] on icon "Mes anterior" at bounding box center [112, 314] width 19 height 19
click at [103, 322] on icon "Mes anterior" at bounding box center [112, 314] width 19 height 19
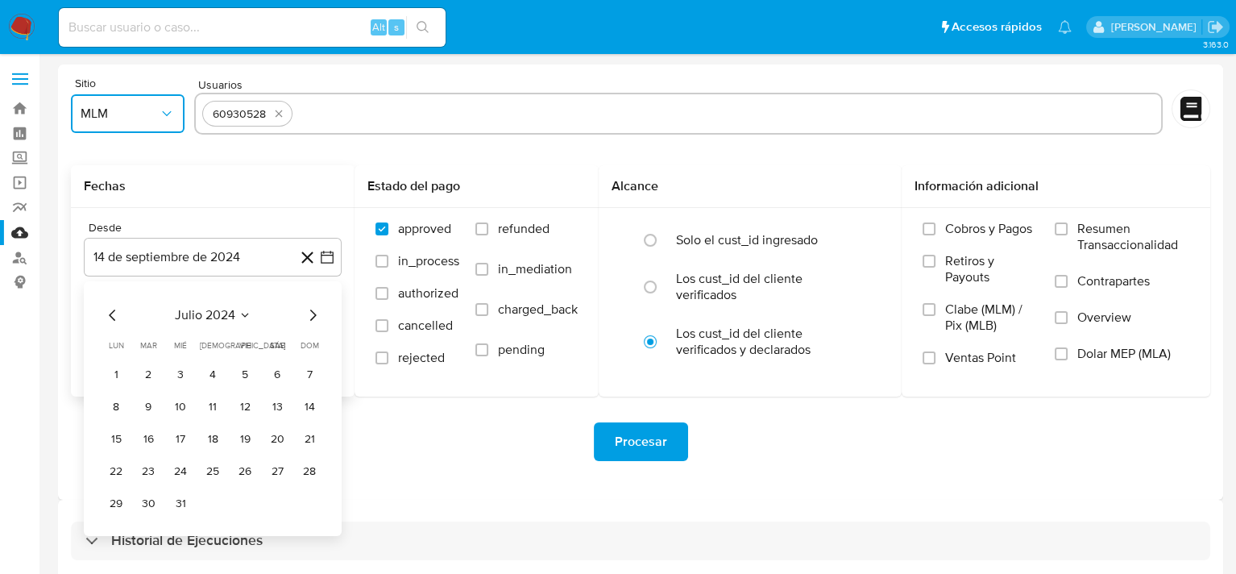
click at [106, 317] on icon "Mes anterior" at bounding box center [112, 314] width 19 height 19
click at [186, 371] on button "1" at bounding box center [181, 375] width 26 height 26
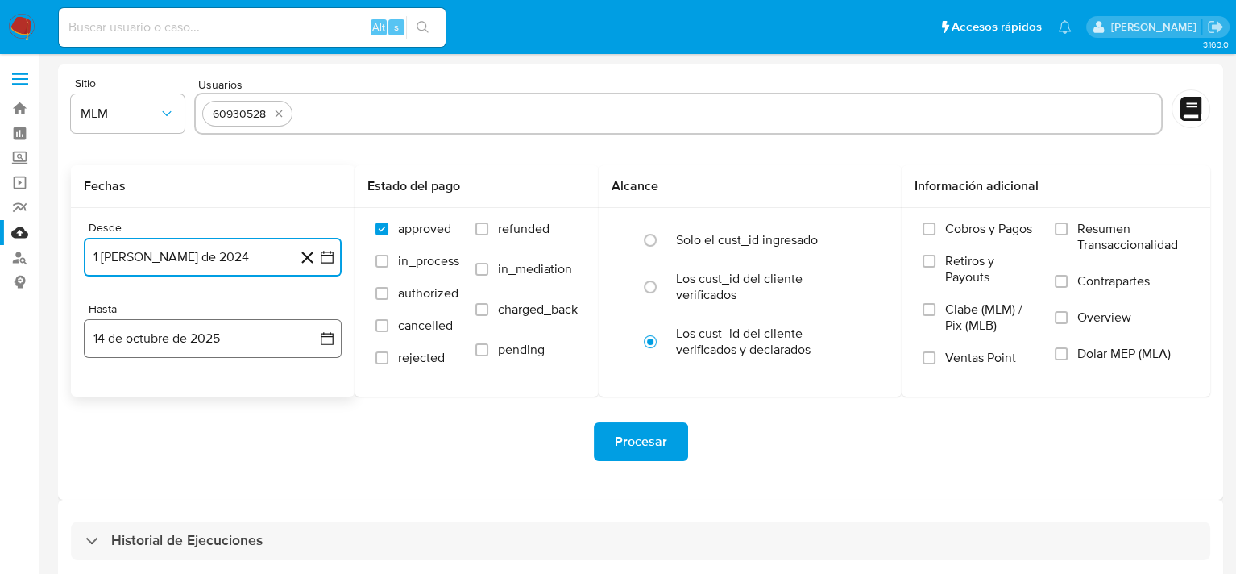
click at [337, 337] on button "14 de octubre de 2025" at bounding box center [213, 338] width 258 height 39
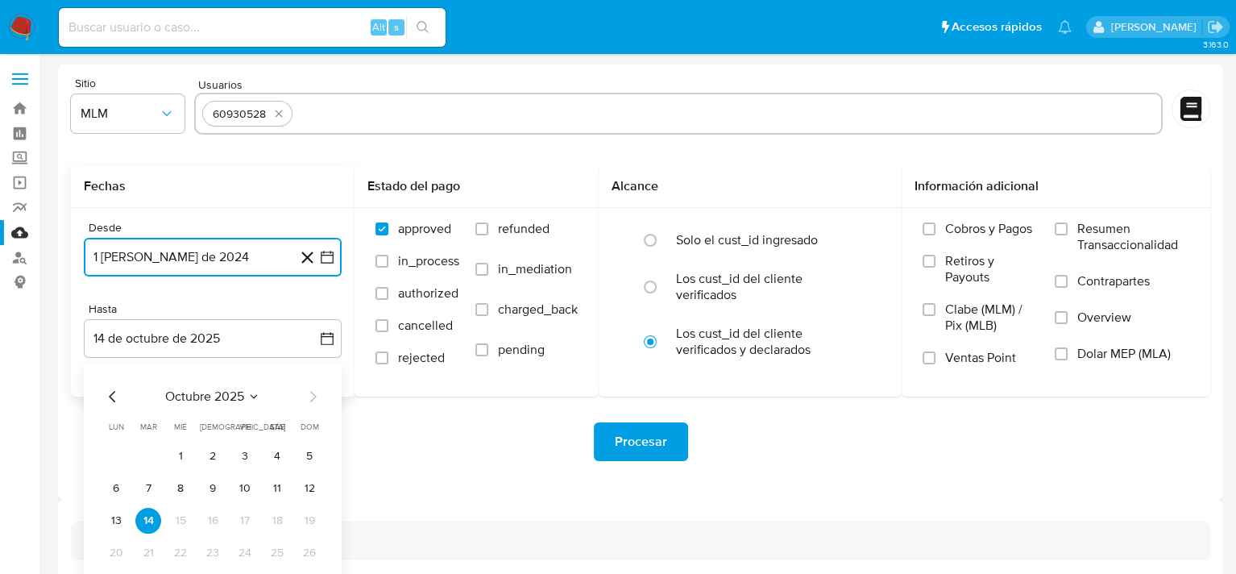
click at [117, 396] on icon "Mes anterior" at bounding box center [112, 396] width 19 height 19
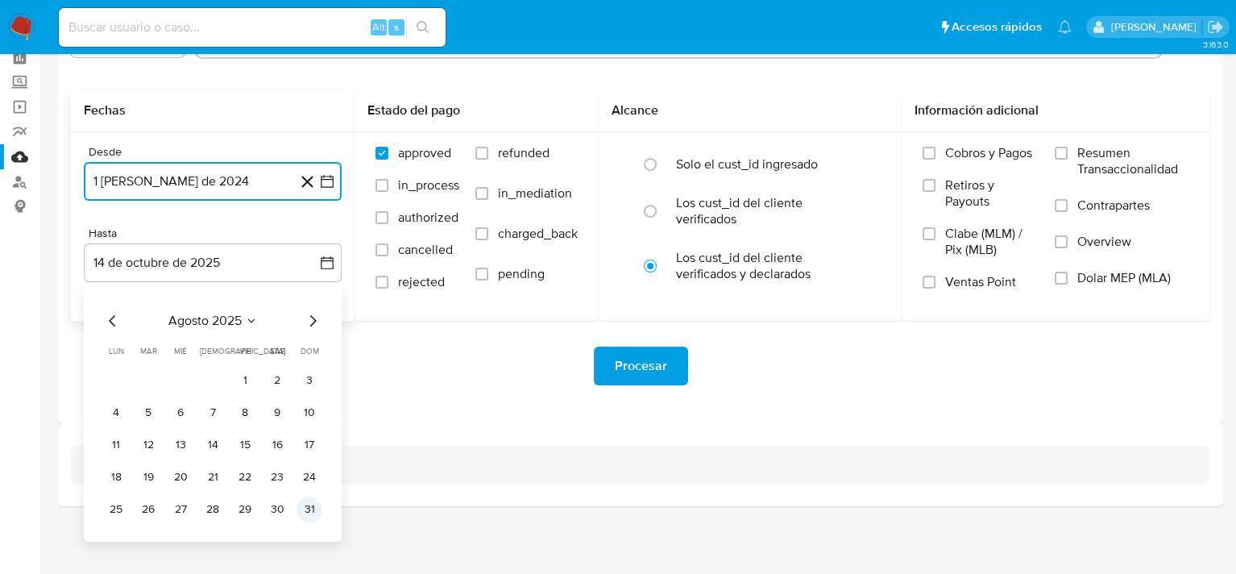
click at [307, 512] on button "31" at bounding box center [310, 509] width 26 height 26
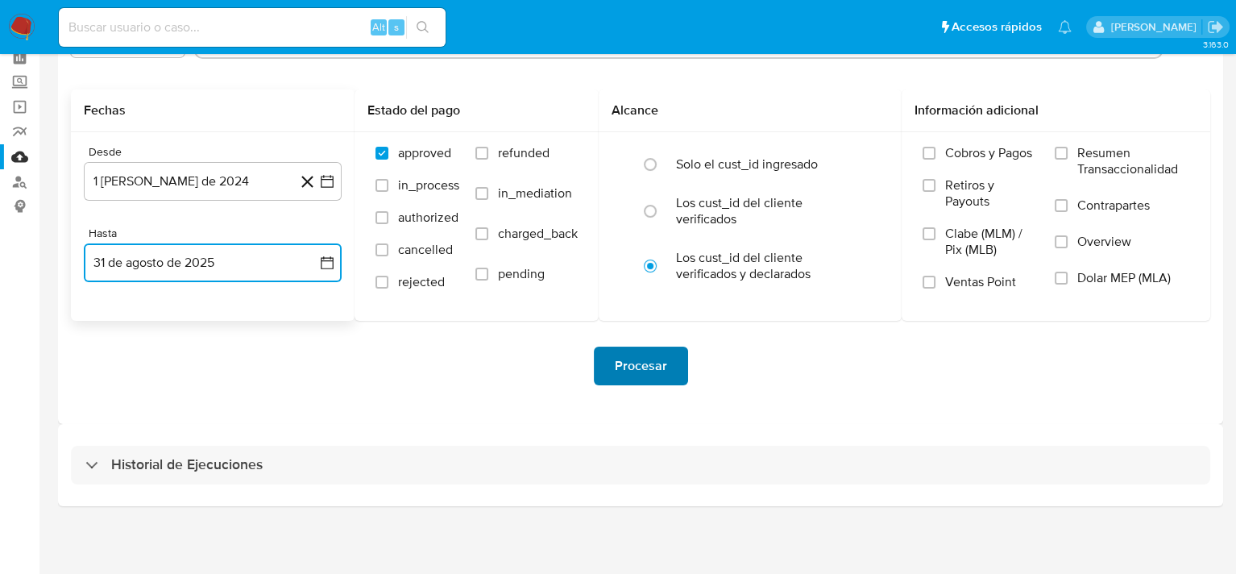
click at [652, 367] on span "Procesar" at bounding box center [641, 365] width 52 height 35
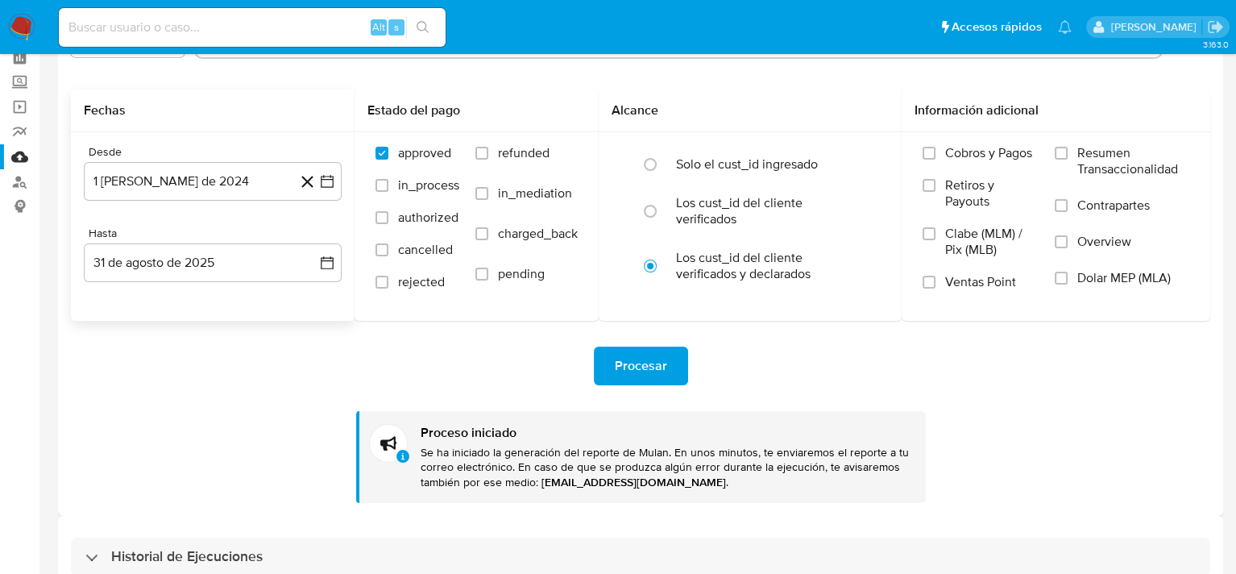
click at [14, 27] on img at bounding box center [21, 27] width 27 height 27
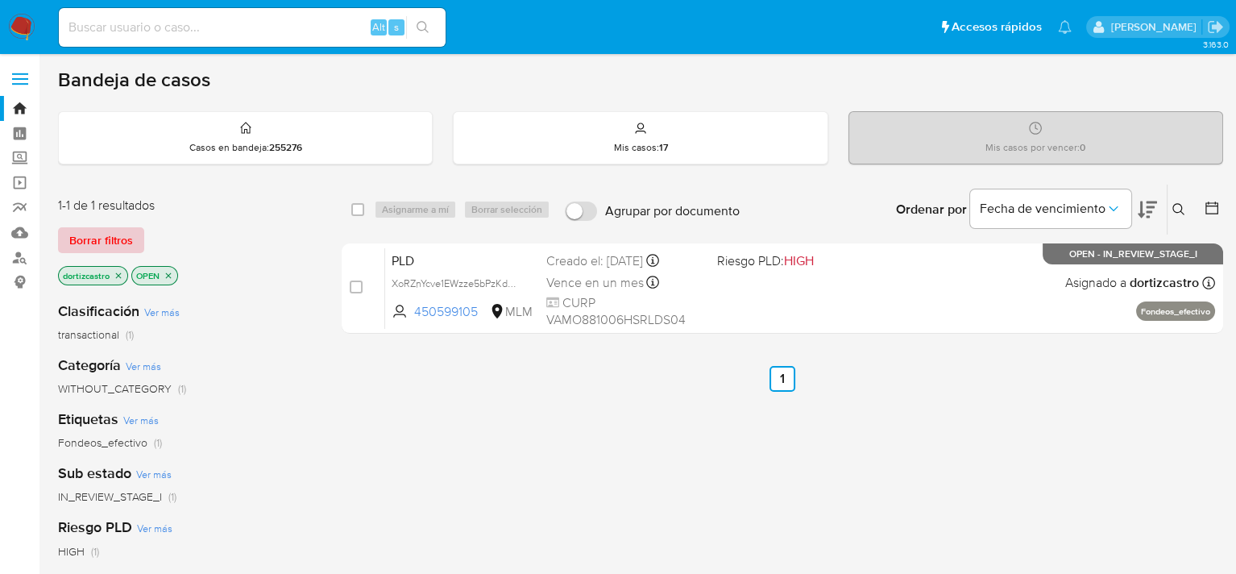
click at [107, 237] on span "Borrar filtros" at bounding box center [101, 240] width 64 height 23
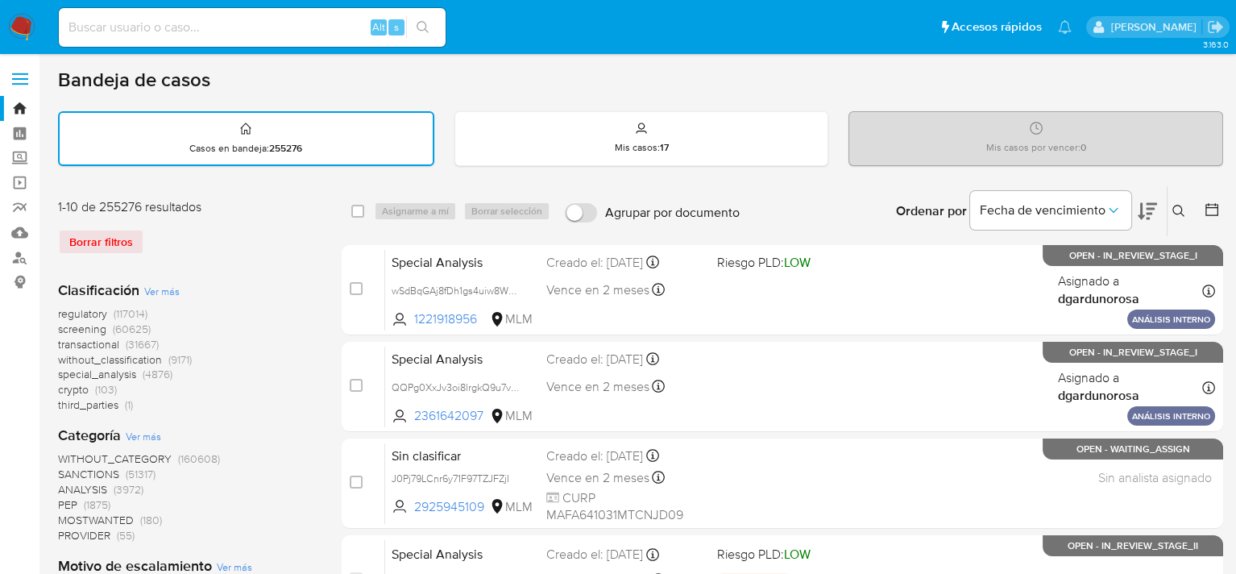
click at [1178, 218] on button at bounding box center [1181, 210] width 27 height 19
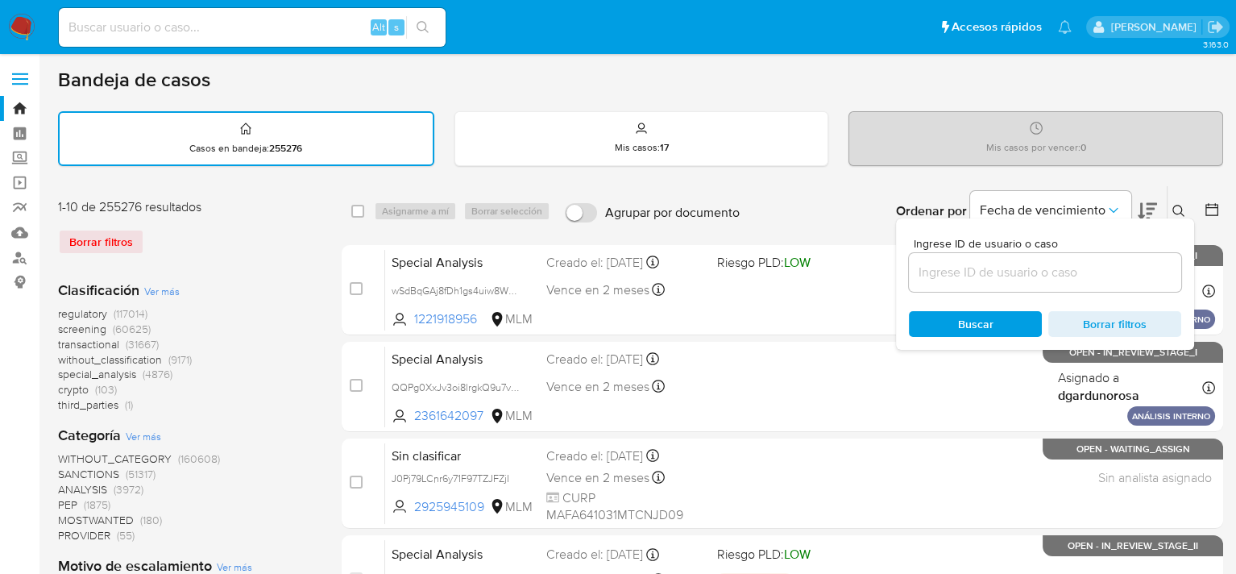
click at [1177, 211] on icon at bounding box center [1179, 211] width 13 height 13
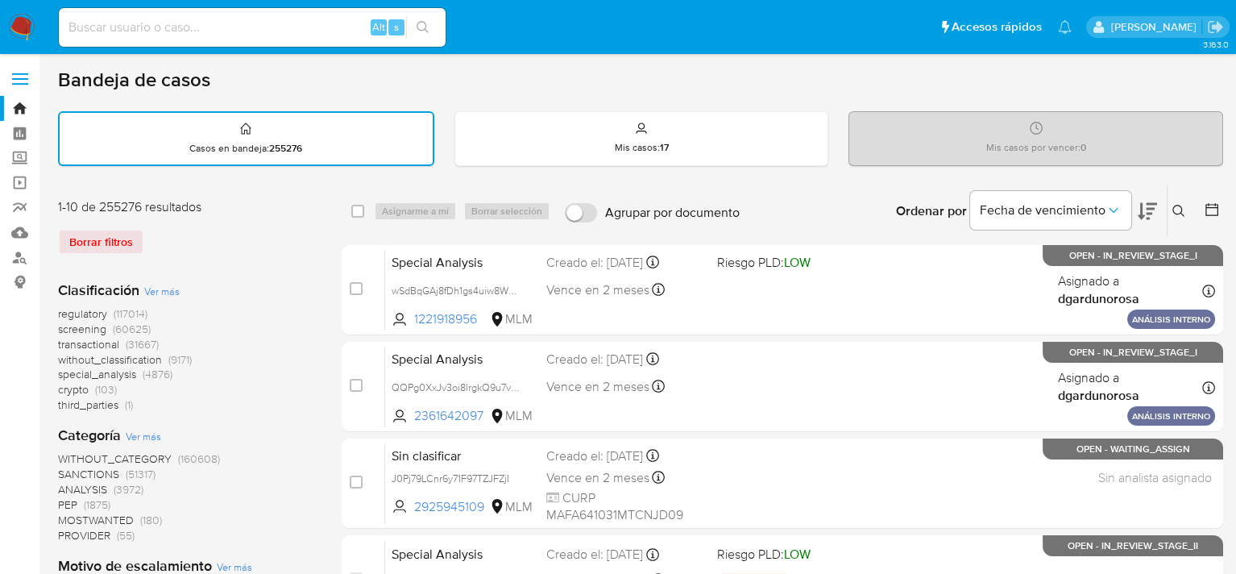
drag, startPoint x: 1169, startPoint y: 212, endPoint x: 1177, endPoint y: 213, distance: 8.1
click at [1169, 213] on button at bounding box center [1181, 210] width 27 height 19
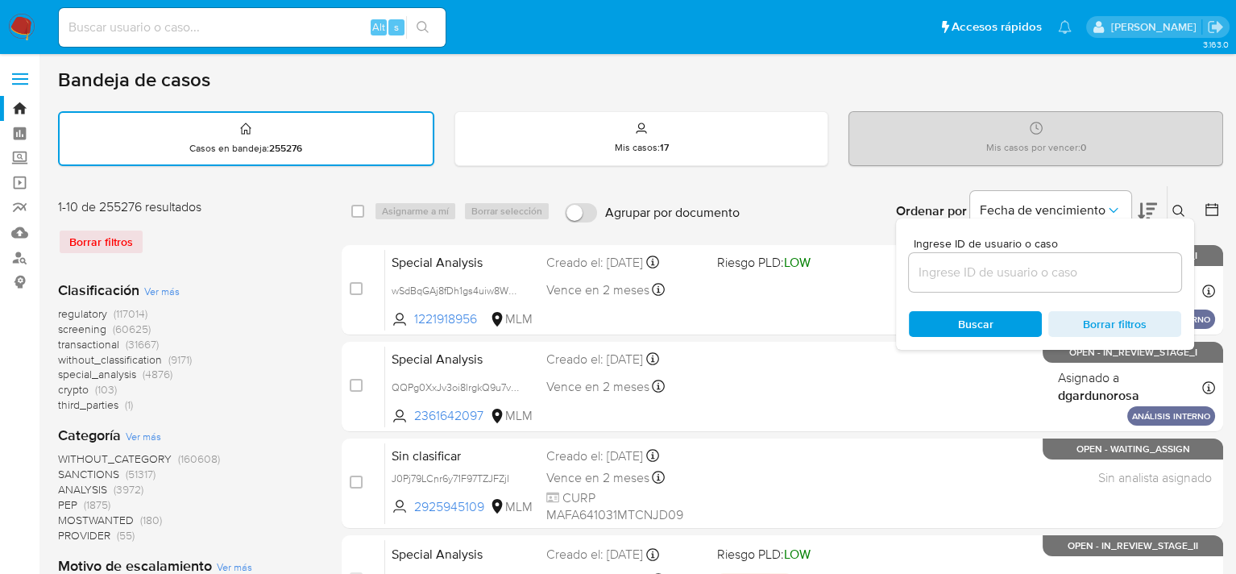
click at [988, 286] on div at bounding box center [1045, 272] width 272 height 39
click at [987, 277] on input at bounding box center [1045, 272] width 272 height 21
paste input "60930528"
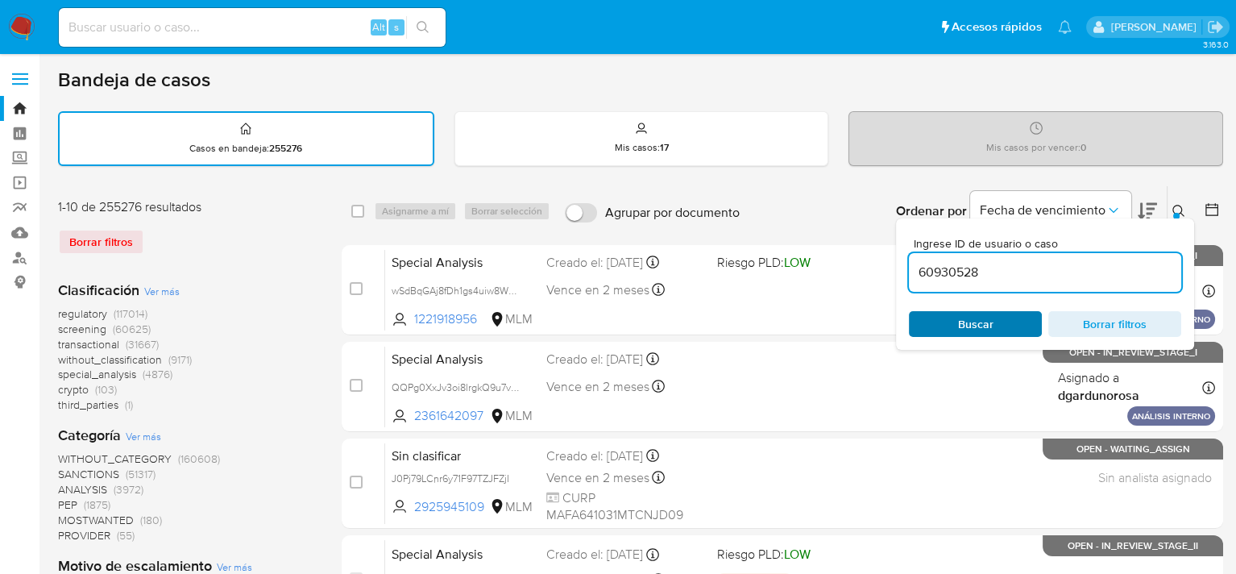
type input "60930528"
click at [968, 316] on span "Buscar" at bounding box center [975, 324] width 35 height 26
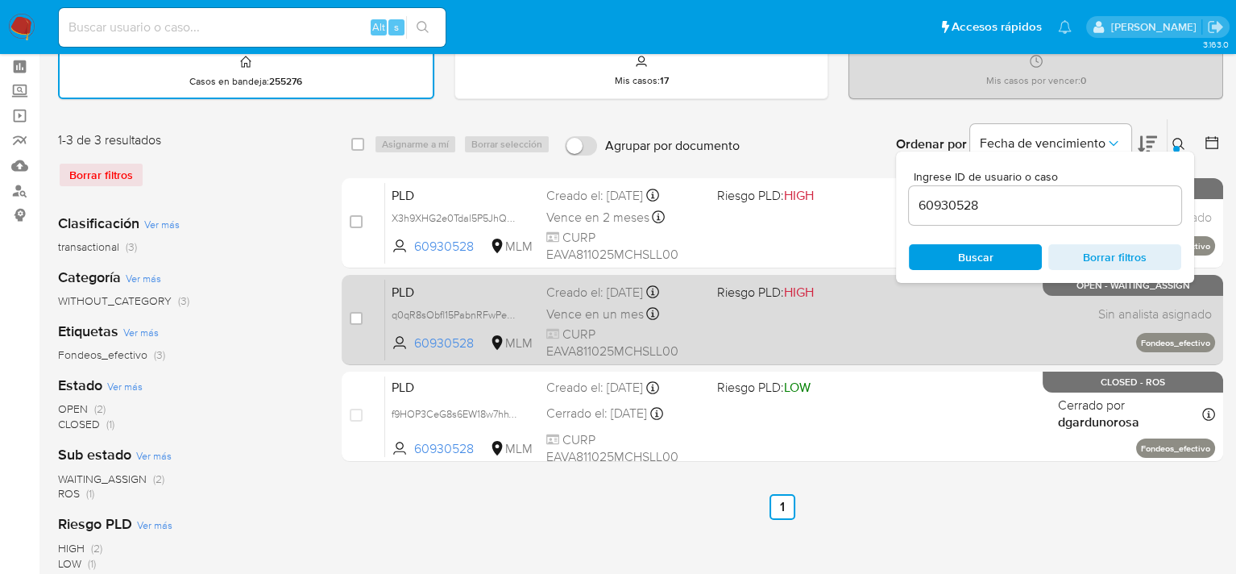
scroll to position [161, 0]
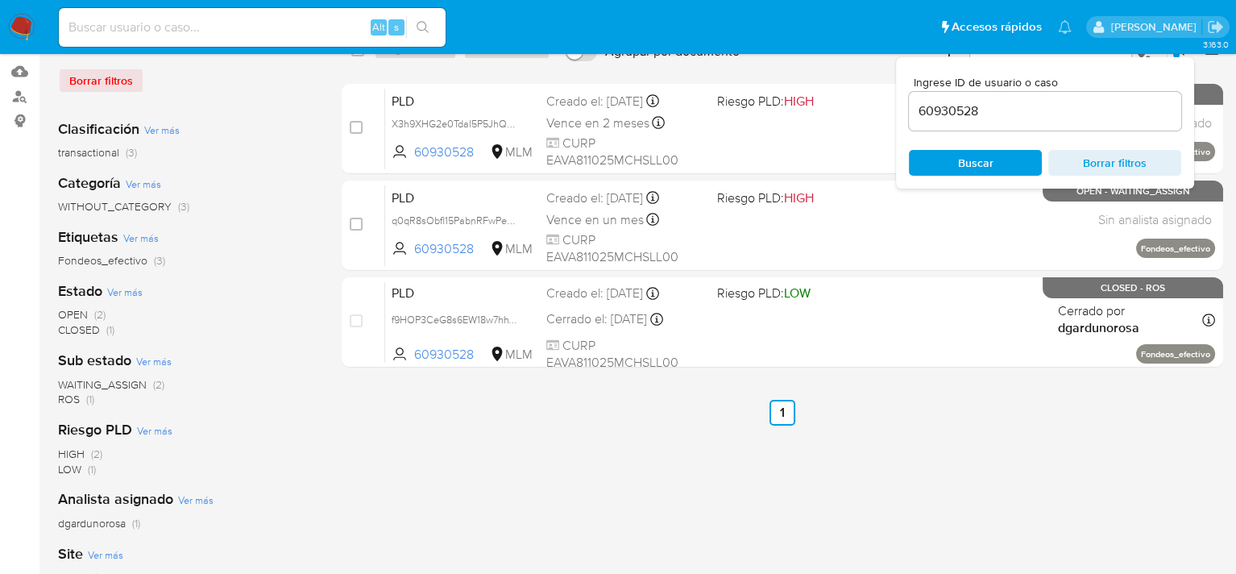
click at [978, 428] on div "select-all-cases-checkbox Asignarme a mí Borrar selección Agrupar por documento…" at bounding box center [783, 378] width 882 height 708
click at [1051, 430] on div "select-all-cases-checkbox Asignarme a mí Borrar selección Agrupar por documento…" at bounding box center [783, 378] width 882 height 708
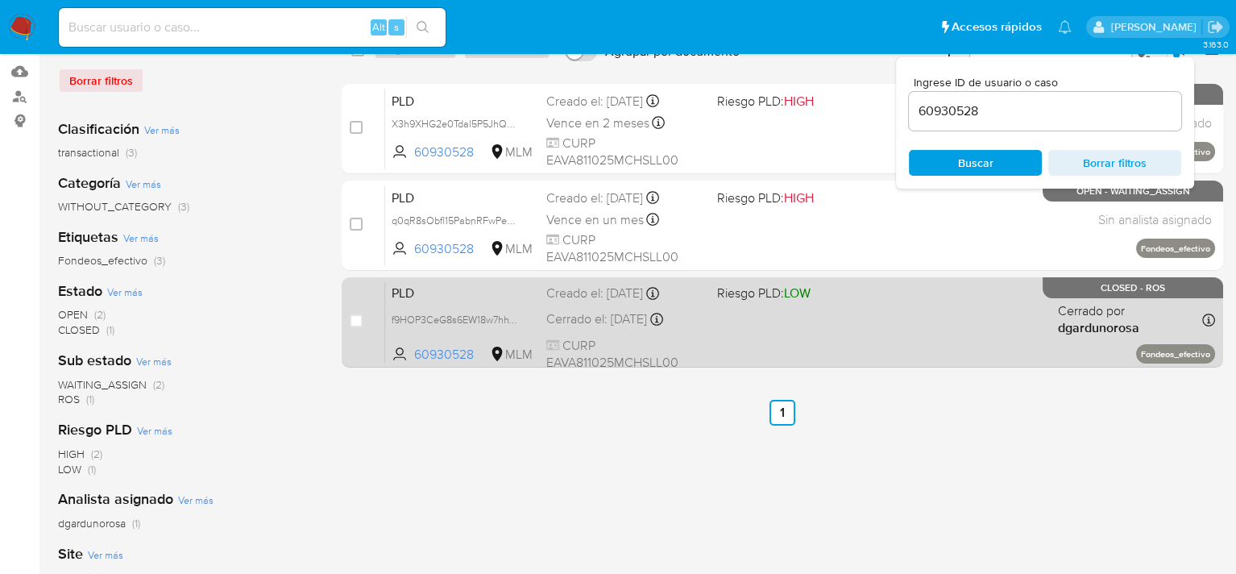
click at [986, 343] on div "PLD f9HOP3CeG8s6EW18w7hhV0rp 60930528 MLM Riesgo PLD: LOW Creado el: 12/06/2025…" at bounding box center [800, 321] width 830 height 81
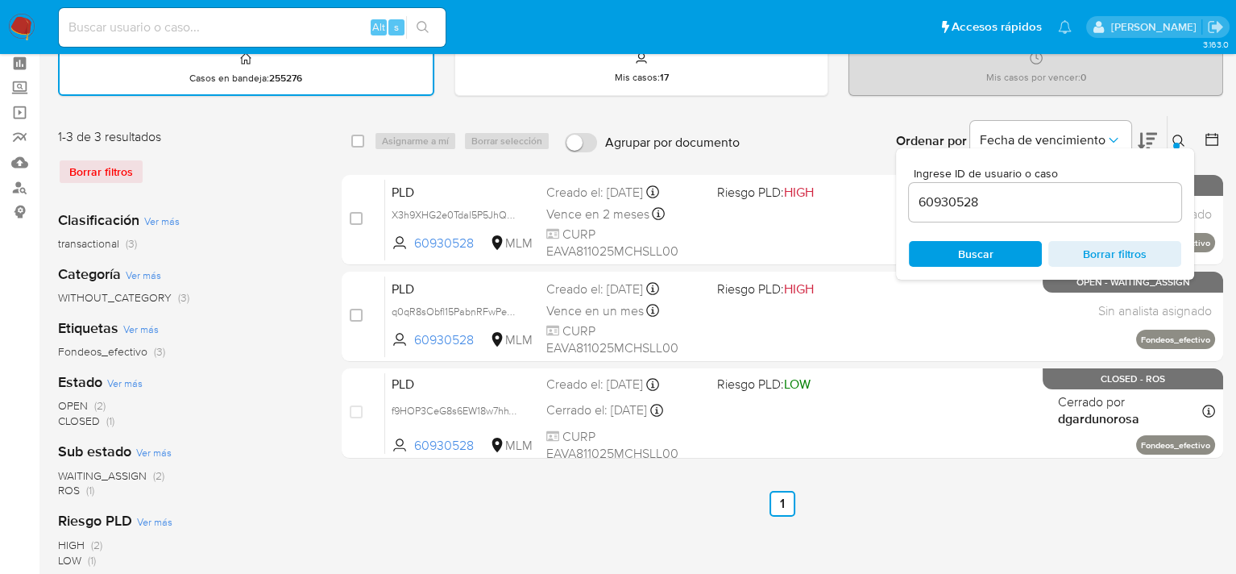
scroll to position [0, 0]
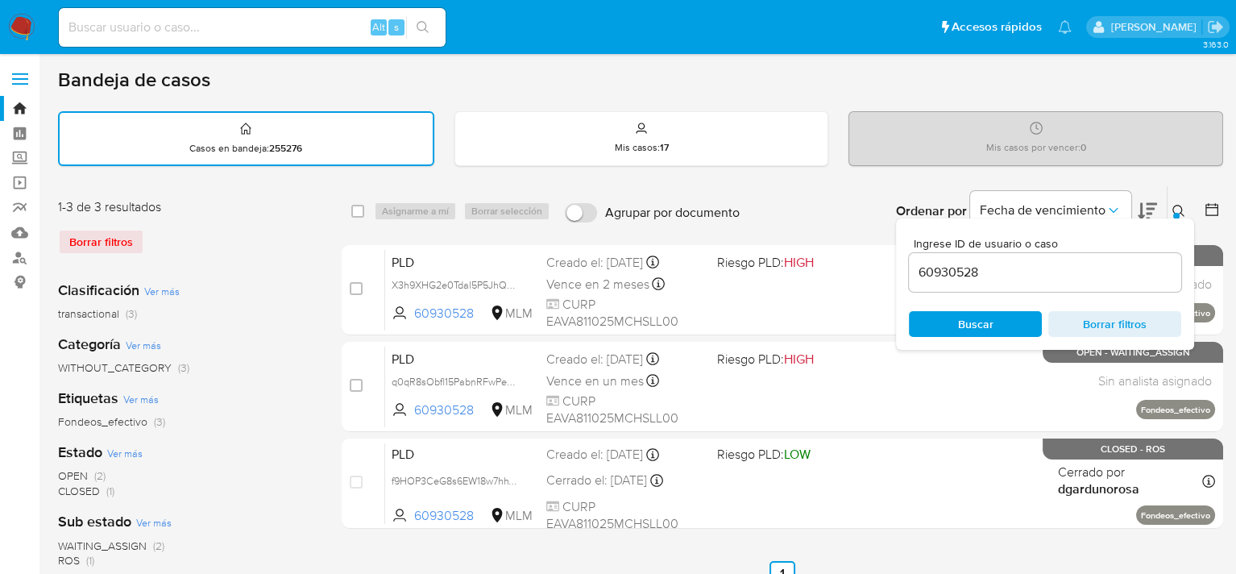
click at [1175, 209] on icon at bounding box center [1179, 211] width 13 height 13
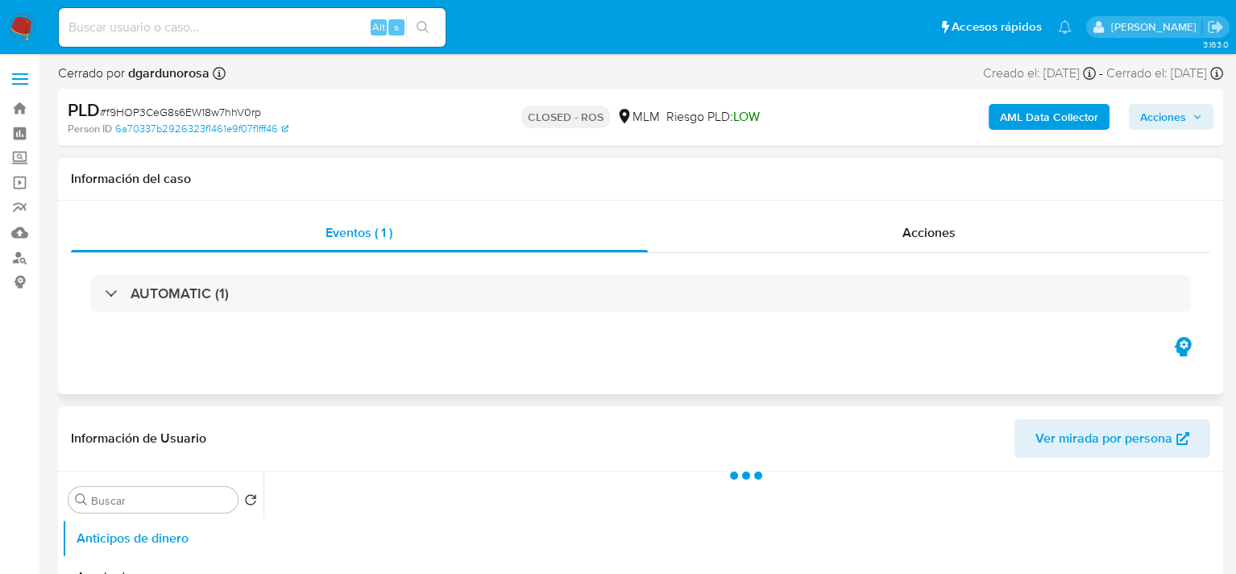
select select "10"
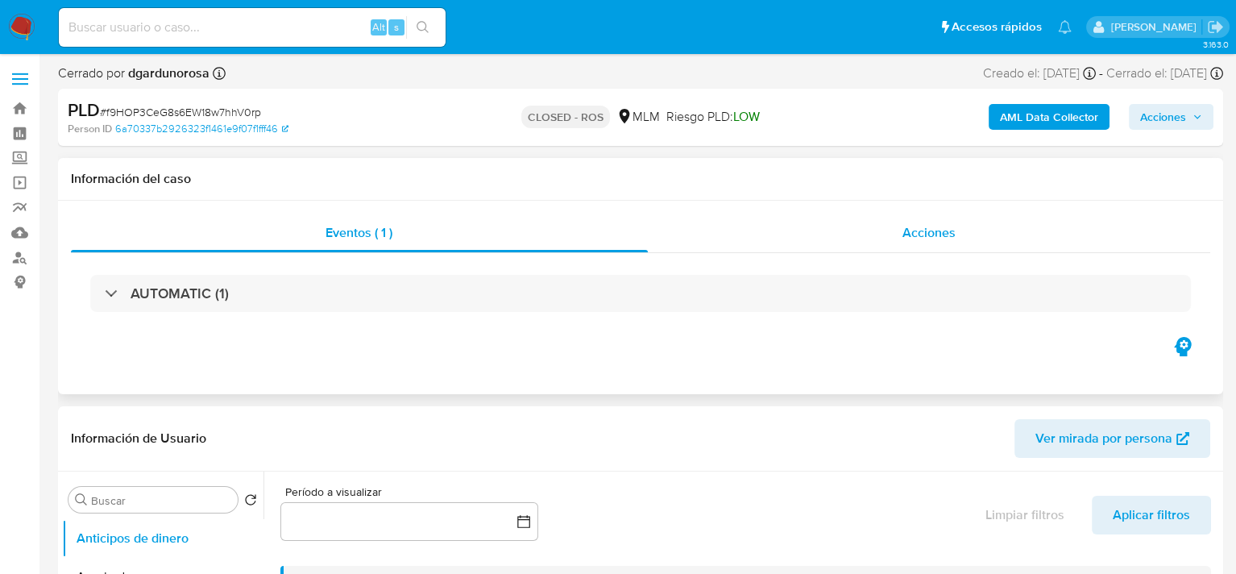
click at [867, 218] on div "Acciones" at bounding box center [929, 233] width 563 height 39
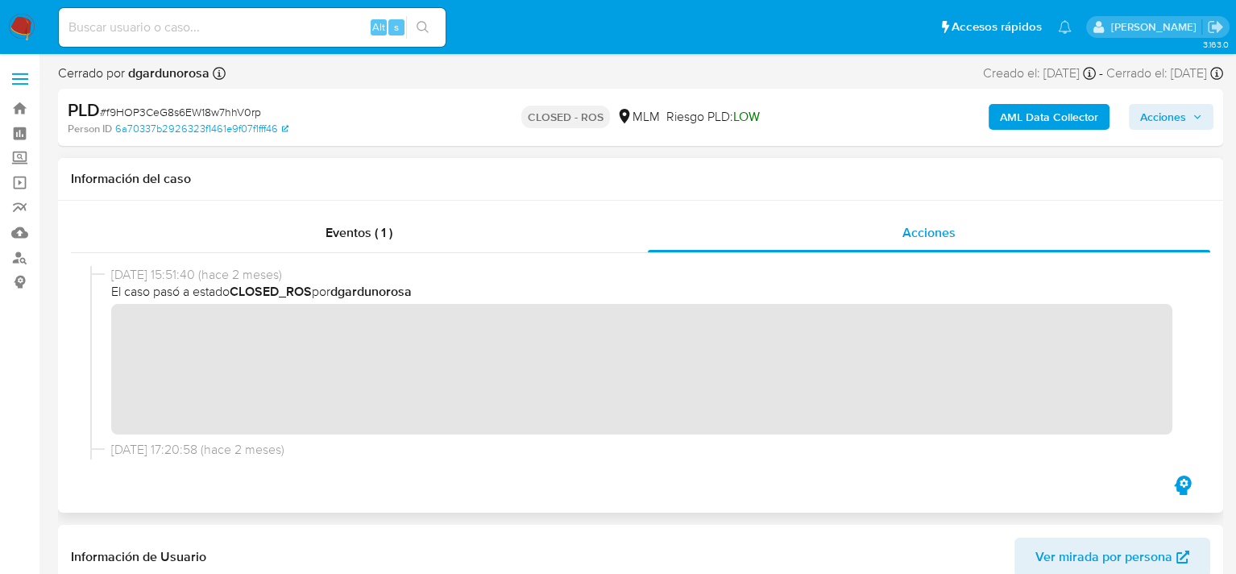
click at [243, 298] on div "08/08/2025 15:51:40 (hace 2 meses) El caso pasó a estado CLOSED_ROS por dgardun…" at bounding box center [647, 350] width 1073 height 168
click at [352, 232] on span "Eventos ( 1 )" at bounding box center [359, 232] width 67 height 19
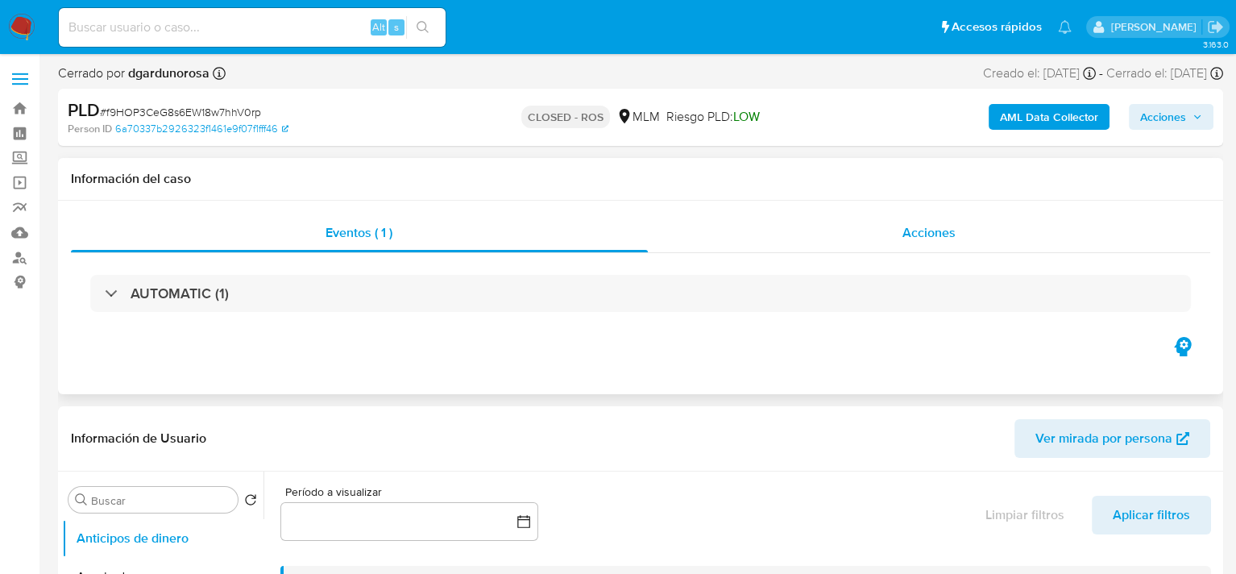
click at [860, 226] on div "Acciones" at bounding box center [929, 233] width 563 height 39
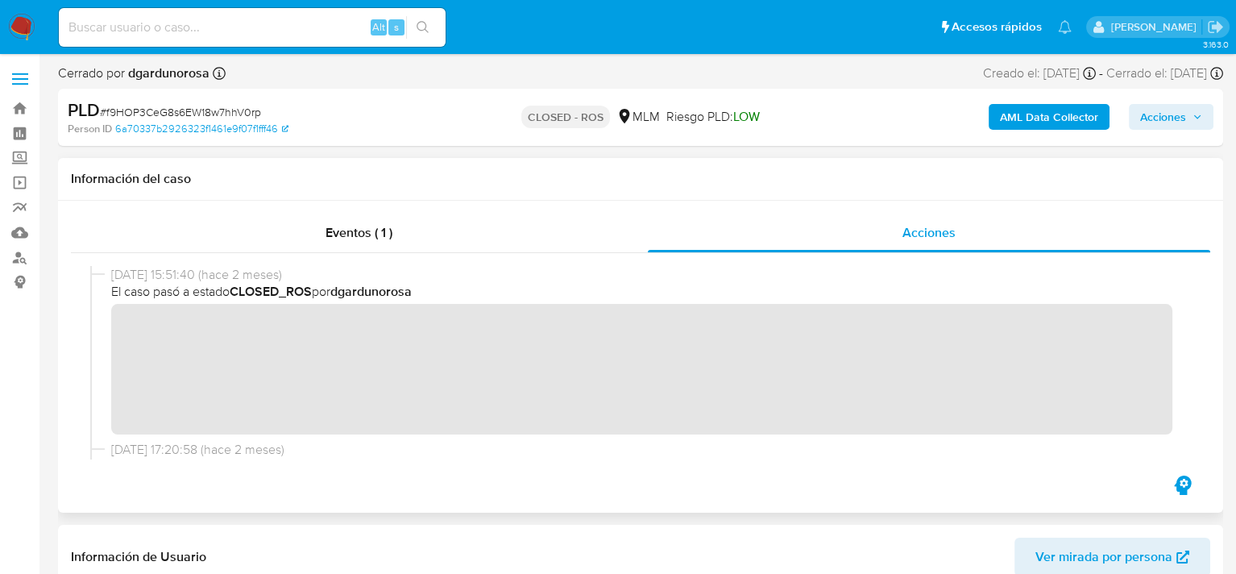
drag, startPoint x: 276, startPoint y: 292, endPoint x: 350, endPoint y: 293, distance: 73.4
click at [350, 293] on span "El caso pasó a estado CLOSED_ROS por dgardunorosa" at bounding box center [647, 292] width 1073 height 18
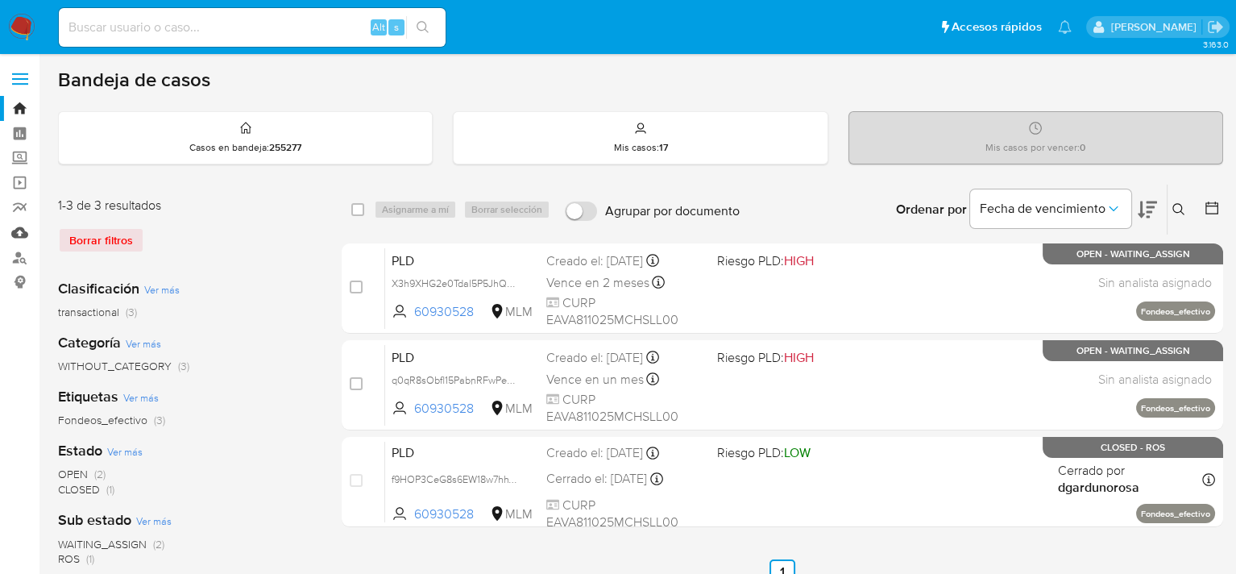
click at [18, 233] on link "Mulan" at bounding box center [96, 232] width 192 height 25
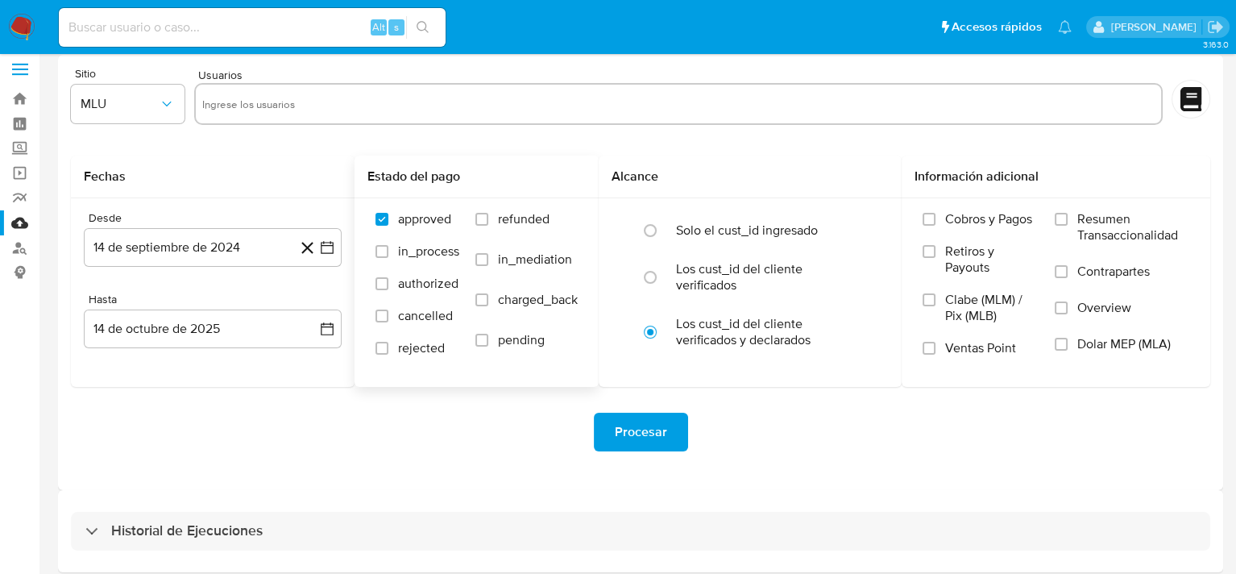
scroll to position [76, 0]
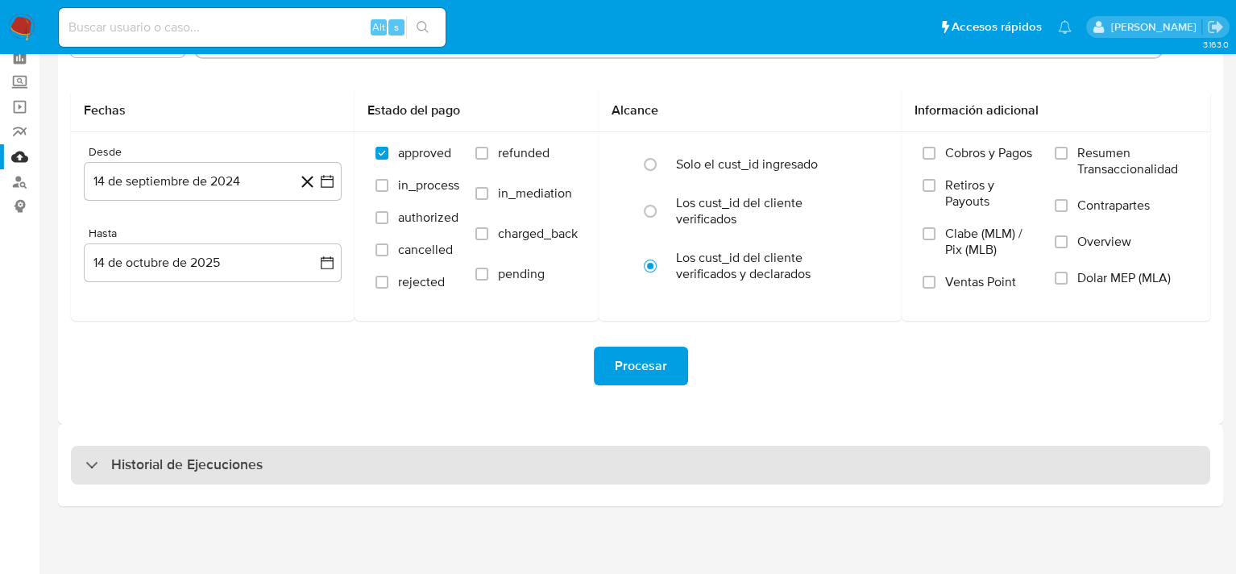
click at [309, 456] on div "Historial de Ejecuciones" at bounding box center [641, 465] width 1140 height 39
select select "10"
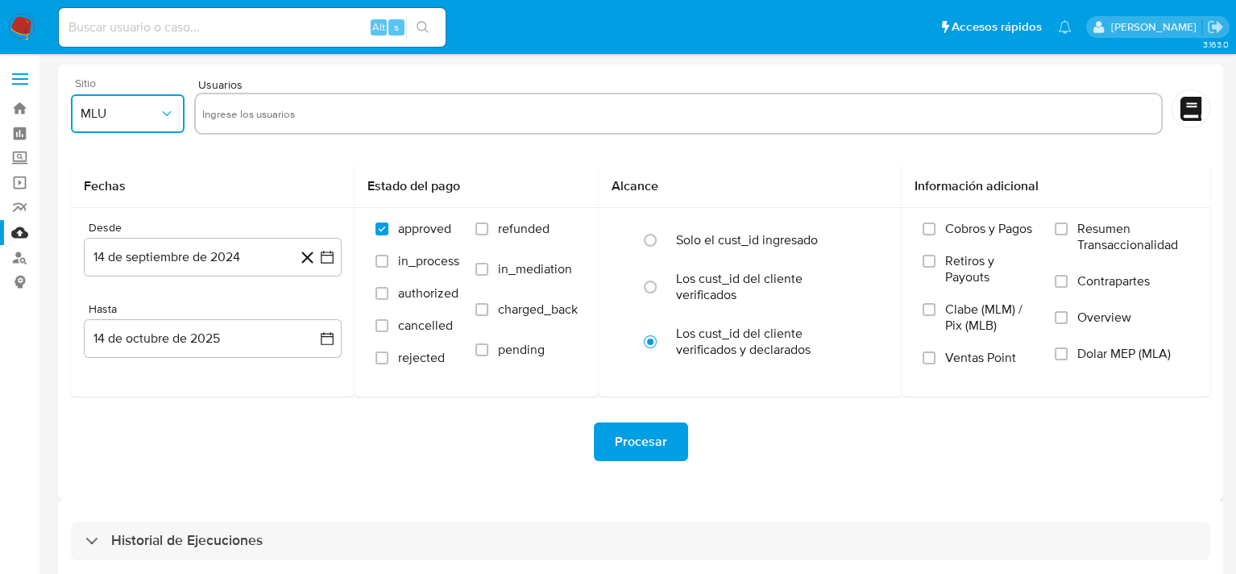
click at [149, 113] on span "MLU" at bounding box center [120, 114] width 78 height 16
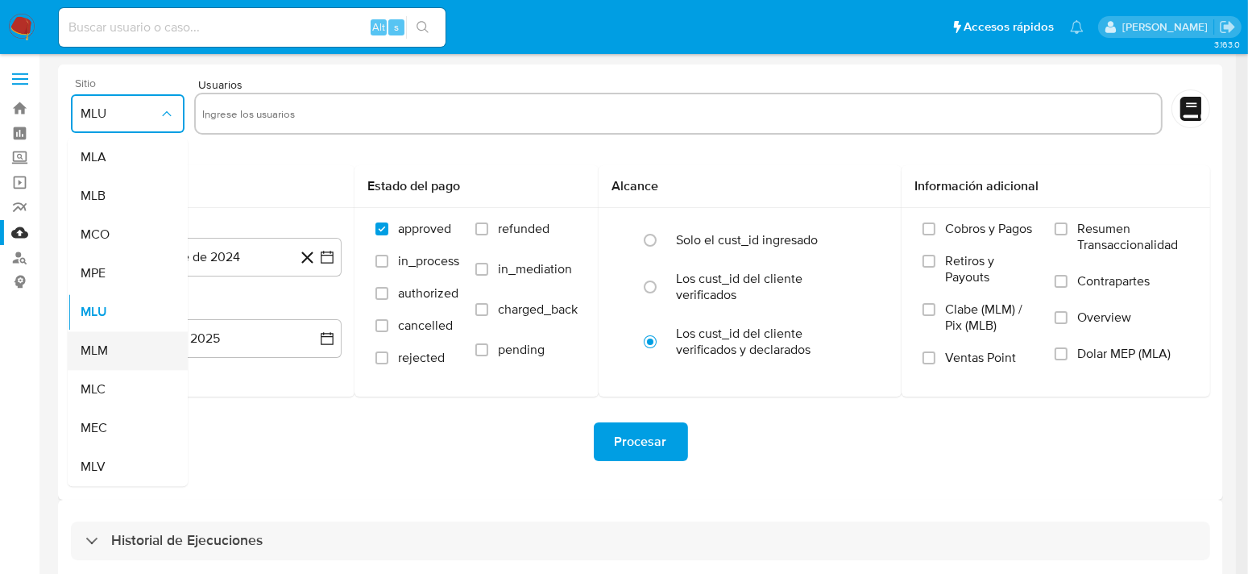
click at [113, 342] on div "MLM" at bounding box center [123, 350] width 85 height 39
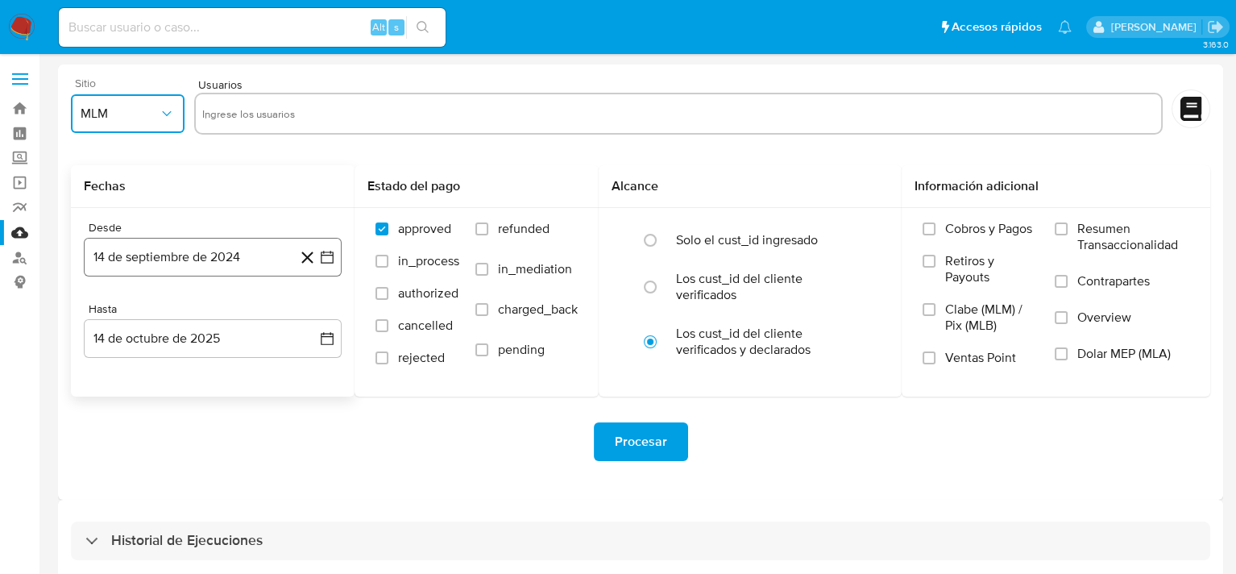
click at [327, 261] on icon "button" at bounding box center [327, 257] width 16 height 16
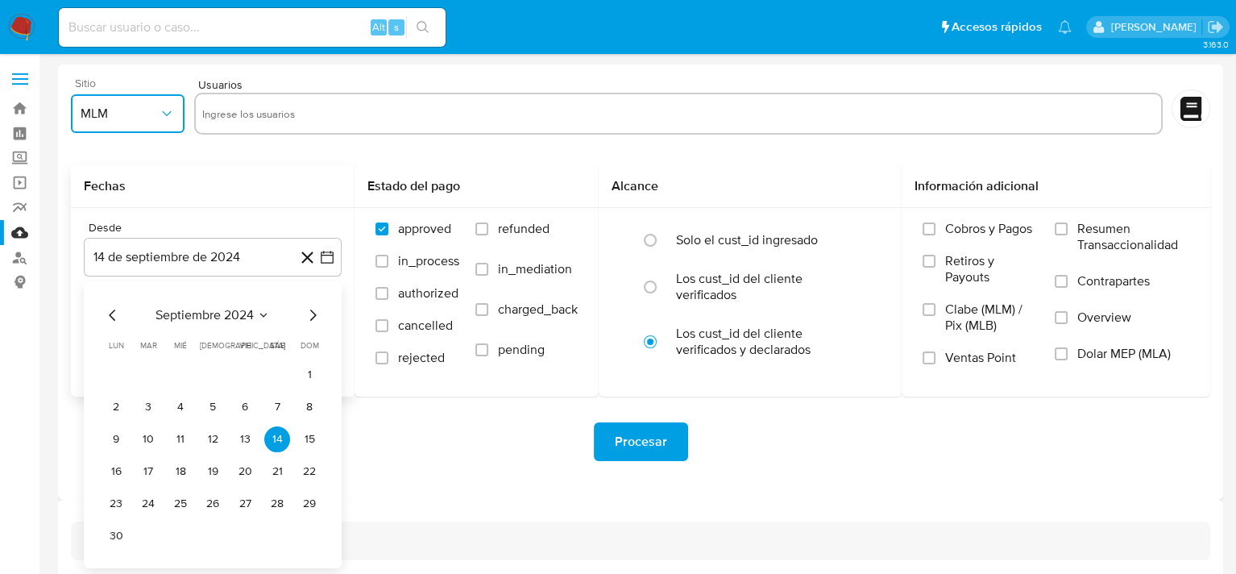
click at [262, 313] on icon "Seleccionar mes y año" at bounding box center [263, 315] width 13 height 13
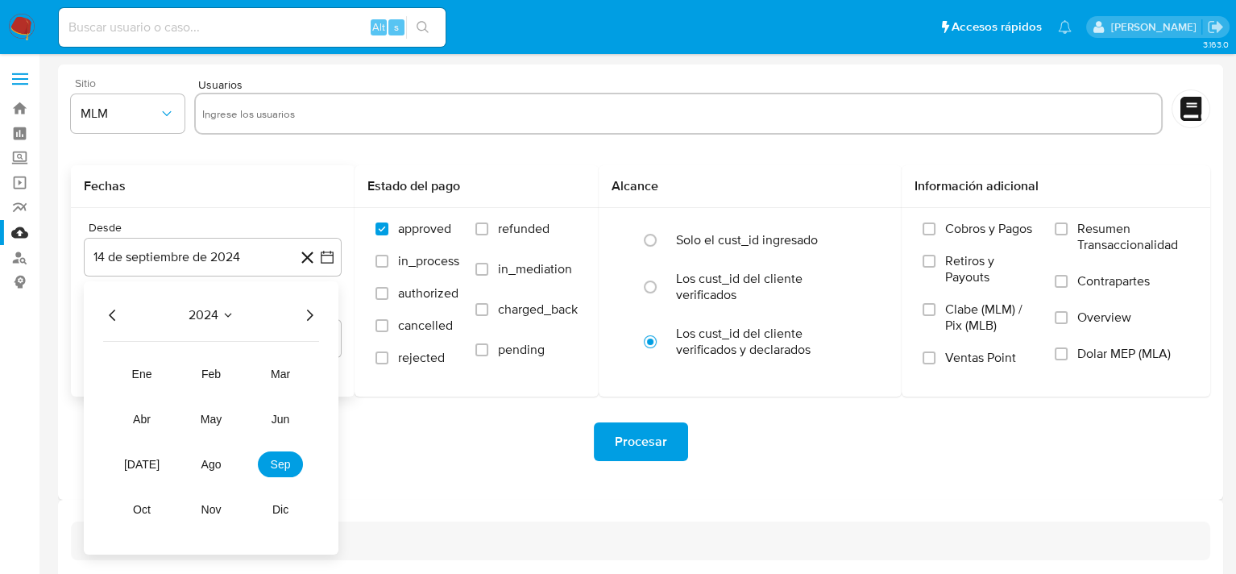
click at [312, 319] on icon "Año siguiente" at bounding box center [309, 314] width 19 height 19
click at [209, 418] on span "may" at bounding box center [211, 419] width 21 height 13
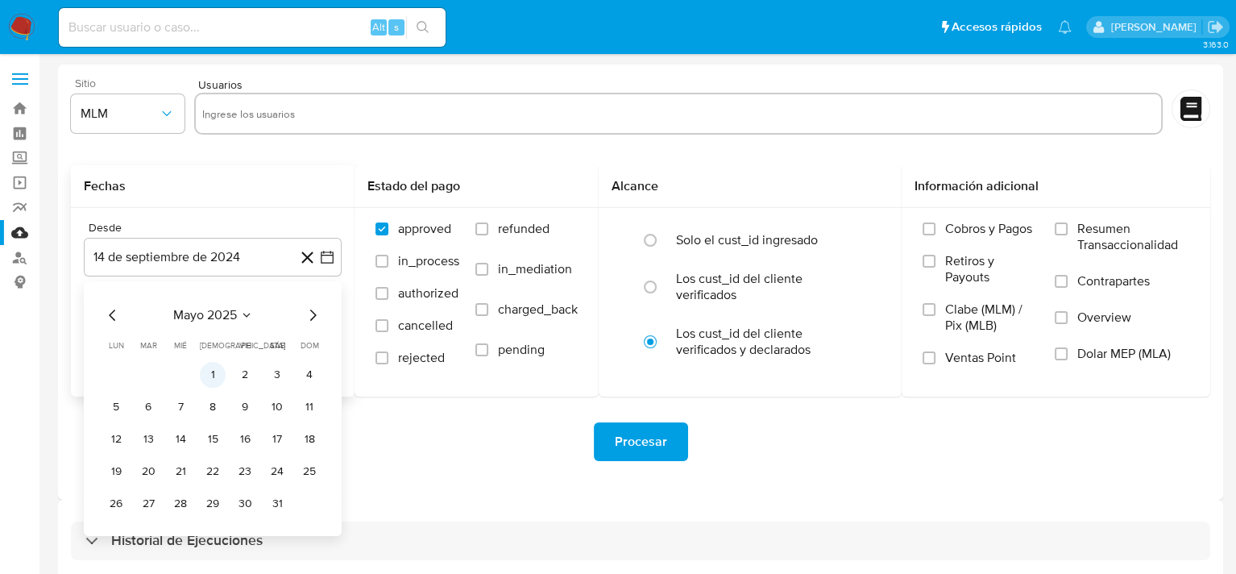
click at [210, 375] on button "1" at bounding box center [213, 375] width 26 height 26
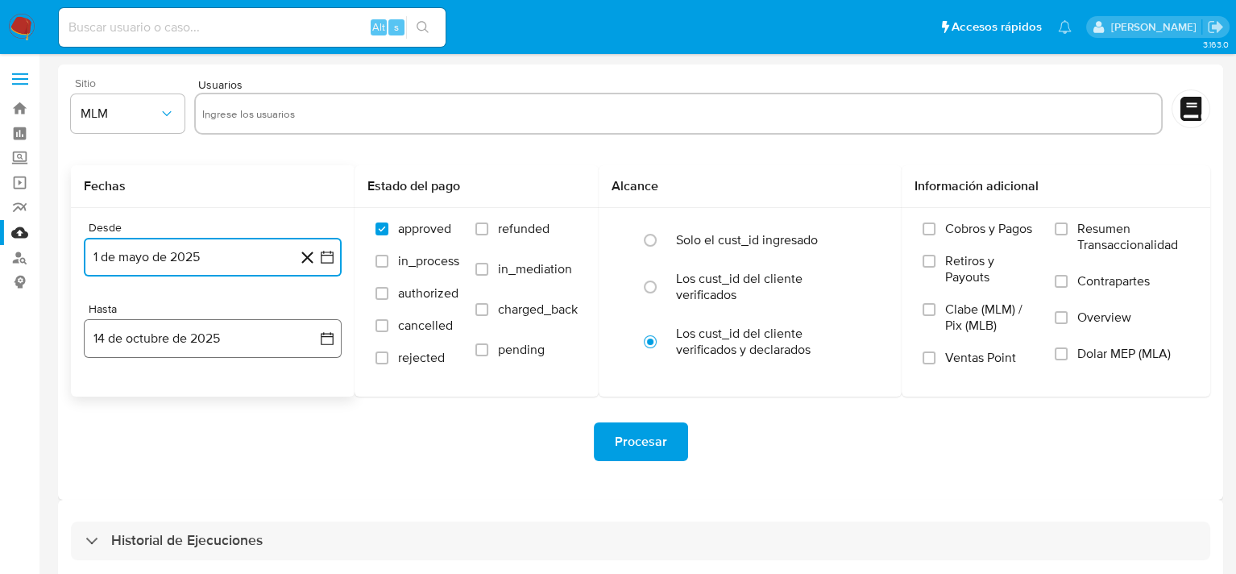
click at [326, 342] on icon "button" at bounding box center [327, 338] width 16 height 16
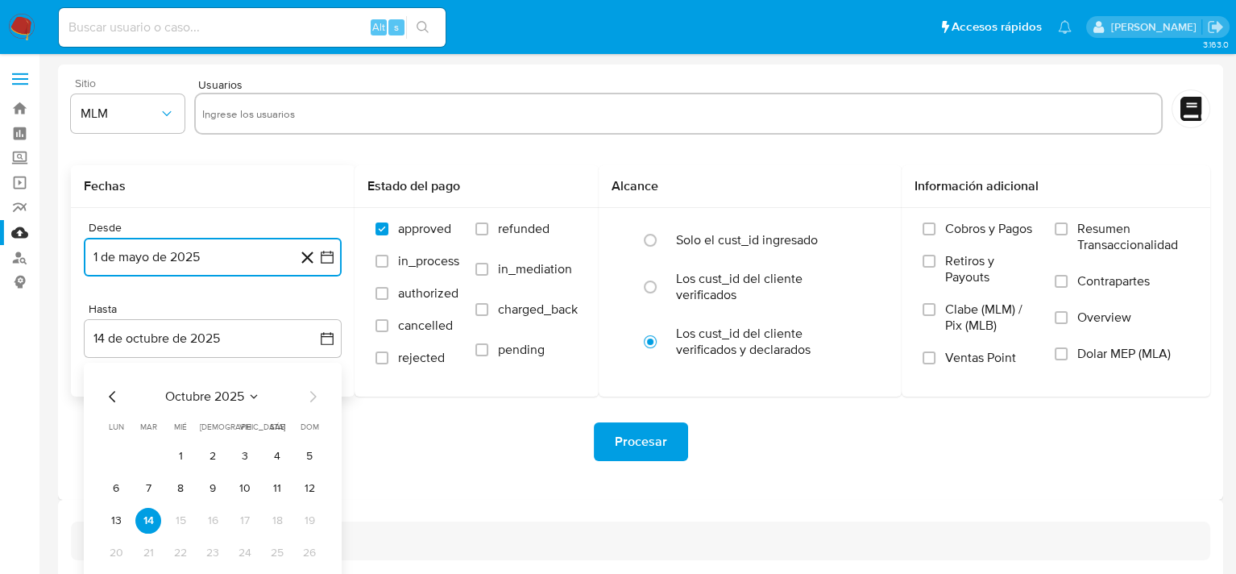
click at [110, 393] on icon "Mes anterior" at bounding box center [112, 396] width 19 height 19
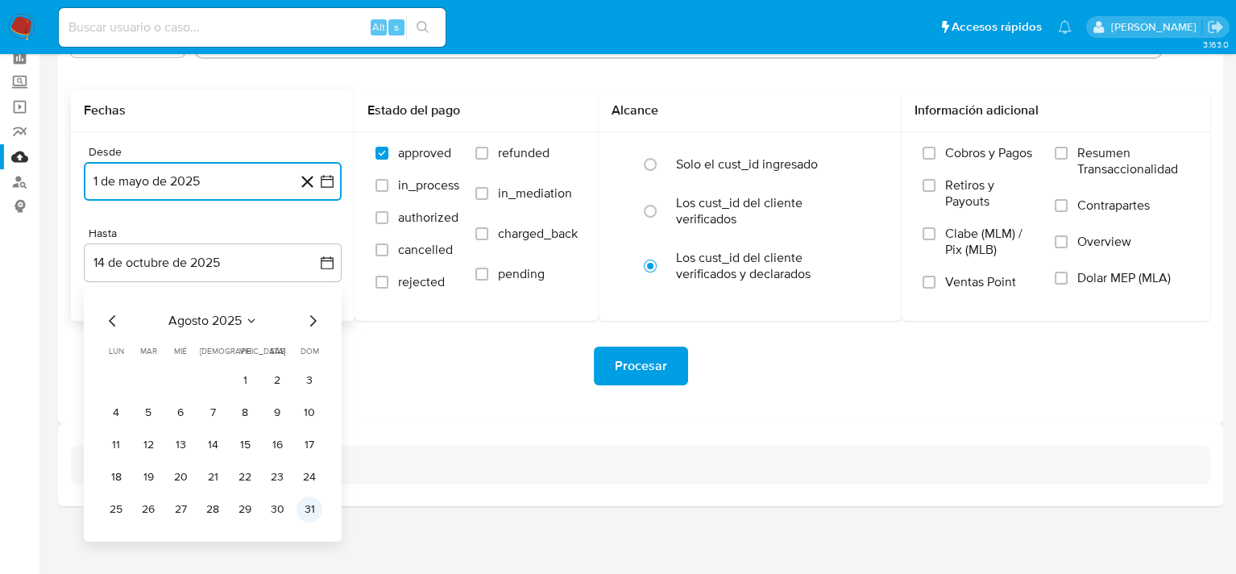
click at [309, 510] on button "31" at bounding box center [310, 509] width 26 height 26
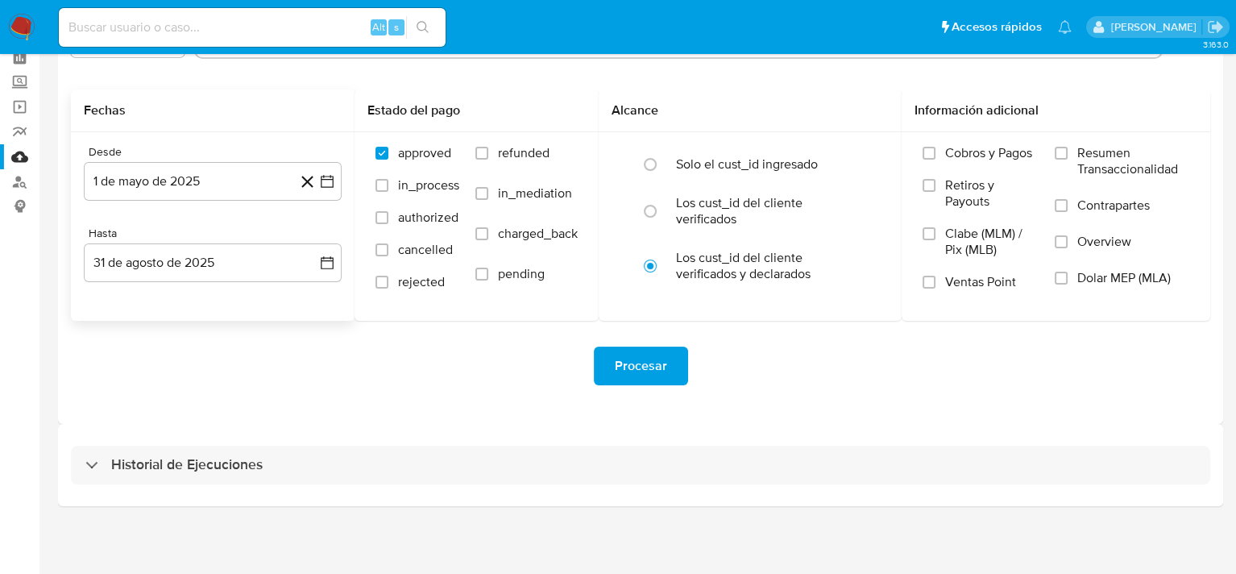
click at [446, 428] on div "Historial de Ejecuciones" at bounding box center [640, 465] width 1165 height 82
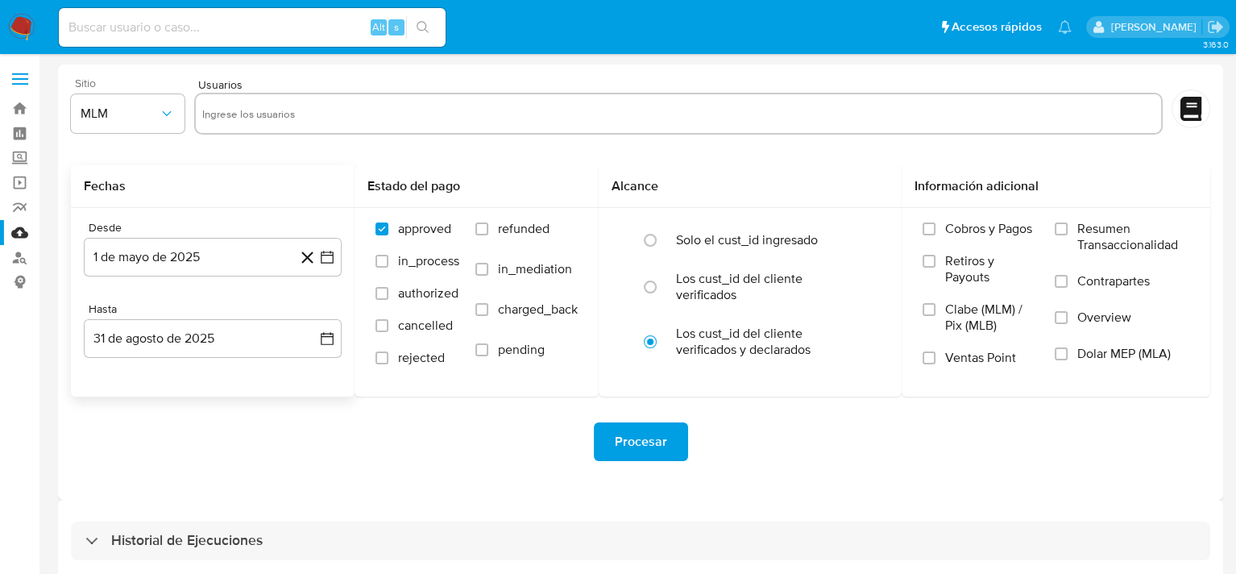
click at [795, 471] on div "Procesar" at bounding box center [641, 442] width 1140 height 90
click at [648, 447] on span "Procesar" at bounding box center [641, 441] width 52 height 35
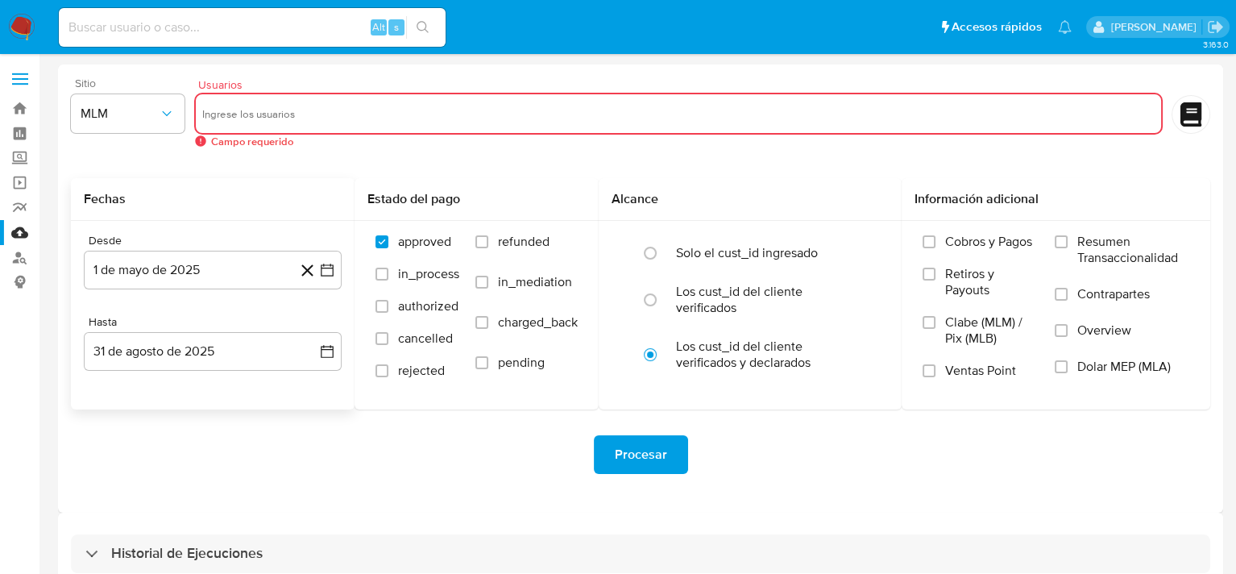
click at [305, 108] on input "text" at bounding box center [678, 114] width 953 height 26
type input "60930528"
click at [650, 459] on span "Procesar" at bounding box center [641, 454] width 52 height 35
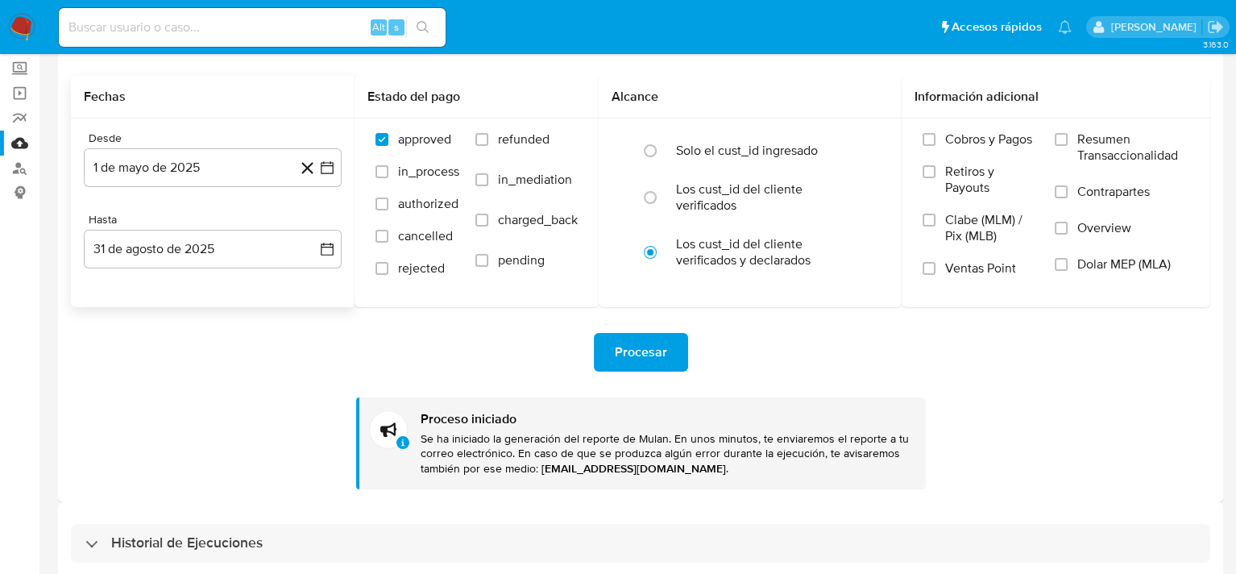
scroll to position [168, 0]
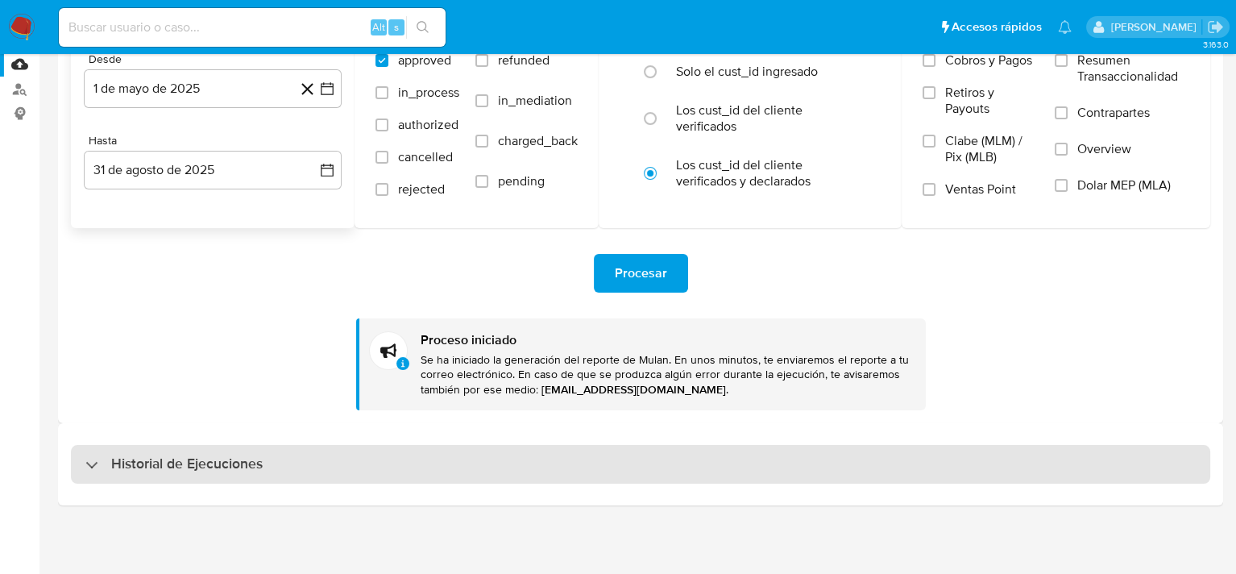
click at [101, 462] on div "Historial de Ejecuciones" at bounding box center [173, 464] width 177 height 19
select select "10"
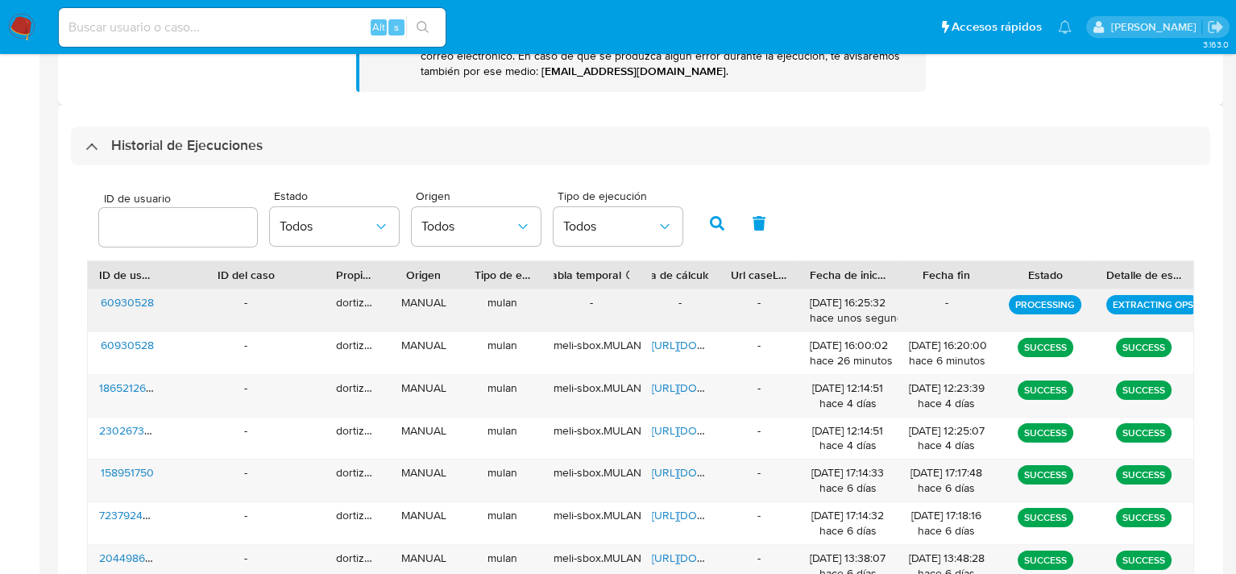
scroll to position [491, 0]
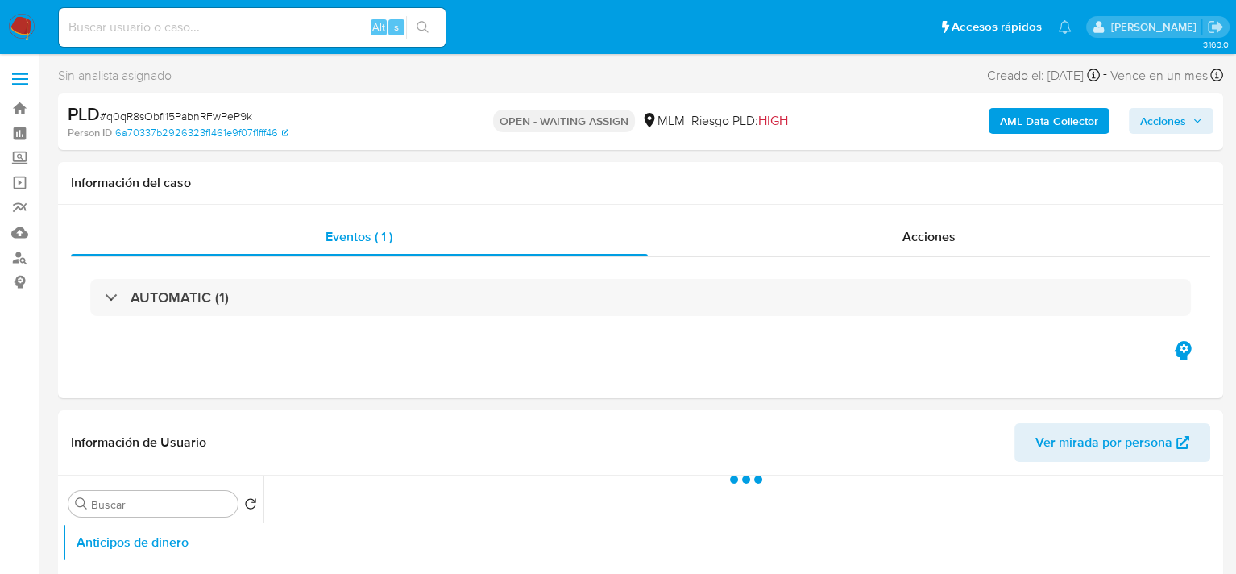
select select "10"
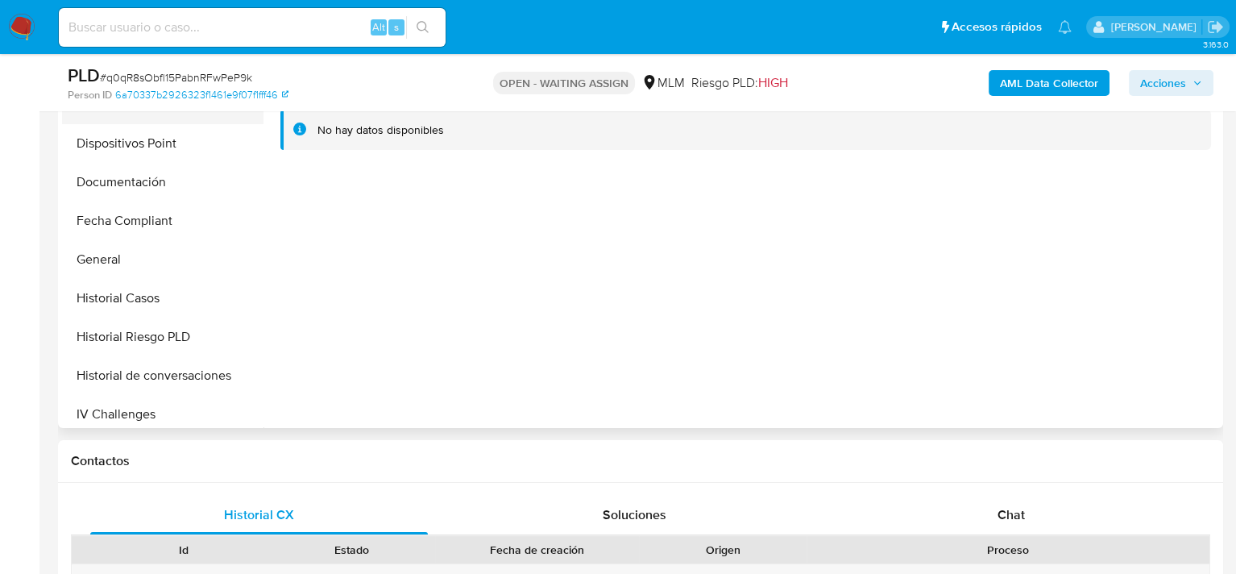
scroll to position [403, 0]
click at [122, 219] on button "General" at bounding box center [156, 220] width 189 height 39
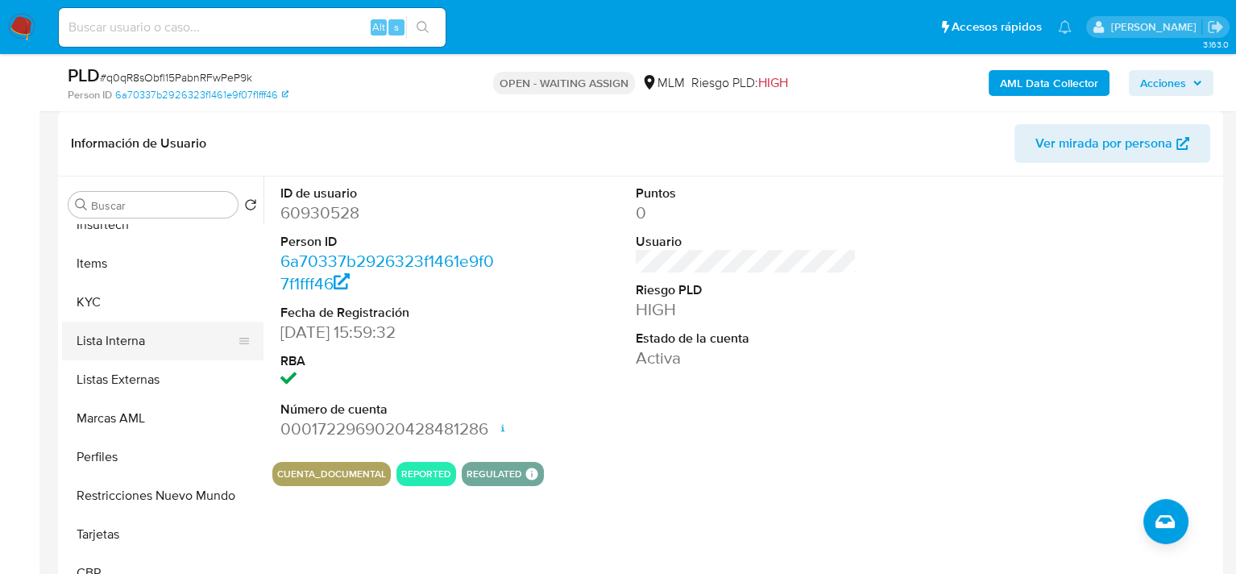
scroll to position [796, 0]
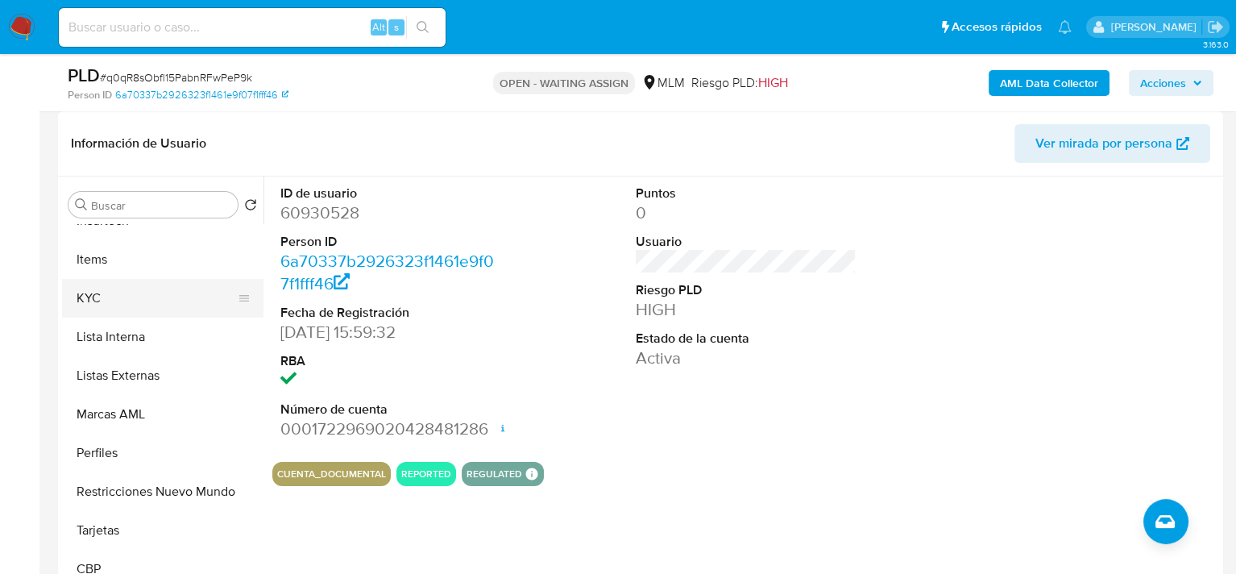
click at [121, 293] on button "KYC" at bounding box center [156, 298] width 189 height 39
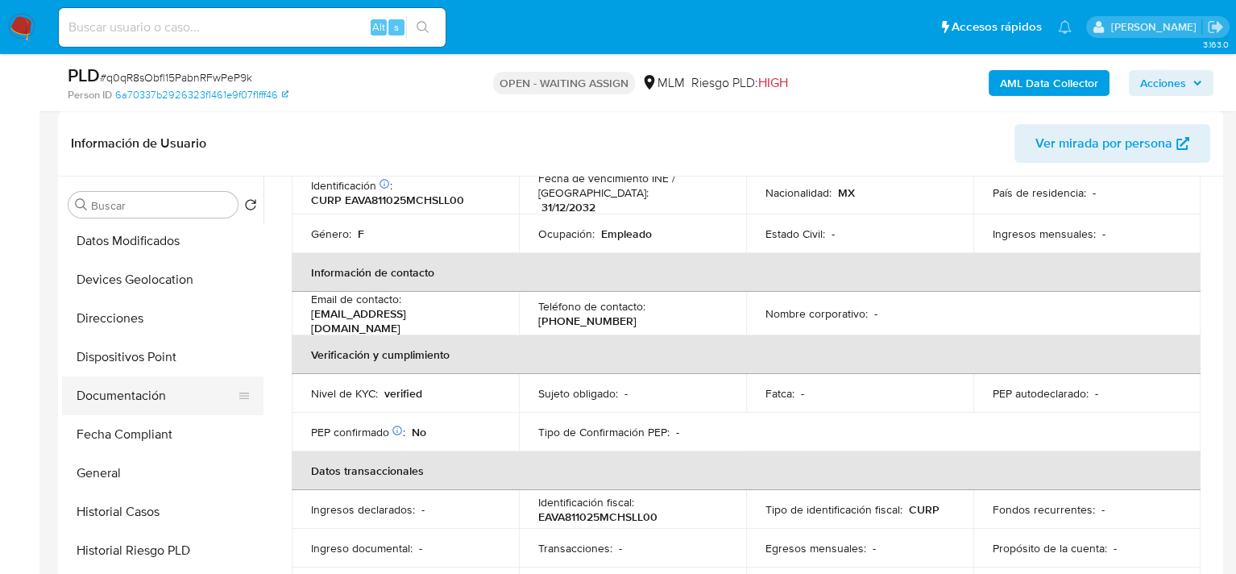
scroll to position [313, 0]
click at [131, 326] on button "Direcciones" at bounding box center [156, 317] width 189 height 39
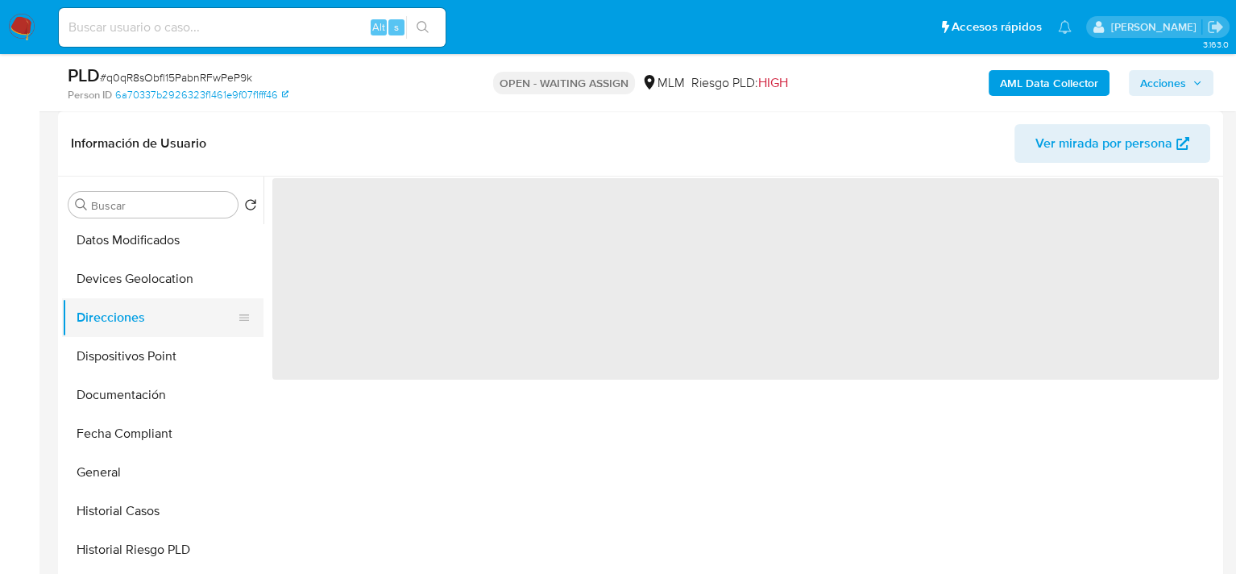
scroll to position [0, 0]
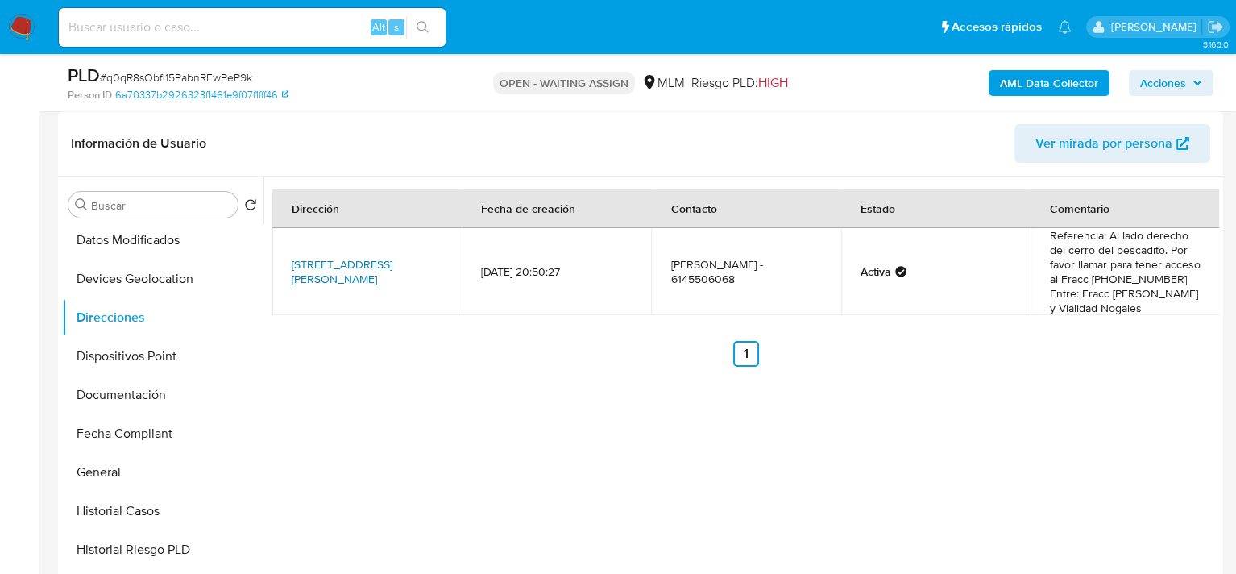
click at [345, 264] on link "[STREET_ADDRESS][PERSON_NAME]" at bounding box center [342, 271] width 101 height 31
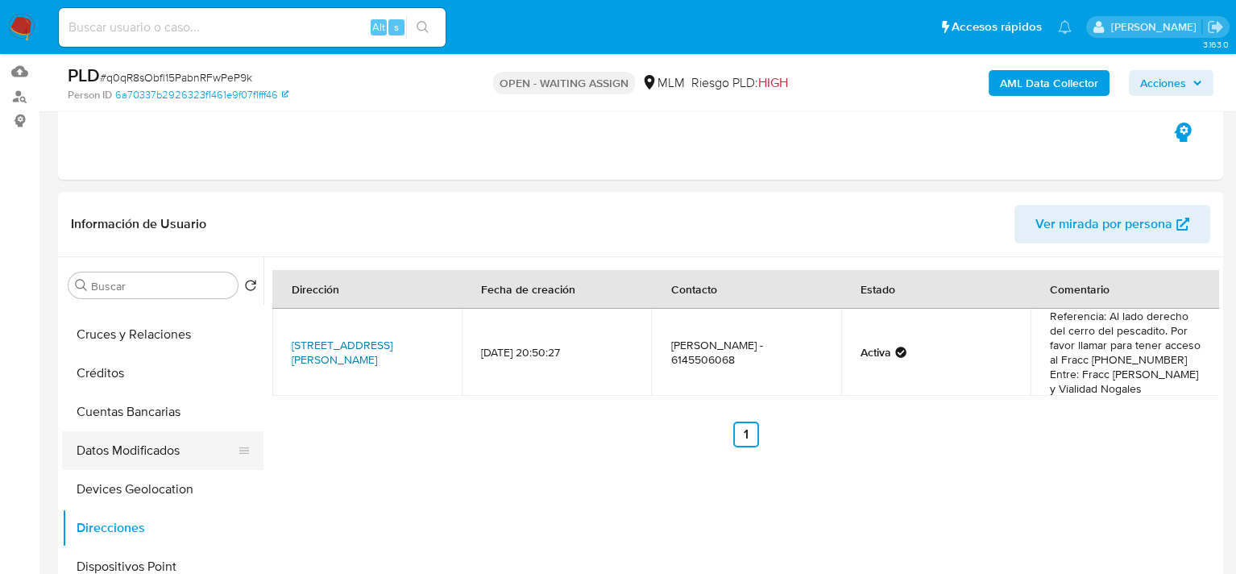
scroll to position [232, 0]
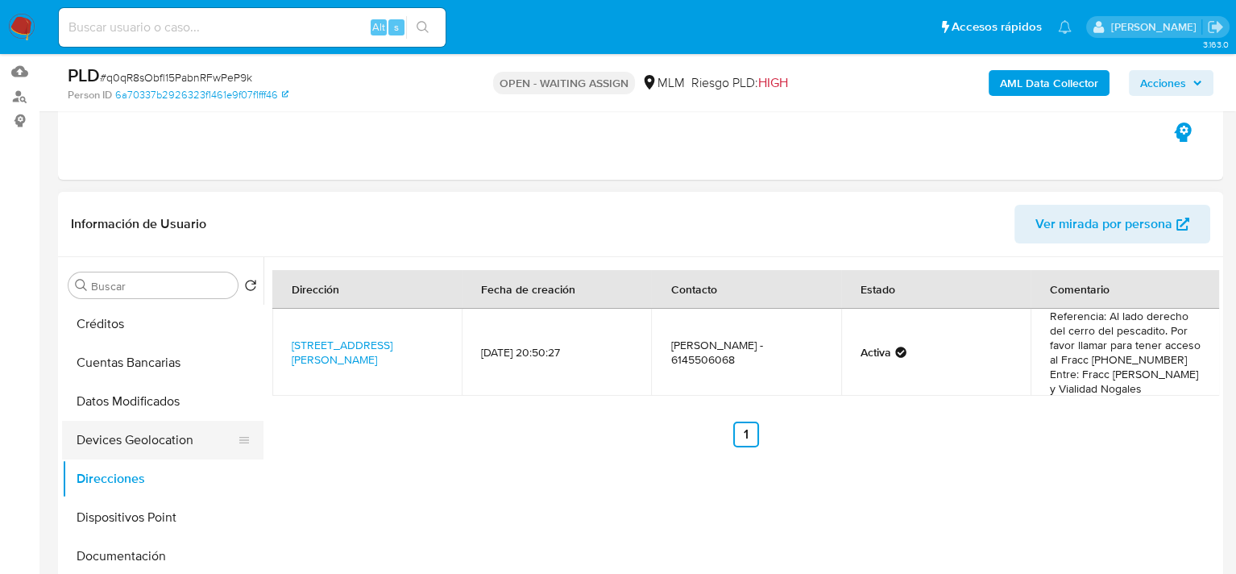
click at [183, 442] on button "Devices Geolocation" at bounding box center [156, 440] width 189 height 39
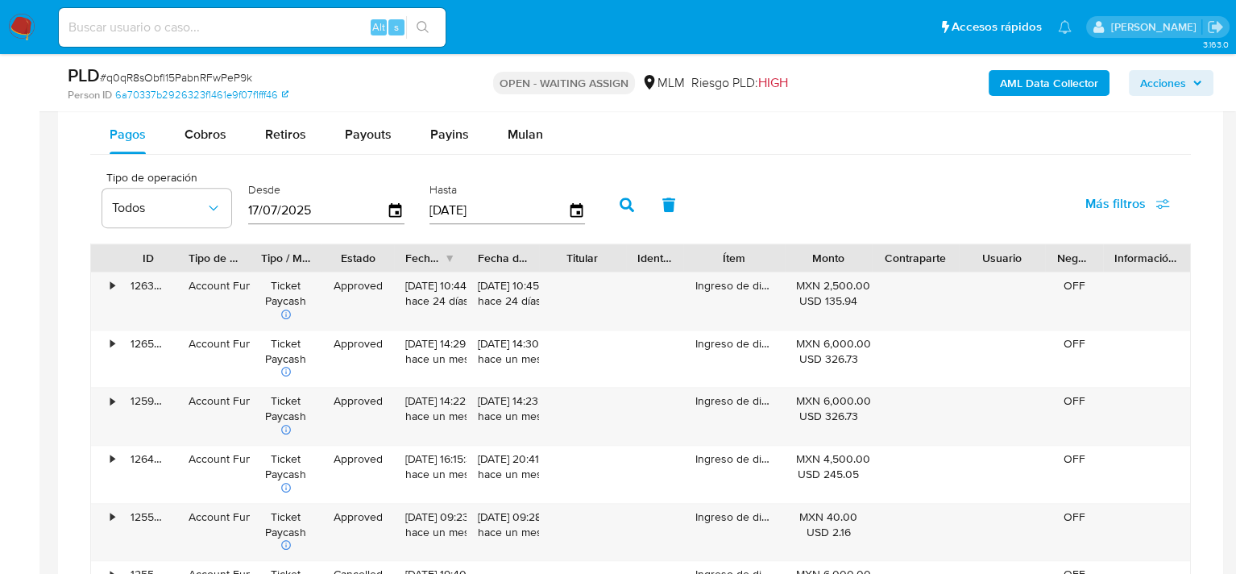
scroll to position [1048, 0]
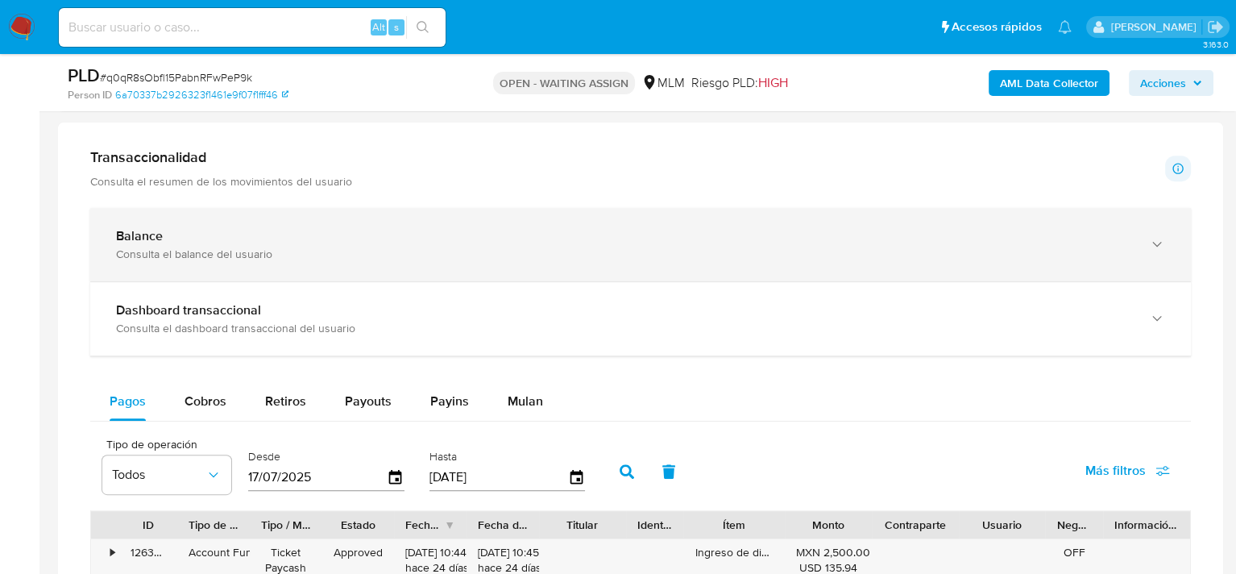
drag, startPoint x: 241, startPoint y: 249, endPoint x: 251, endPoint y: 251, distance: 10.8
click at [241, 249] on div "Consulta el balance del usuario" at bounding box center [624, 254] width 1017 height 15
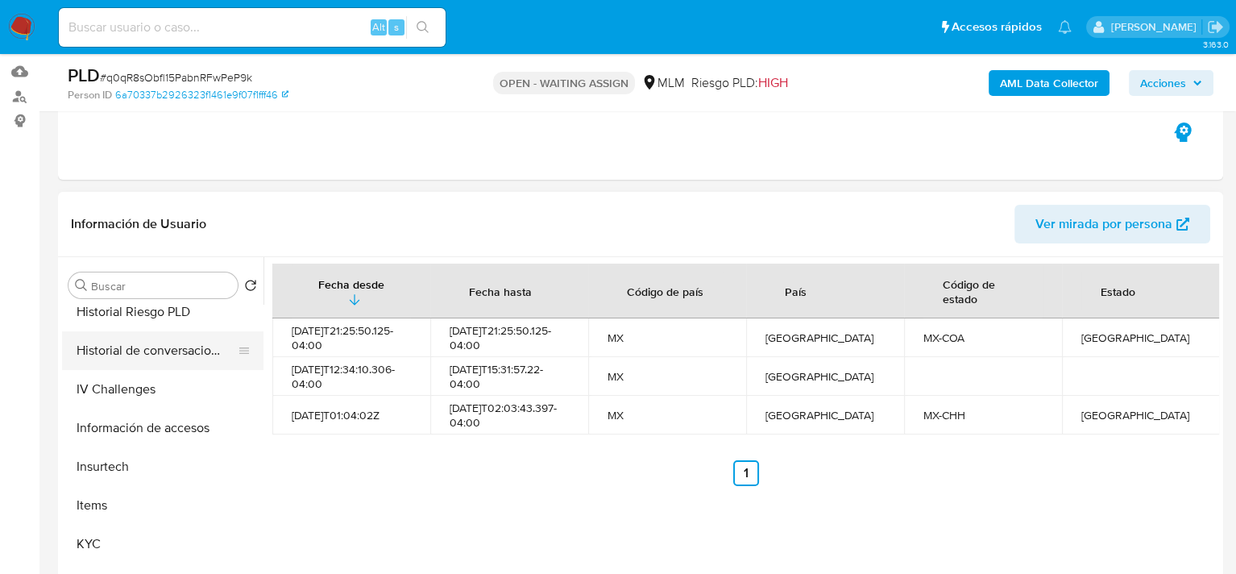
scroll to position [716, 0]
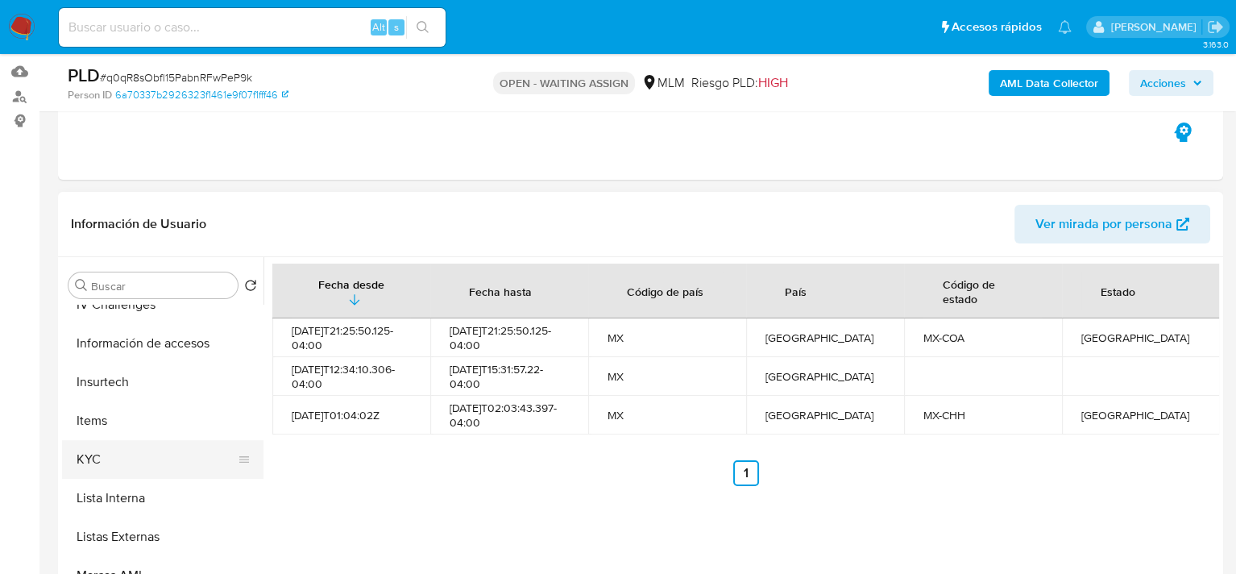
click at [105, 463] on button "KYC" at bounding box center [156, 459] width 189 height 39
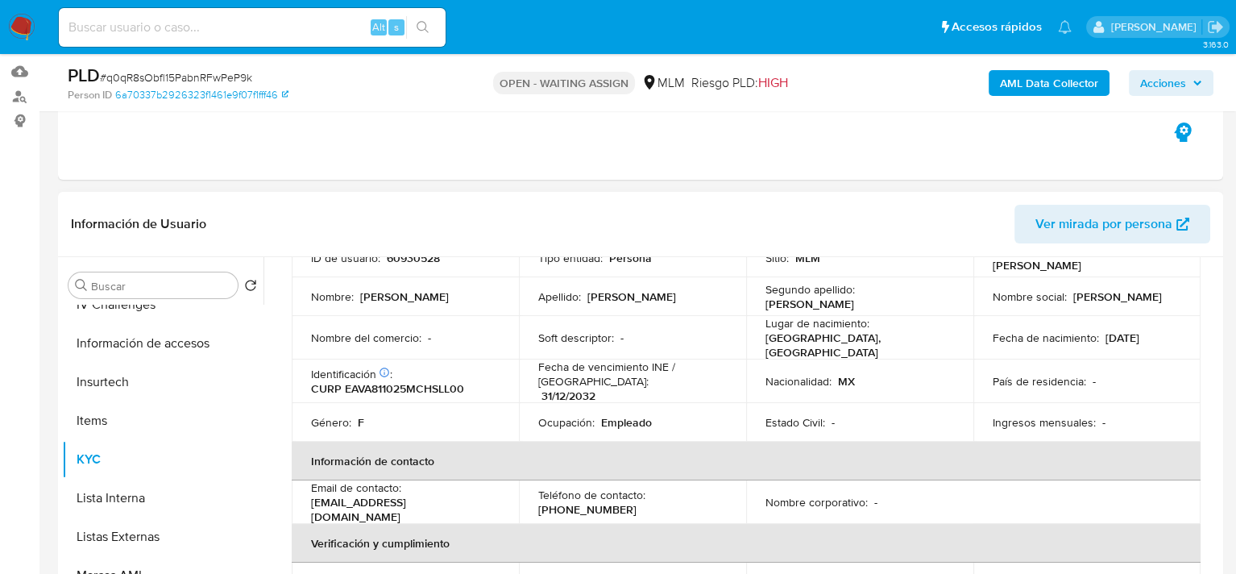
scroll to position [161, 0]
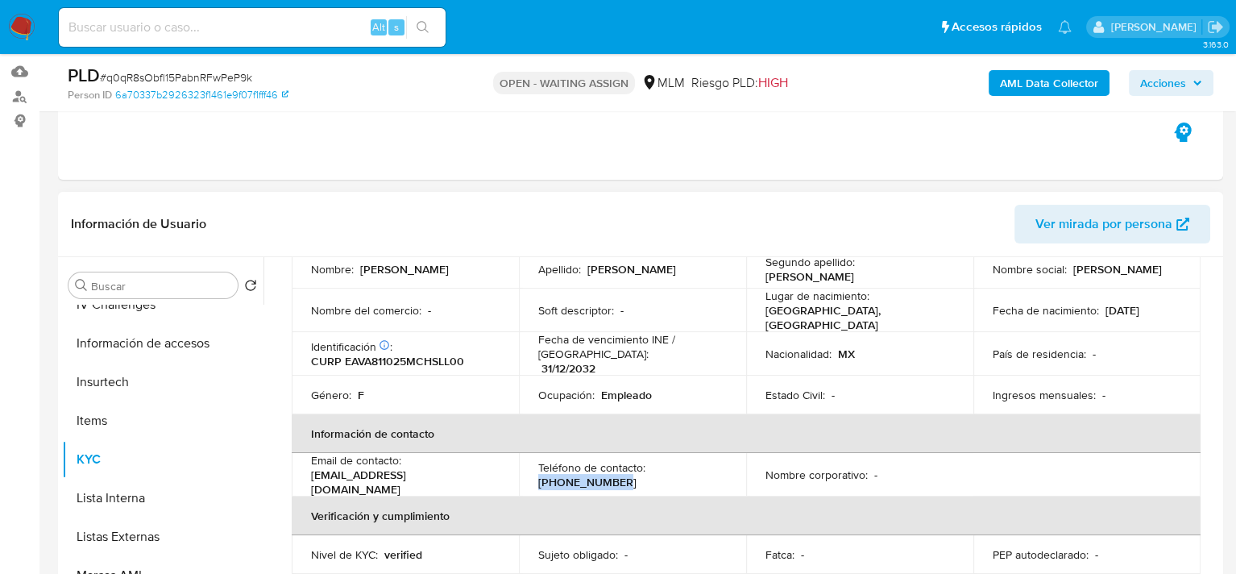
drag, startPoint x: 625, startPoint y: 482, endPoint x: 530, endPoint y: 480, distance: 94.3
click at [530, 480] on td "Teléfono de contacto : (614) 5506068" at bounding box center [632, 475] width 227 height 44
copy p "(614) 5506068"
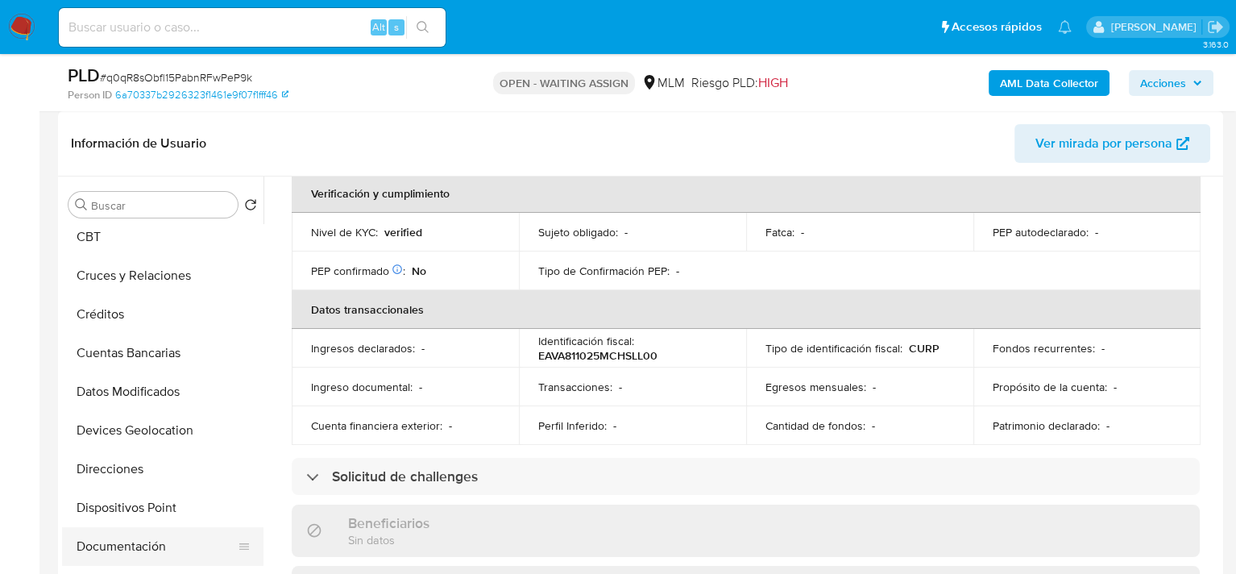
click at [123, 549] on button "Documentación" at bounding box center [156, 546] width 189 height 39
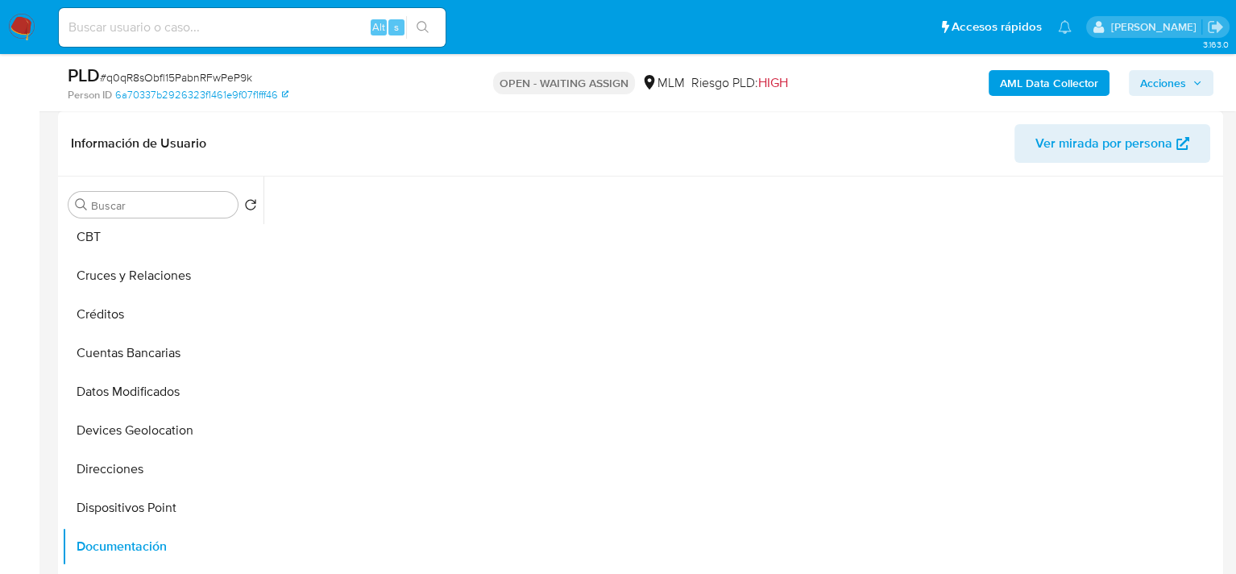
scroll to position [0, 0]
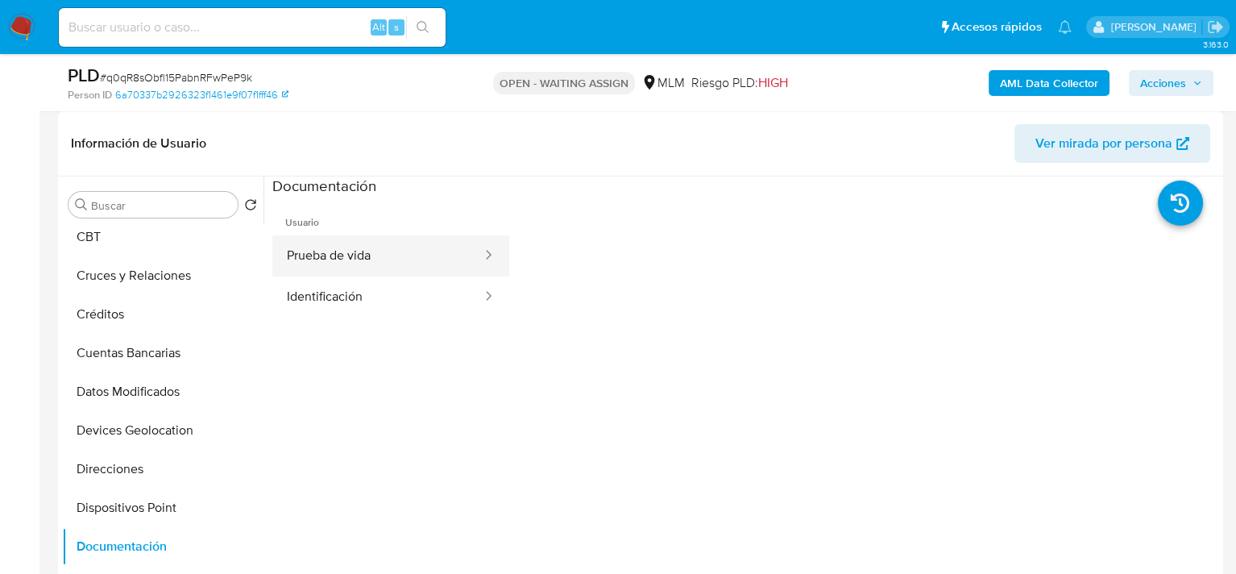
click at [374, 250] on button "Prueba de vida" at bounding box center [377, 255] width 211 height 41
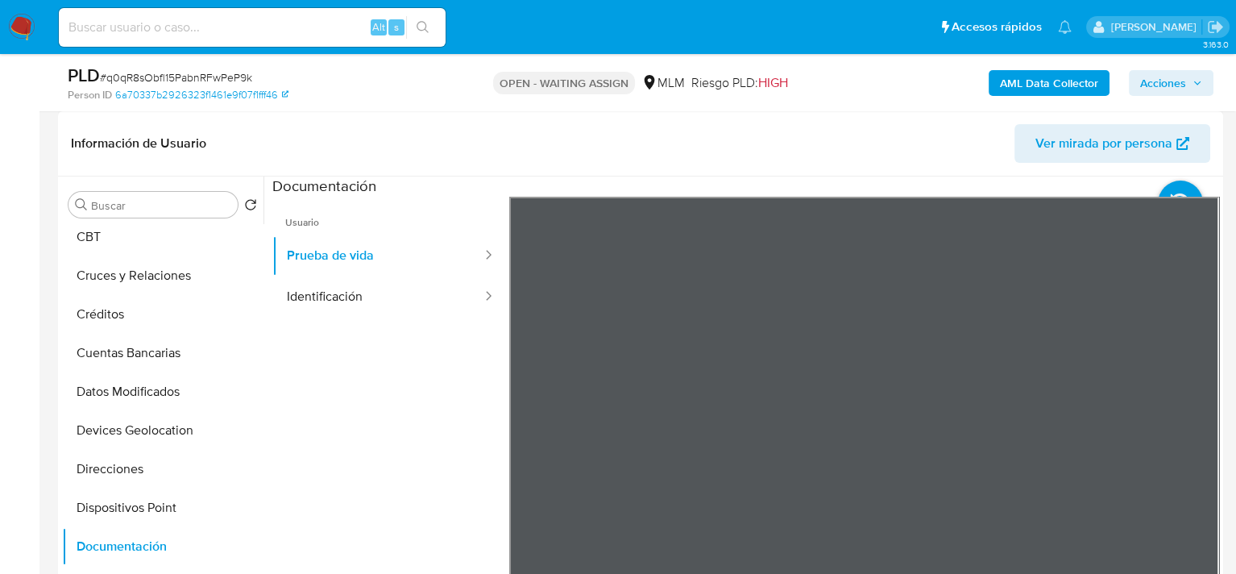
click at [360, 450] on ul "Usuario Prueba de vida Identificación" at bounding box center [390, 429] width 237 height 464
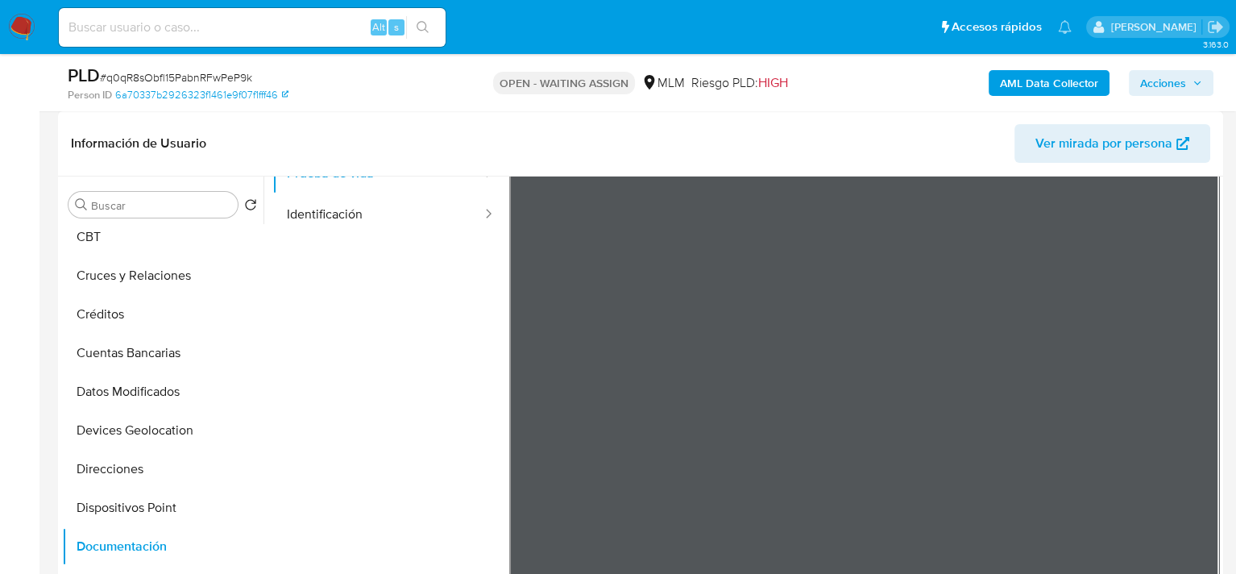
scroll to position [55, 0]
click at [363, 240] on button "Identificación" at bounding box center [377, 242] width 211 height 41
click at [323, 201] on button "Prueba de vida" at bounding box center [377, 201] width 211 height 41
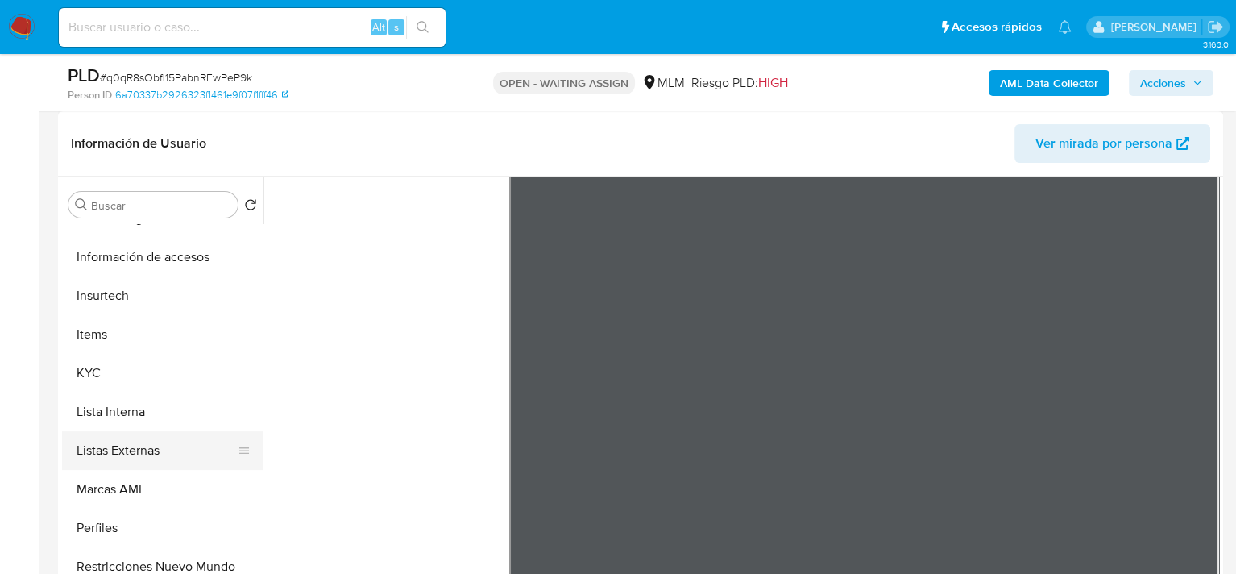
scroll to position [725, 0]
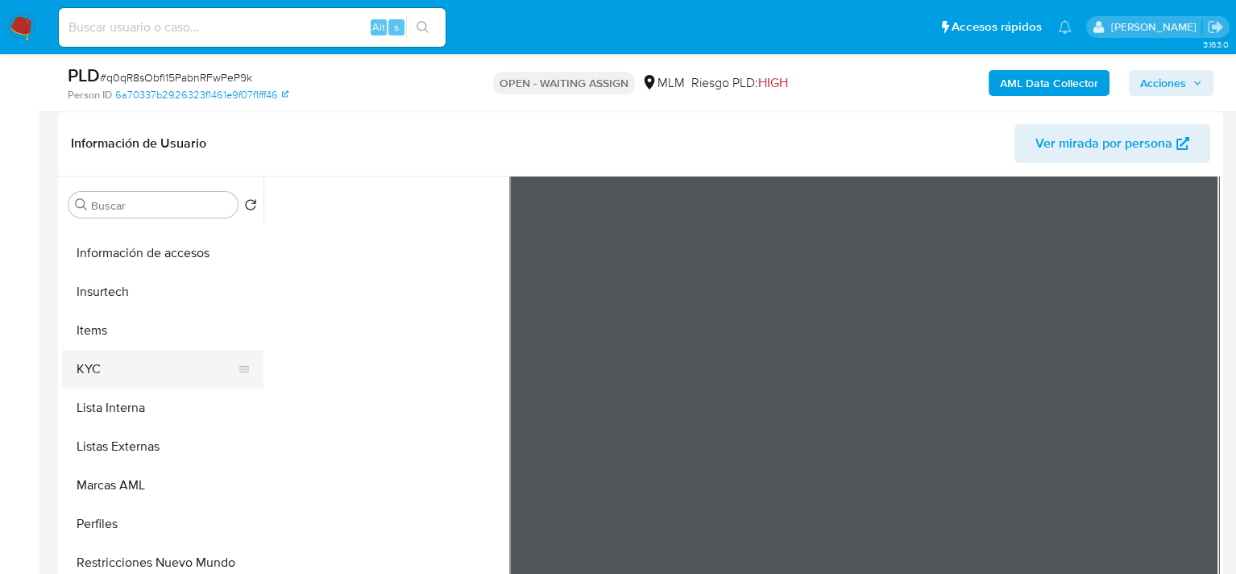
click at [107, 363] on button "KYC" at bounding box center [156, 369] width 189 height 39
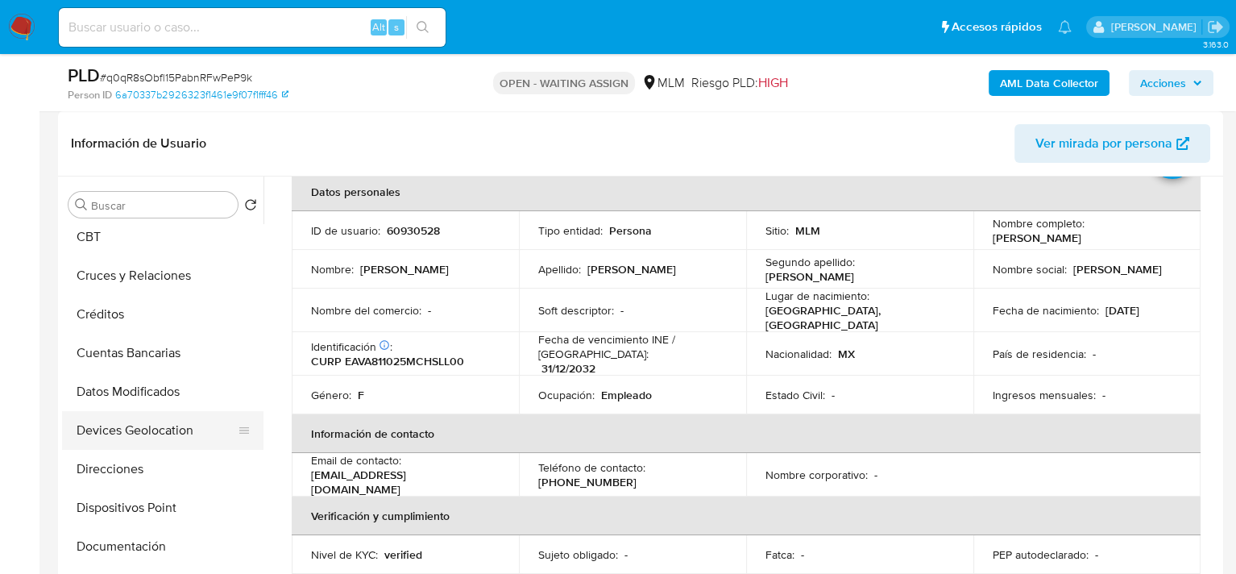
scroll to position [242, 0]
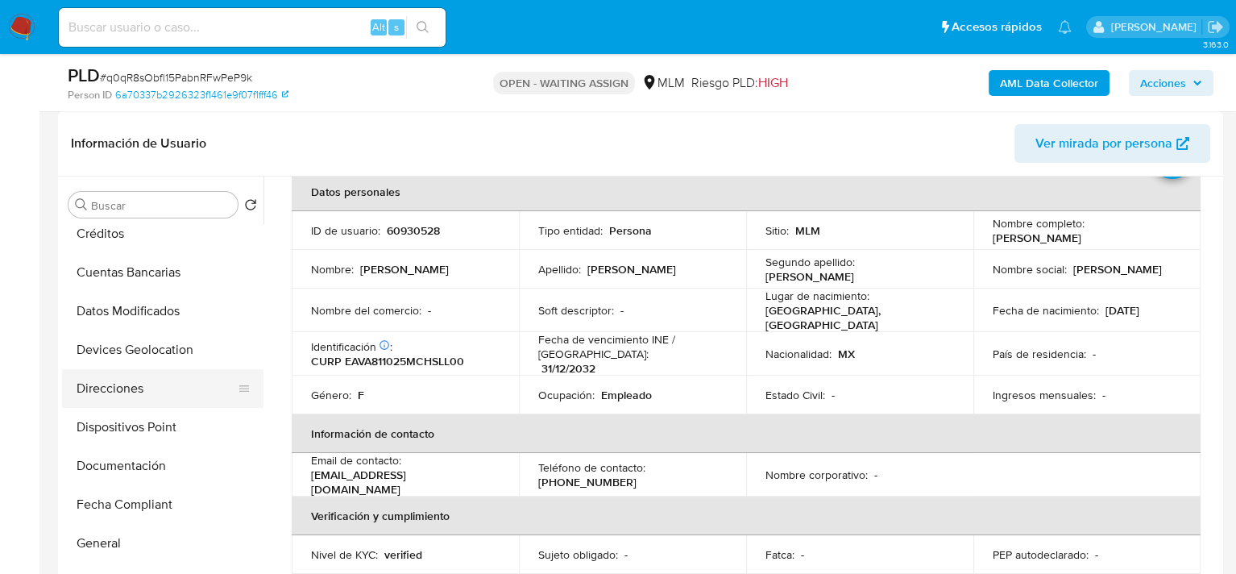
click at [128, 392] on button "Direcciones" at bounding box center [156, 388] width 189 height 39
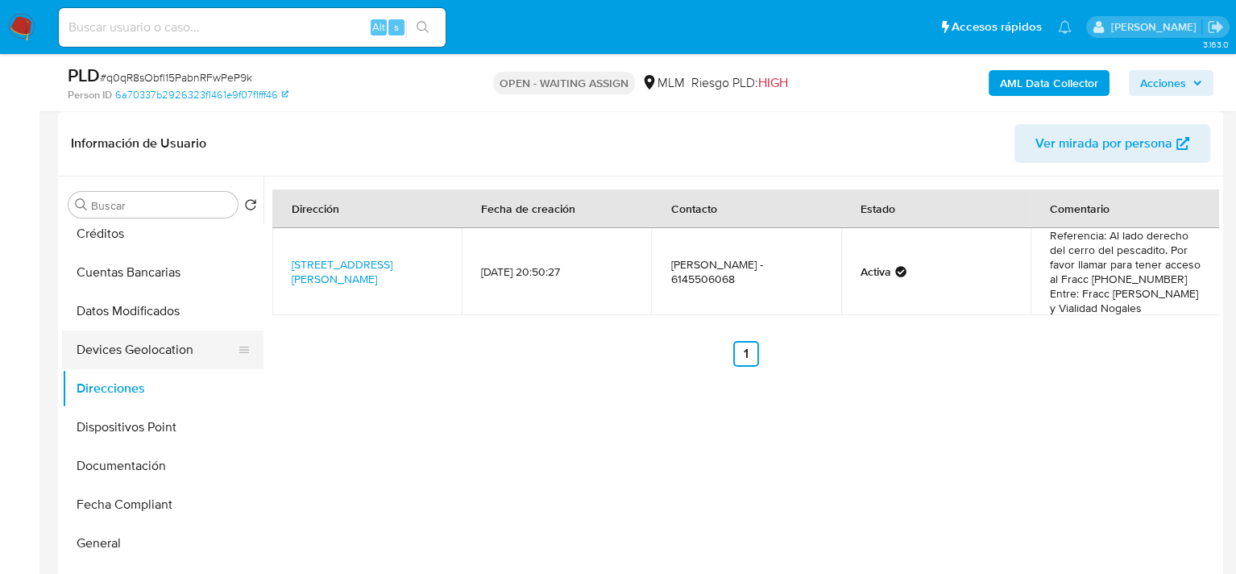
click at [153, 351] on button "Devices Geolocation" at bounding box center [156, 349] width 189 height 39
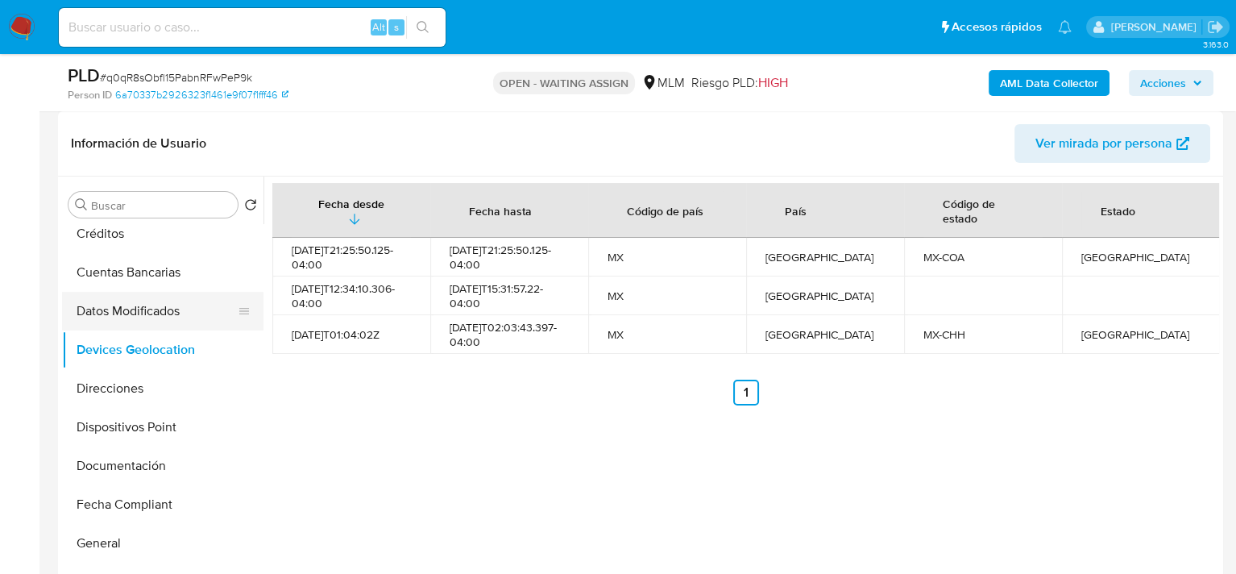
click at [153, 314] on button "Datos Modificados" at bounding box center [156, 311] width 189 height 39
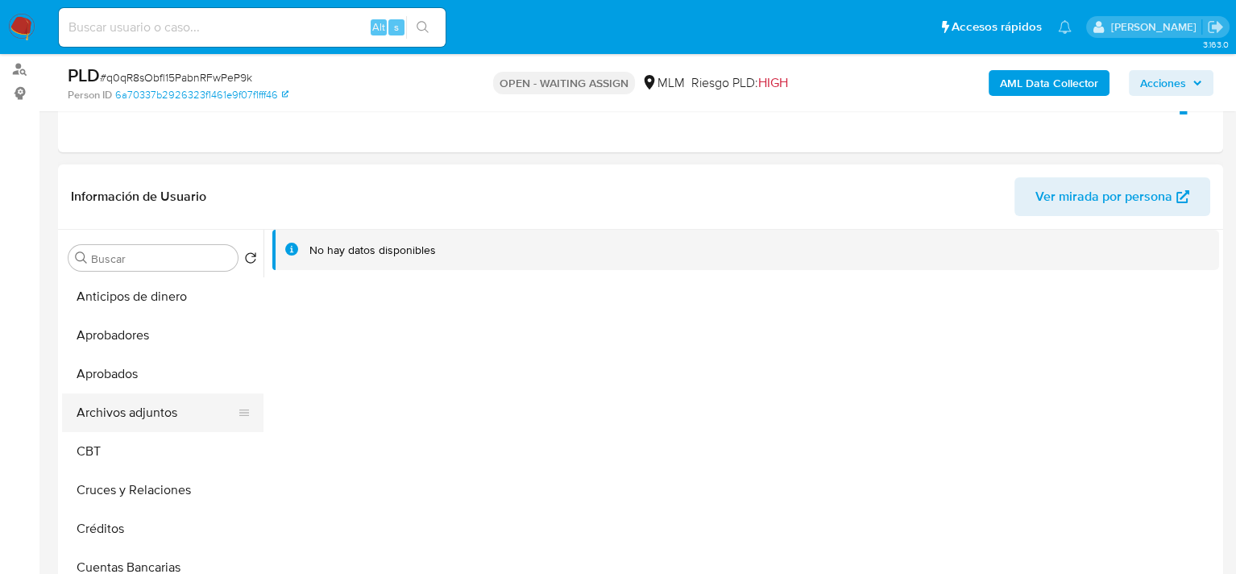
scroll to position [161, 0]
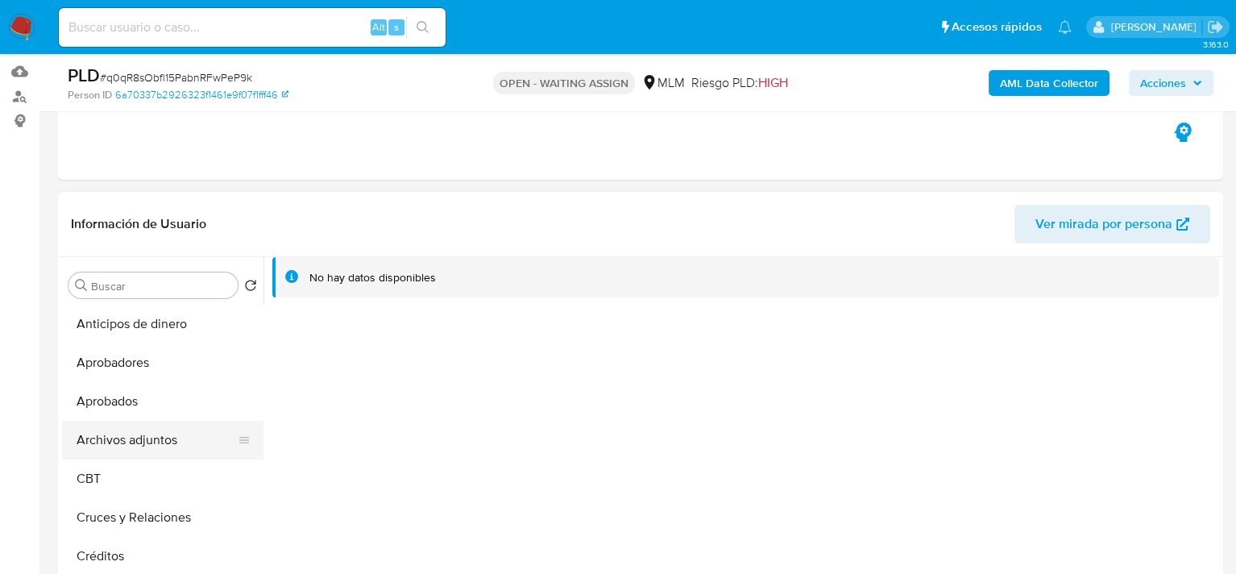
click at [167, 439] on button "Archivos adjuntos" at bounding box center [156, 440] width 189 height 39
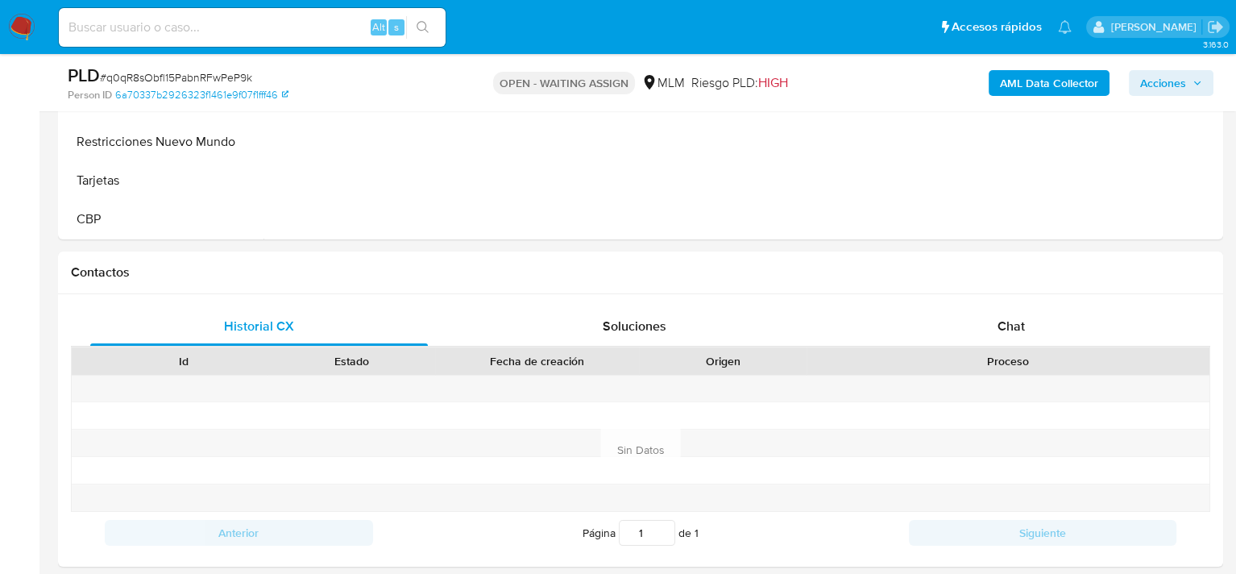
scroll to position [564, 0]
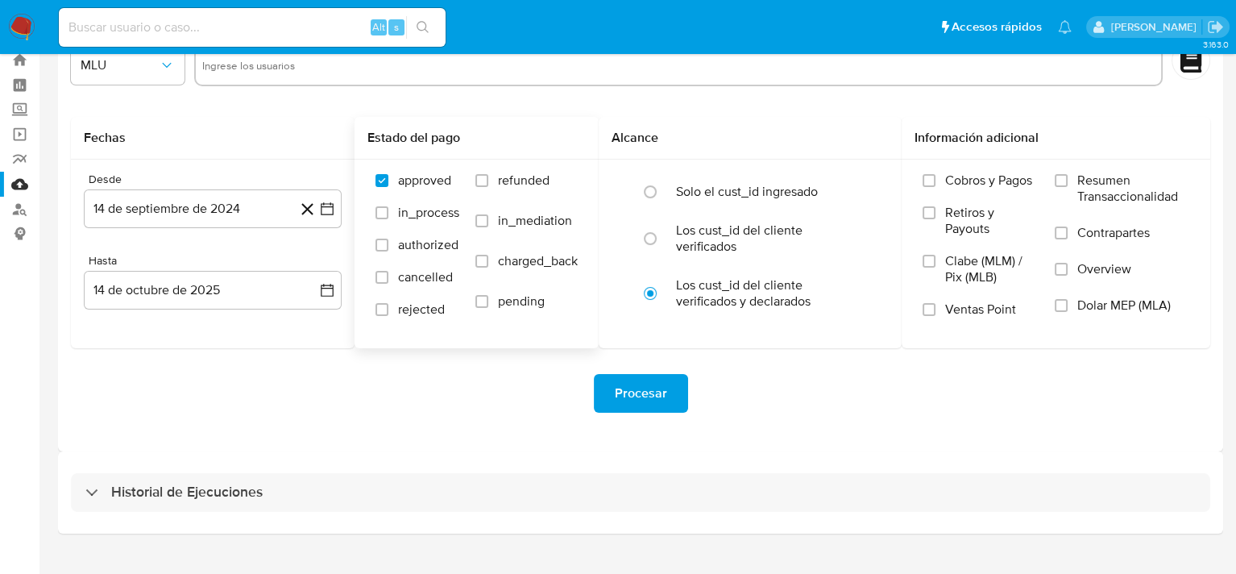
scroll to position [76, 0]
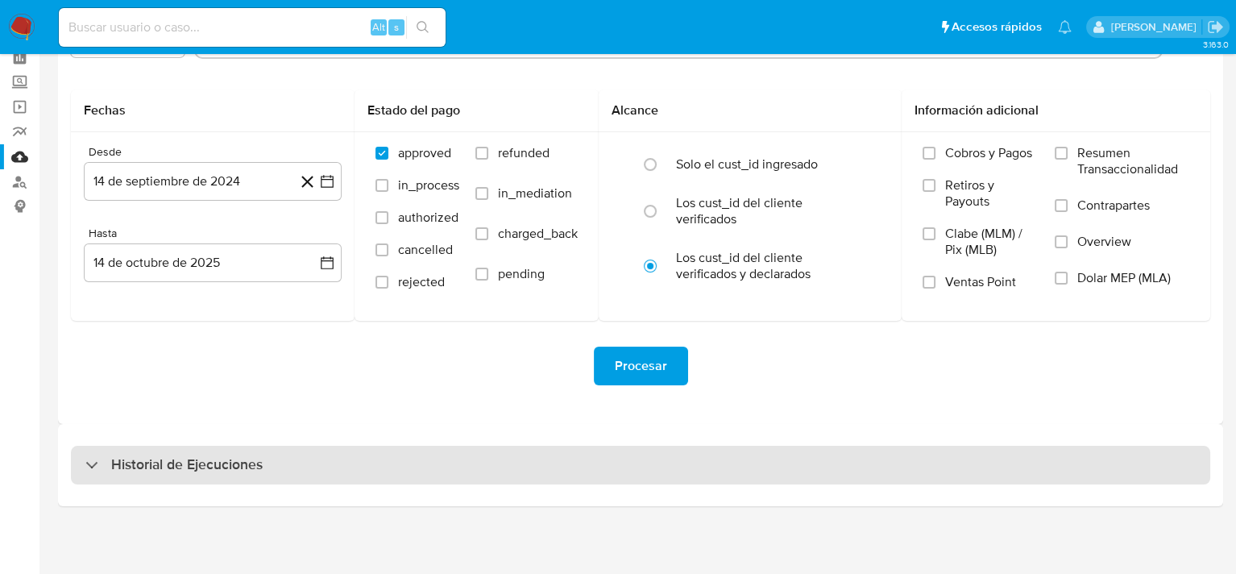
click at [164, 473] on h3 "Historial de Ejecuciones" at bounding box center [187, 464] width 152 height 19
select select "10"
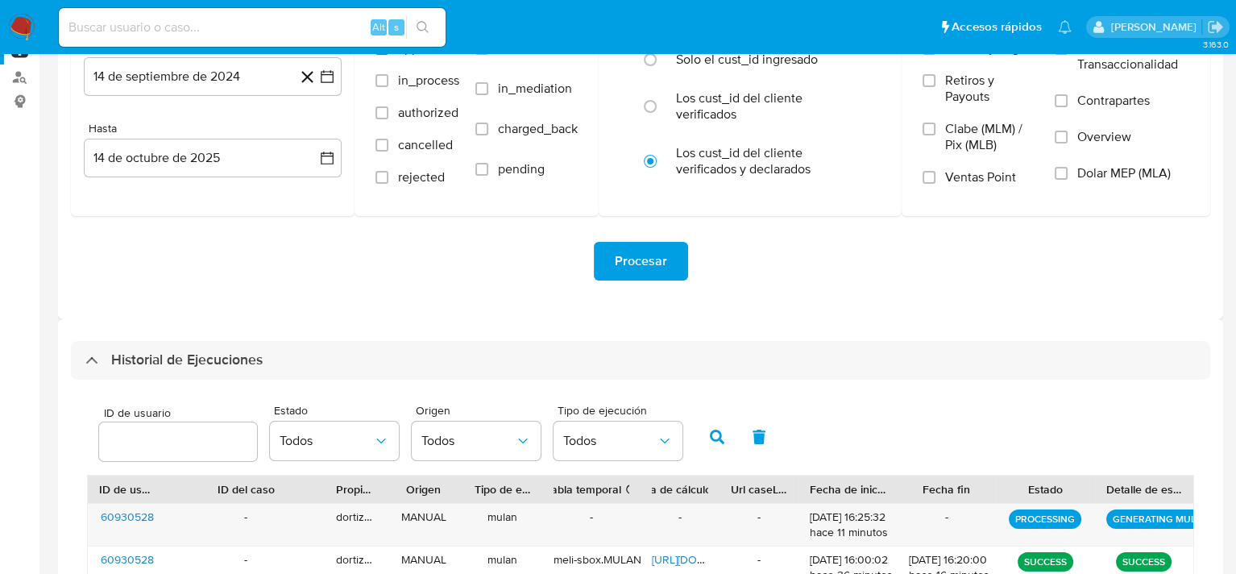
scroll to position [0, 0]
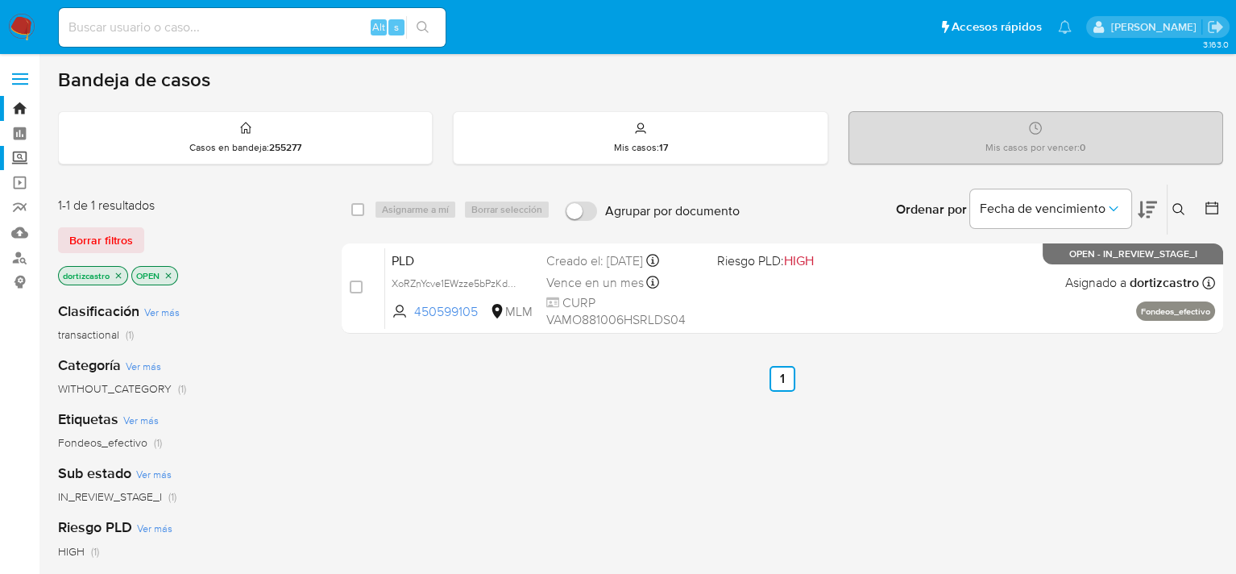
click at [16, 154] on label "Screening" at bounding box center [96, 158] width 192 height 25
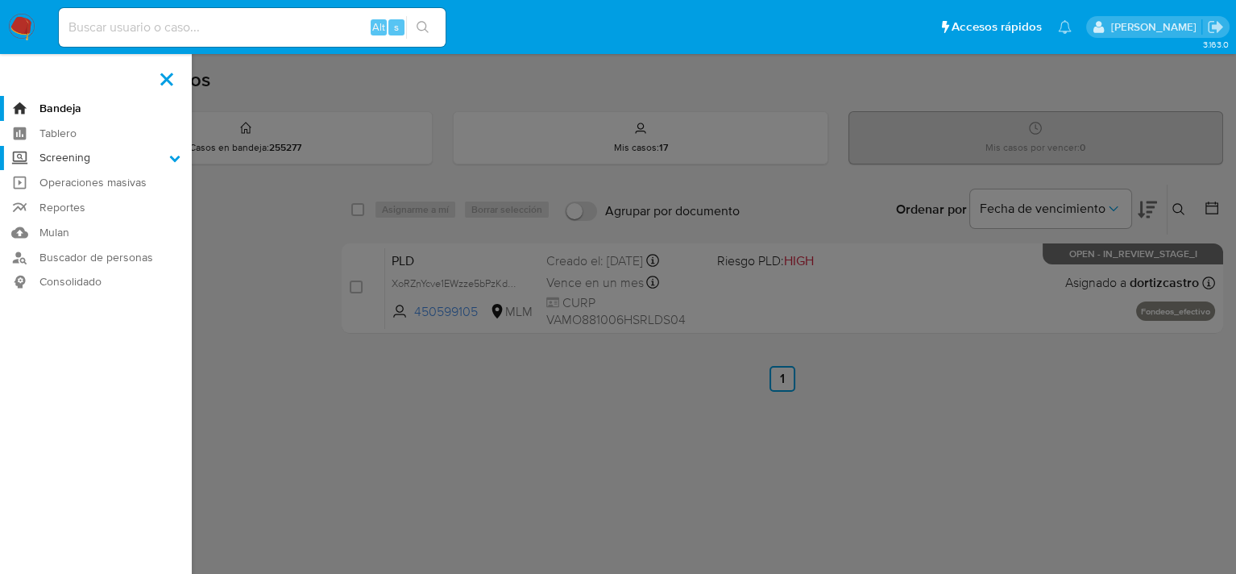
click at [0, 0] on input "Screening" at bounding box center [0, 0] width 0 height 0
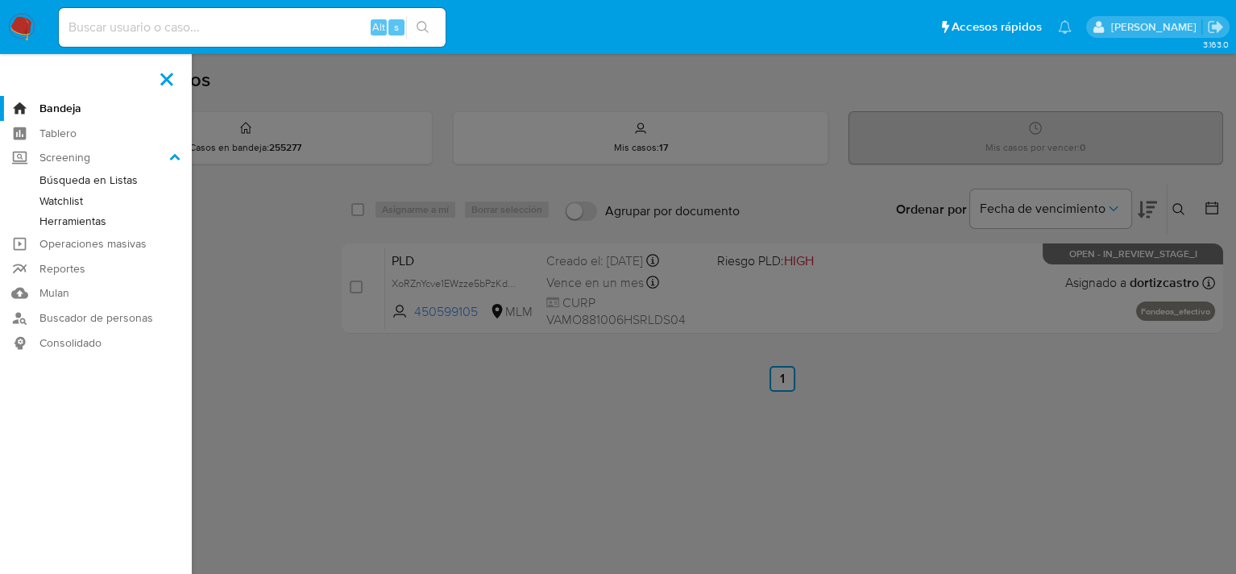
click at [307, 183] on label at bounding box center [618, 287] width 1236 height 574
click at [0, 0] on input "checkbox" at bounding box center [0, 0] width 0 height 0
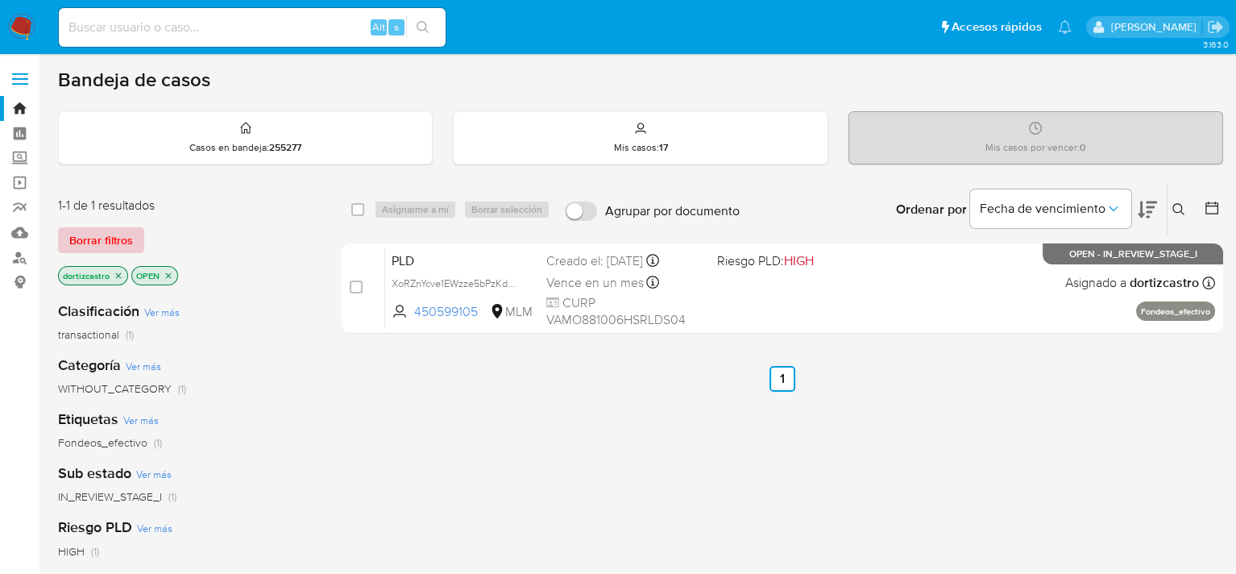
click at [105, 238] on span "Borrar filtros" at bounding box center [101, 240] width 64 height 23
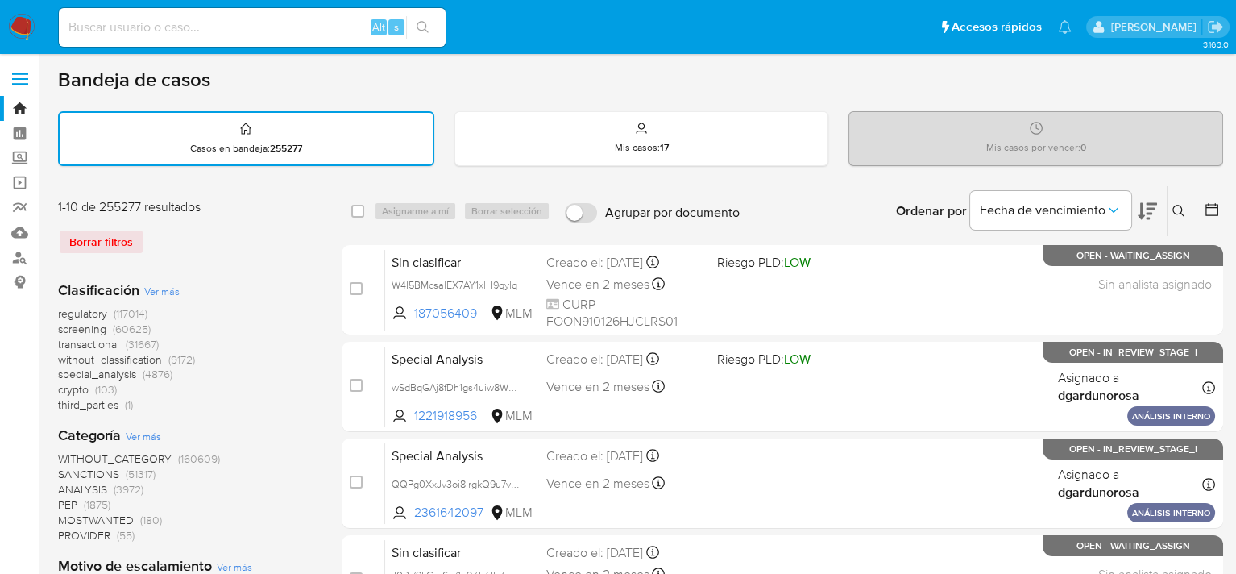
click at [1191, 211] on button at bounding box center [1181, 210] width 27 height 19
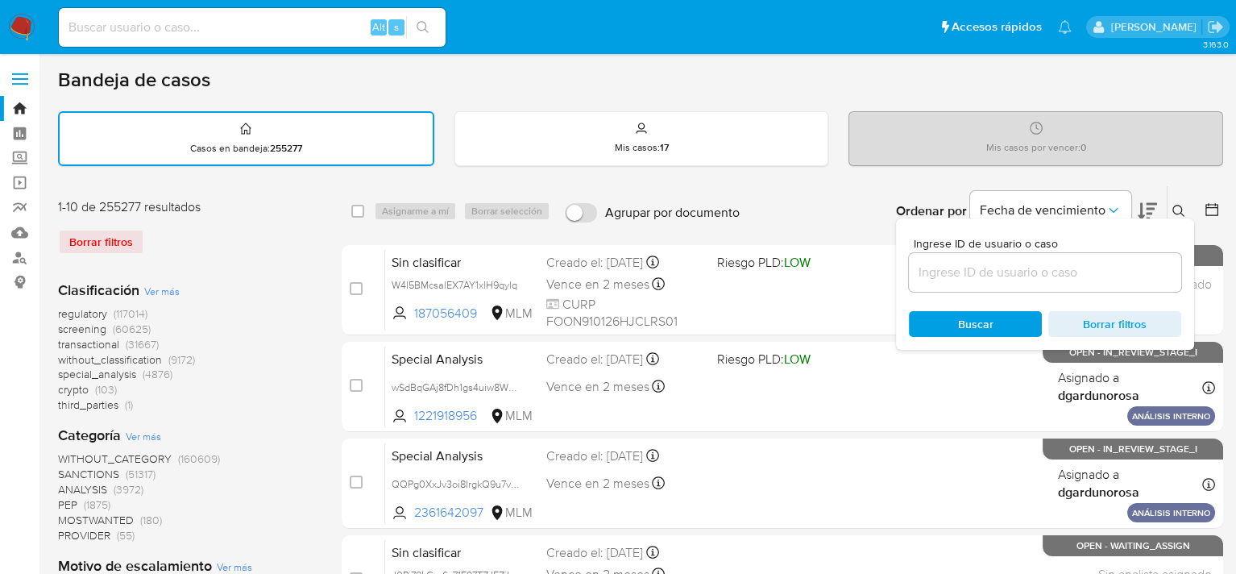
click at [1089, 264] on input at bounding box center [1045, 272] width 272 height 21
type input "60930528"
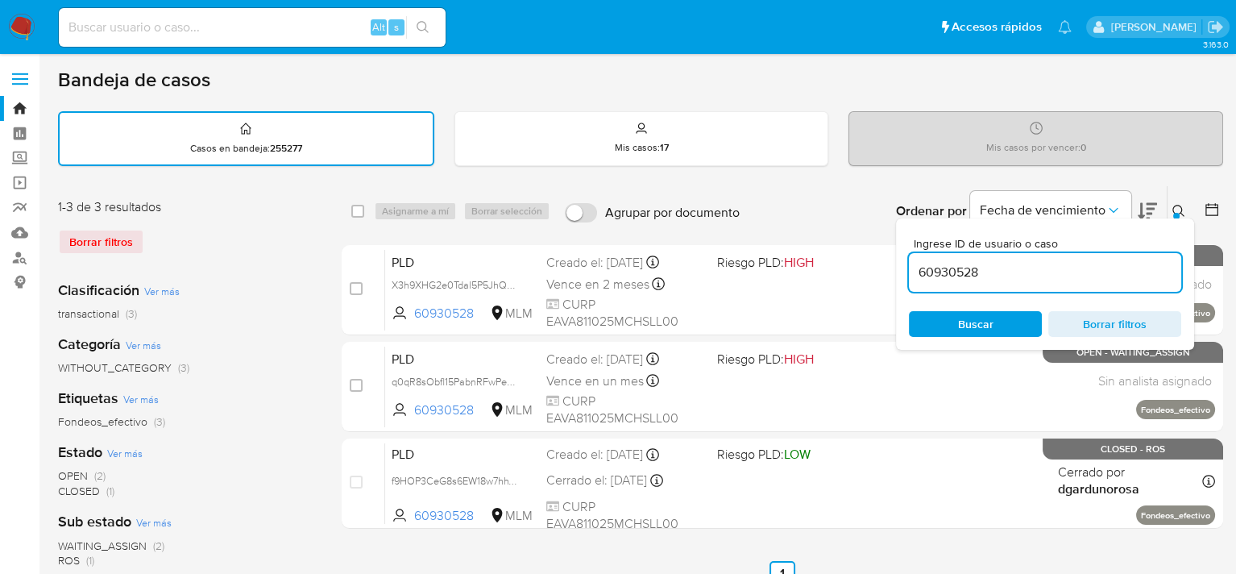
click at [994, 321] on span "Buscar" at bounding box center [975, 324] width 110 height 23
click at [1187, 209] on button at bounding box center [1181, 210] width 27 height 19
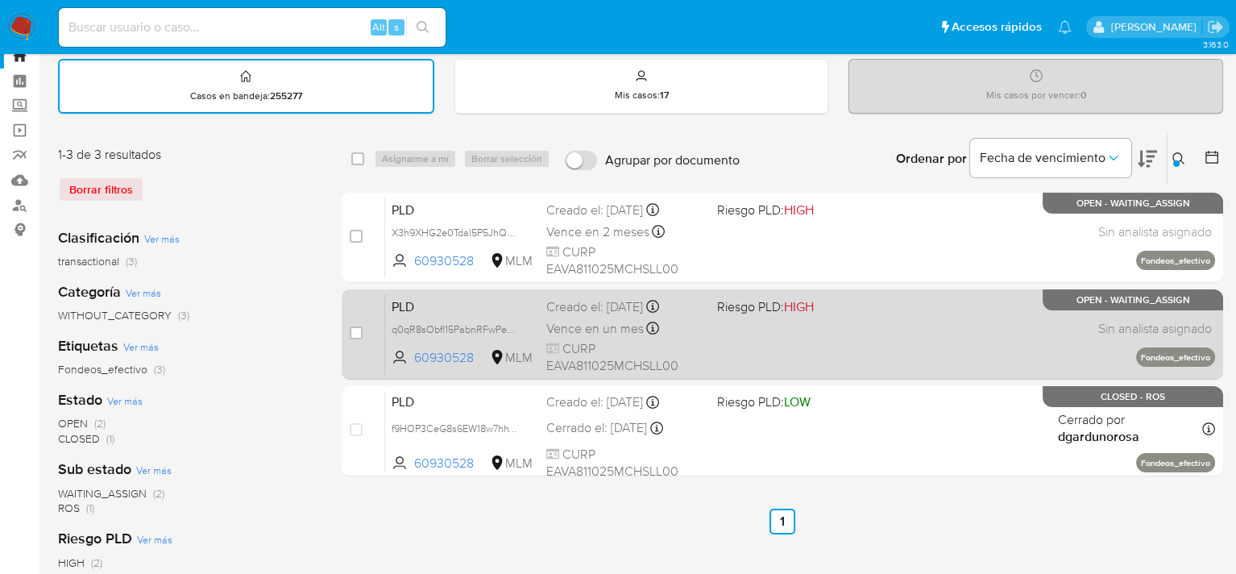
scroll to position [81, 0]
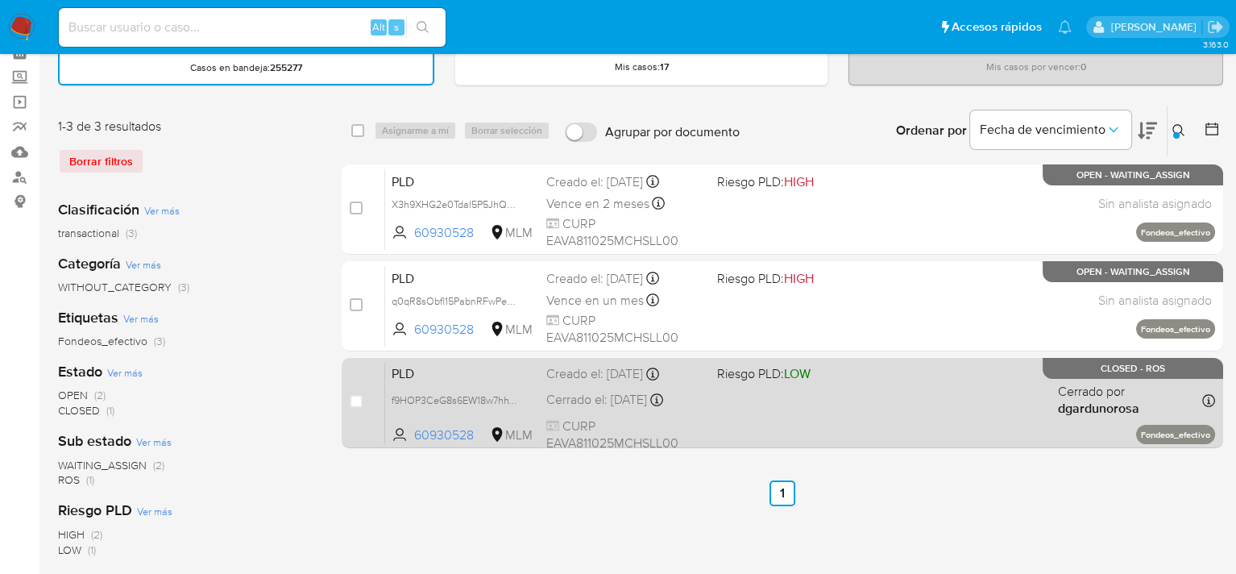
click at [754, 409] on div "PLD f9HOP3CeG8s6EW18w7hhV0rp 60930528 MLM Riesgo PLD: LOW Creado el: 12/06/2025…" at bounding box center [800, 402] width 830 height 81
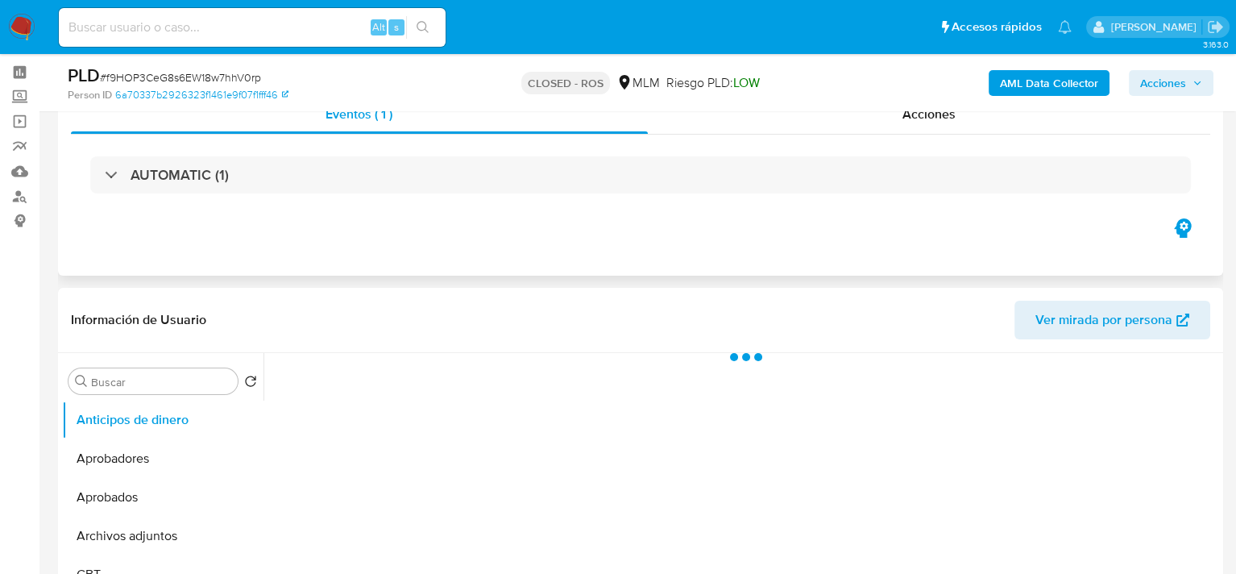
scroll to position [161, 0]
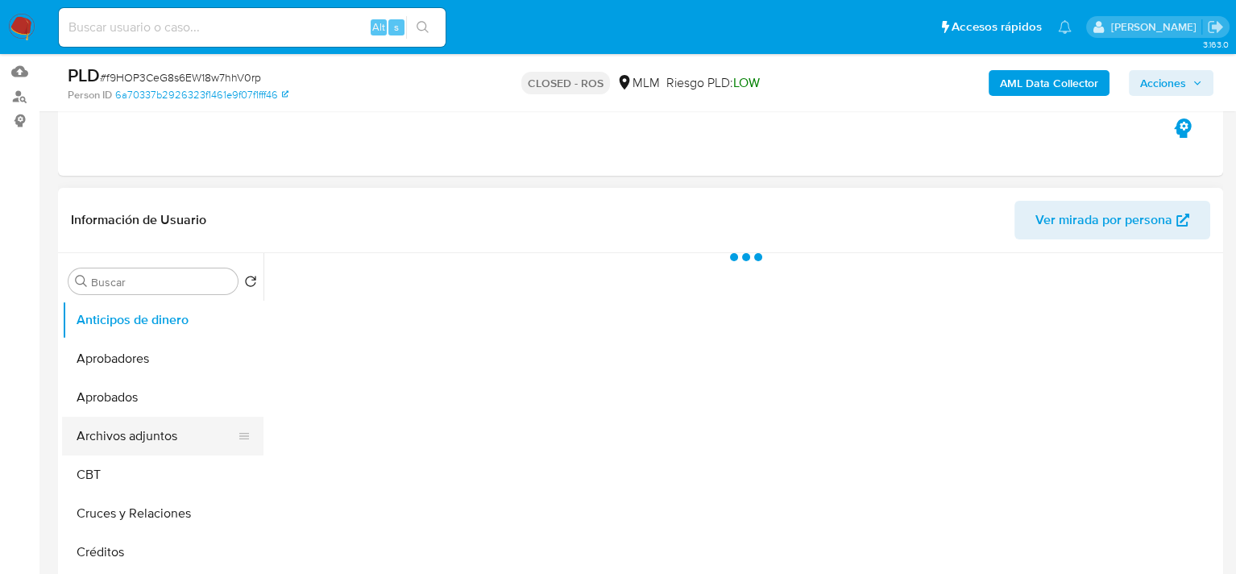
select select "10"
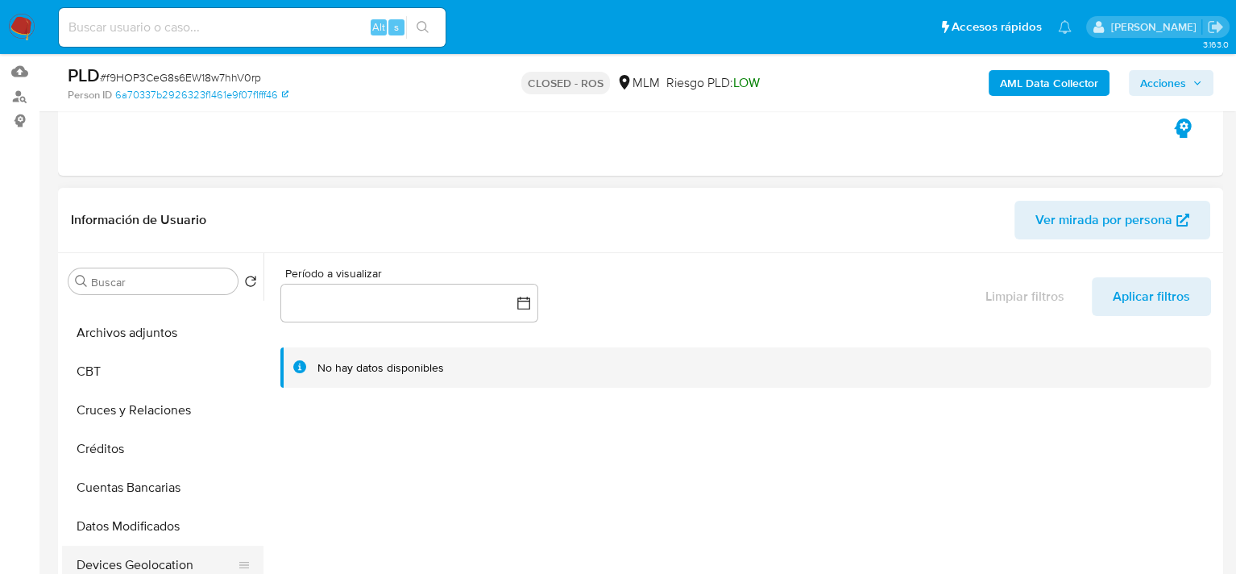
scroll to position [0, 0]
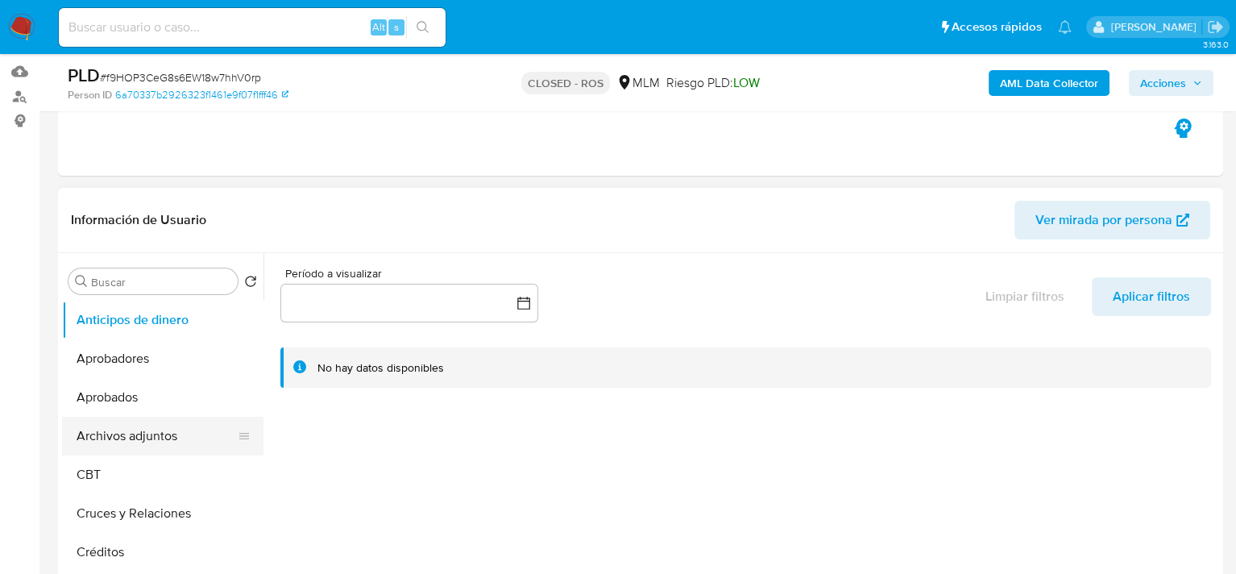
click at [141, 439] on button "Archivos adjuntos" at bounding box center [156, 436] width 189 height 39
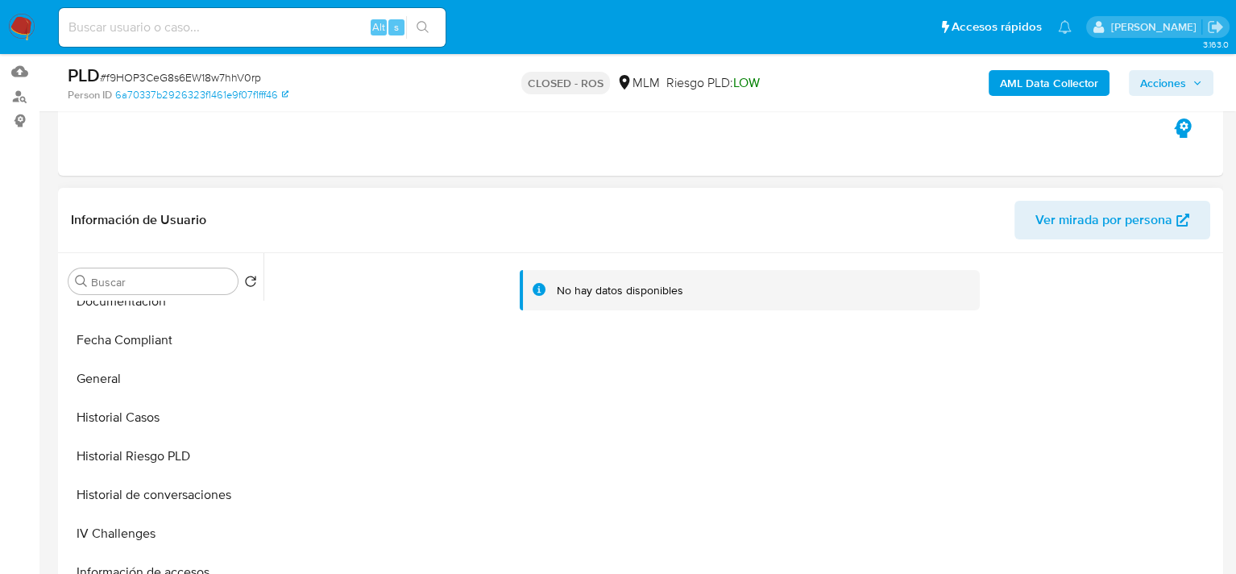
scroll to position [484, 0]
click at [133, 415] on button "Historial Casos" at bounding box center [156, 416] width 189 height 39
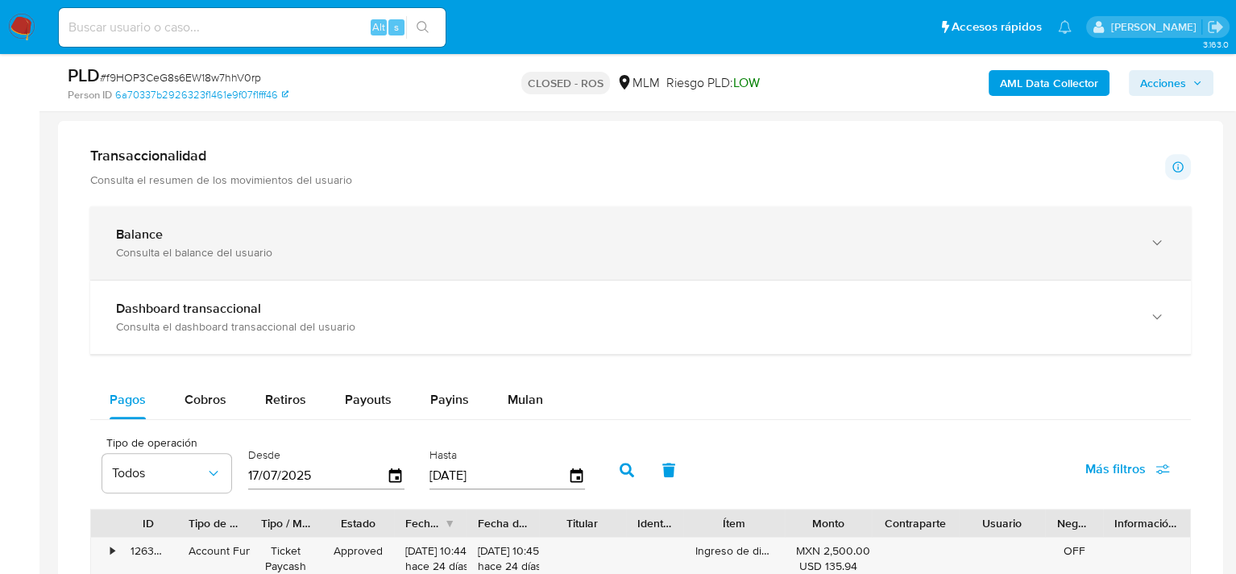
scroll to position [1048, 0]
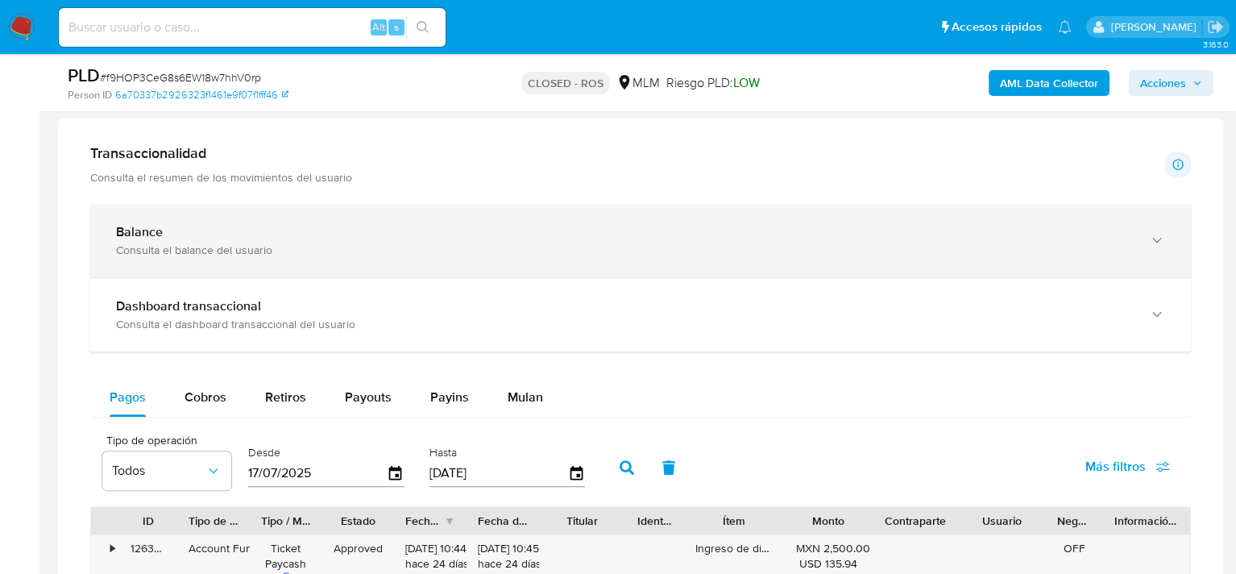
click at [381, 265] on div "Balance Consulta el balance del usuario" at bounding box center [640, 240] width 1101 height 73
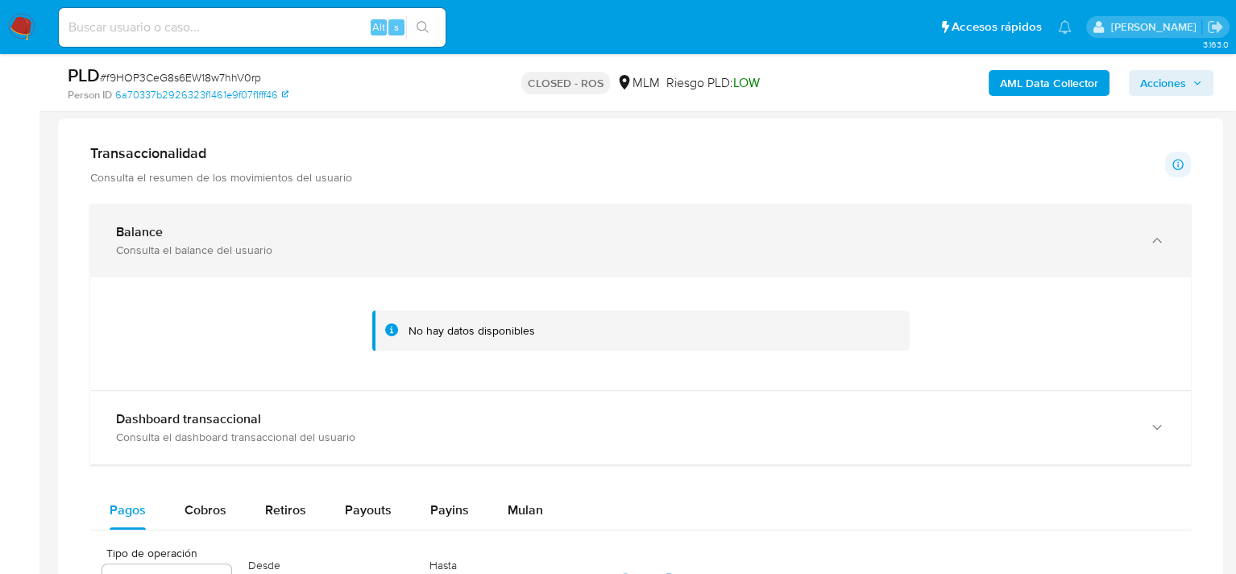
click at [377, 258] on div "Balance Consulta el balance del usuario" at bounding box center [640, 240] width 1101 height 73
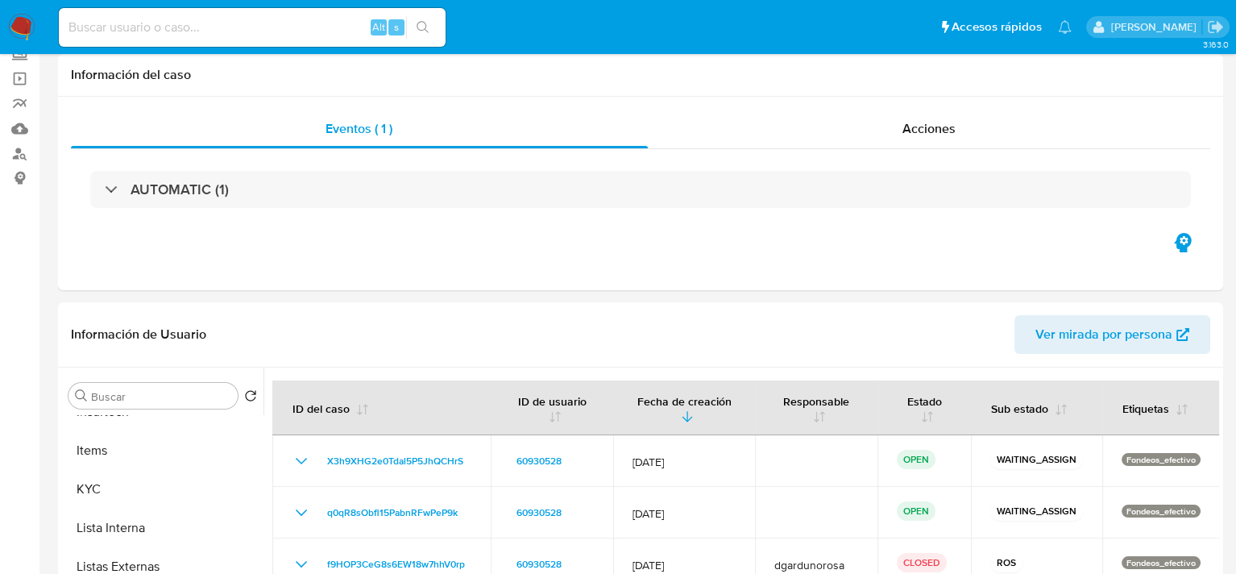
scroll to position [0, 0]
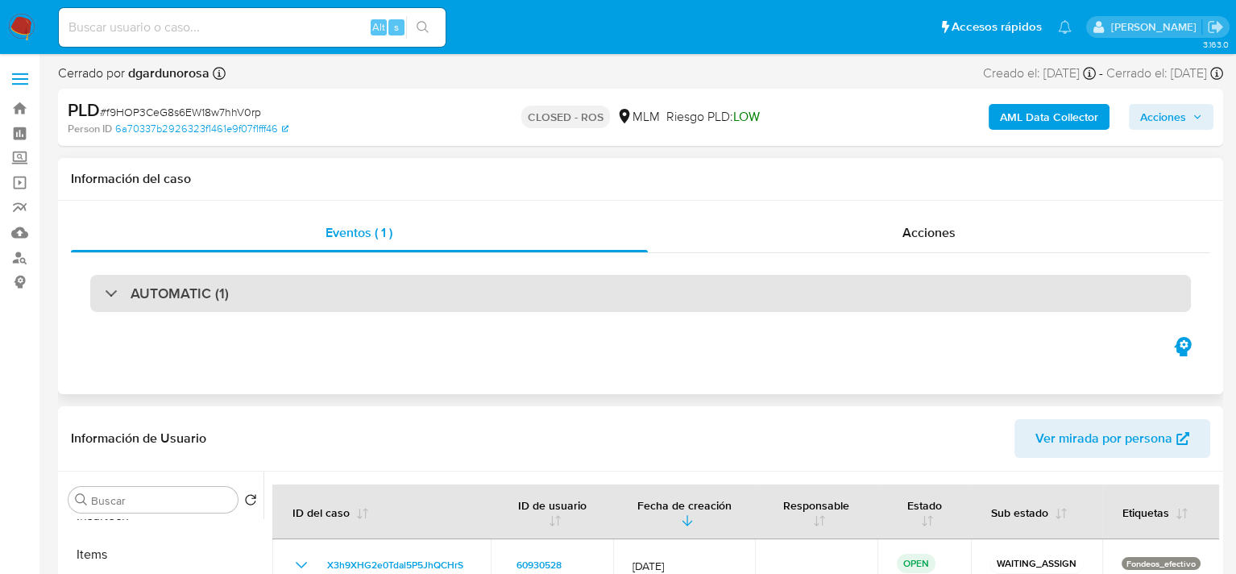
click at [258, 305] on div "AUTOMATIC (1)" at bounding box center [640, 293] width 1101 height 37
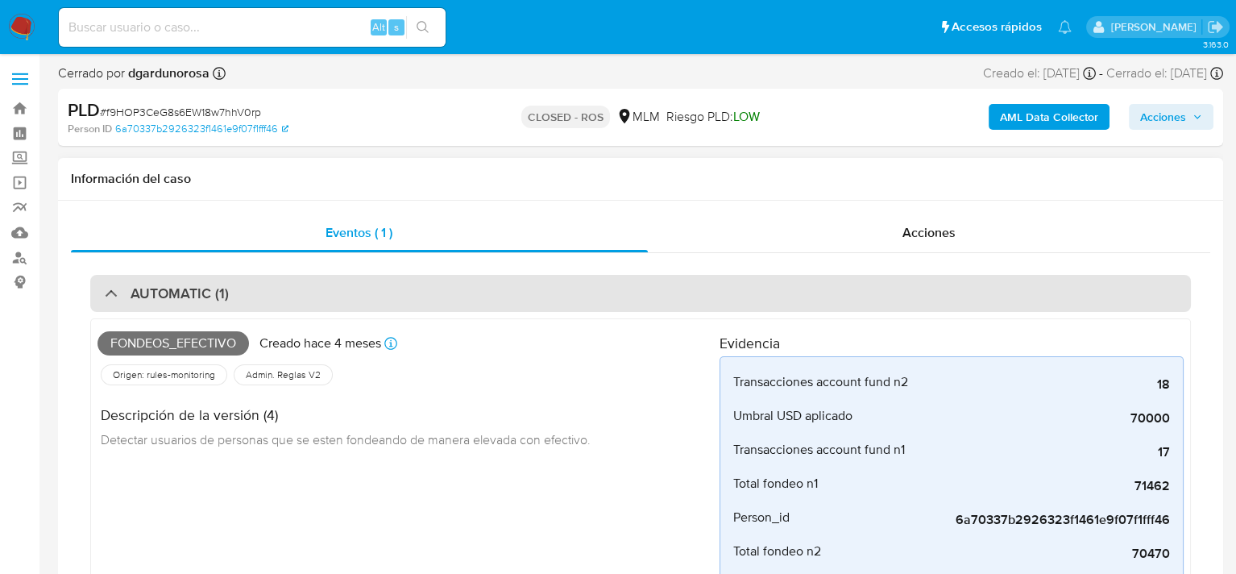
click at [381, 303] on div "AUTOMATIC (1)" at bounding box center [640, 293] width 1101 height 37
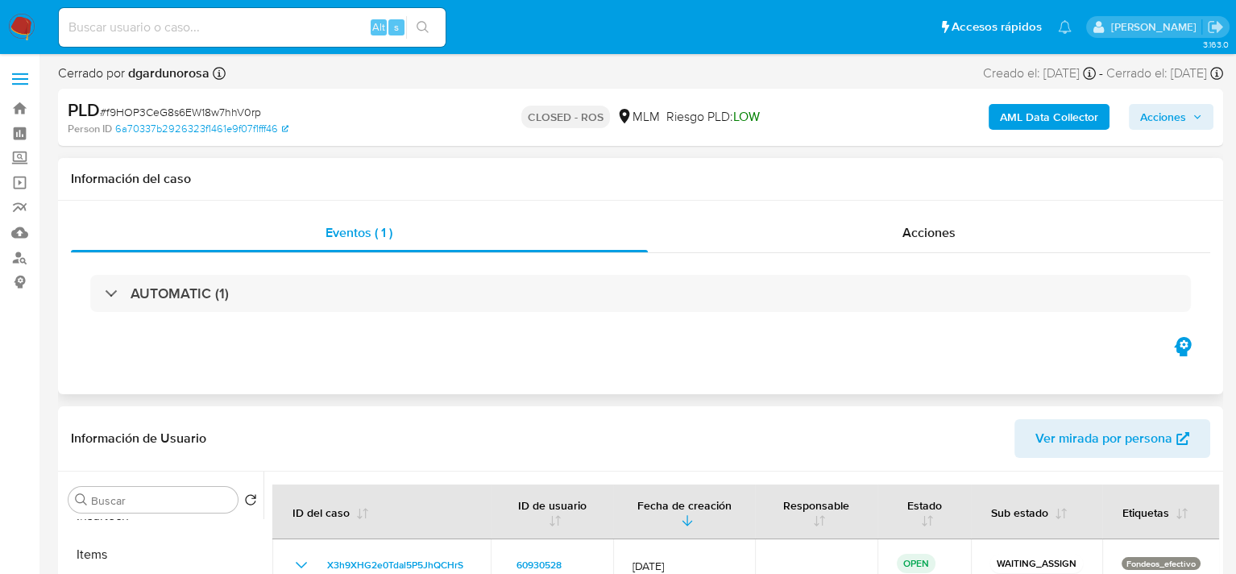
click at [527, 273] on div "AUTOMATIC (1)" at bounding box center [641, 293] width 1140 height 81
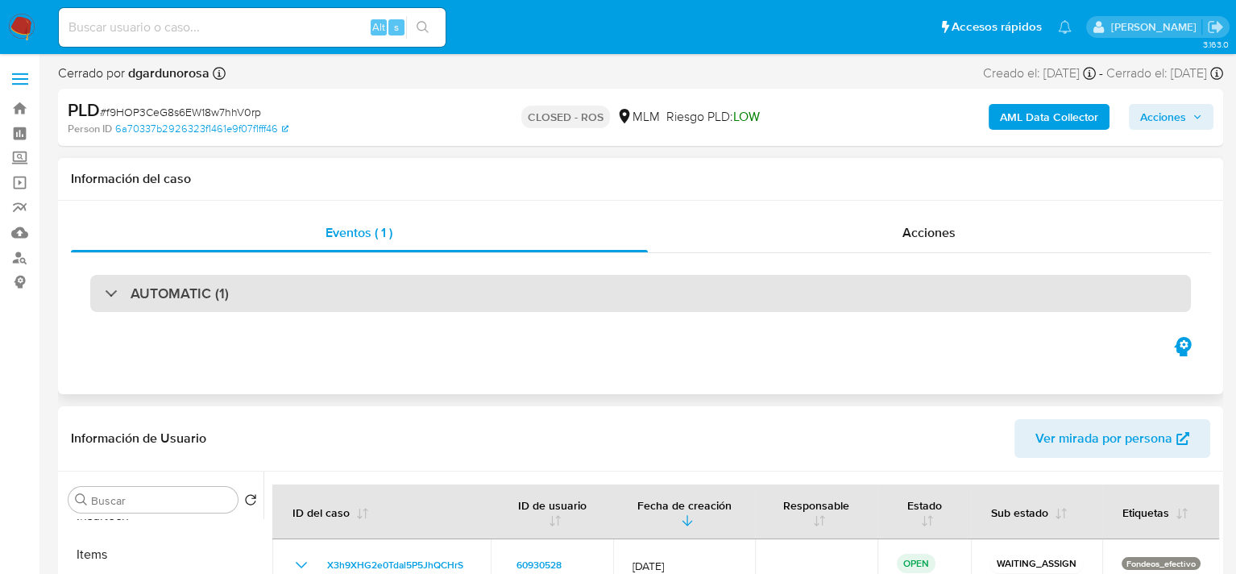
click at [513, 280] on div "AUTOMATIC (1)" at bounding box center [640, 293] width 1101 height 37
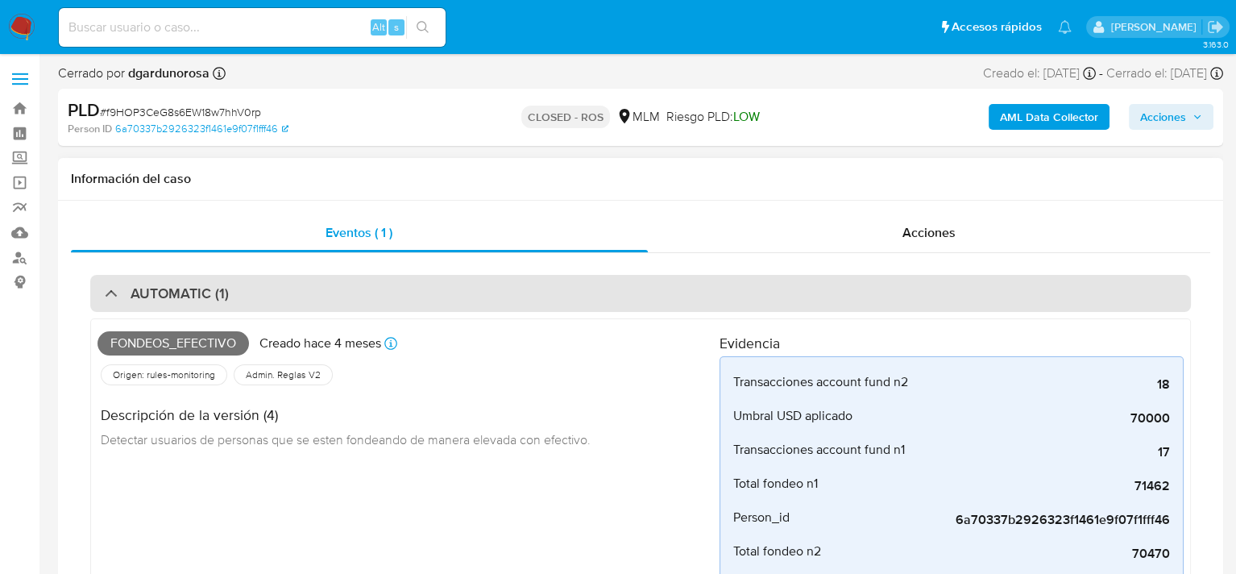
scroll to position [81, 0]
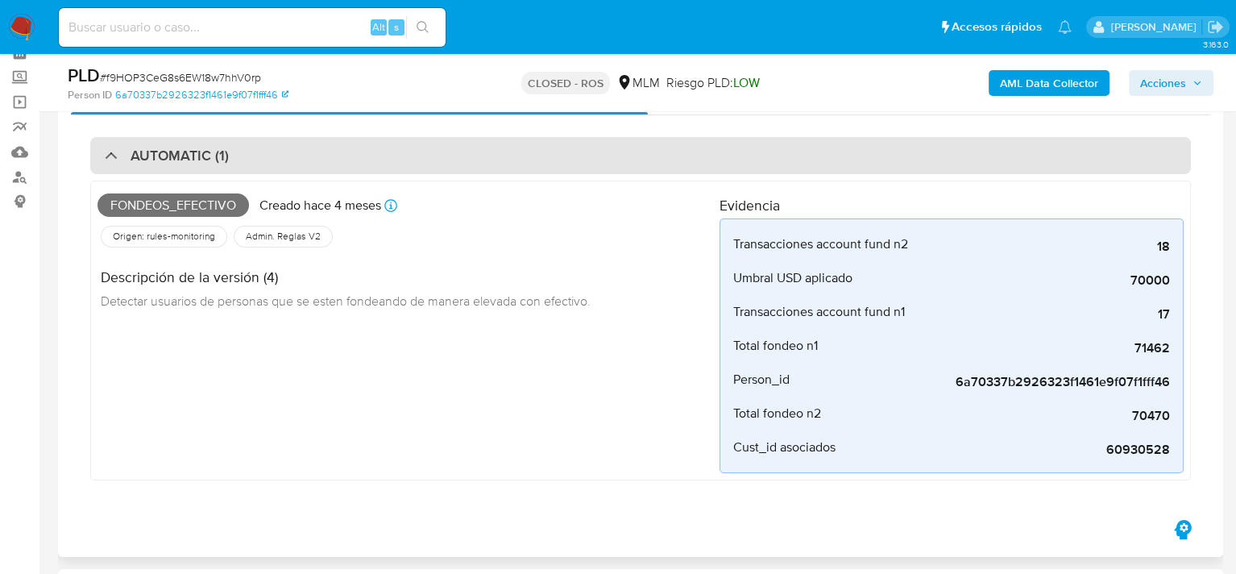
click at [504, 158] on div "AUTOMATIC (1)" at bounding box center [640, 155] width 1101 height 37
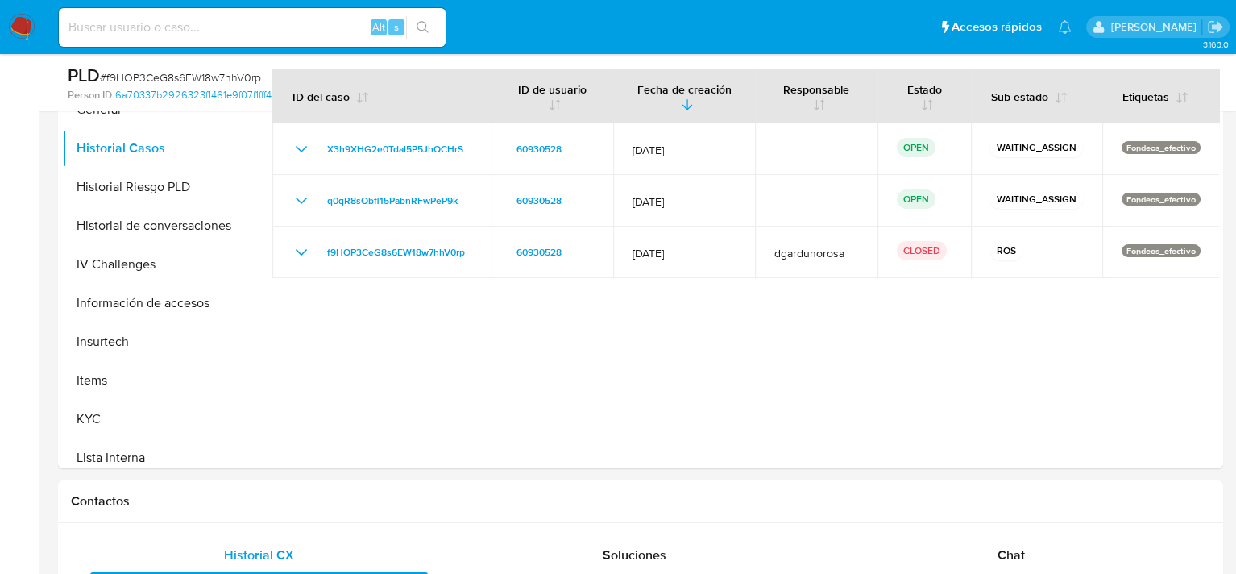
scroll to position [322, 0]
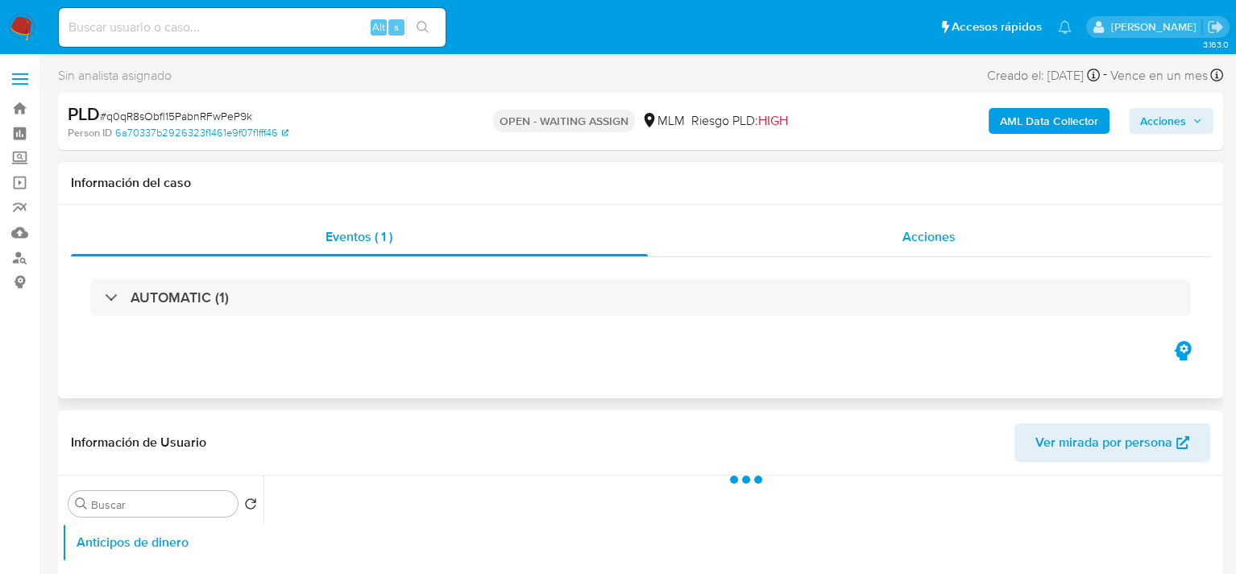
select select "10"
click at [849, 233] on div "Acciones" at bounding box center [929, 237] width 563 height 39
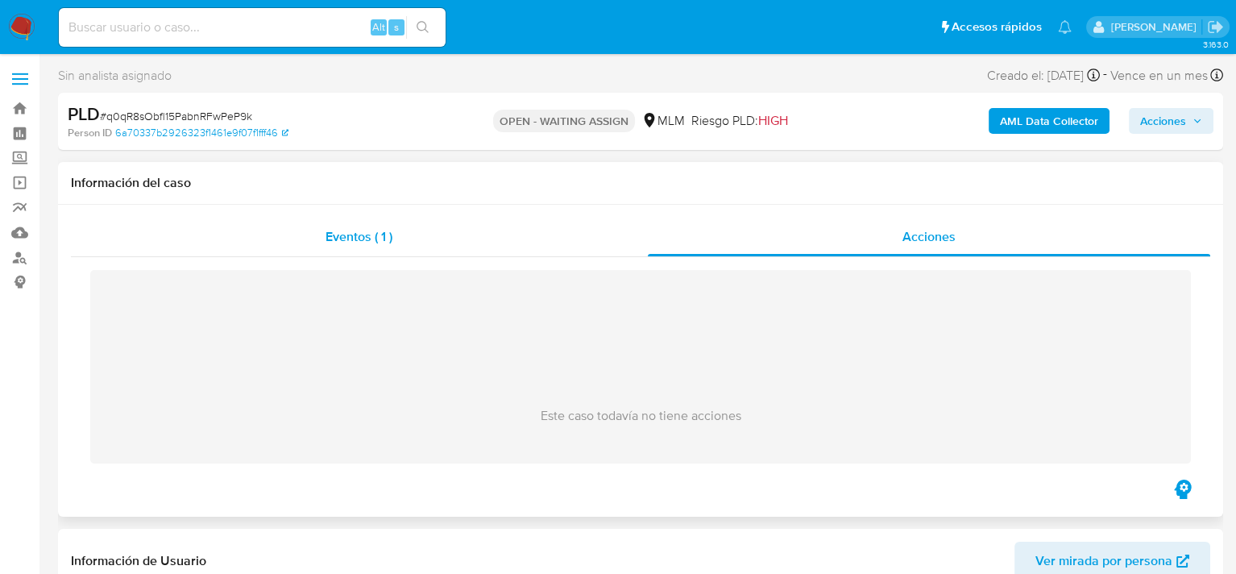
click at [393, 235] on div "Eventos ( 1 )" at bounding box center [359, 237] width 577 height 39
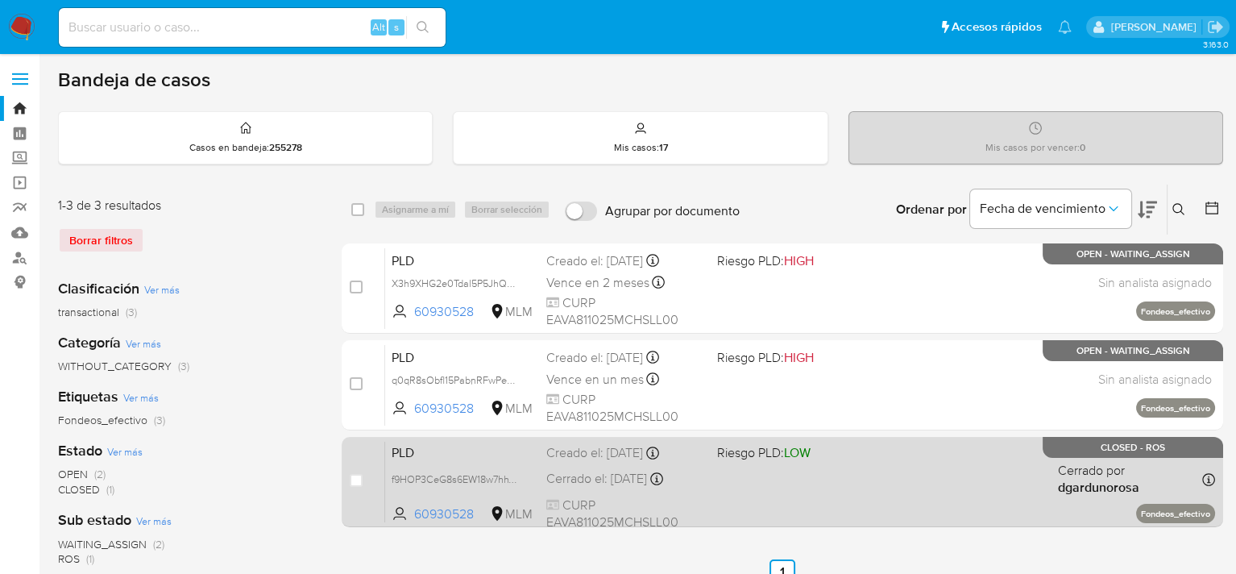
click at [898, 492] on div "PLD f9HOP3CeG8s6EW18w7hhV0rp 60930528 MLM Riesgo PLD: LOW Creado el: [DATE] Cre…" at bounding box center [800, 481] width 830 height 81
click at [890, 506] on div "PLD f9HOP3CeG8s6EW18w7hhV0rp 60930528 MLM Riesgo PLD: LOW Creado el: [DATE] Cre…" at bounding box center [800, 481] width 830 height 81
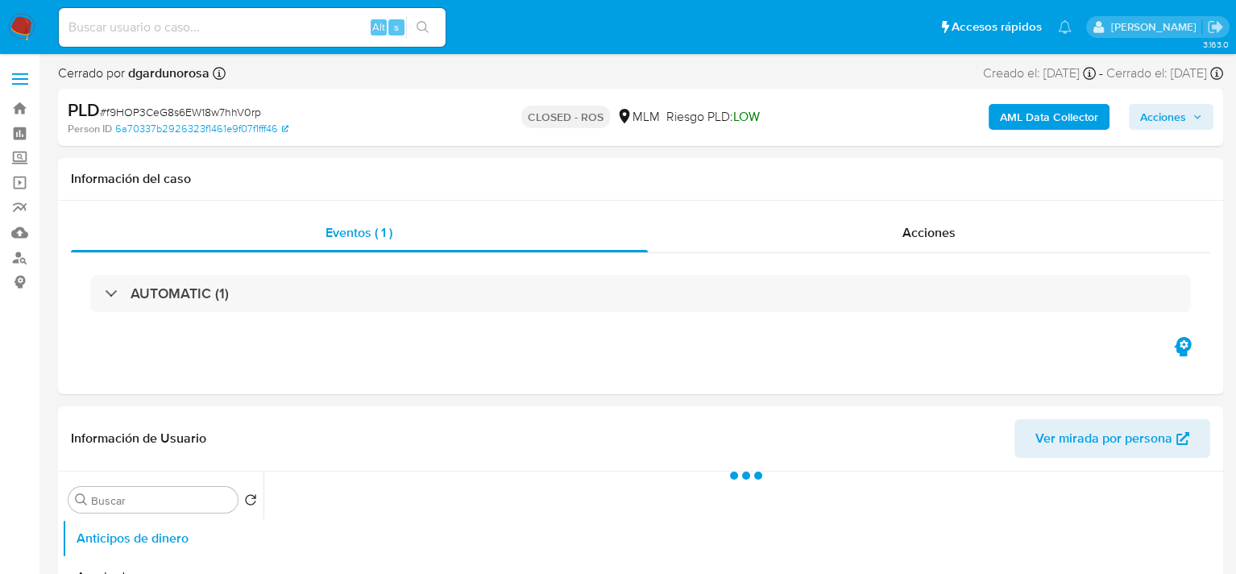
select select "10"
click at [887, 243] on div "Acciones" at bounding box center [929, 233] width 563 height 39
select select "10"
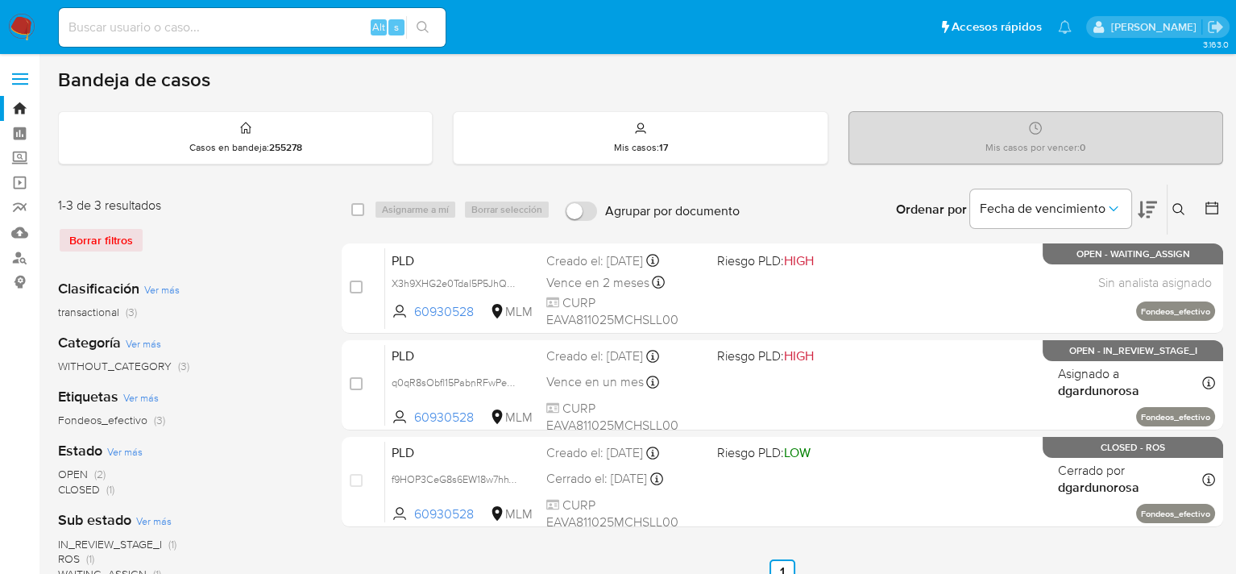
click at [20, 24] on img at bounding box center [21, 27] width 27 height 27
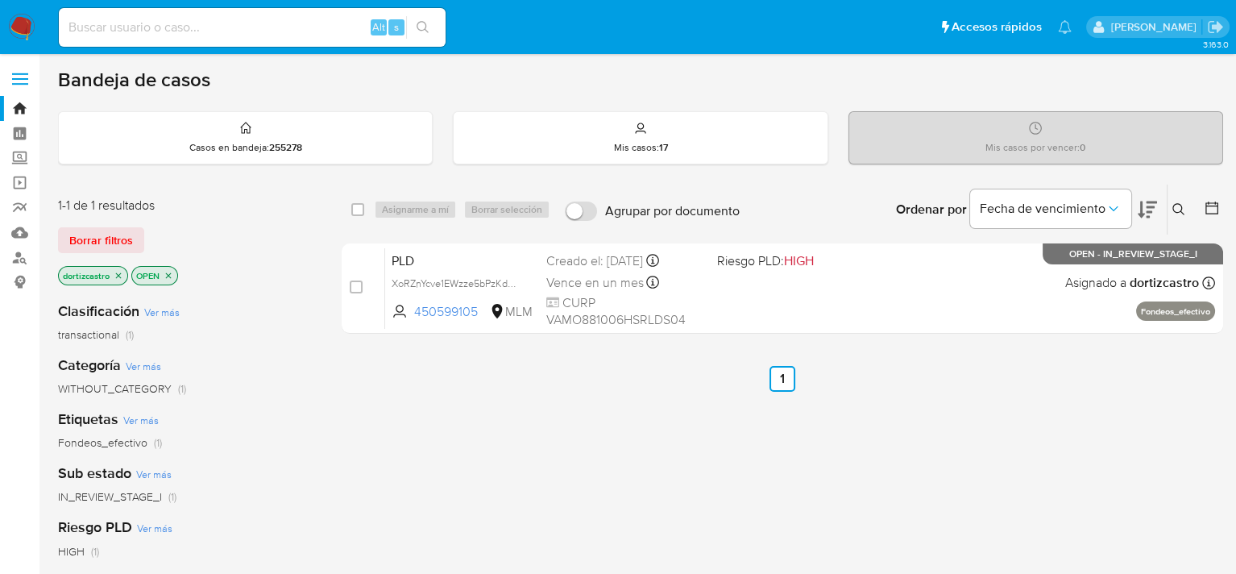
click at [1183, 206] on icon at bounding box center [1179, 209] width 13 height 13
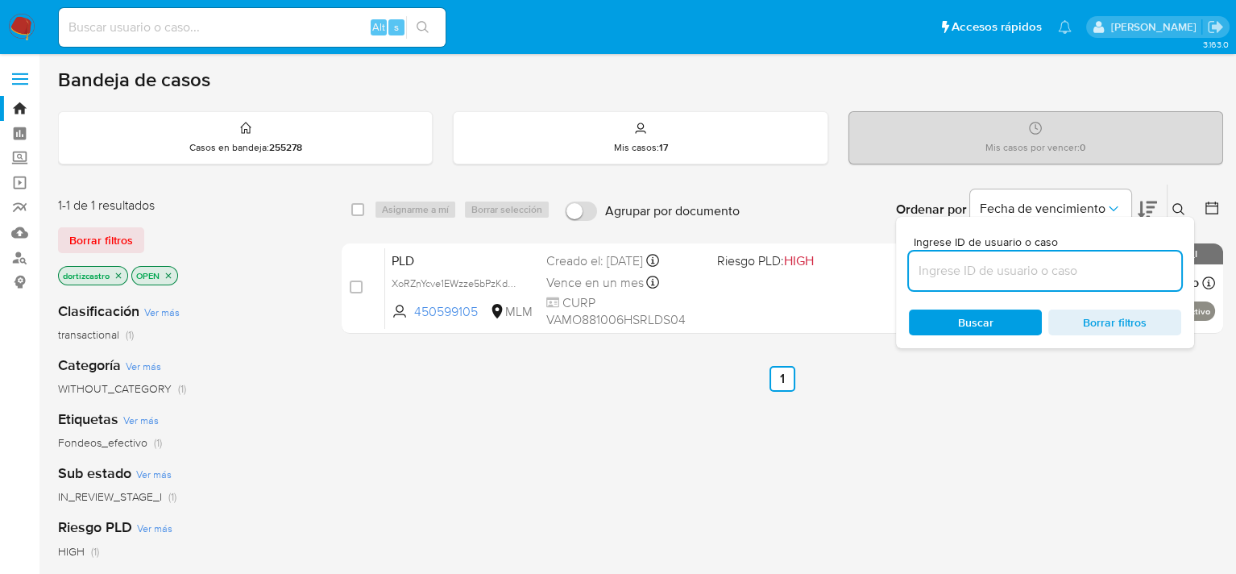
click at [1061, 268] on input at bounding box center [1045, 270] width 272 height 21
type input "60930528"
click at [965, 322] on span "Buscar" at bounding box center [975, 322] width 35 height 26
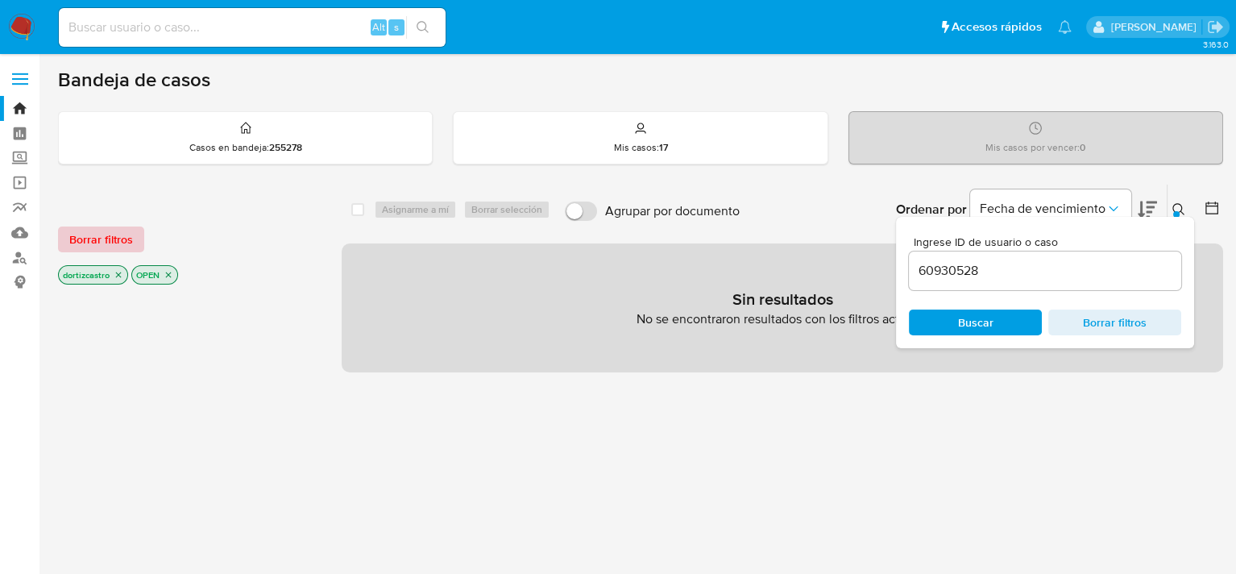
click at [102, 234] on span "Borrar filtros" at bounding box center [101, 239] width 64 height 23
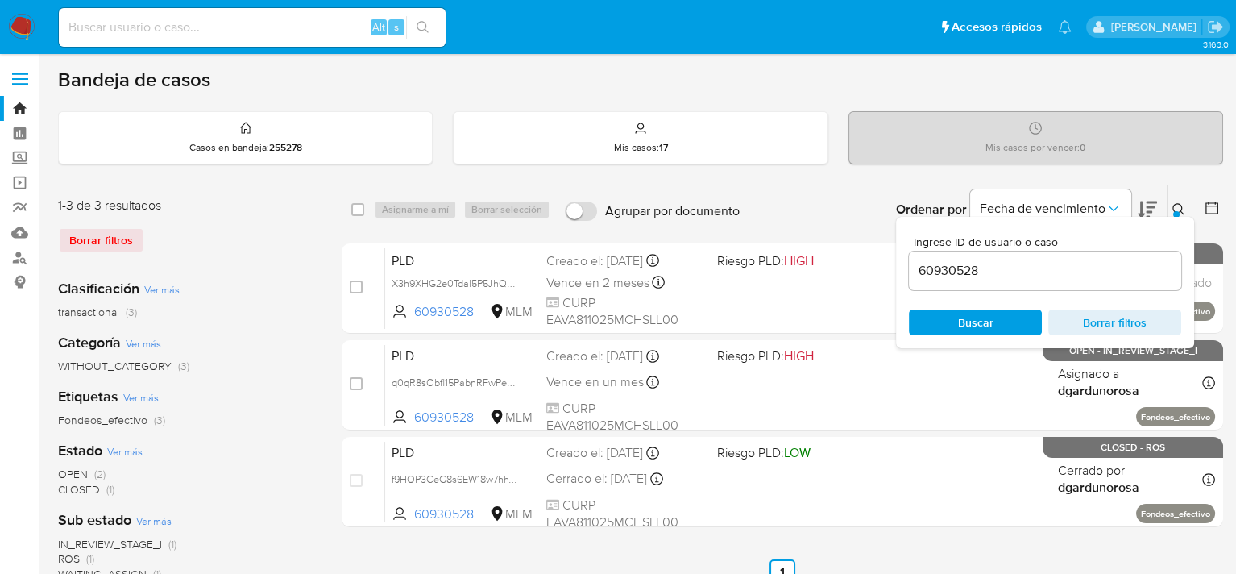
click at [1007, 322] on span "Buscar" at bounding box center [975, 322] width 110 height 23
click at [1160, 172] on div "Bandeja de casos Casos en bandeja : 255278 Mis casos : 17 Mis casos por vencer …" at bounding box center [640, 480] width 1165 height 824
click at [1180, 206] on icon at bounding box center [1179, 209] width 13 height 13
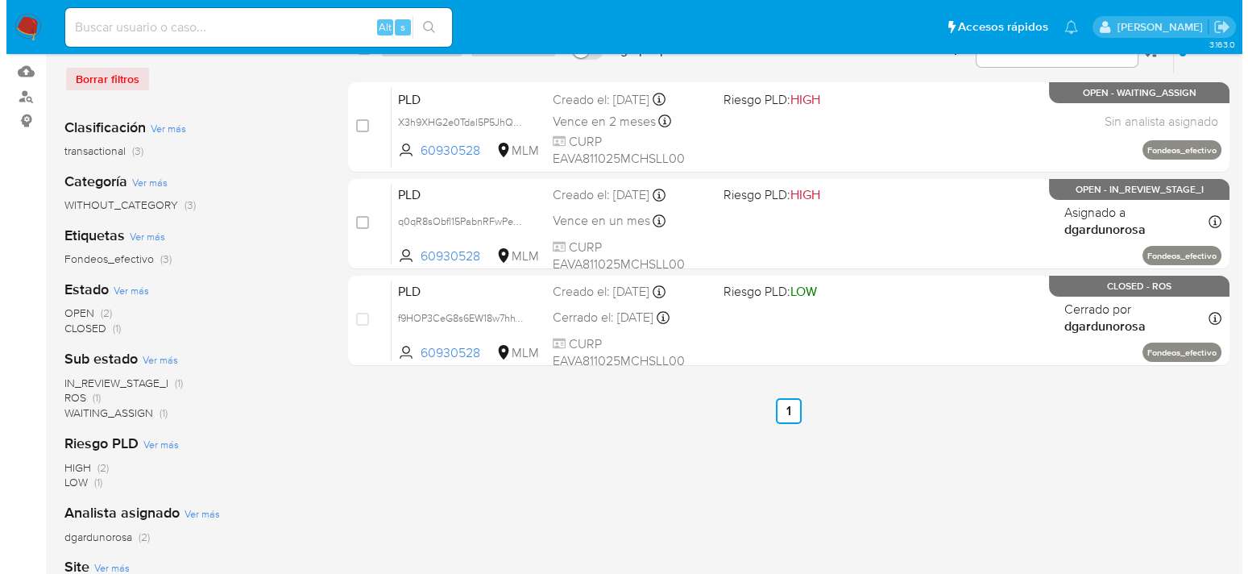
scroll to position [81, 0]
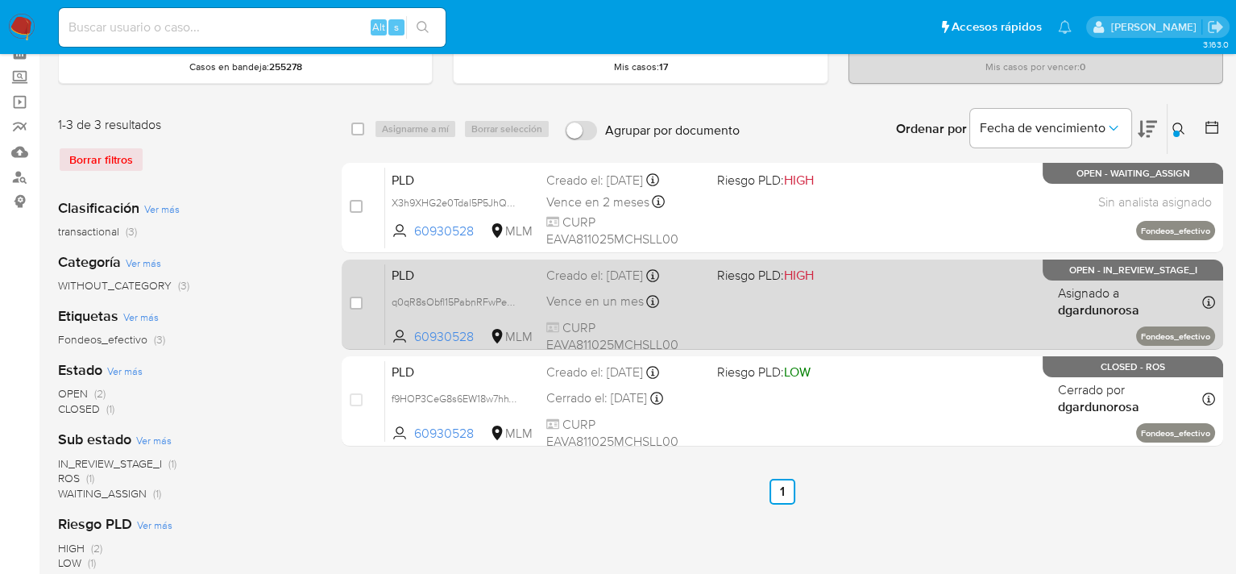
click at [769, 318] on div "PLD q0qR8sObfl15PabnRFwPeP9k 60930528 MLM Riesgo PLD: HIGH Creado el: 12/09/202…" at bounding box center [800, 304] width 830 height 81
click at [358, 300] on input "checkbox" at bounding box center [356, 303] width 13 height 13
checkbox input "true"
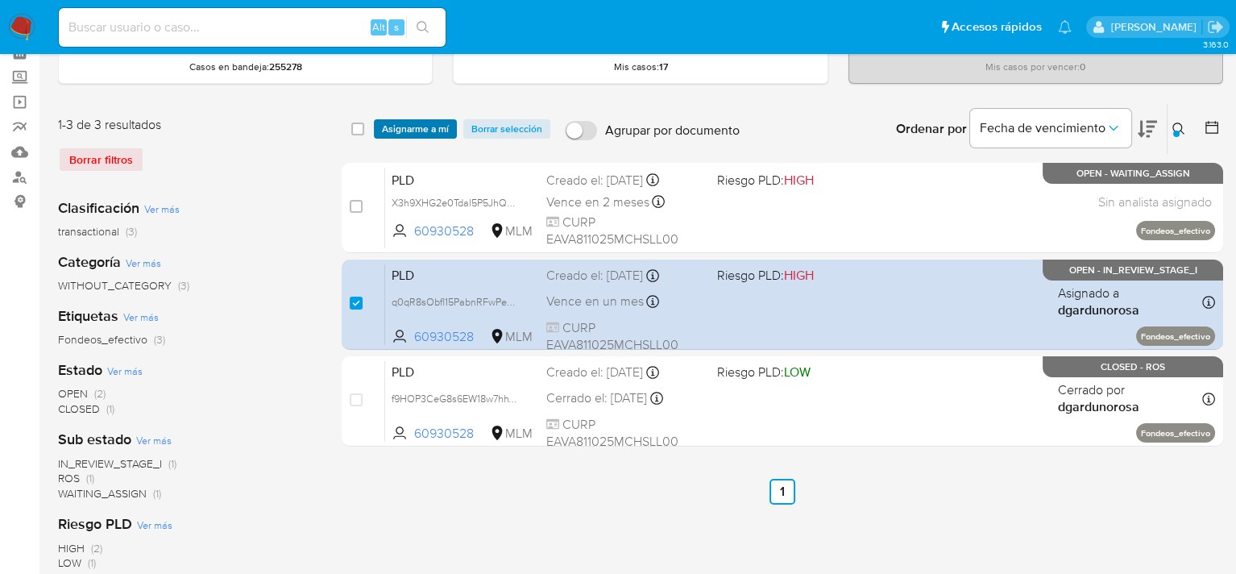
click at [421, 131] on span "Asignarme a mí" at bounding box center [415, 129] width 67 height 16
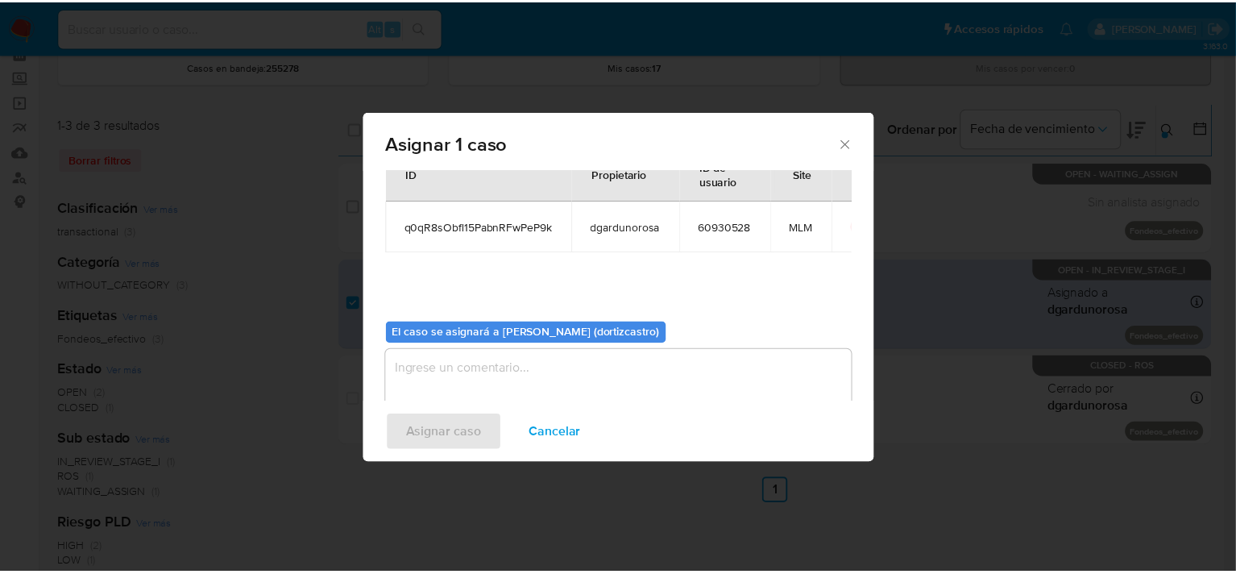
scroll to position [83, 0]
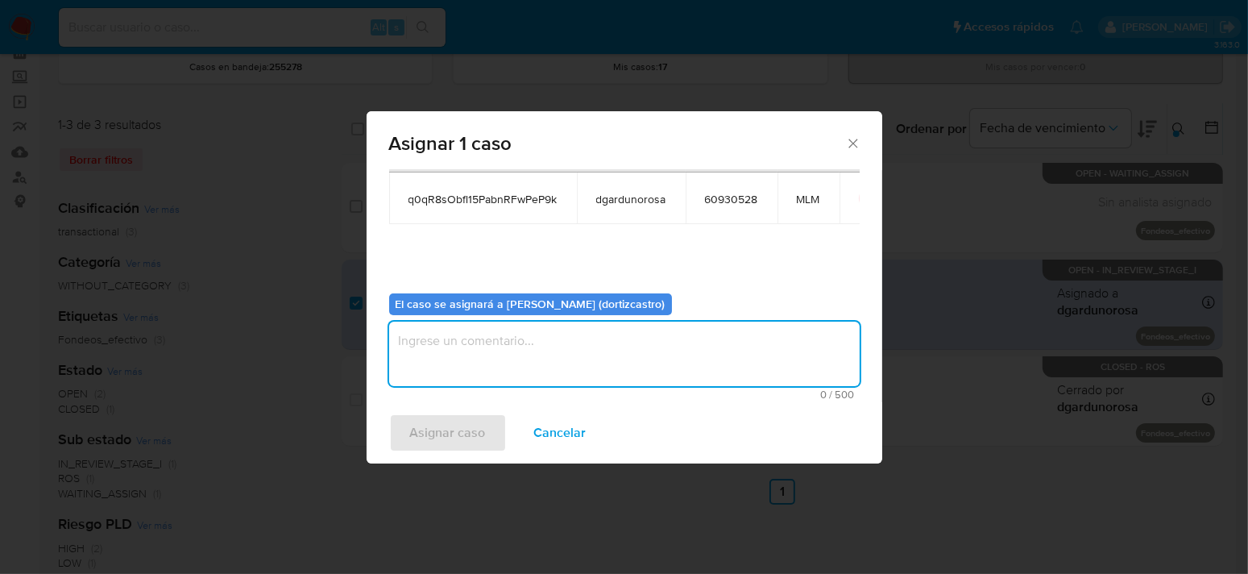
click at [482, 342] on textarea "assign-modal" at bounding box center [624, 354] width 471 height 64
type textarea "AS"
click at [439, 427] on span "Asignar caso" at bounding box center [448, 432] width 76 height 35
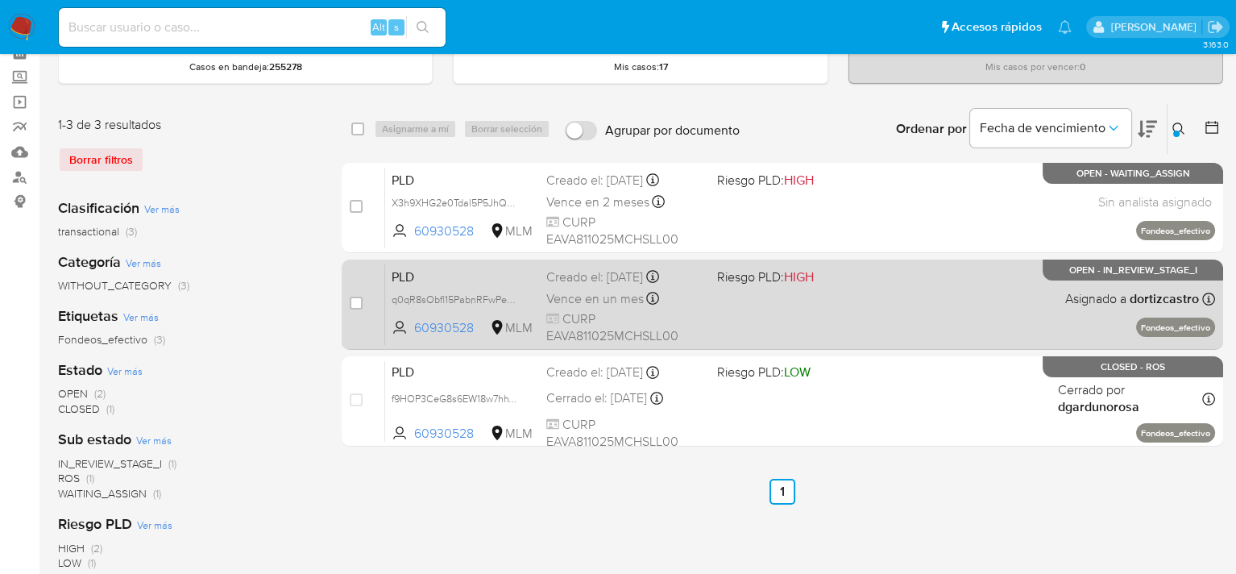
click at [874, 327] on div "PLD q0qR8sObfl15PabnRFwPeP9k 60930528 MLM Riesgo PLD: HIGH Creado el: 12/09/202…" at bounding box center [800, 304] width 830 height 81
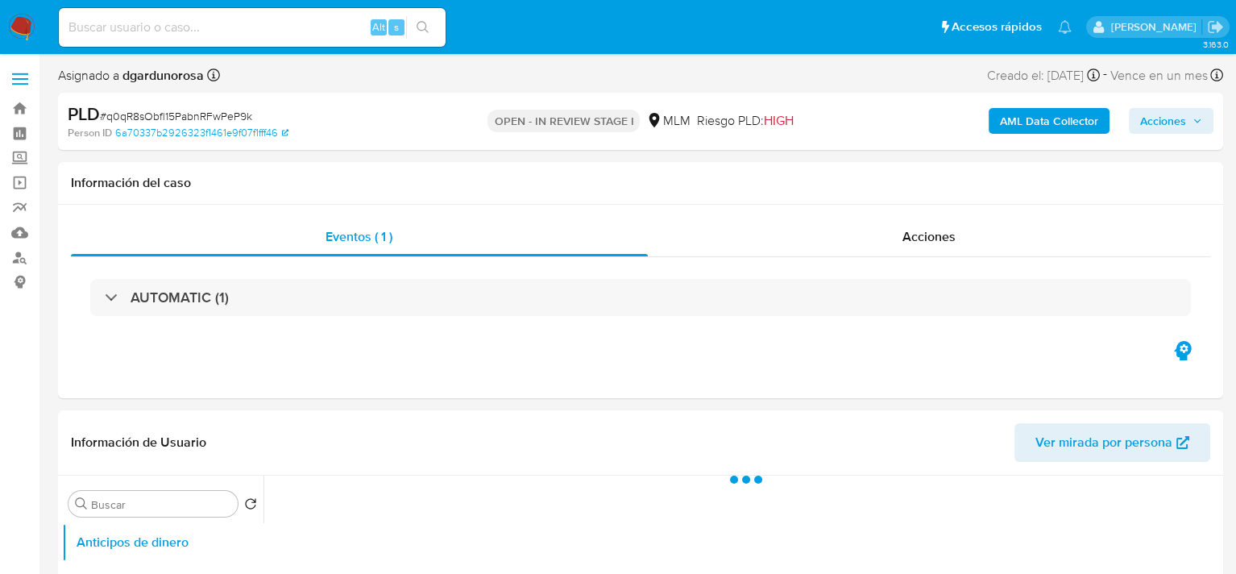
select select "10"
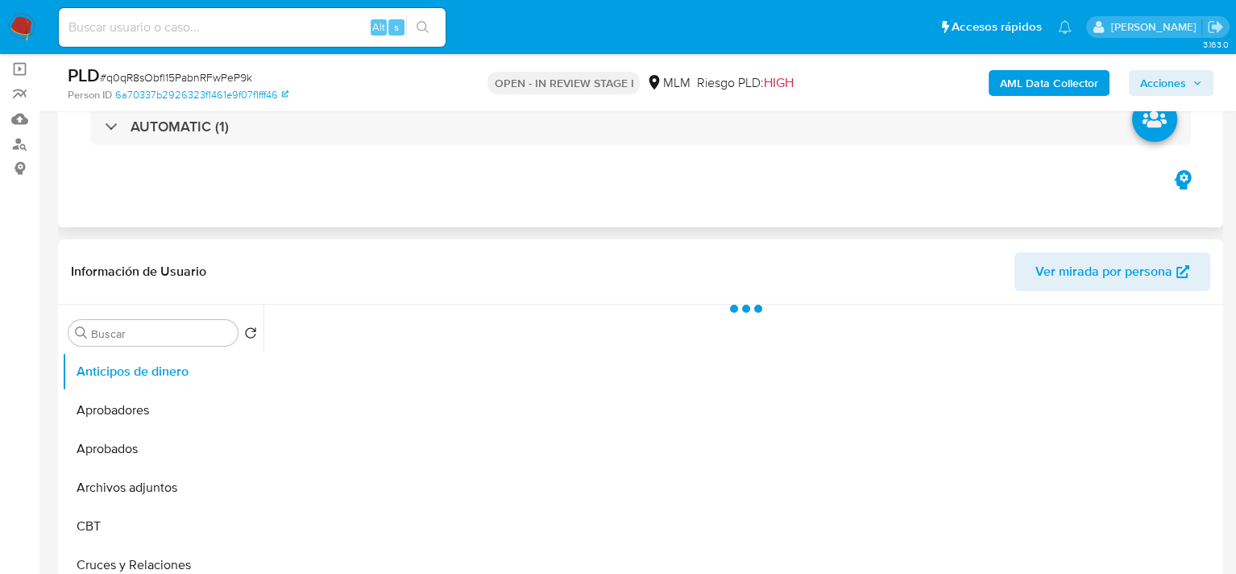
scroll to position [242, 0]
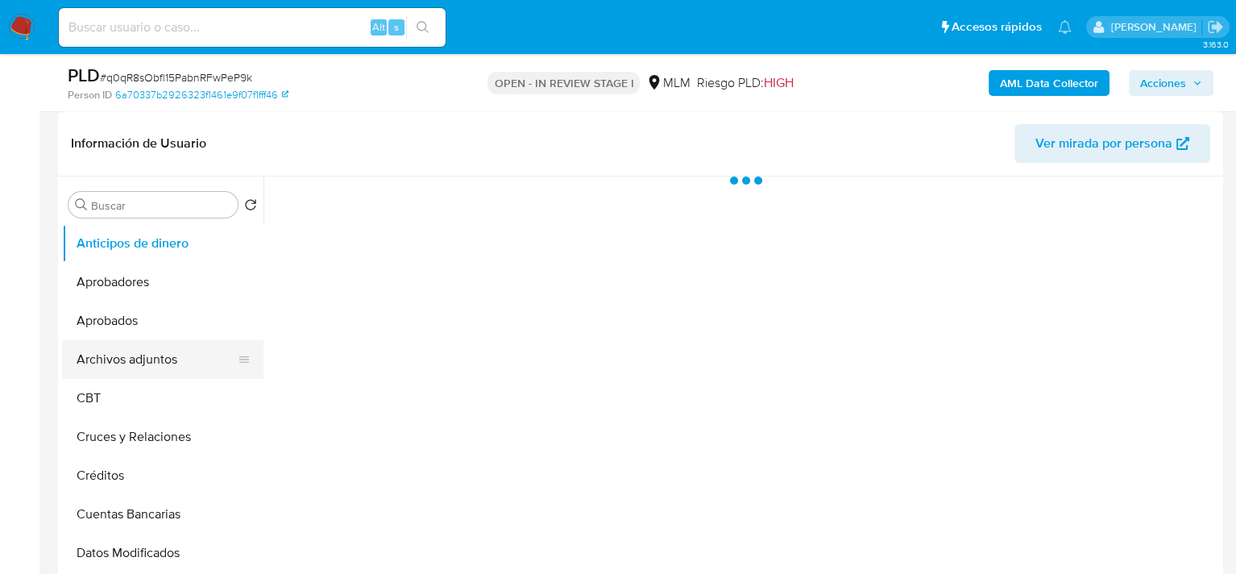
select select "10"
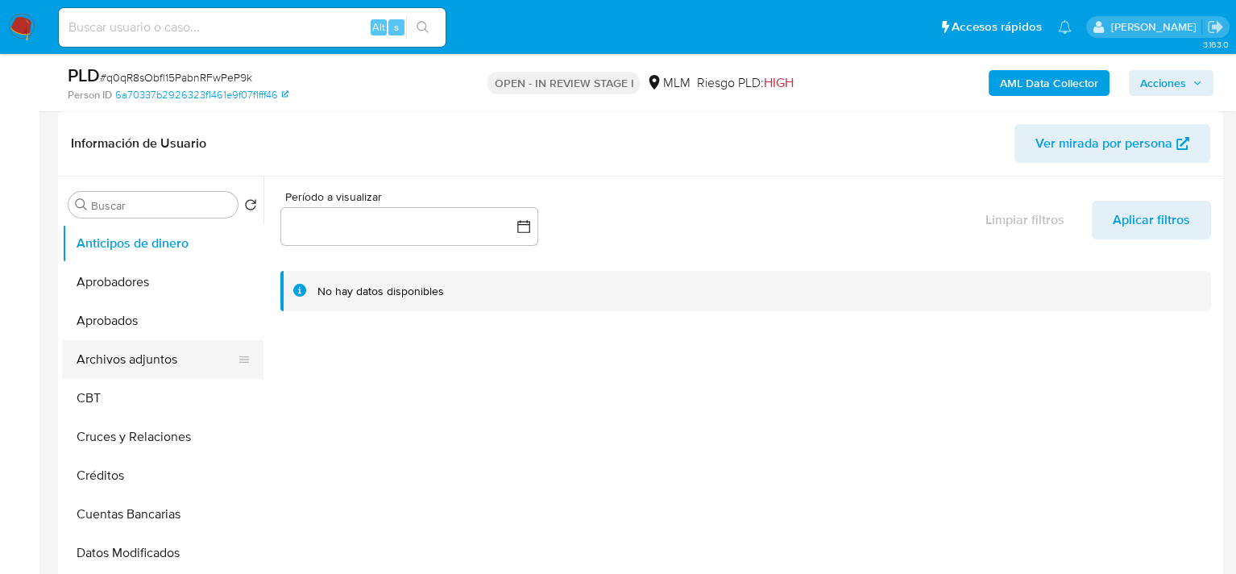
click at [152, 361] on button "Archivos adjuntos" at bounding box center [156, 359] width 189 height 39
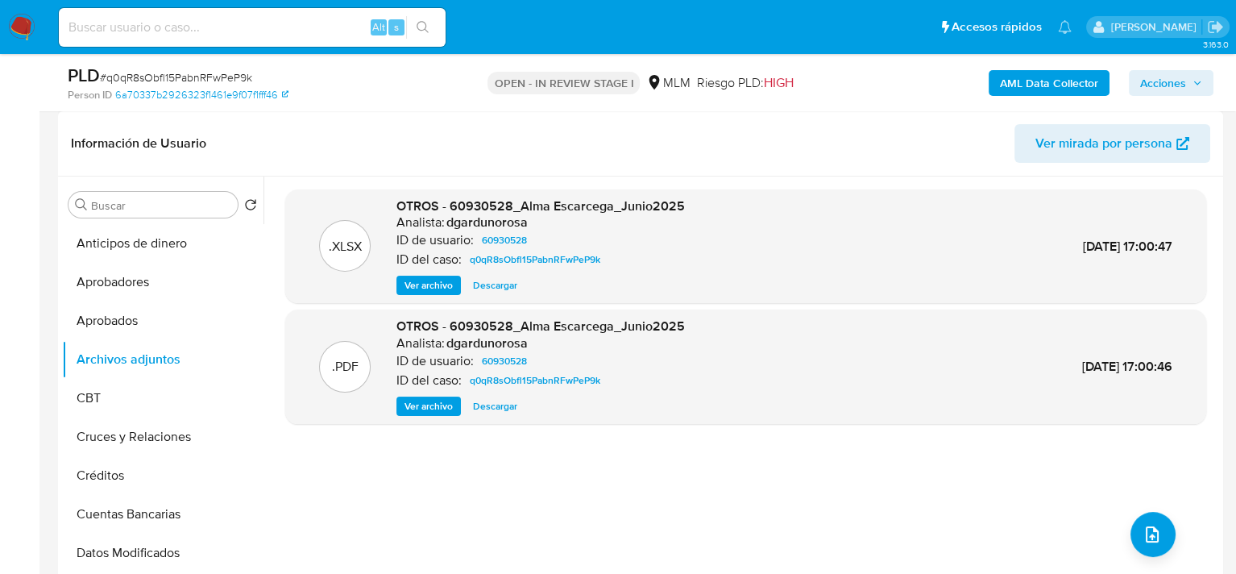
click at [438, 408] on span "Ver archivo" at bounding box center [429, 406] width 48 height 16
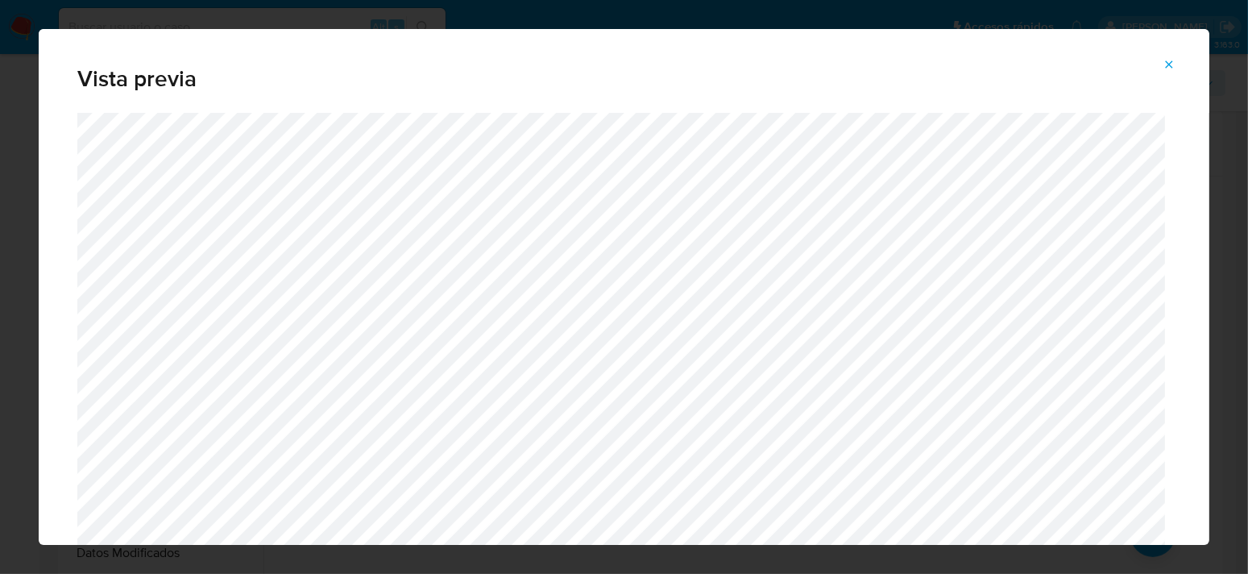
click at [1161, 63] on button "Attachment preview" at bounding box center [1169, 65] width 35 height 26
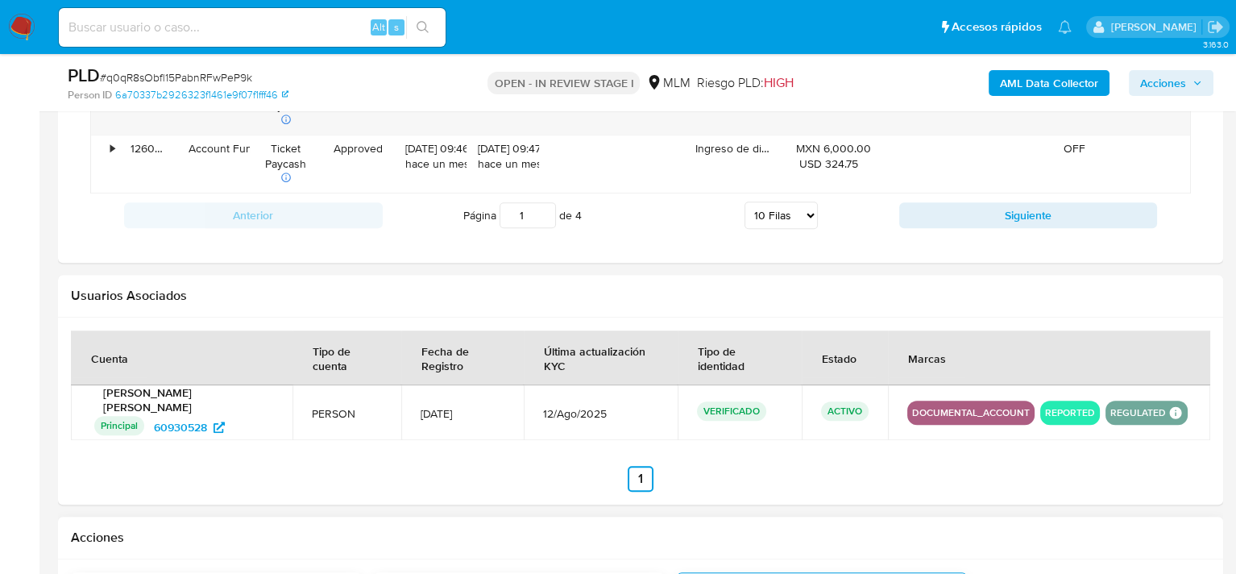
scroll to position [2176, 0]
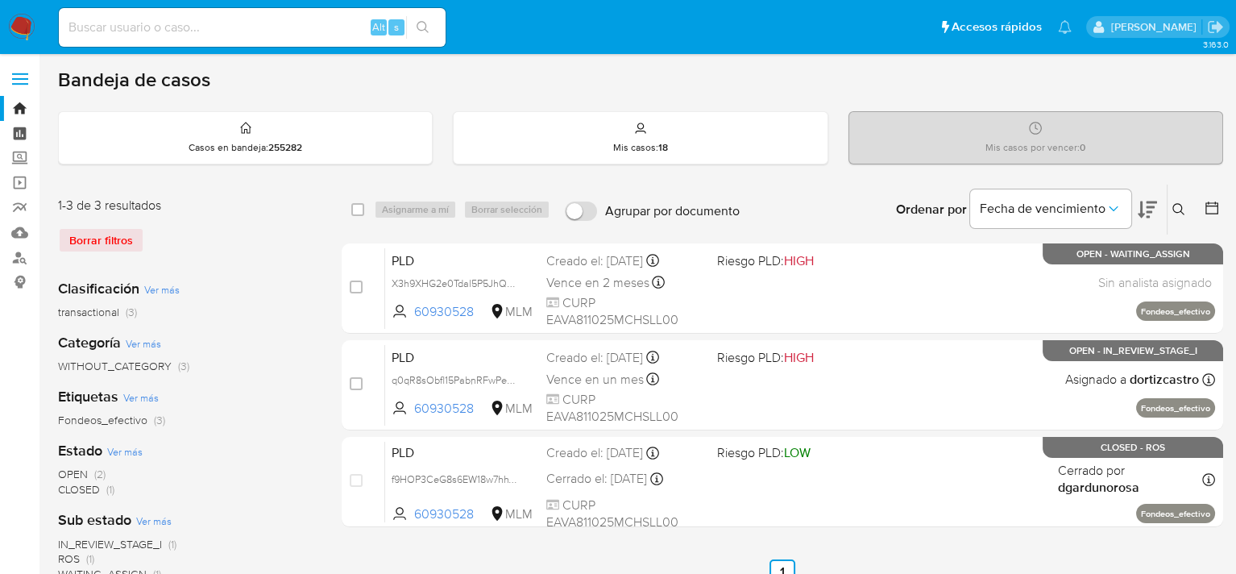
click at [19, 136] on link "Tablero" at bounding box center [96, 133] width 192 height 25
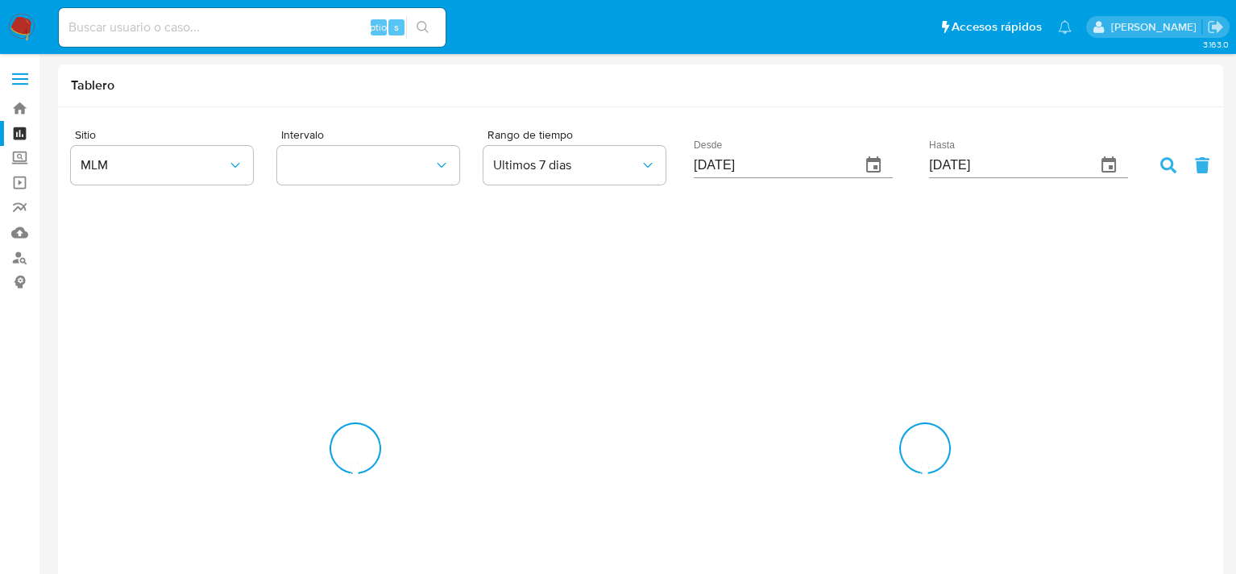
click at [20, 157] on label "Screening" at bounding box center [96, 158] width 192 height 25
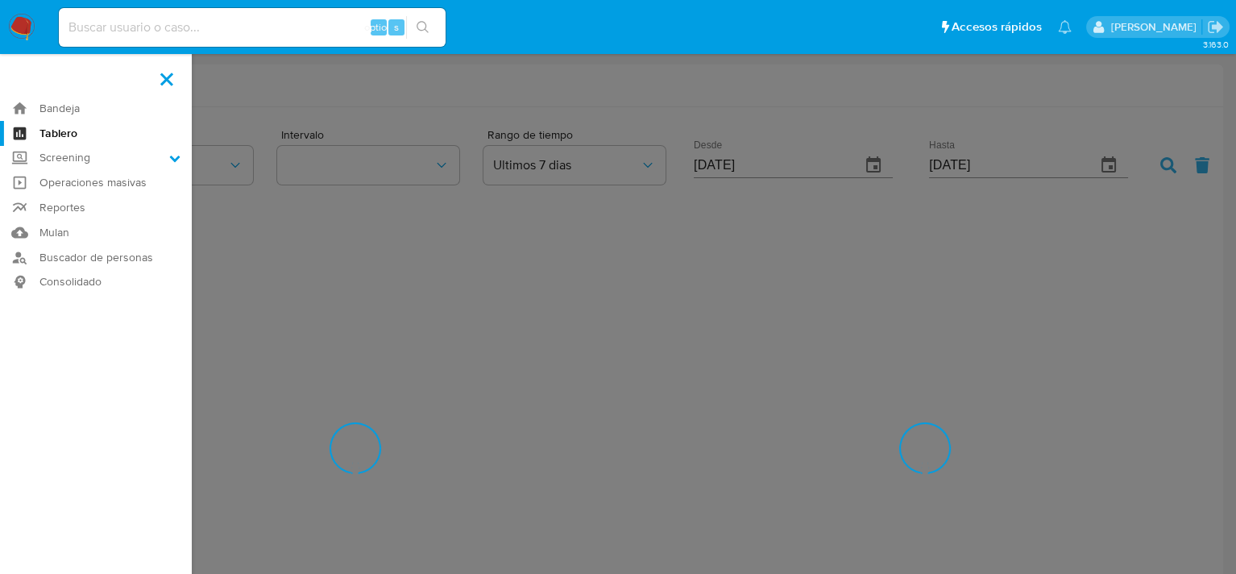
click at [0, 0] on input "Screening" at bounding box center [0, 0] width 0 height 0
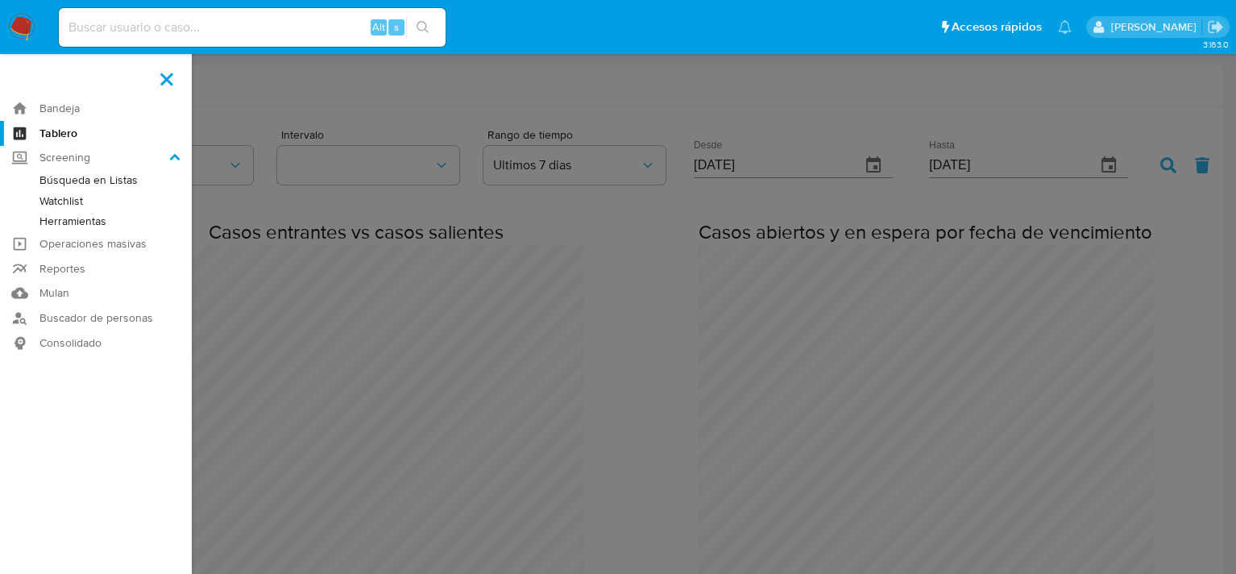
scroll to position [2555, 1235]
click at [103, 225] on link "Herramientas" at bounding box center [96, 221] width 192 height 20
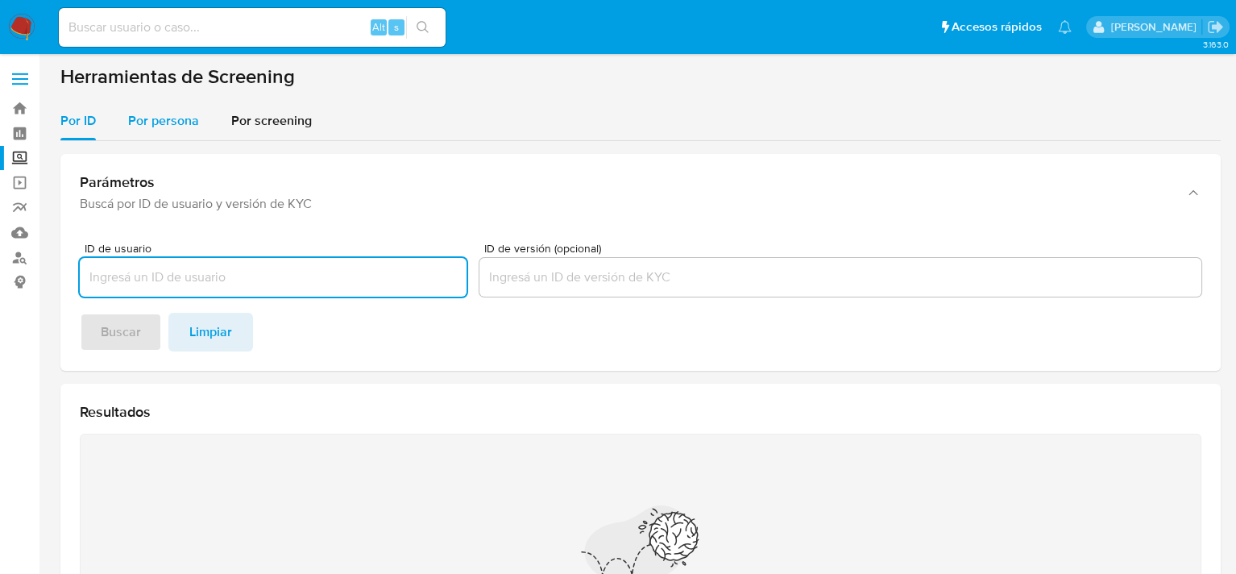
click at [155, 131] on div "Por persona" at bounding box center [163, 121] width 71 height 39
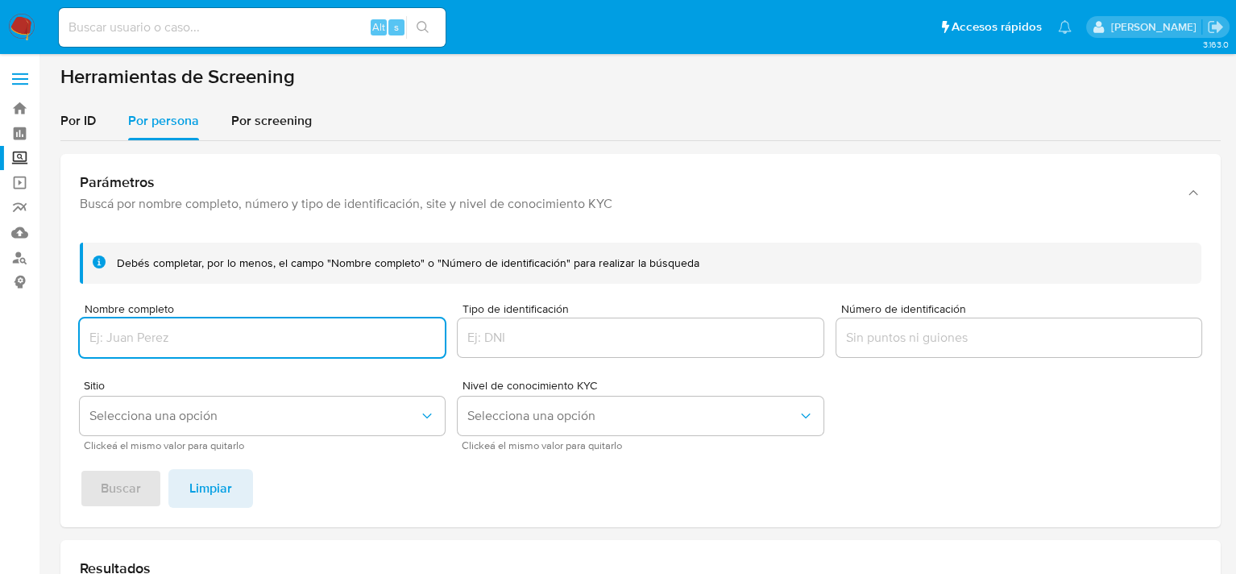
click at [137, 347] on input "Nombre completo" at bounding box center [262, 337] width 365 height 21
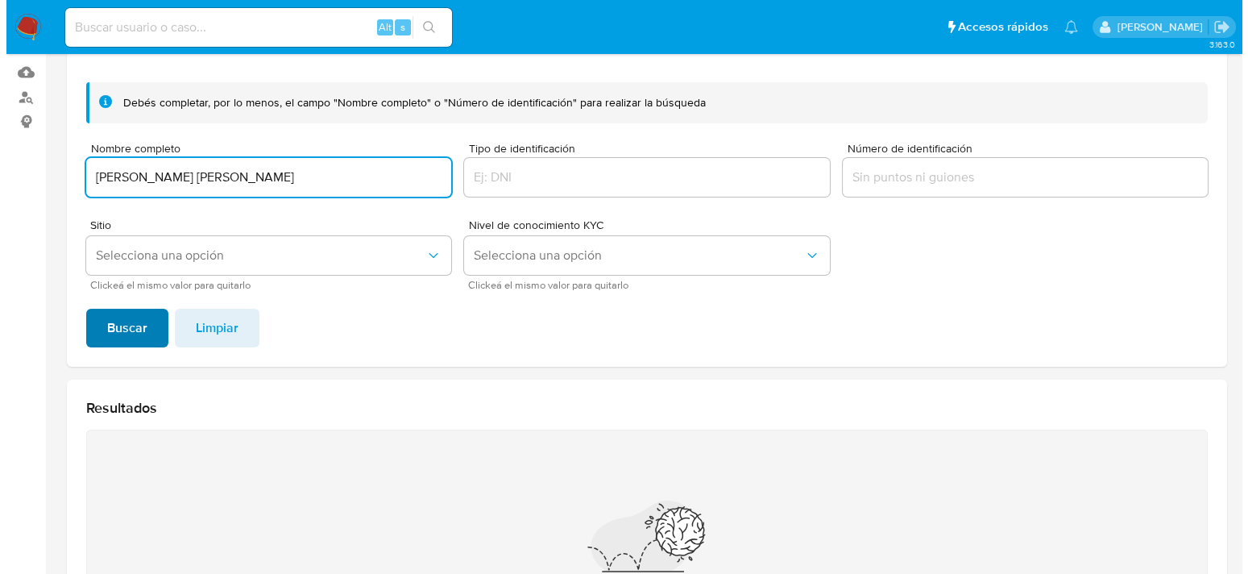
scroll to position [161, 0]
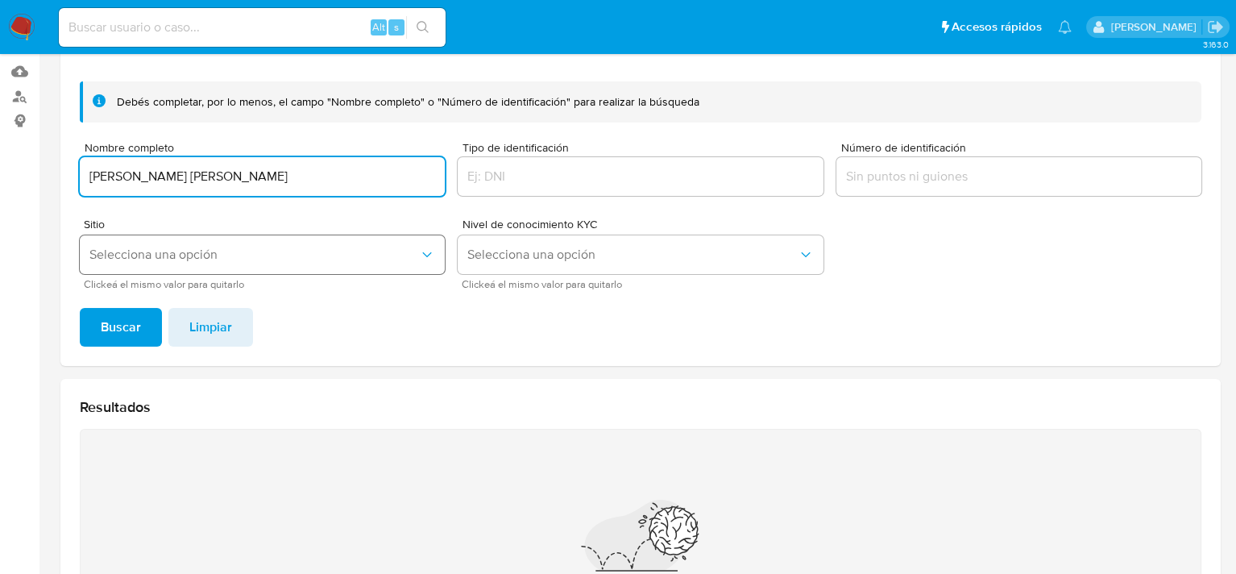
type input "[PERSON_NAME] [PERSON_NAME]"
click at [144, 251] on span "Selecciona una opción" at bounding box center [254, 255] width 330 height 16
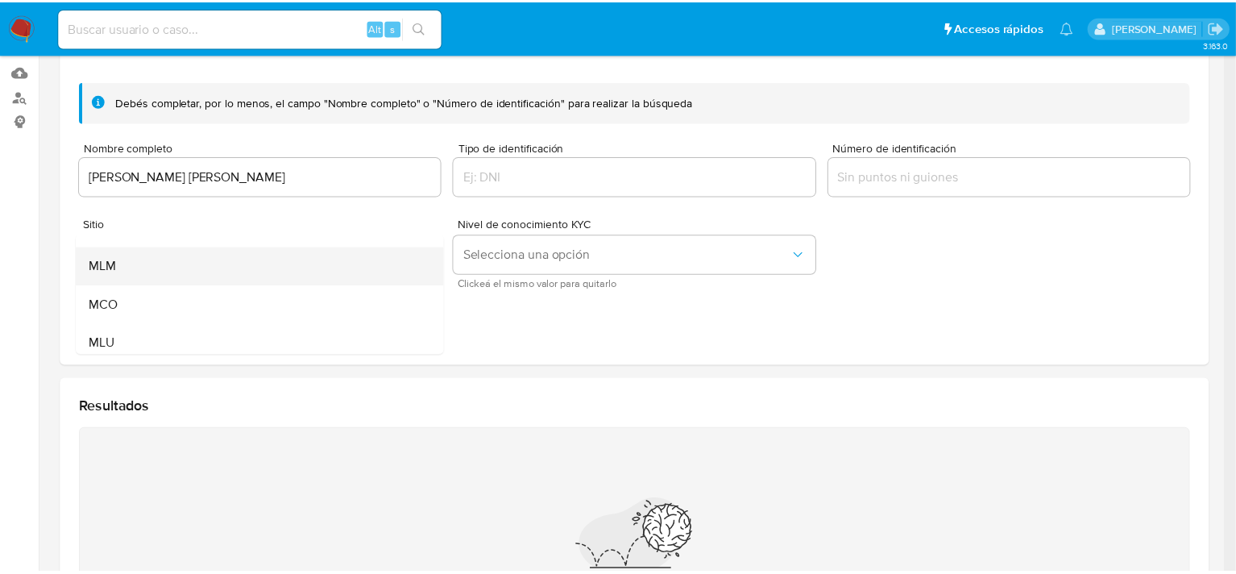
scroll to position [110, 0]
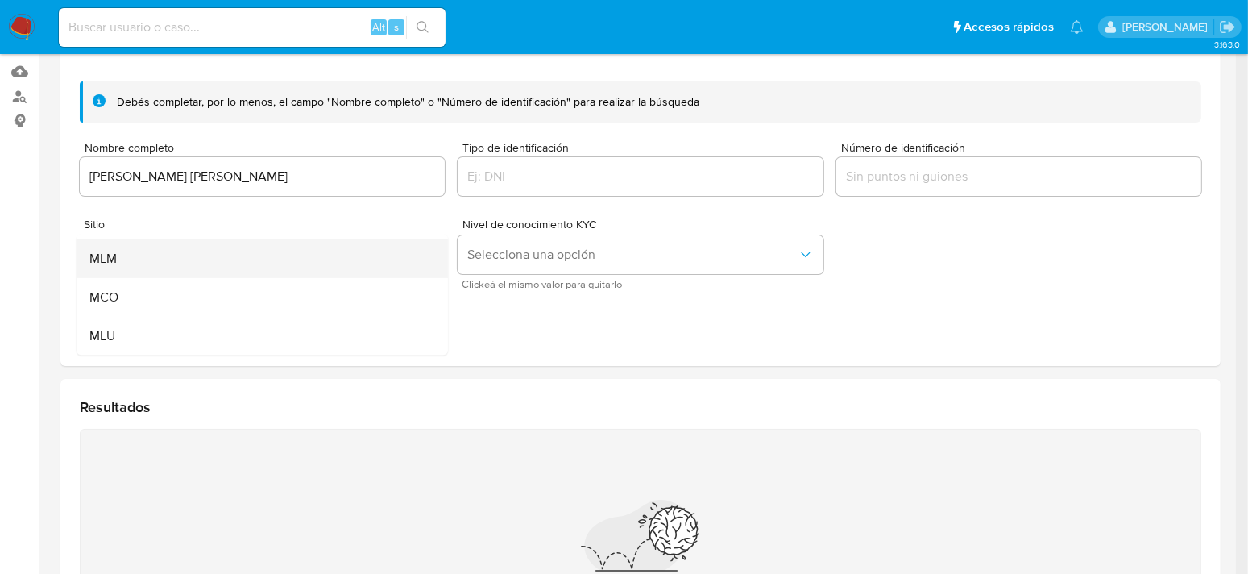
click at [124, 256] on div "MLM" at bounding box center [257, 258] width 336 height 39
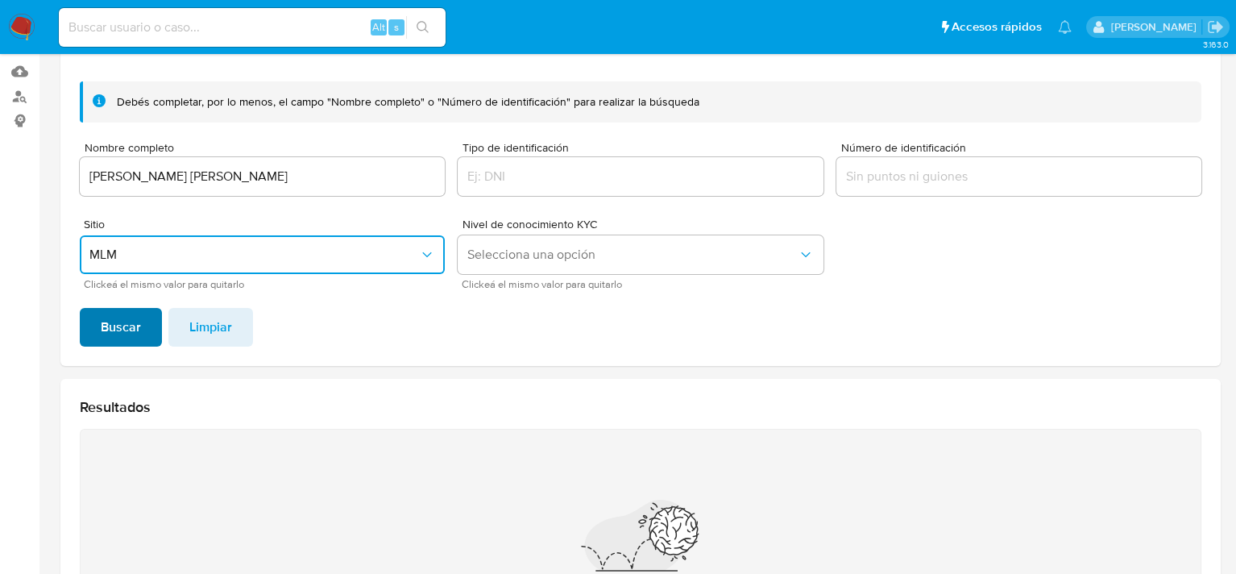
click at [119, 329] on span "Buscar" at bounding box center [121, 326] width 40 height 35
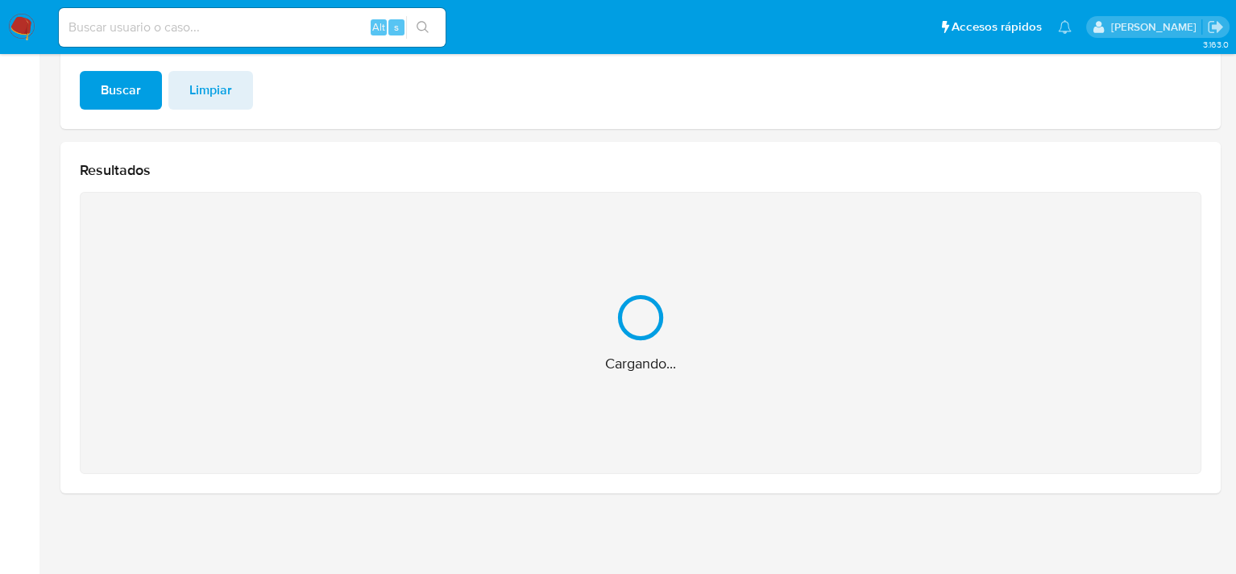
scroll to position [142, 0]
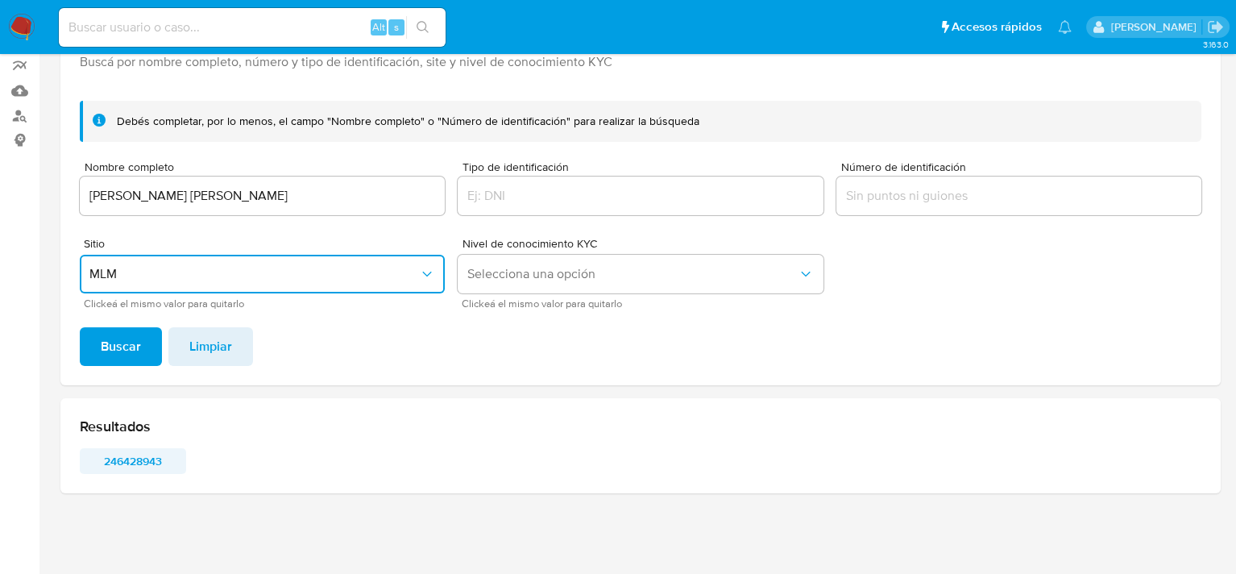
click at [160, 464] on span "246428943" at bounding box center [133, 461] width 84 height 23
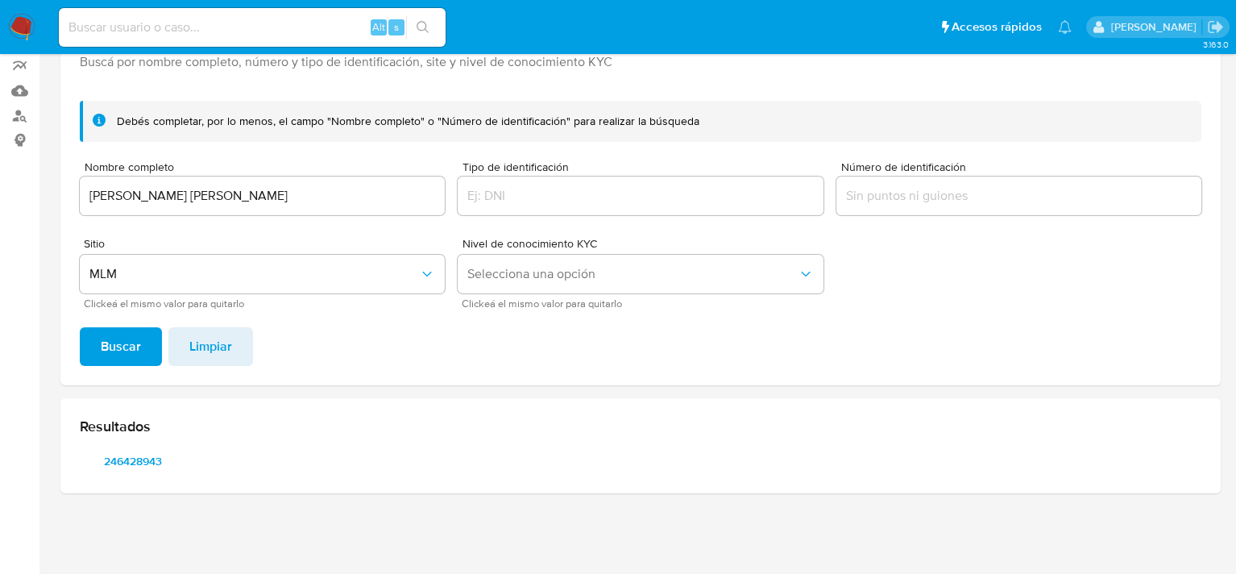
click at [10, 27] on img at bounding box center [21, 27] width 27 height 27
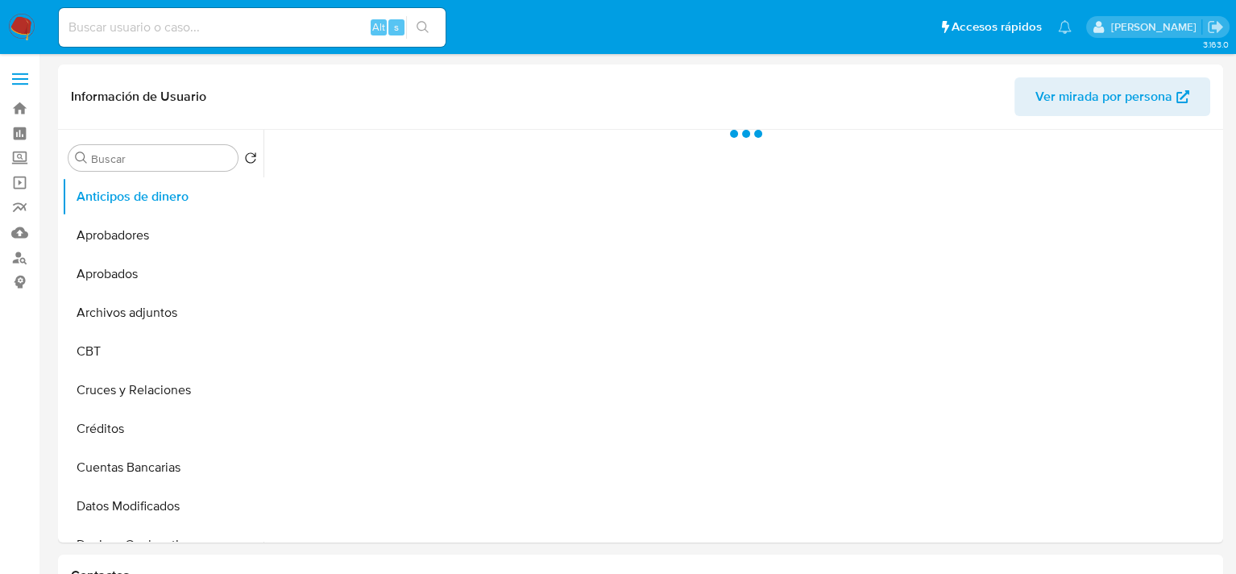
select select "10"
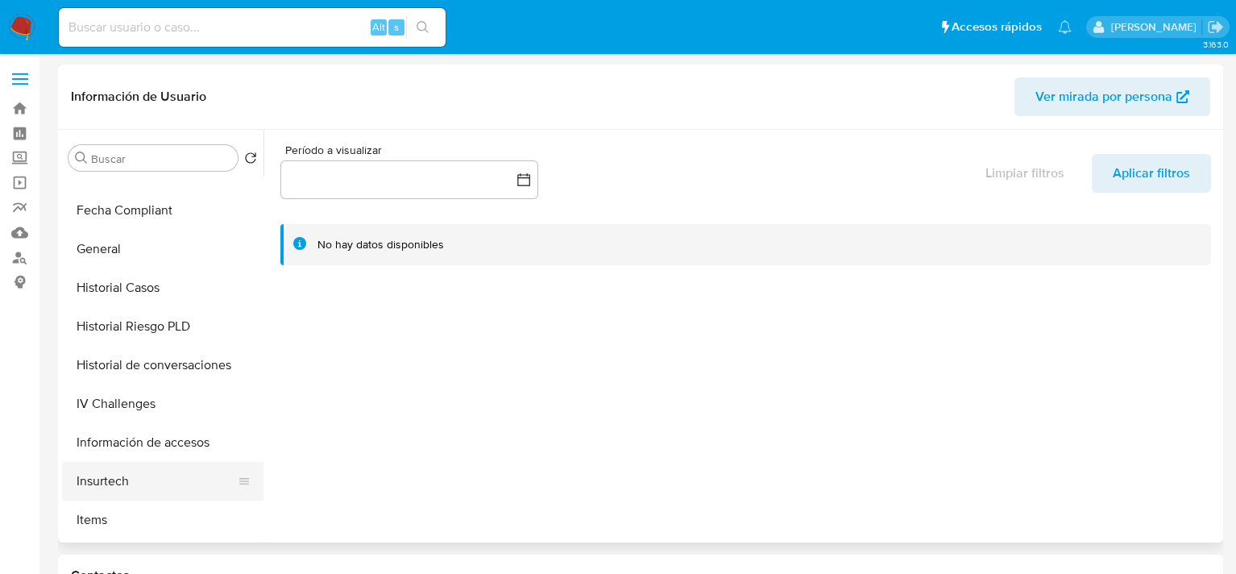
scroll to position [564, 0]
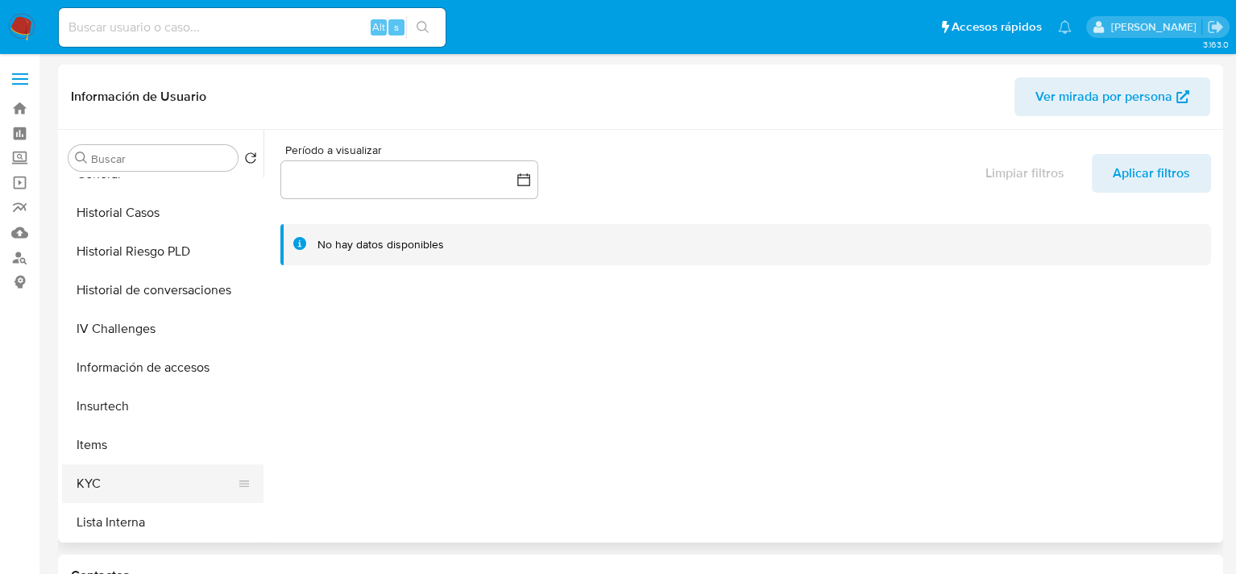
click at [110, 473] on button "KYC" at bounding box center [156, 483] width 189 height 39
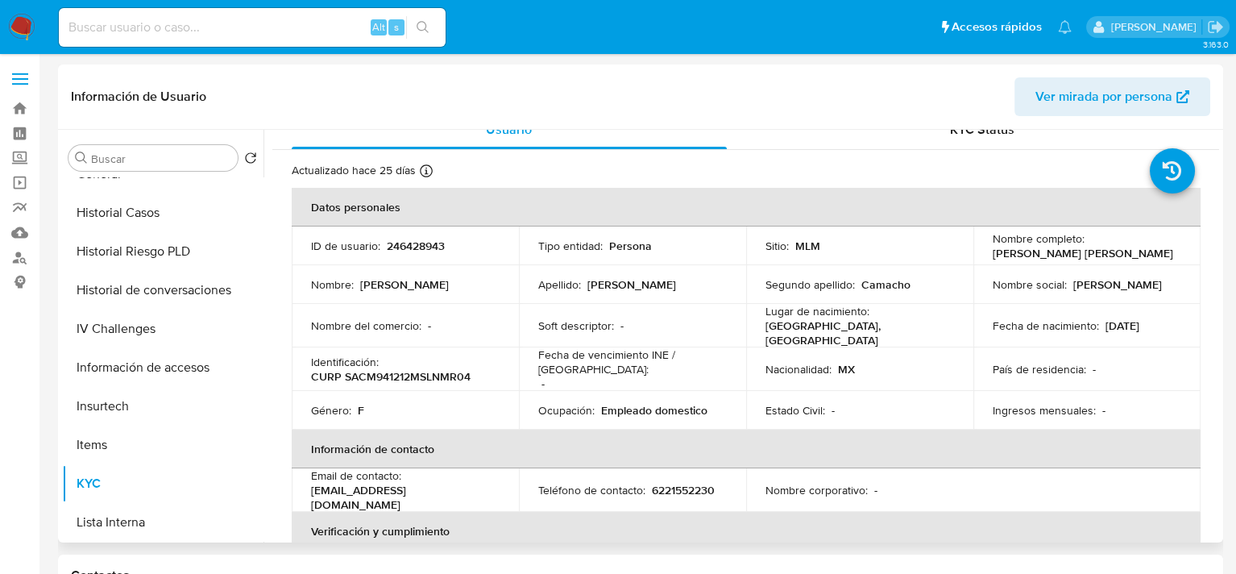
scroll to position [0, 0]
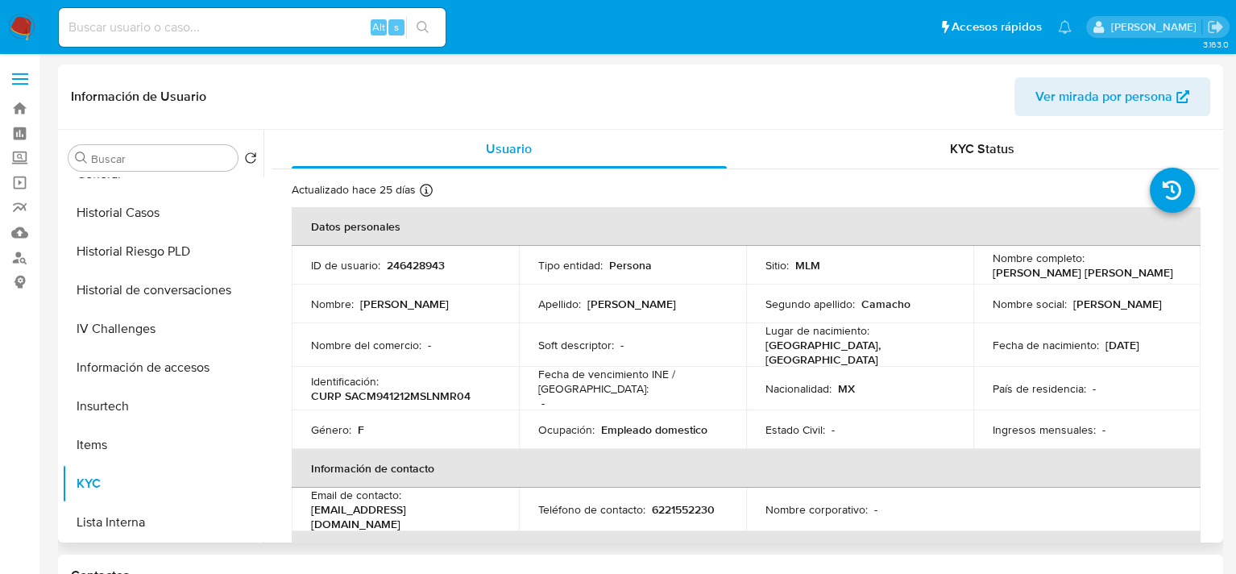
click at [416, 266] on p "246428943" at bounding box center [416, 265] width 58 height 15
copy p "246428943"
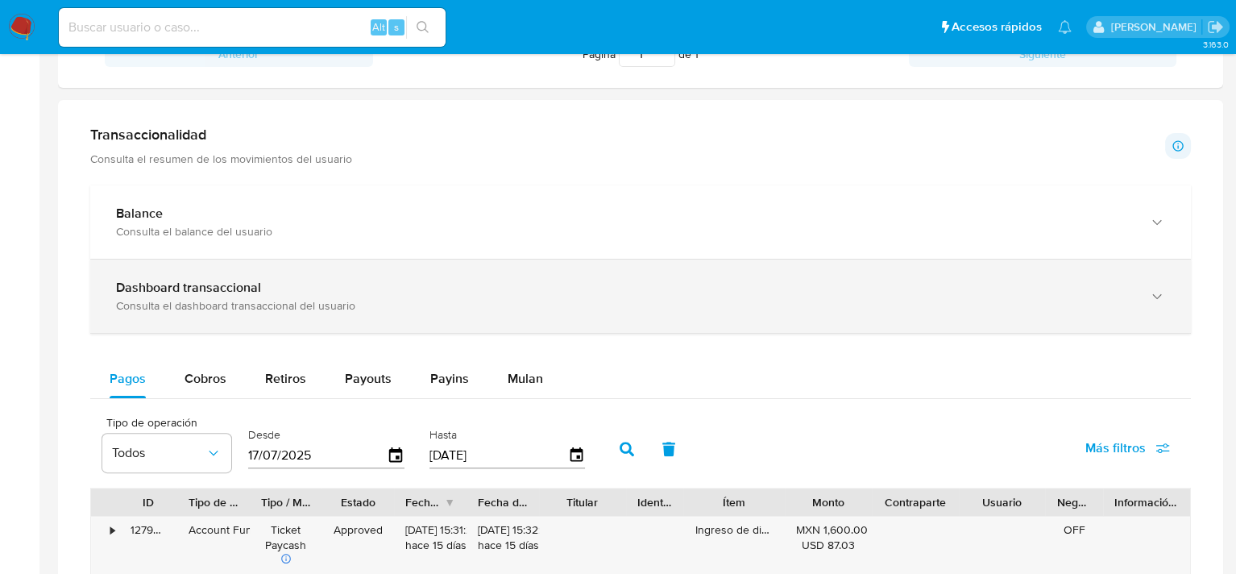
scroll to position [806, 0]
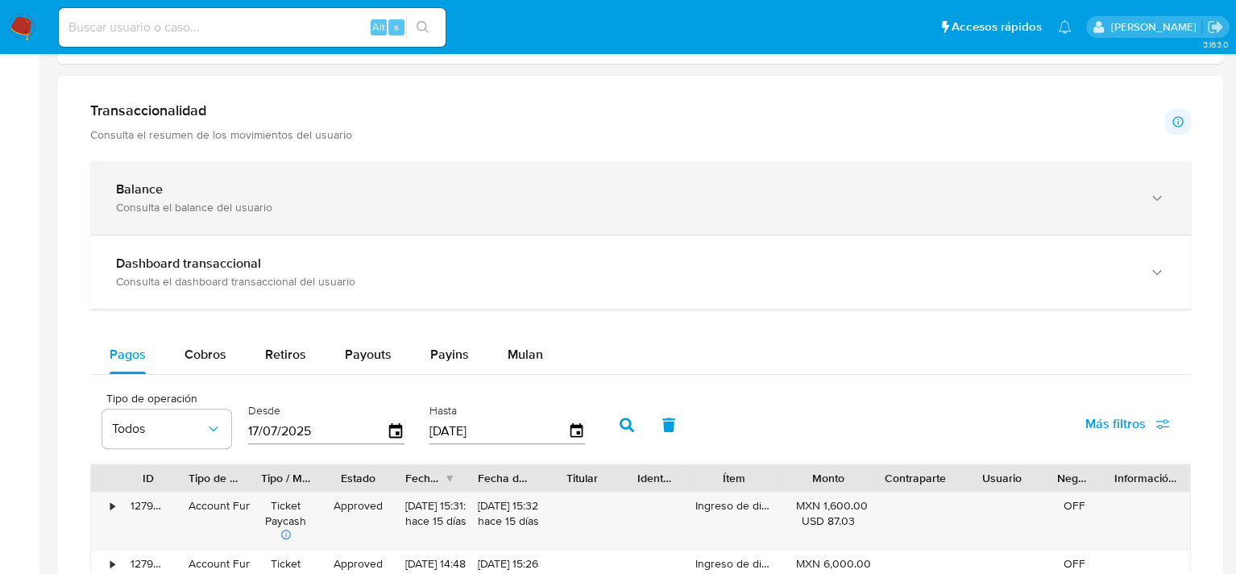
click at [222, 196] on div "Balance" at bounding box center [624, 189] width 1017 height 16
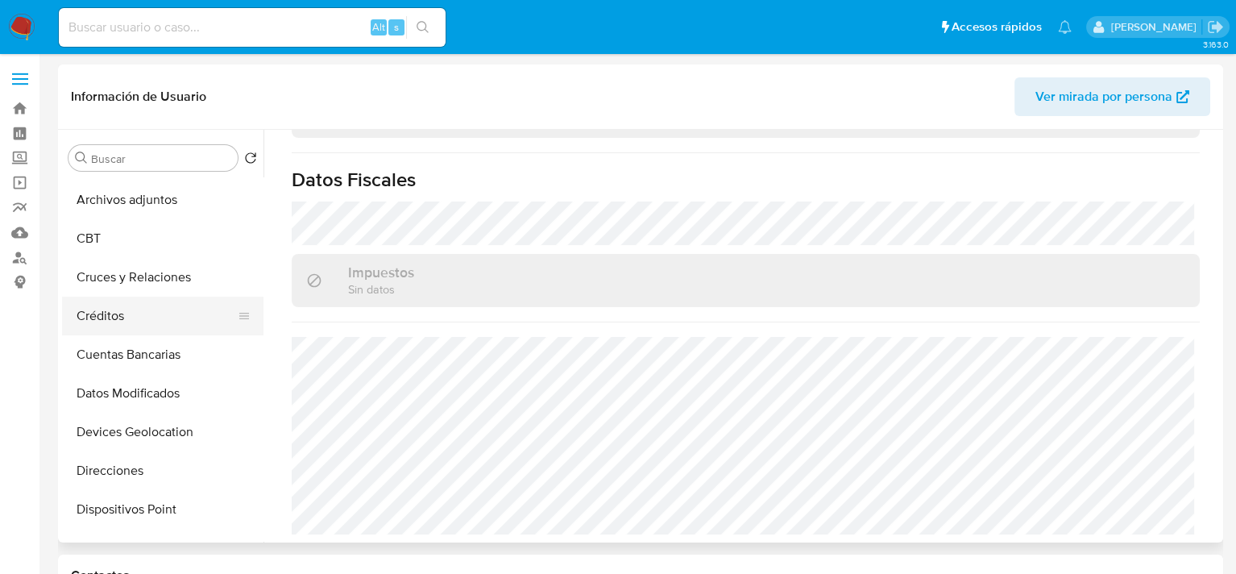
scroll to position [161, 0]
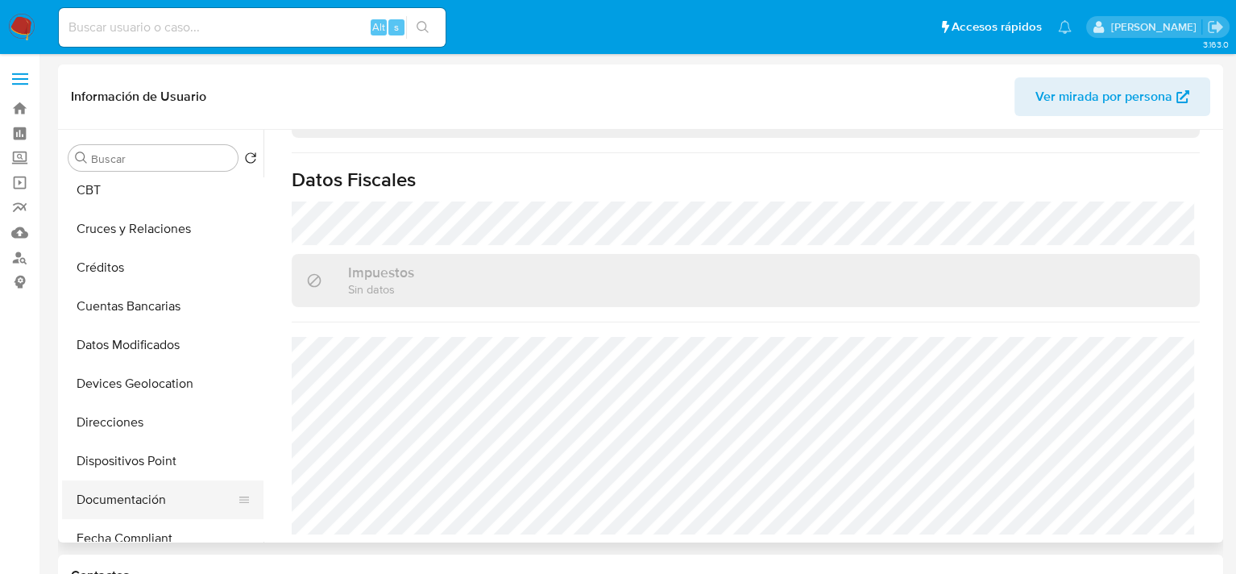
click at [109, 500] on button "Documentación" at bounding box center [156, 499] width 189 height 39
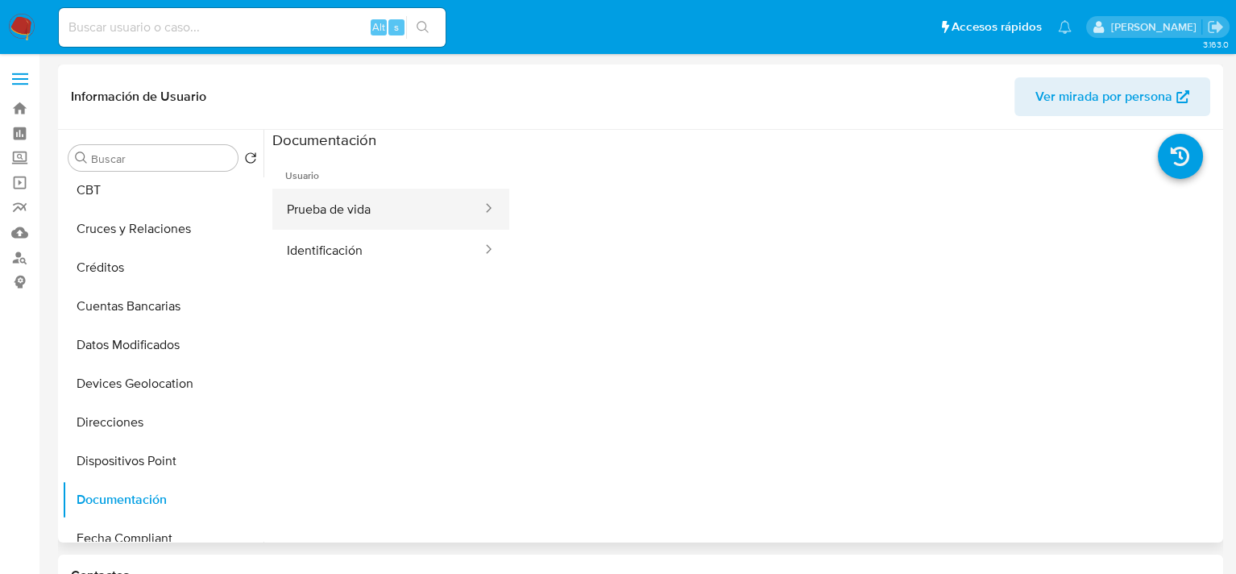
click at [312, 218] on button "Prueba de vida" at bounding box center [377, 209] width 211 height 41
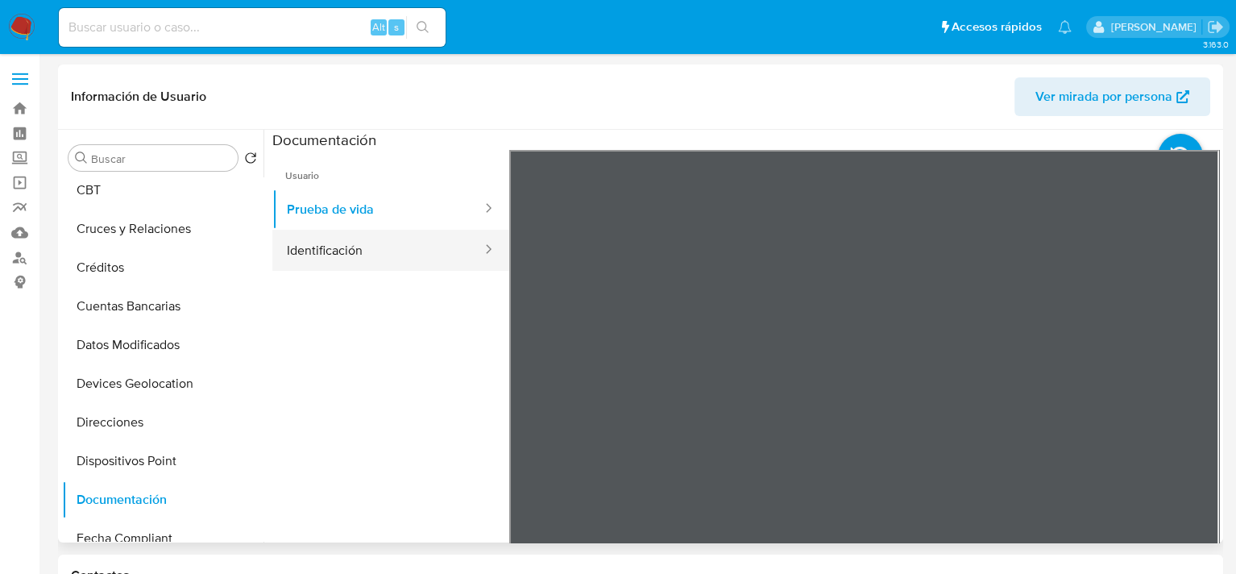
click at [327, 252] on button "Identificación" at bounding box center [377, 250] width 211 height 41
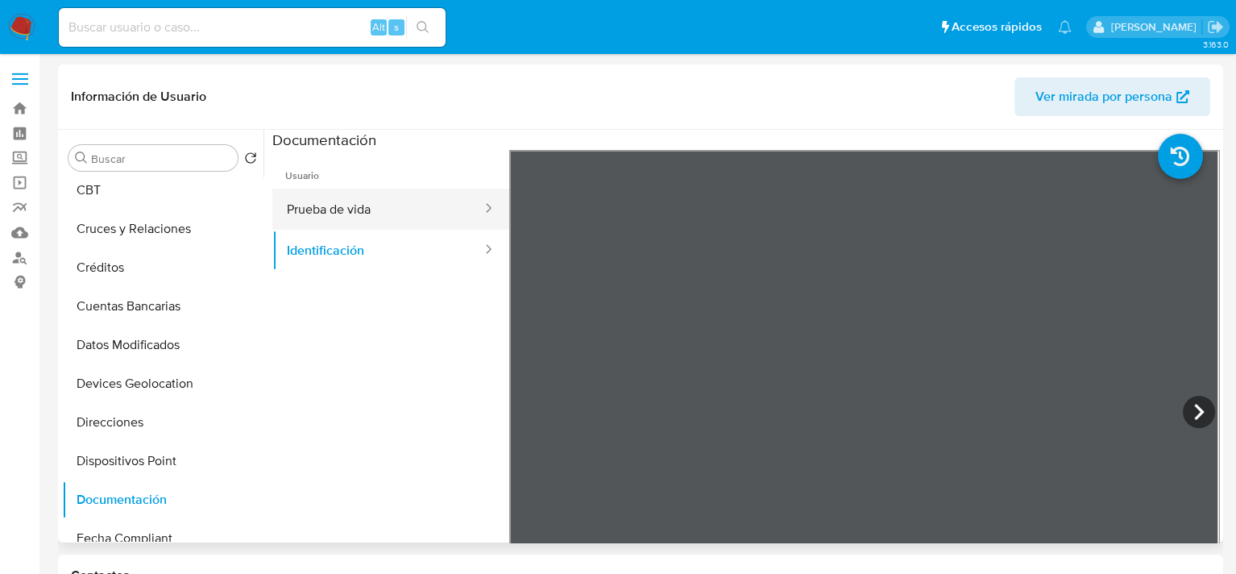
click at [383, 214] on button "Prueba de vida" at bounding box center [377, 209] width 211 height 41
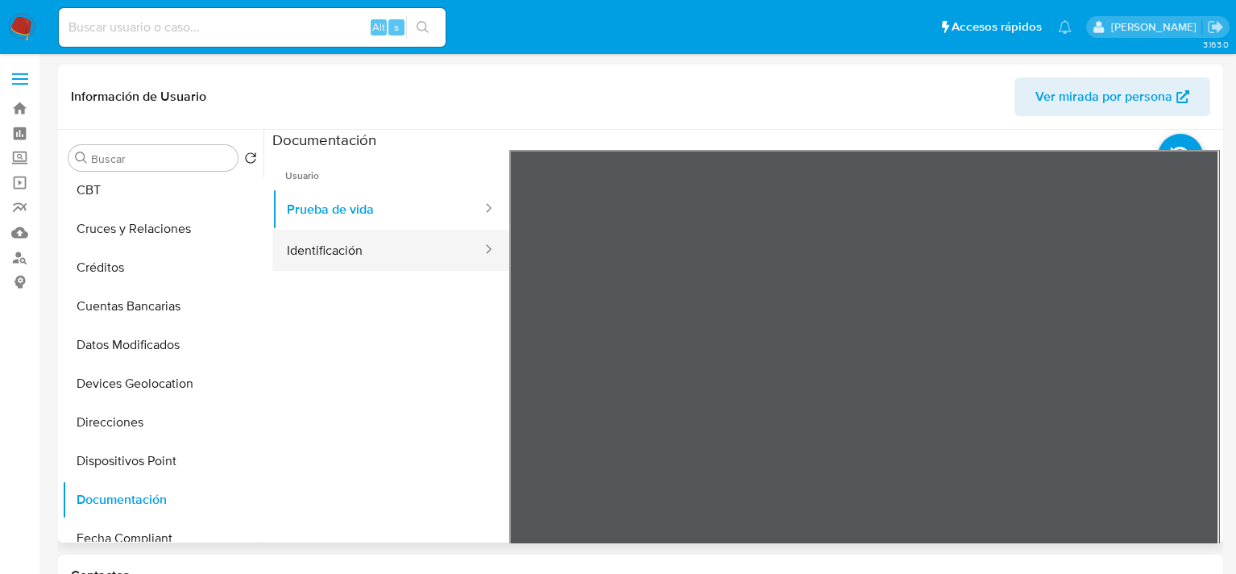
click at [315, 238] on button "Identificación" at bounding box center [377, 250] width 211 height 41
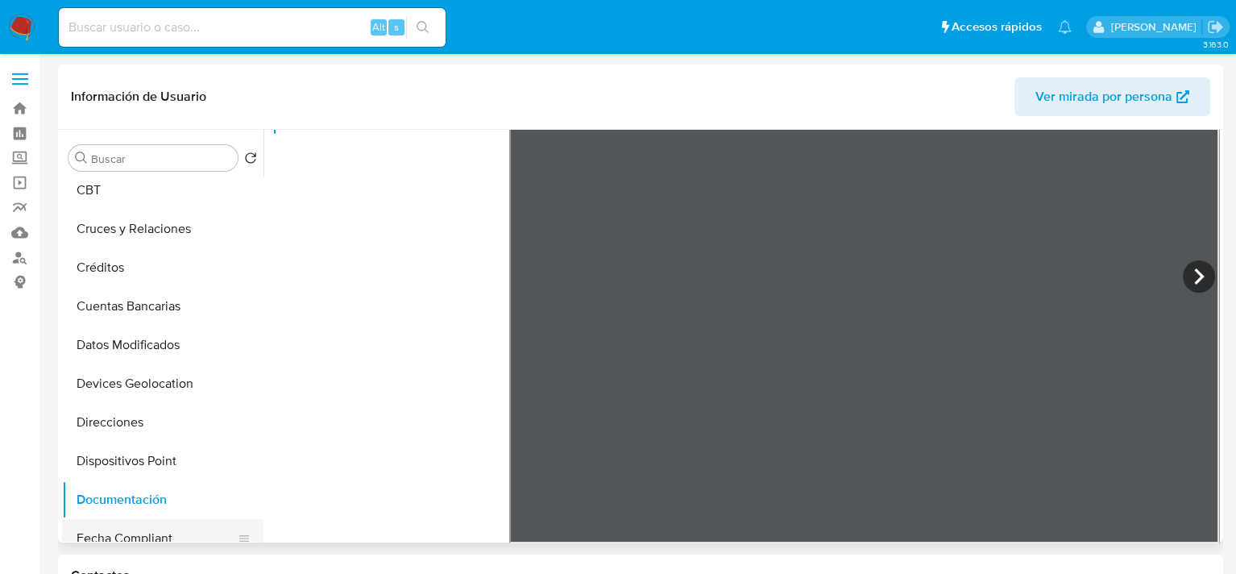
scroll to position [725, 0]
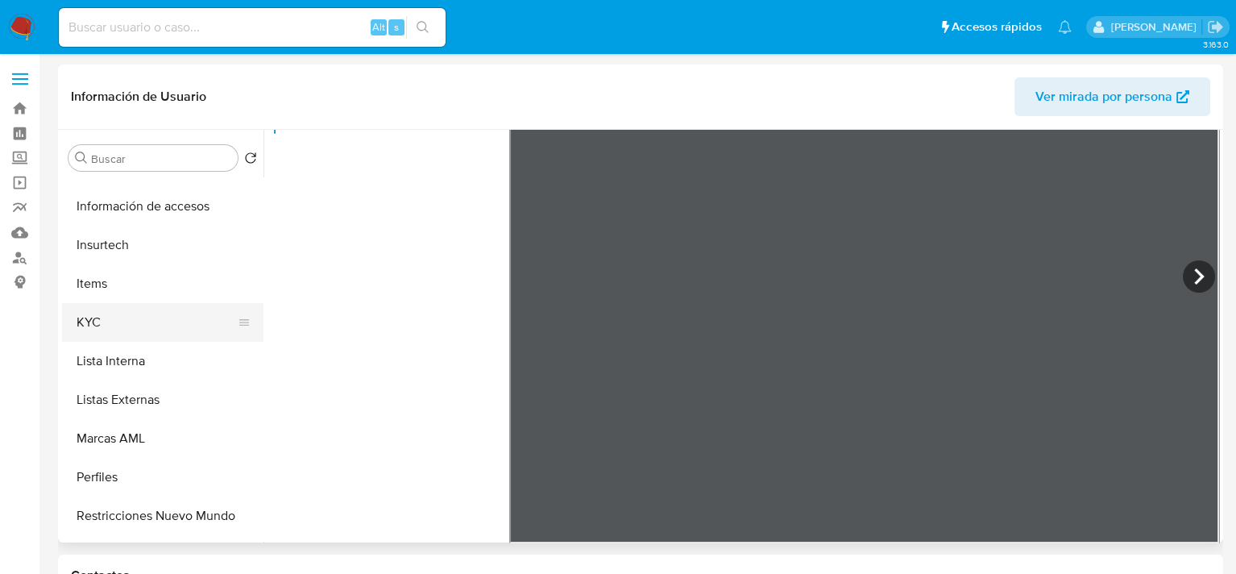
click at [116, 308] on button "KYC" at bounding box center [156, 322] width 189 height 39
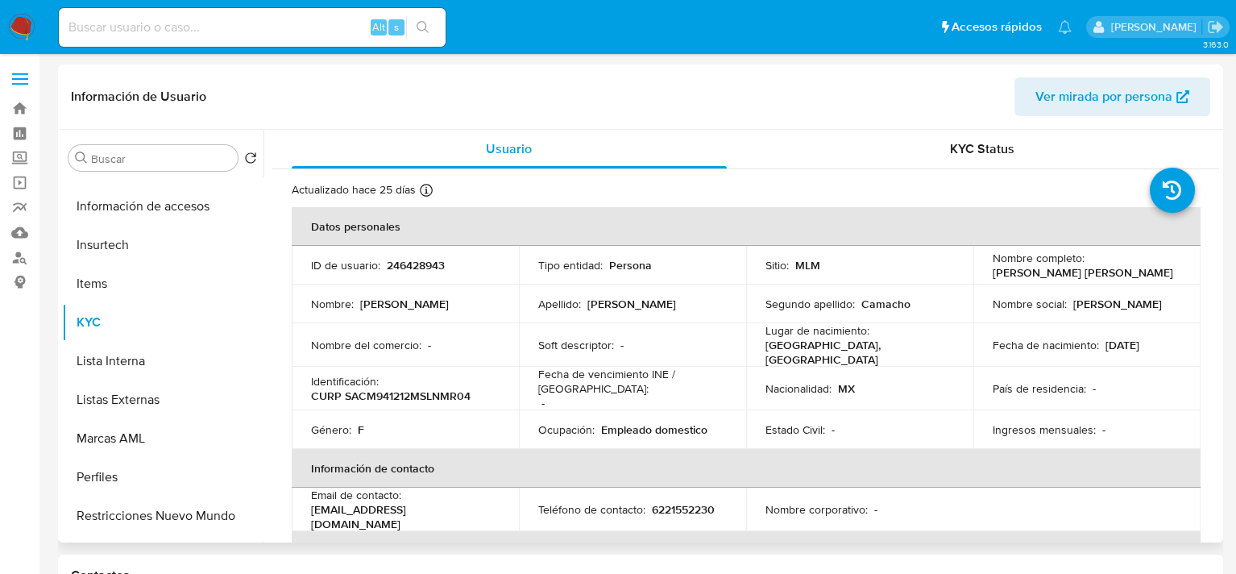
click at [428, 264] on p "246428943" at bounding box center [416, 265] width 58 height 15
copy p "246428943"
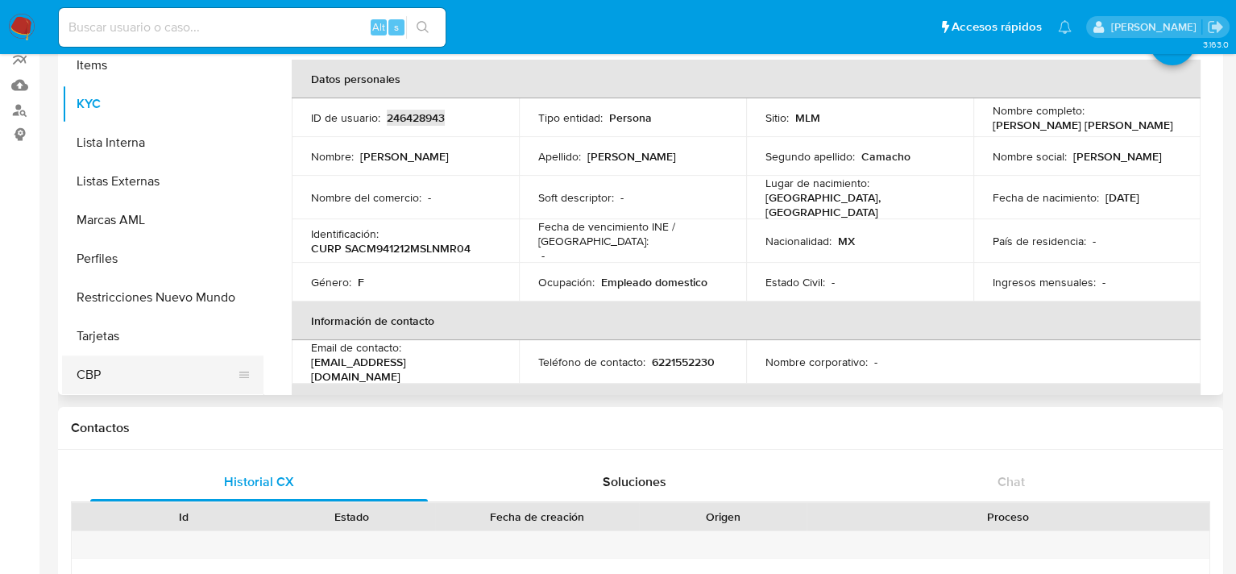
scroll to position [81, 0]
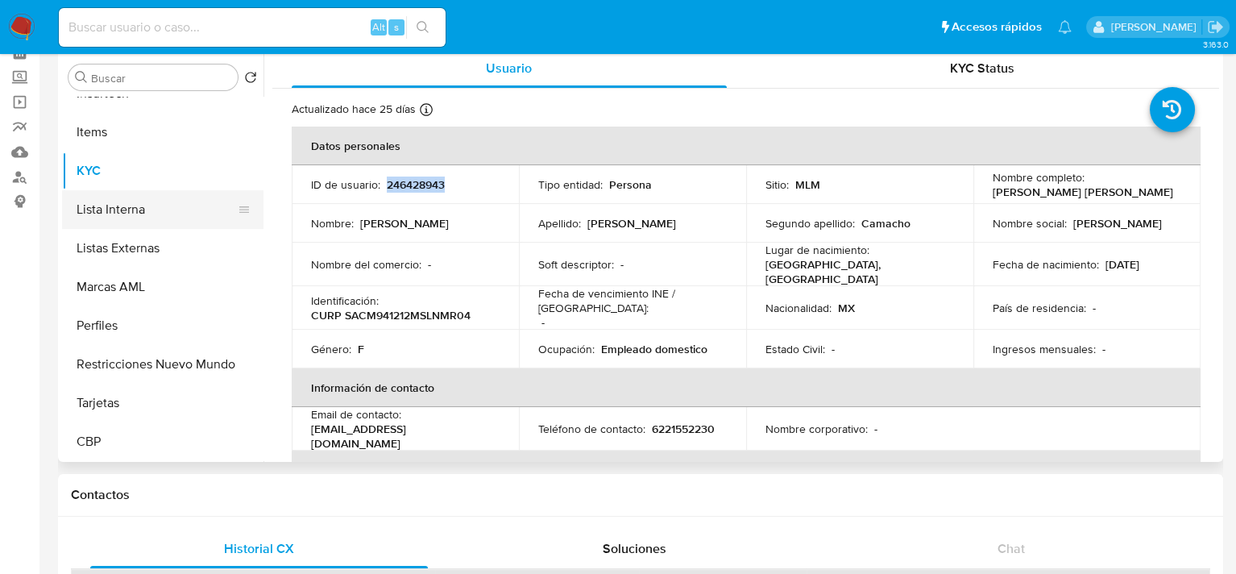
click at [131, 211] on button "Lista Interna" at bounding box center [156, 209] width 189 height 39
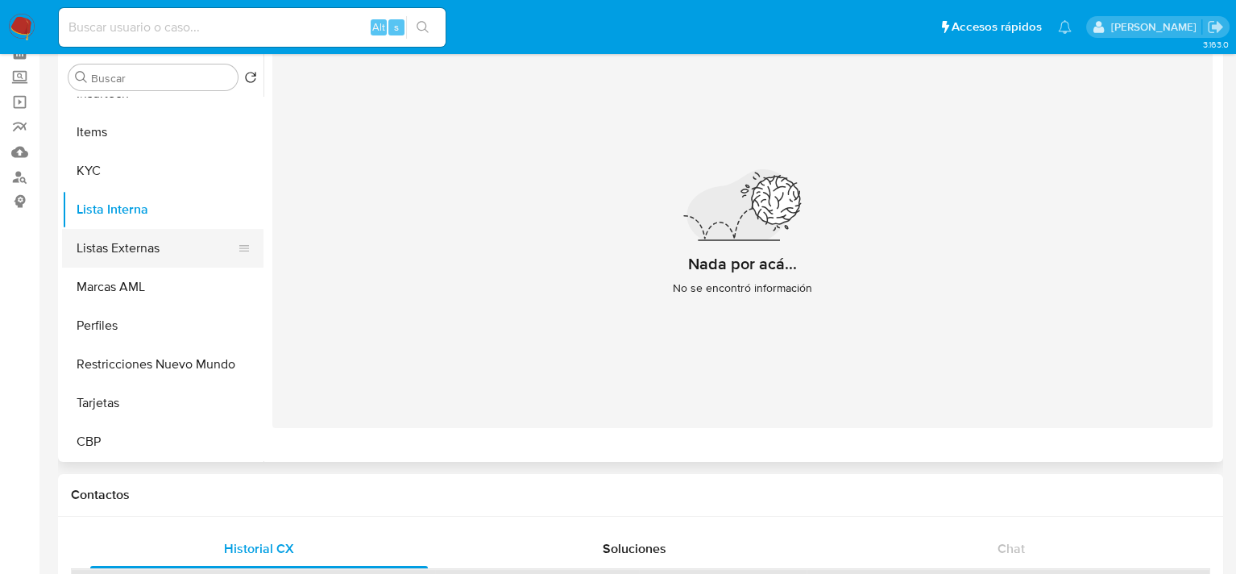
click at [141, 241] on button "Listas Externas" at bounding box center [156, 248] width 189 height 39
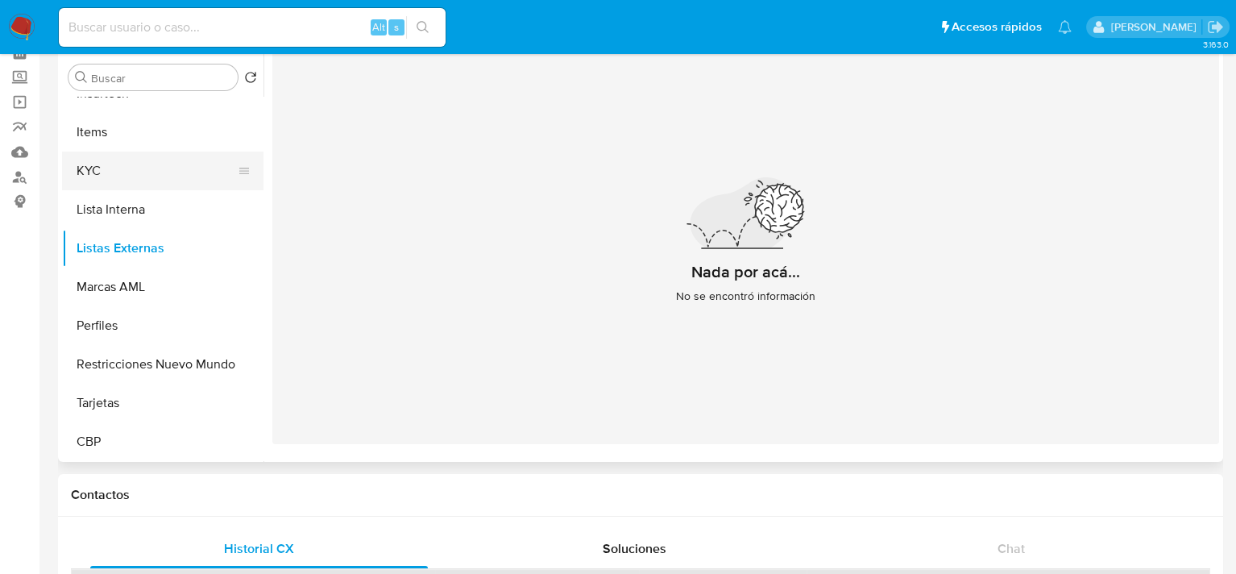
drag, startPoint x: 97, startPoint y: 142, endPoint x: 96, endPoint y: 156, distance: 13.7
click at [97, 146] on button "Items" at bounding box center [162, 132] width 201 height 39
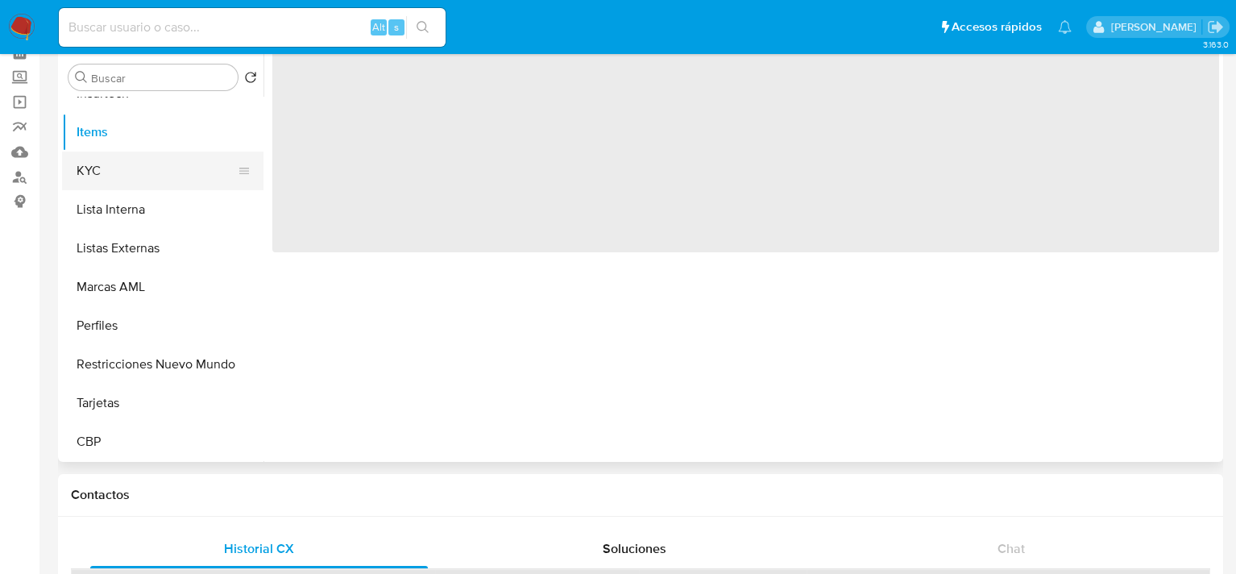
click at [90, 173] on button "KYC" at bounding box center [156, 171] width 189 height 39
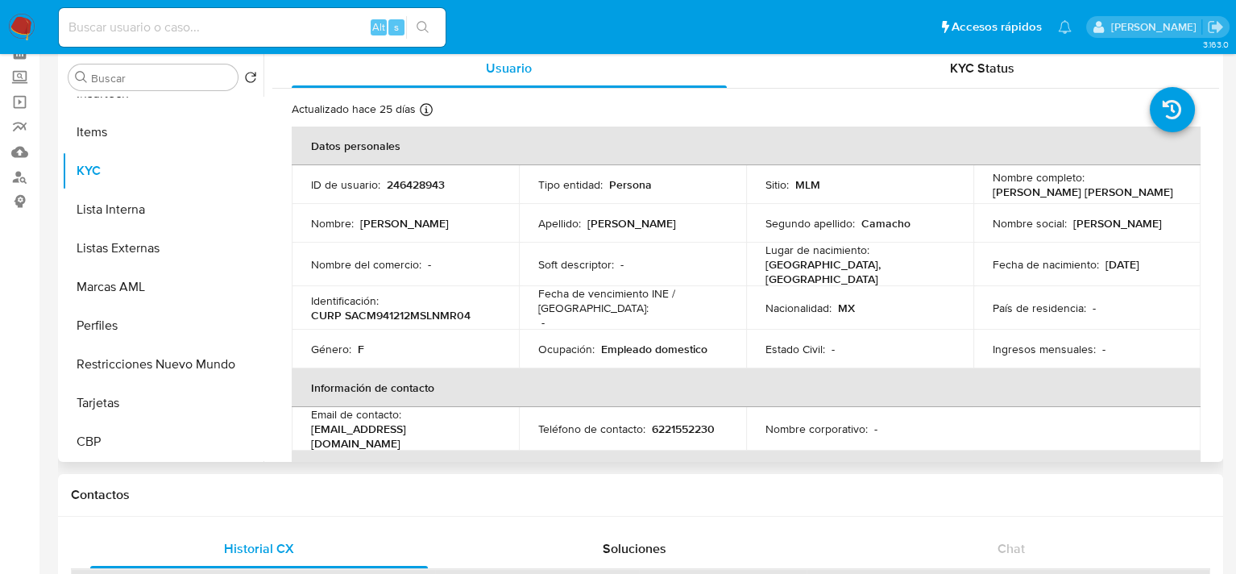
drag, startPoint x: 983, startPoint y: 185, endPoint x: 1037, endPoint y: 201, distance: 56.4
click at [1037, 201] on td "Nombre completo : Marcela Guadalupe Sanchez Camacho" at bounding box center [1087, 184] width 227 height 39
copy p "Marcela Guadalupe Sanchez Camacho"
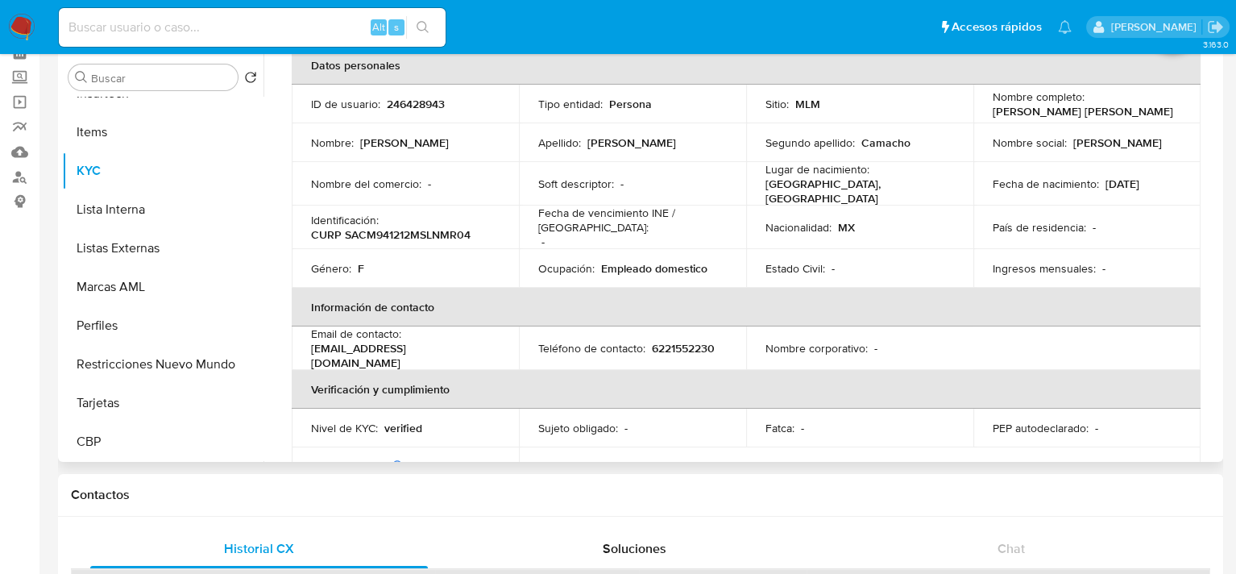
click at [688, 341] on p "6221552230" at bounding box center [683, 348] width 63 height 15
copy p "6221552230"
click at [392, 343] on p "marcelasanchez5567@gmail.com" at bounding box center [402, 355] width 182 height 29
drag, startPoint x: 446, startPoint y: 354, endPoint x: 312, endPoint y: 352, distance: 134.6
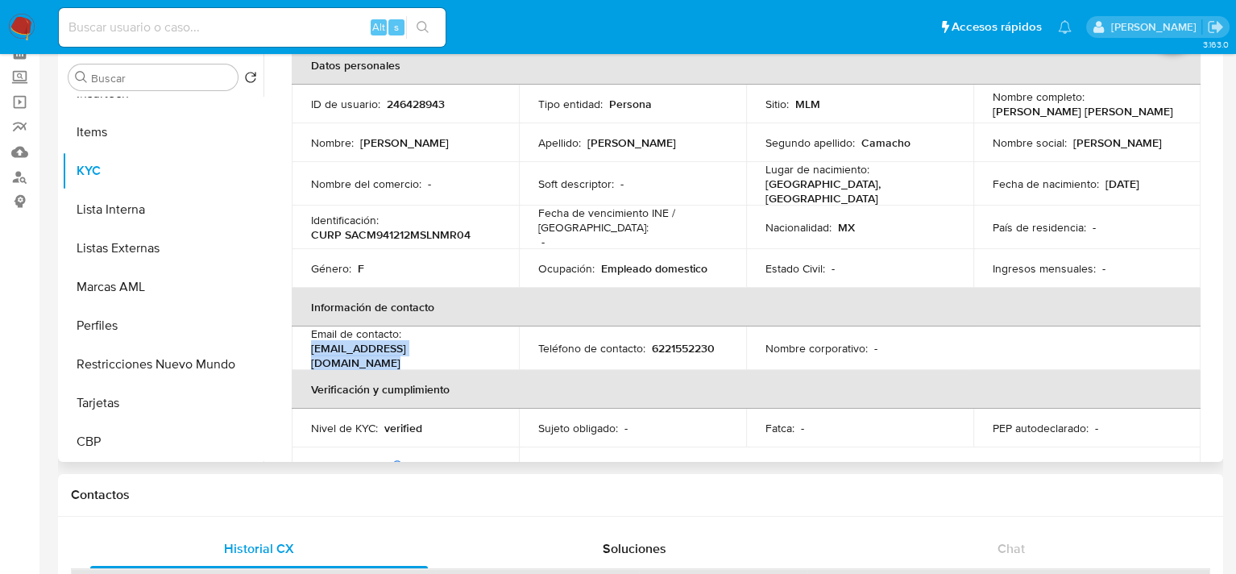
click at [312, 352] on div "Email de contacto : marcelasanchez5567@gmail.com" at bounding box center [405, 348] width 189 height 44
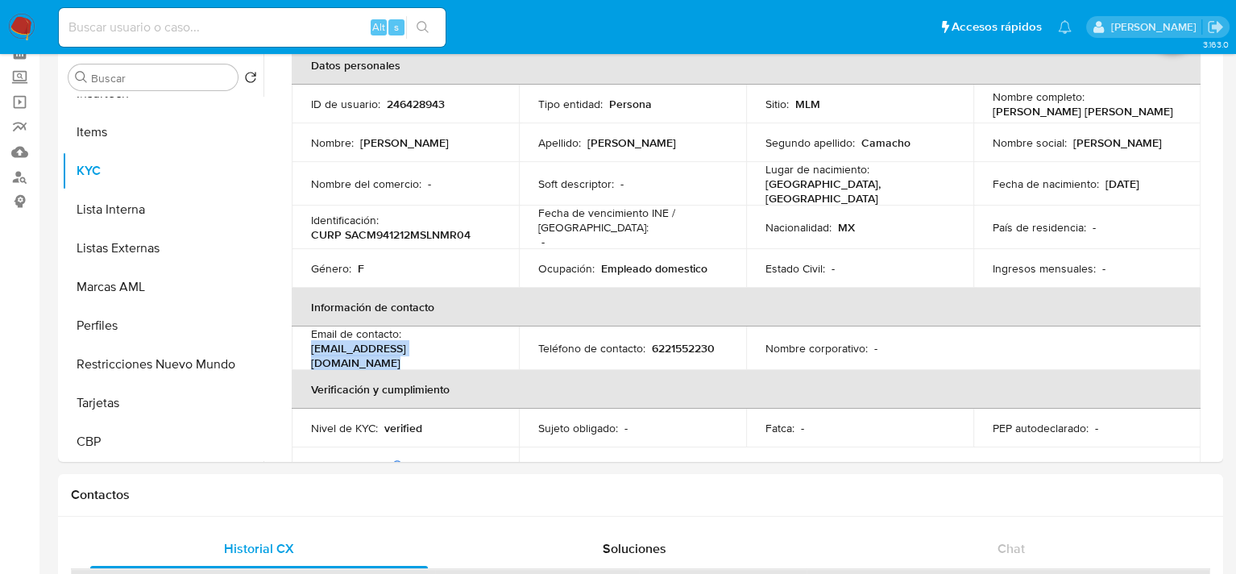
copy p "marcelasanchez5567@gmail.com"
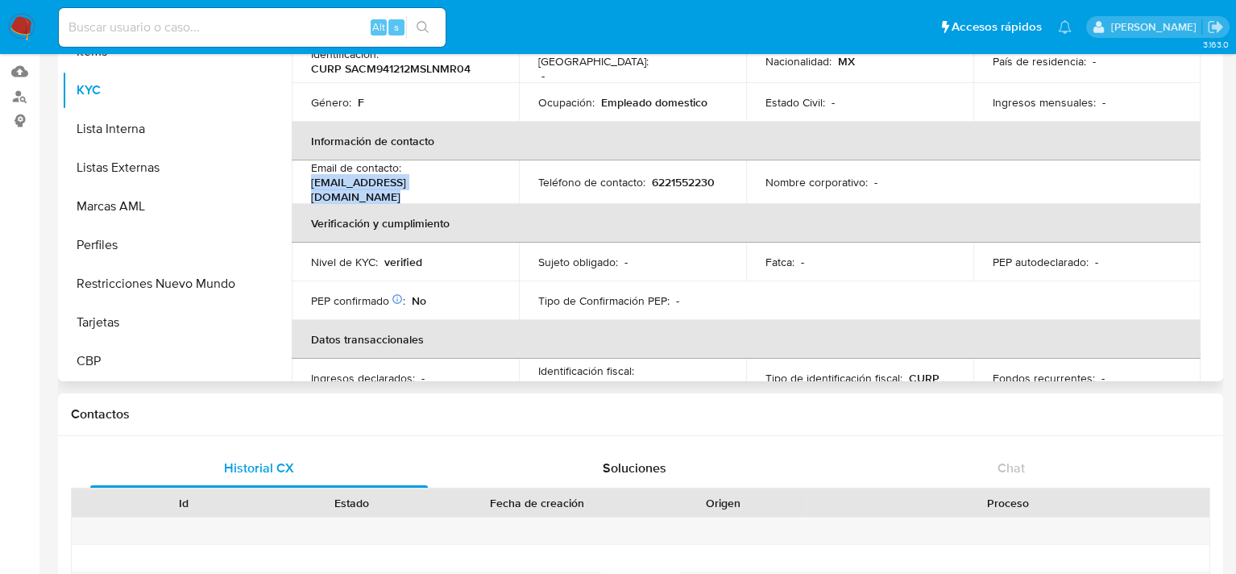
scroll to position [120, 0]
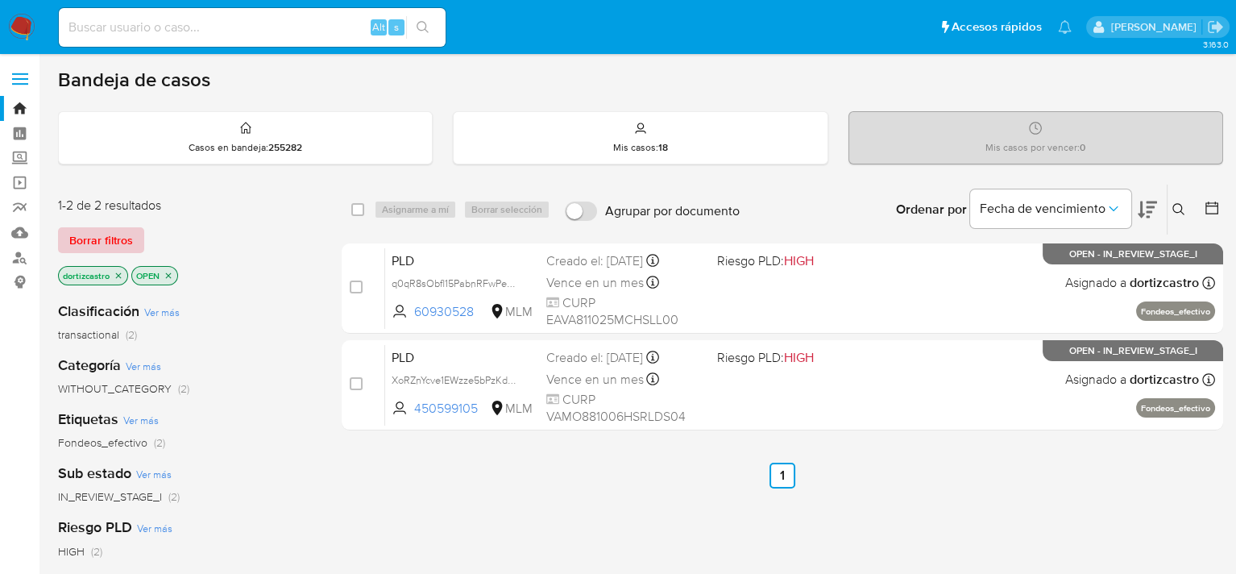
click at [108, 242] on span "Borrar filtros" at bounding box center [101, 240] width 64 height 23
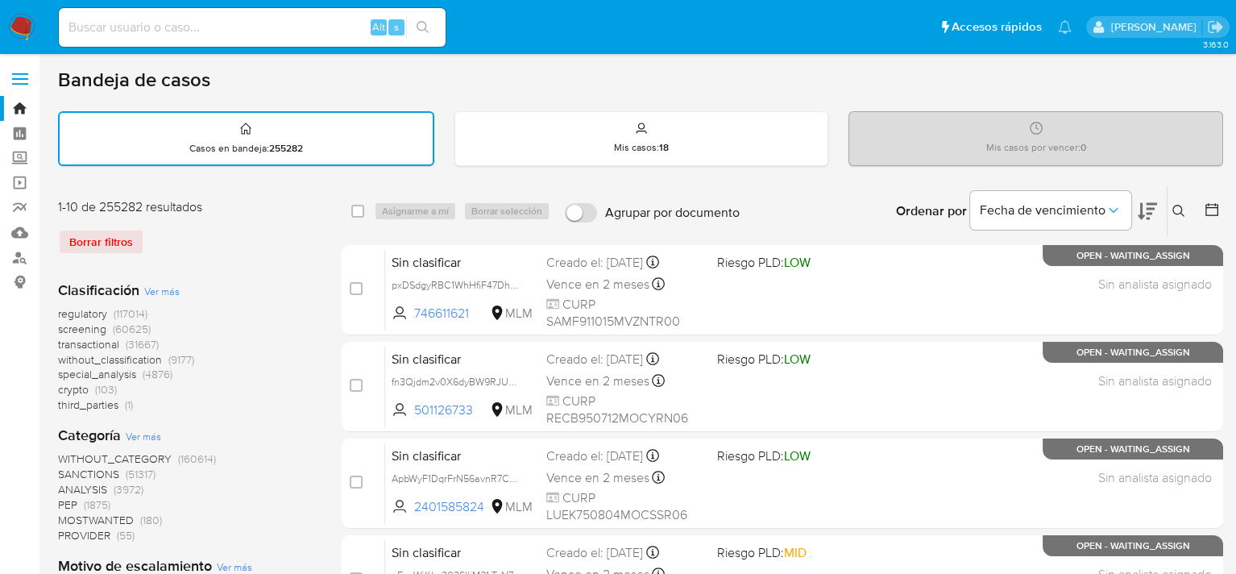
click at [1177, 210] on icon at bounding box center [1179, 211] width 13 height 13
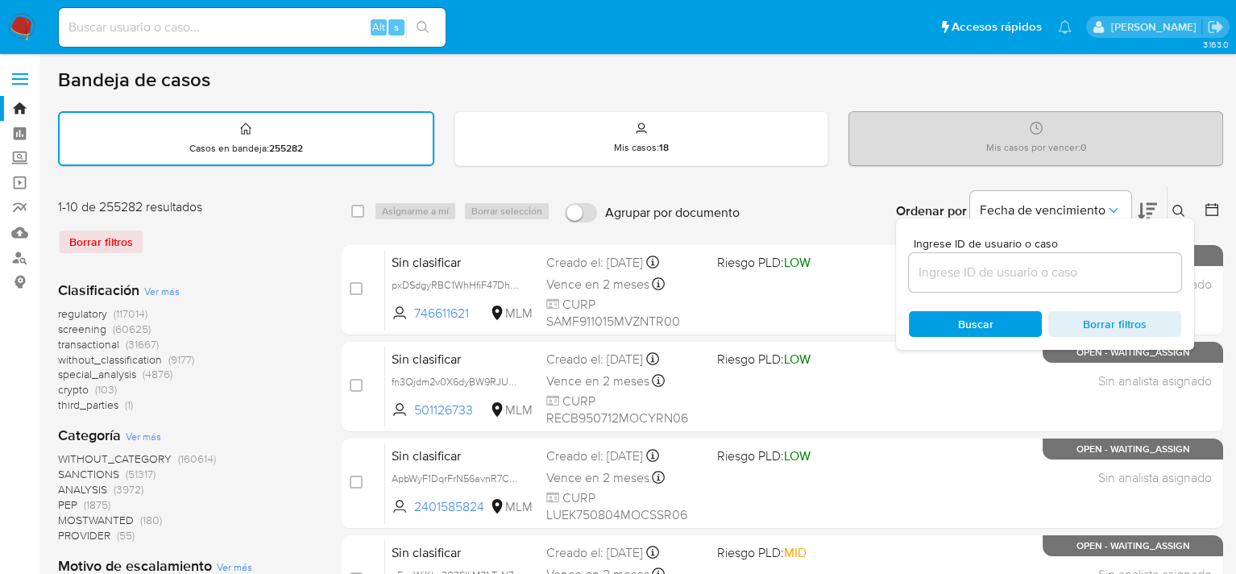
click at [1001, 275] on input at bounding box center [1045, 272] width 272 height 21
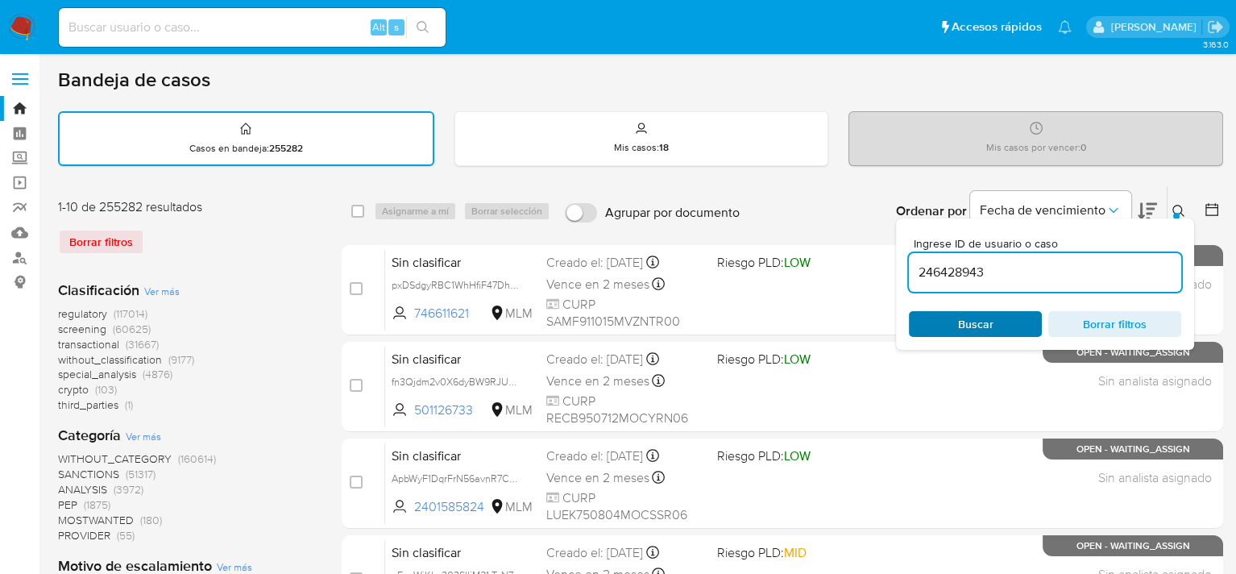
type input "246428943"
click at [955, 318] on div "Buscar Borrar filtros" at bounding box center [1045, 324] width 272 height 26
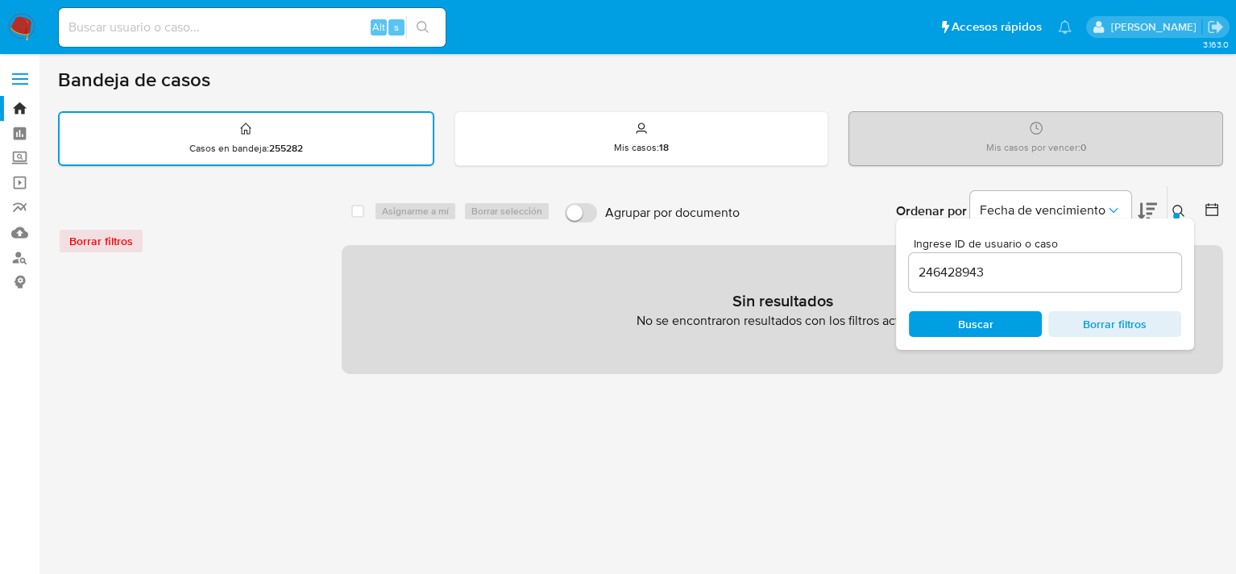
click at [705, 442] on div "select-all-cases-checkbox Asignarme a mí Borrar selección Agrupar por documento…" at bounding box center [783, 538] width 882 height 707
click at [1086, 428] on div "select-all-cases-checkbox Asignarme a mí Borrar selección Agrupar por documento…" at bounding box center [783, 538] width 882 height 707
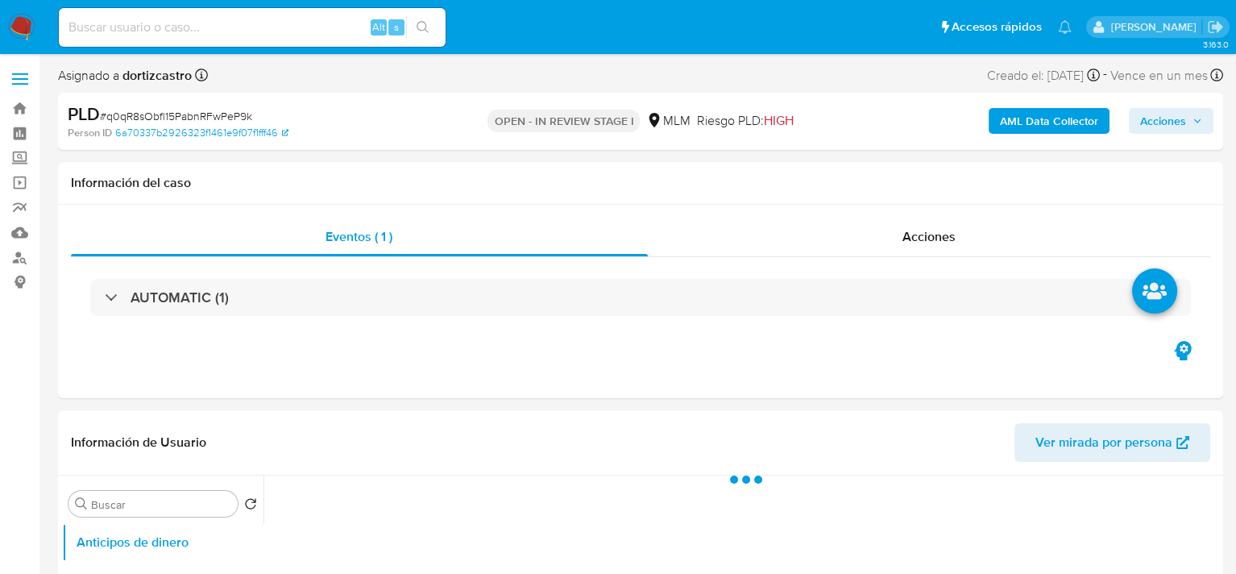
select select "10"
click at [24, 31] on img at bounding box center [21, 27] width 27 height 27
